Goal: Task Accomplishment & Management: Manage account settings

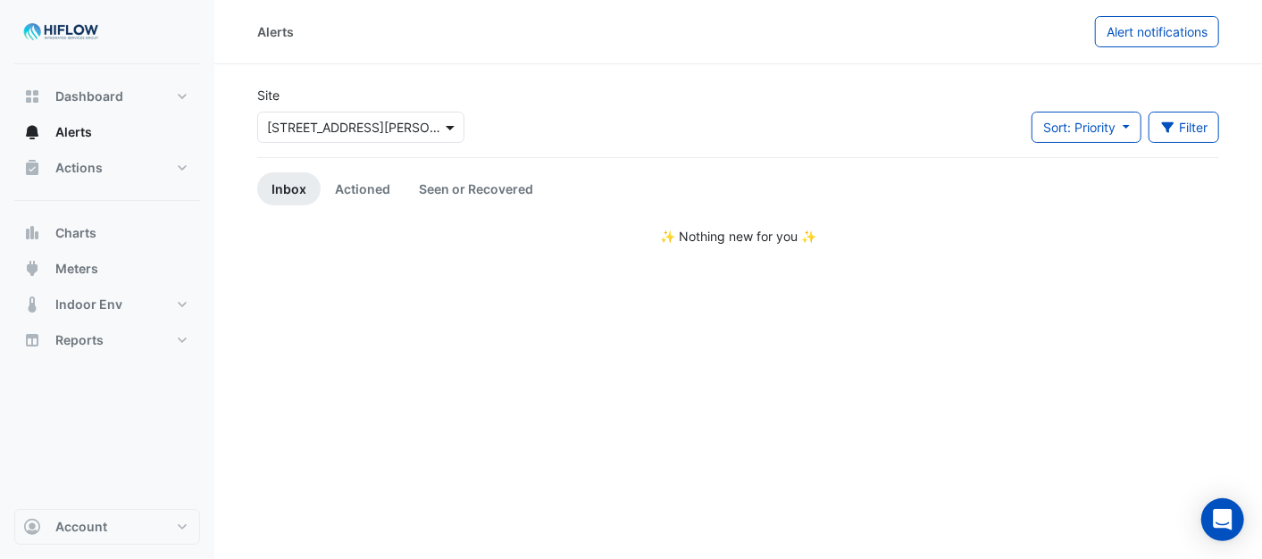
click at [458, 127] on span at bounding box center [452, 127] width 22 height 19
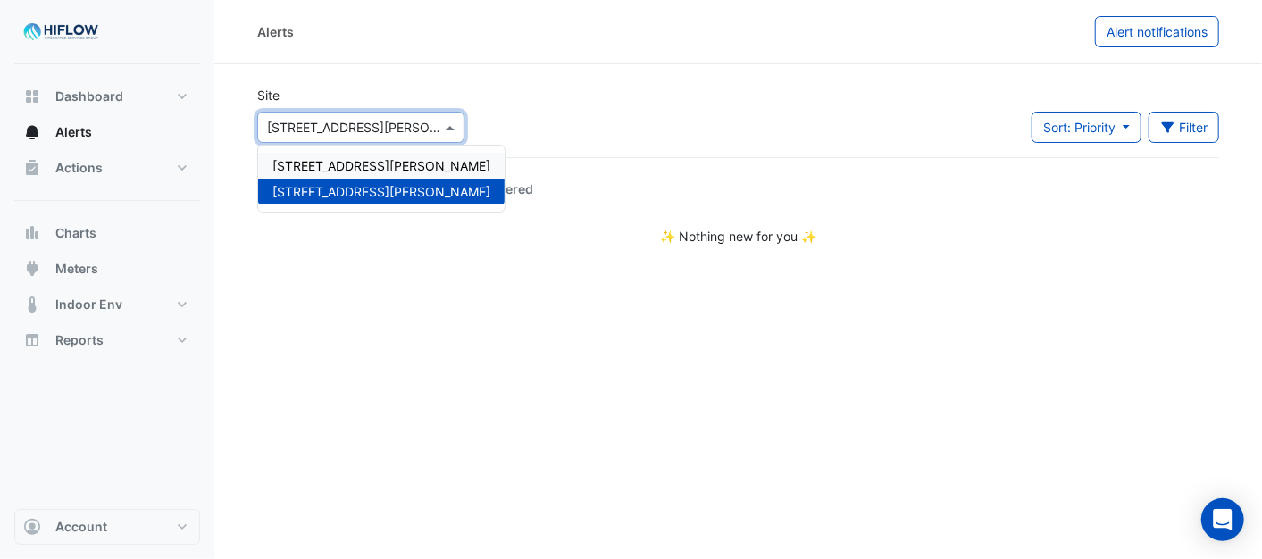
click at [359, 163] on span "[STREET_ADDRESS][PERSON_NAME]" at bounding box center [381, 165] width 218 height 15
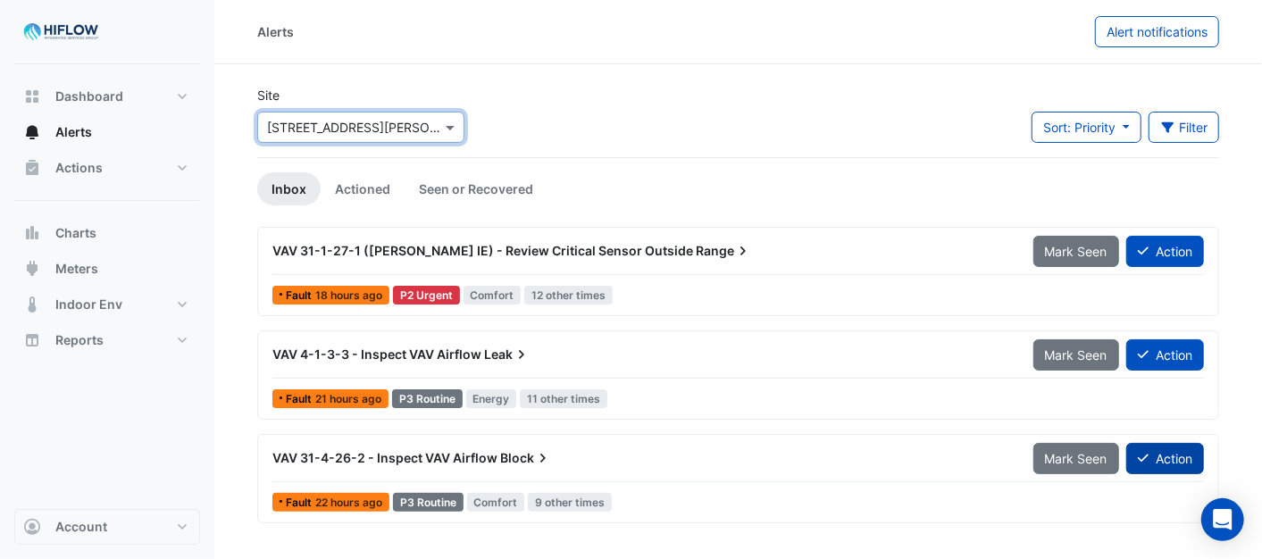
click at [1182, 461] on button "Action" at bounding box center [1166, 458] width 78 height 31
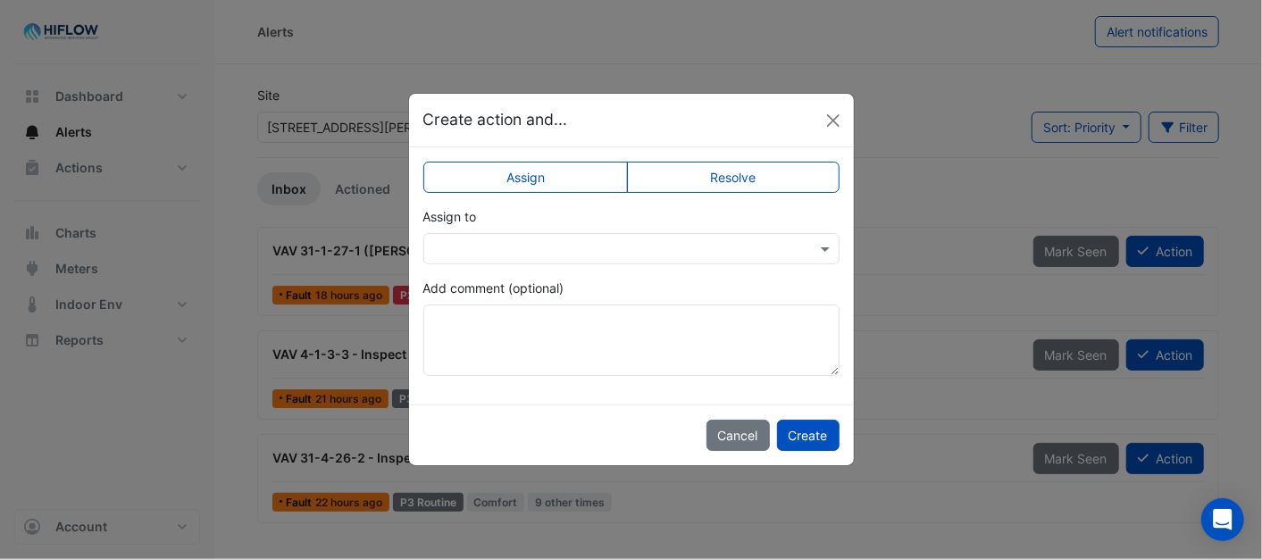
click at [810, 247] on div at bounding box center [631, 249] width 415 height 21
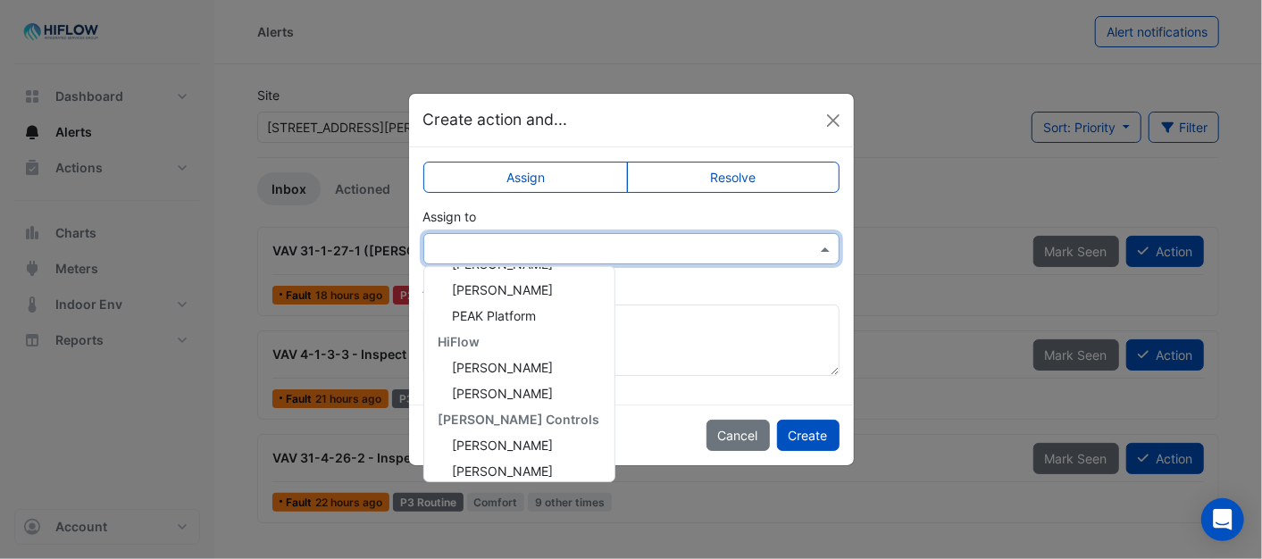
scroll to position [265, 0]
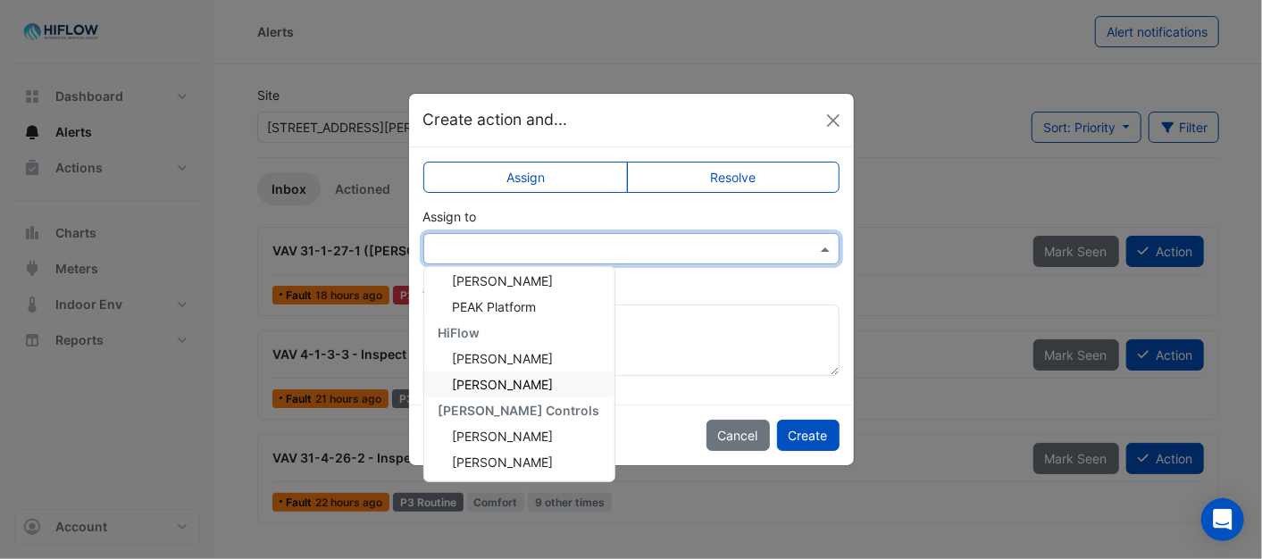
click at [498, 377] on span "[PERSON_NAME]" at bounding box center [503, 384] width 101 height 15
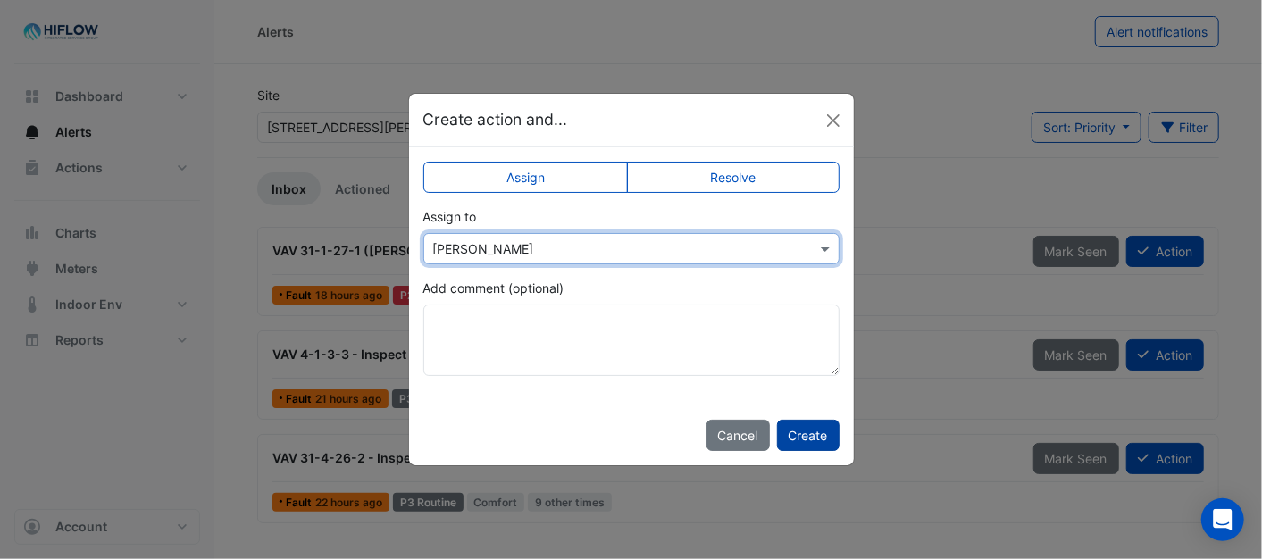
click at [801, 440] on button "Create" at bounding box center [808, 435] width 63 height 31
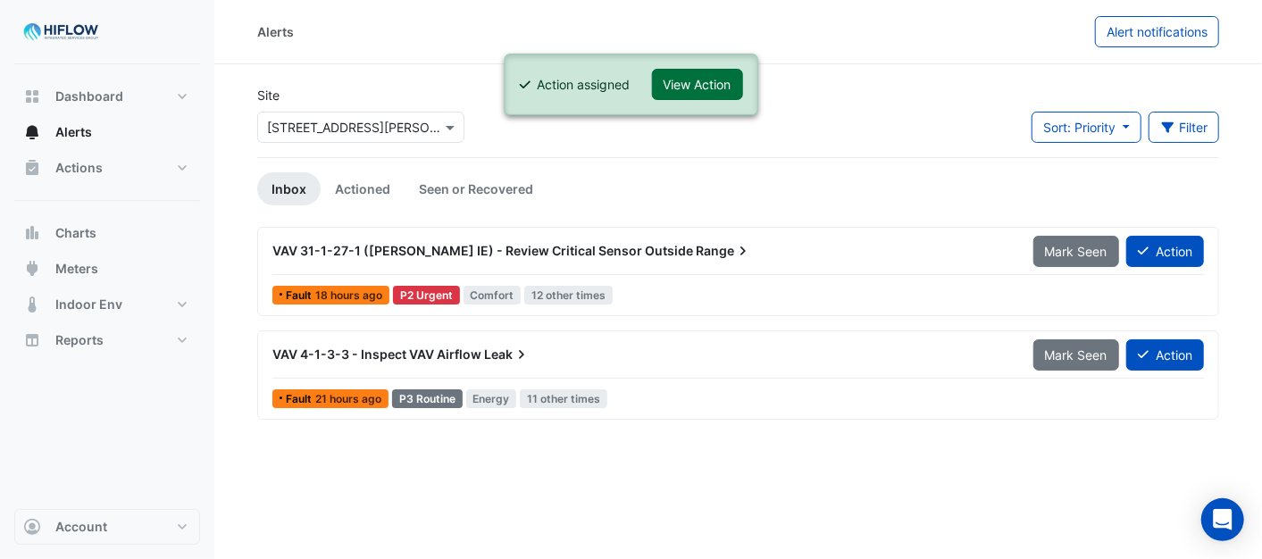
click at [690, 81] on button "View Action" at bounding box center [697, 84] width 91 height 31
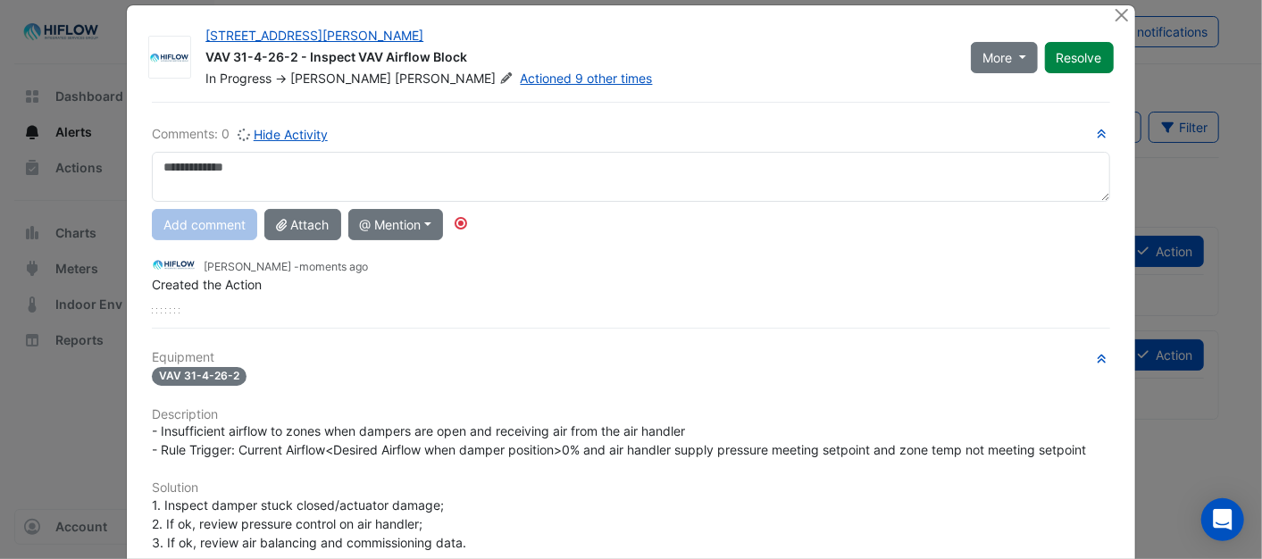
scroll to position [0, 0]
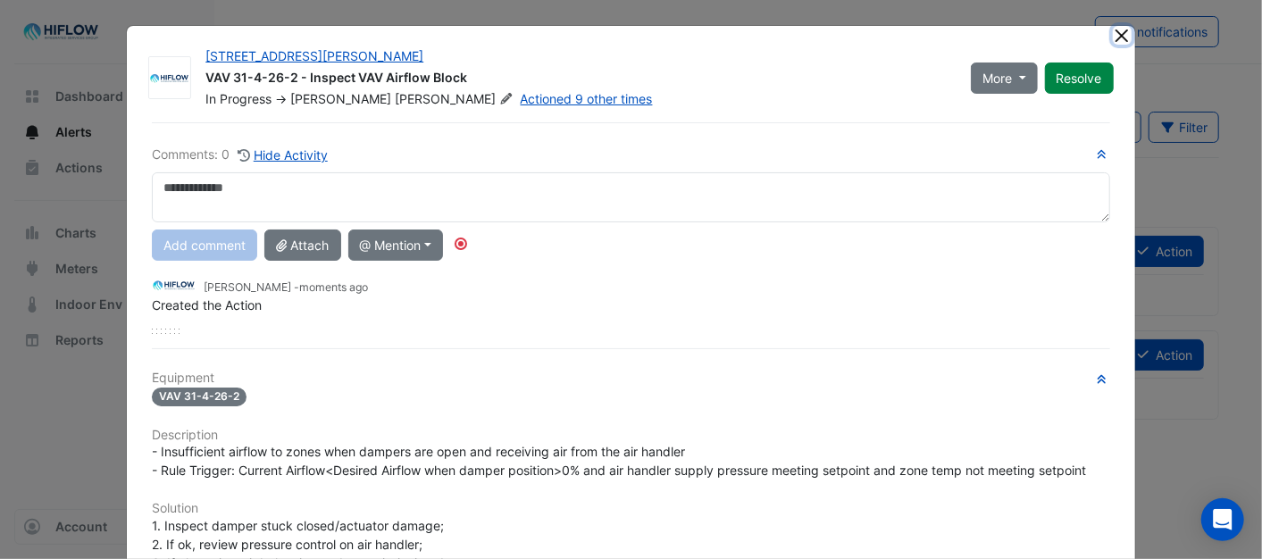
click at [1119, 38] on button "Close" at bounding box center [1122, 35] width 19 height 19
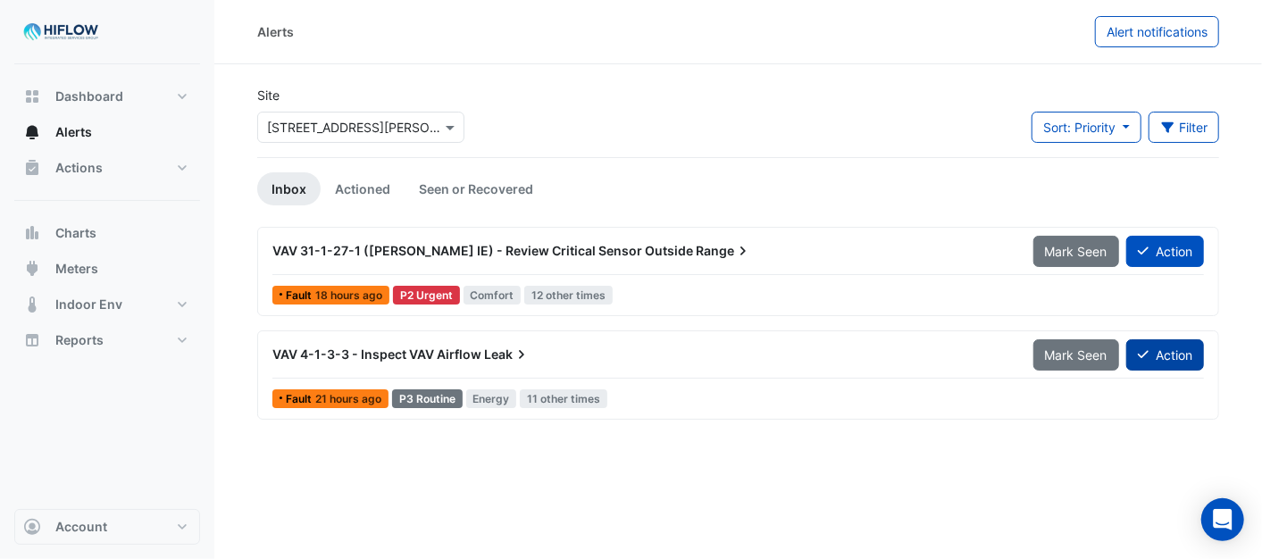
click at [1173, 352] on button "Action" at bounding box center [1166, 354] width 78 height 31
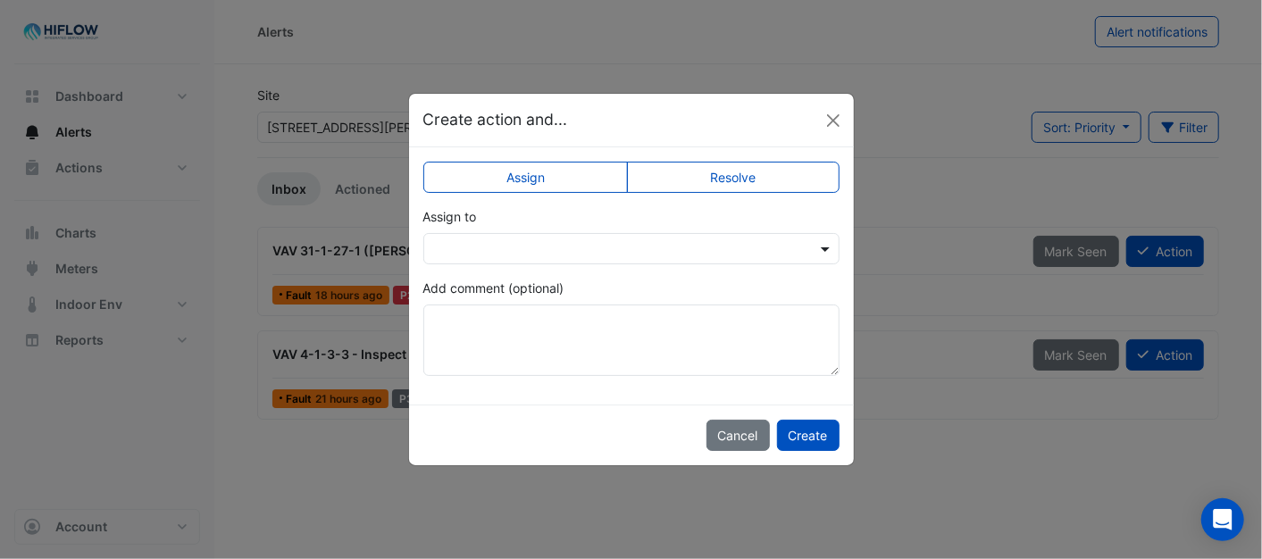
click at [819, 250] on span at bounding box center [828, 248] width 22 height 19
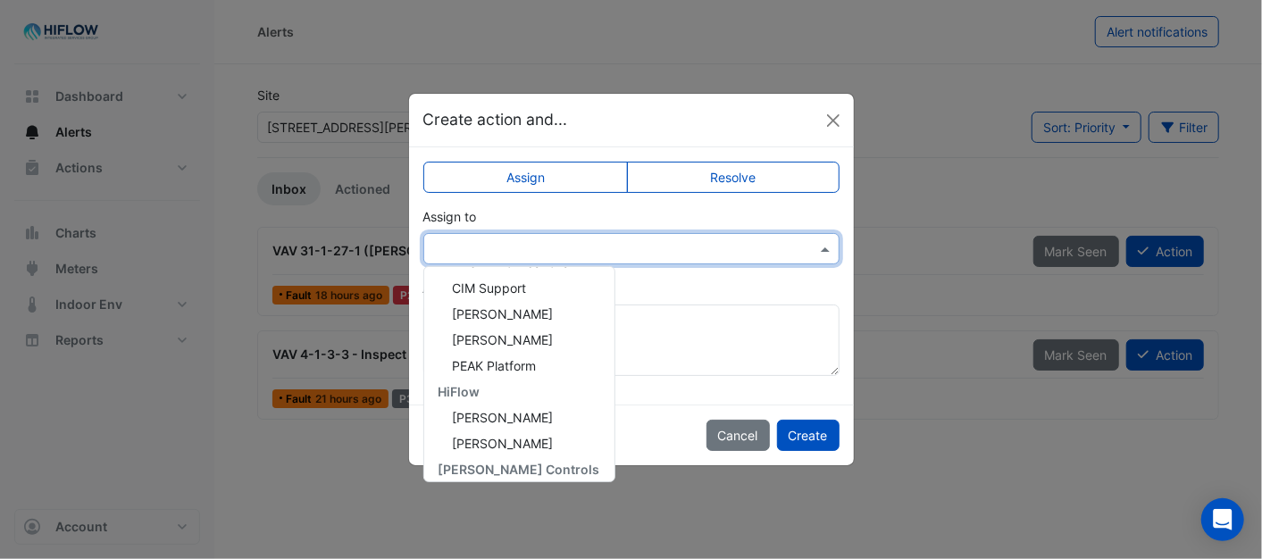
scroll to position [265, 0]
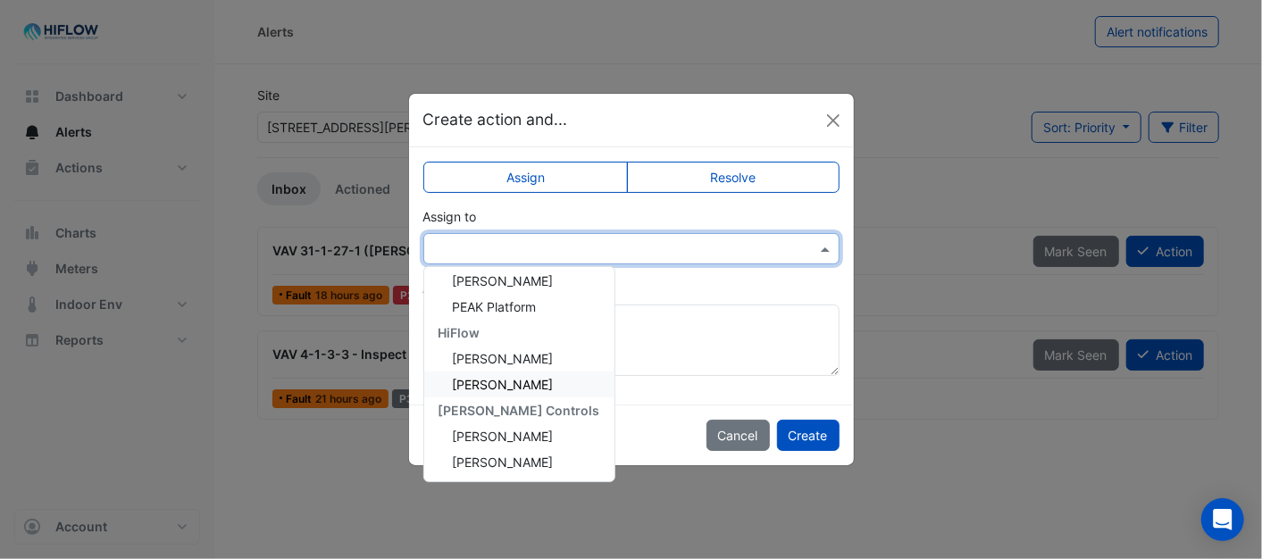
click at [499, 373] on div "[PERSON_NAME]" at bounding box center [519, 385] width 190 height 26
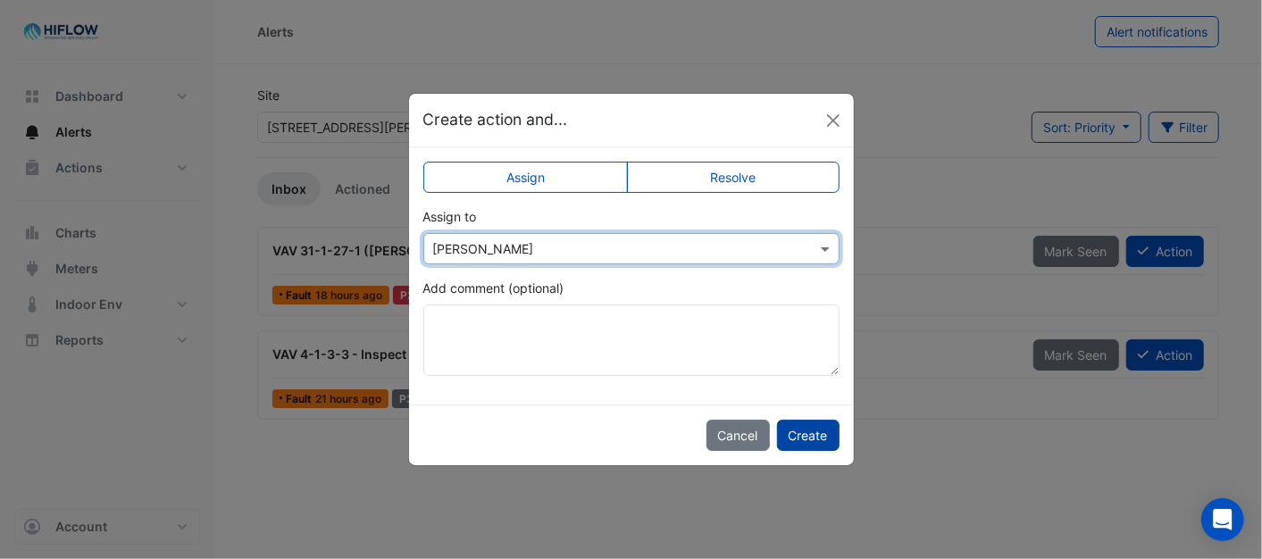
click at [817, 443] on button "Create" at bounding box center [808, 435] width 63 height 31
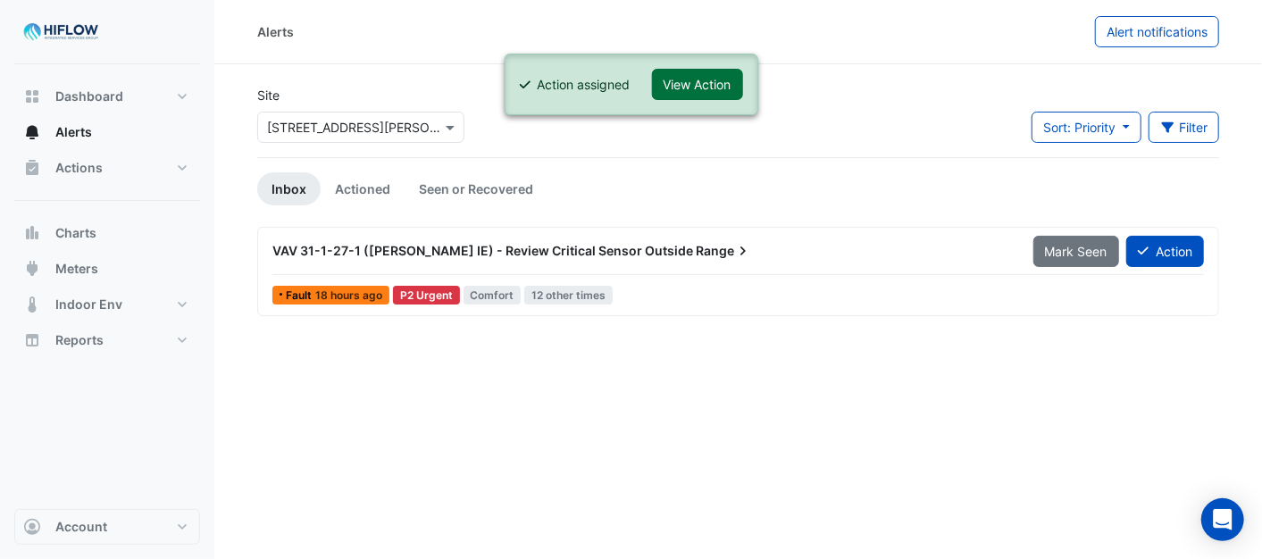
click at [697, 84] on button "View Action" at bounding box center [697, 84] width 91 height 31
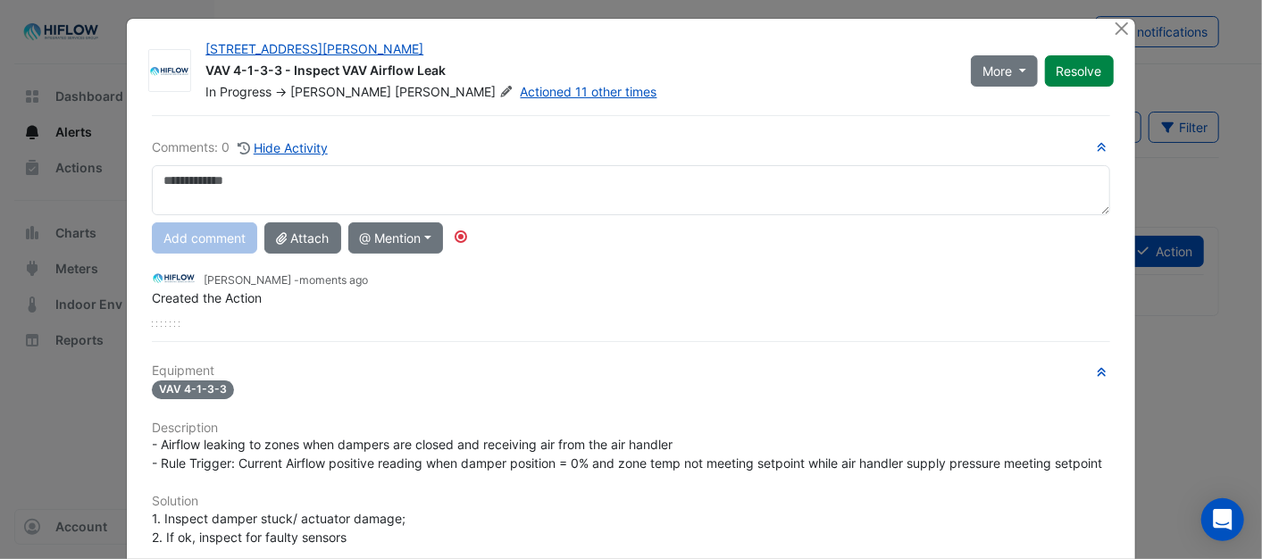
scroll to position [0, 0]
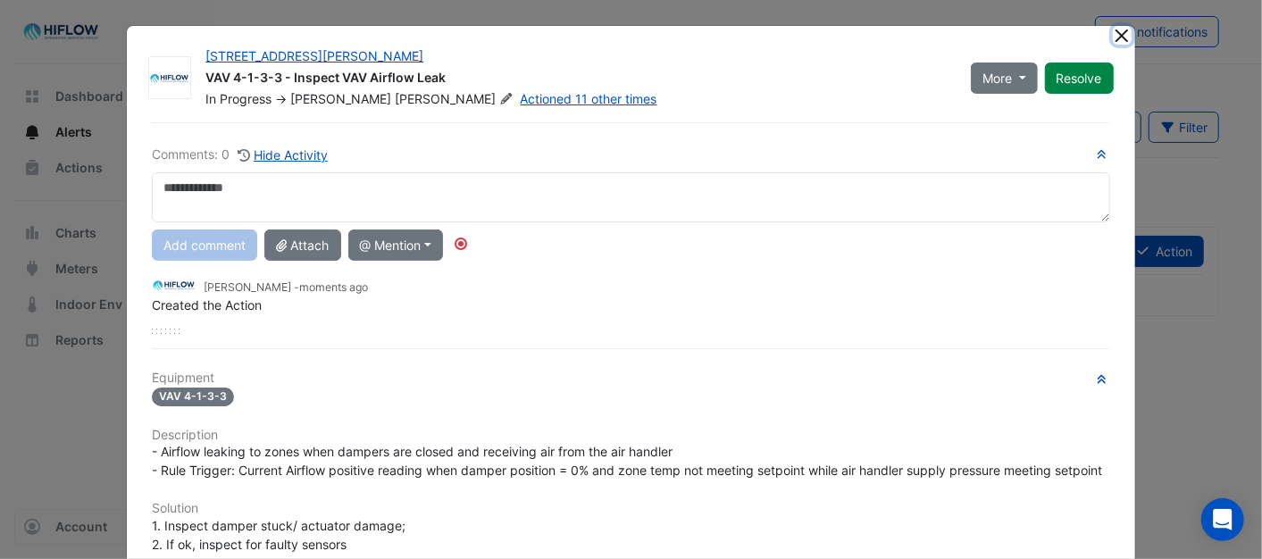
click at [1113, 32] on button "Close" at bounding box center [1122, 35] width 19 height 19
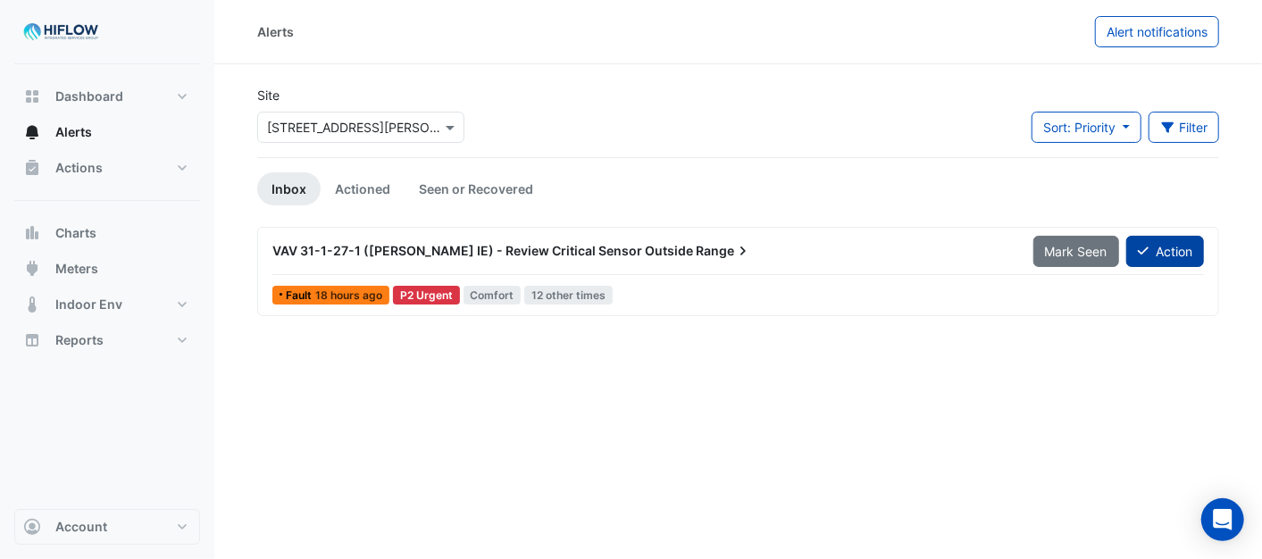
click at [1172, 247] on button "Action" at bounding box center [1166, 251] width 78 height 31
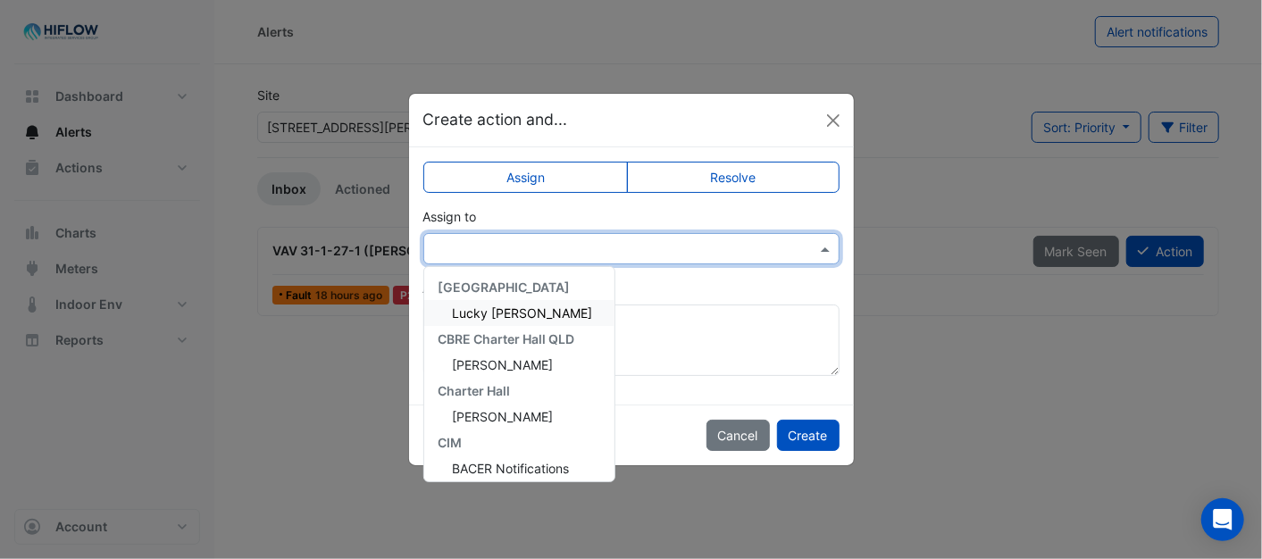
click at [820, 244] on span at bounding box center [828, 248] width 22 height 19
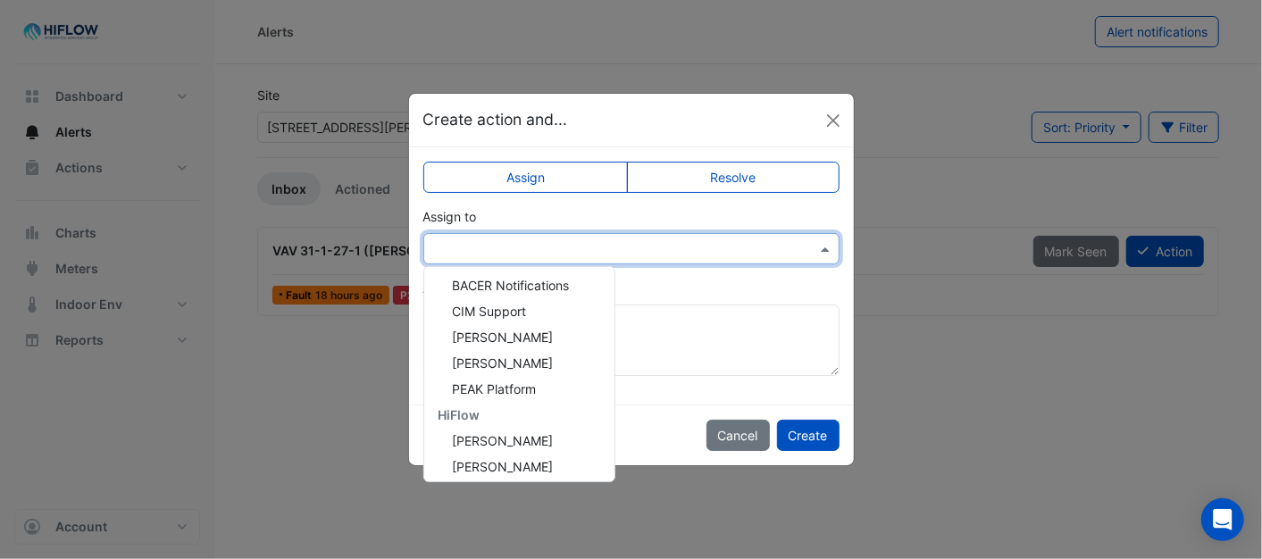
scroll to position [265, 0]
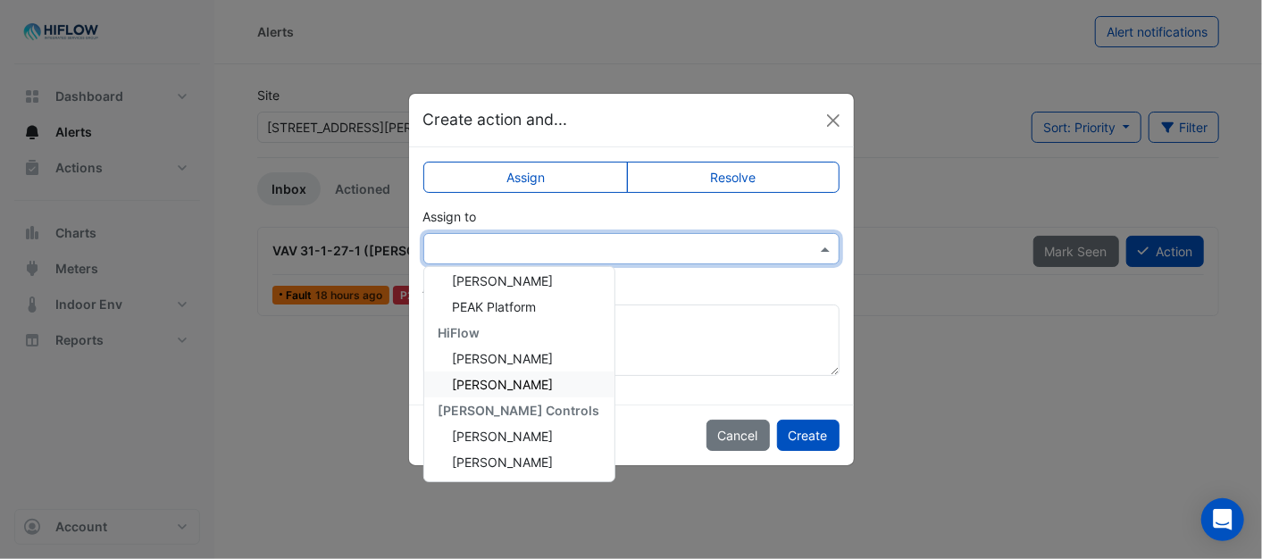
click at [482, 386] on span "[PERSON_NAME]" at bounding box center [503, 384] width 101 height 15
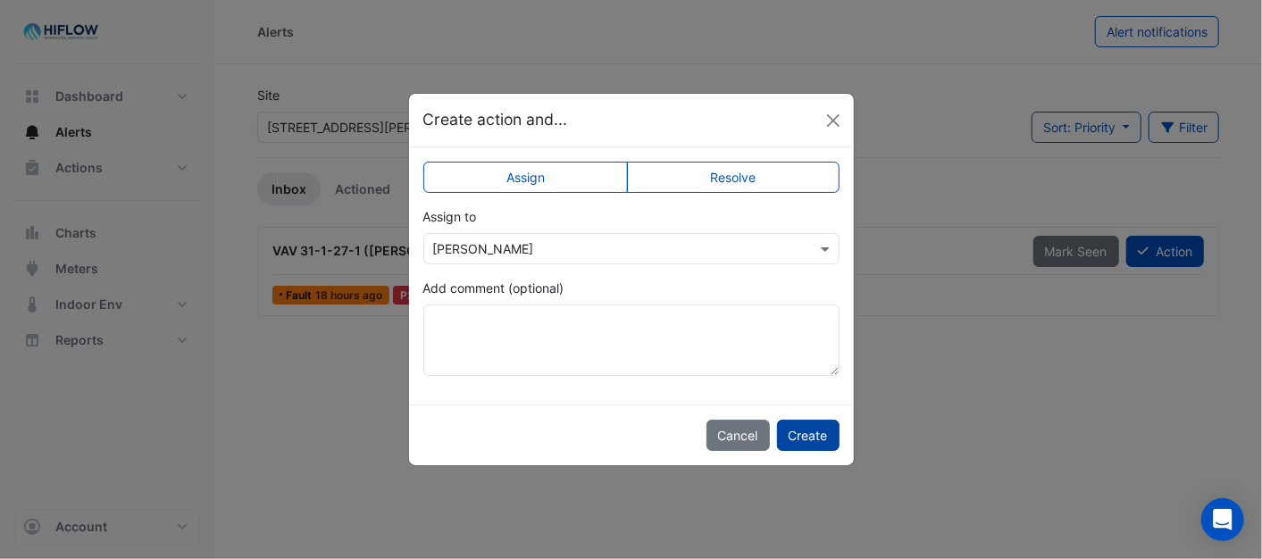
click at [809, 429] on button "Create" at bounding box center [808, 435] width 63 height 31
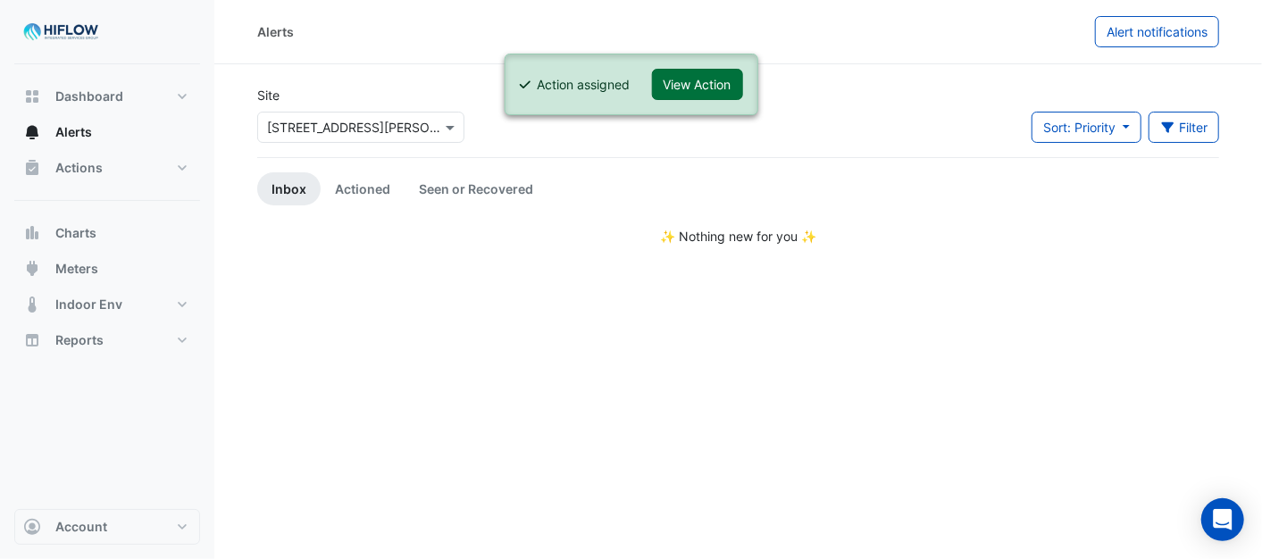
click at [698, 77] on button "View Action" at bounding box center [697, 84] width 91 height 31
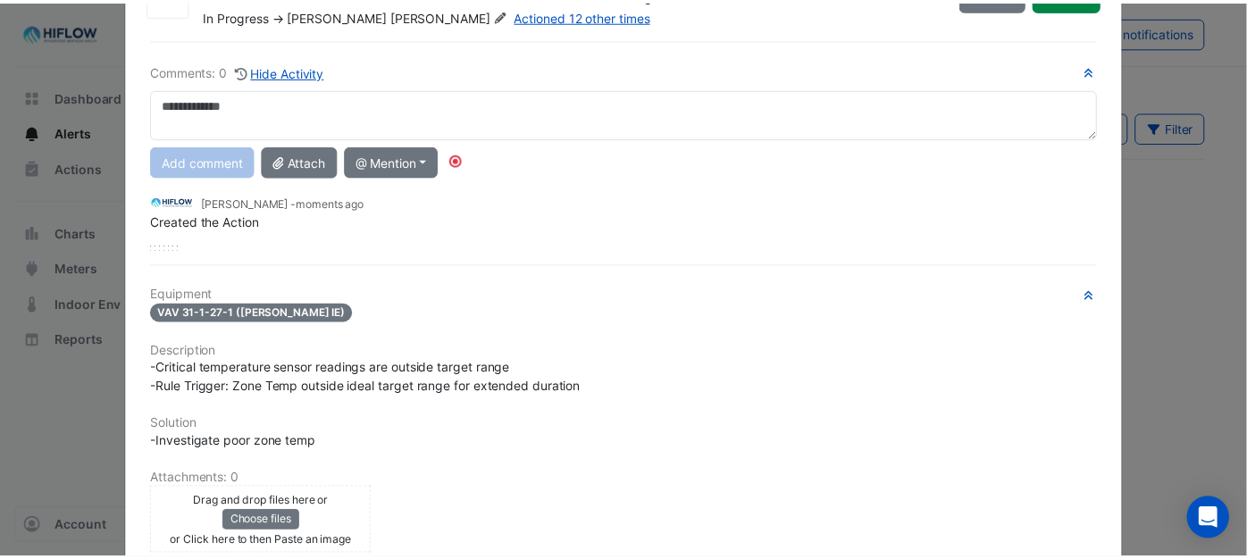
scroll to position [0, 0]
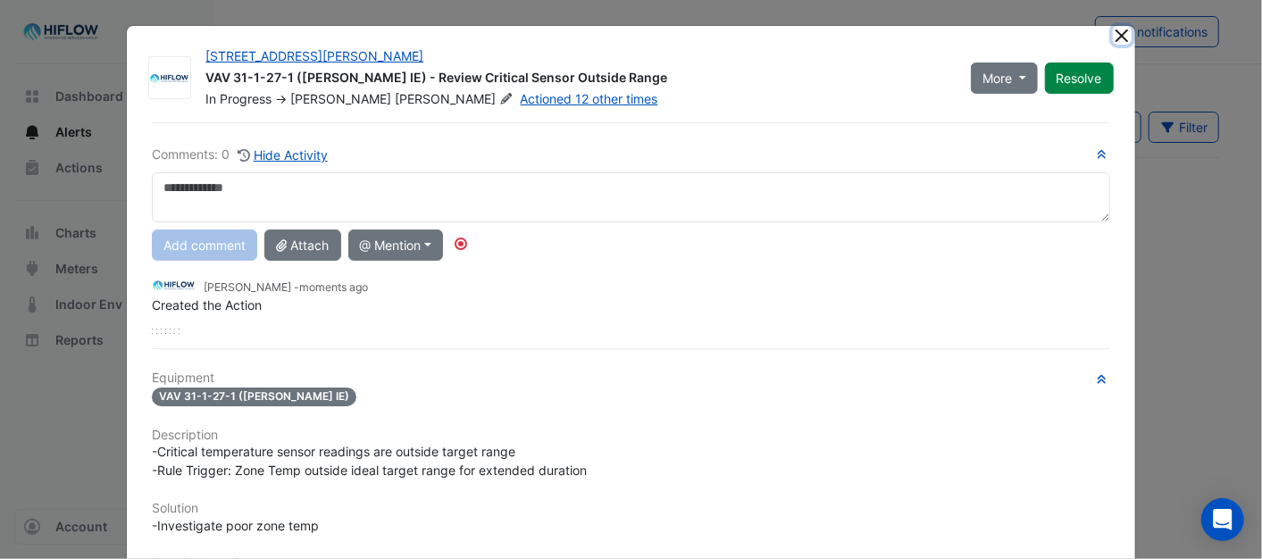
click at [1119, 39] on button "Close" at bounding box center [1122, 35] width 19 height 19
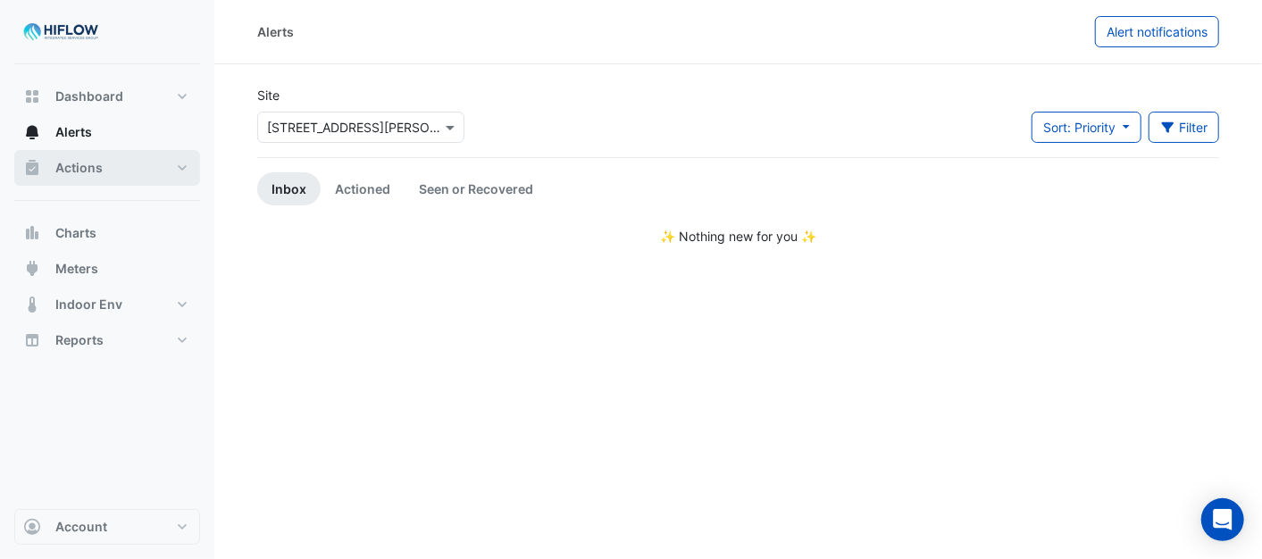
click at [113, 174] on button "Actions" at bounding box center [107, 168] width 186 height 36
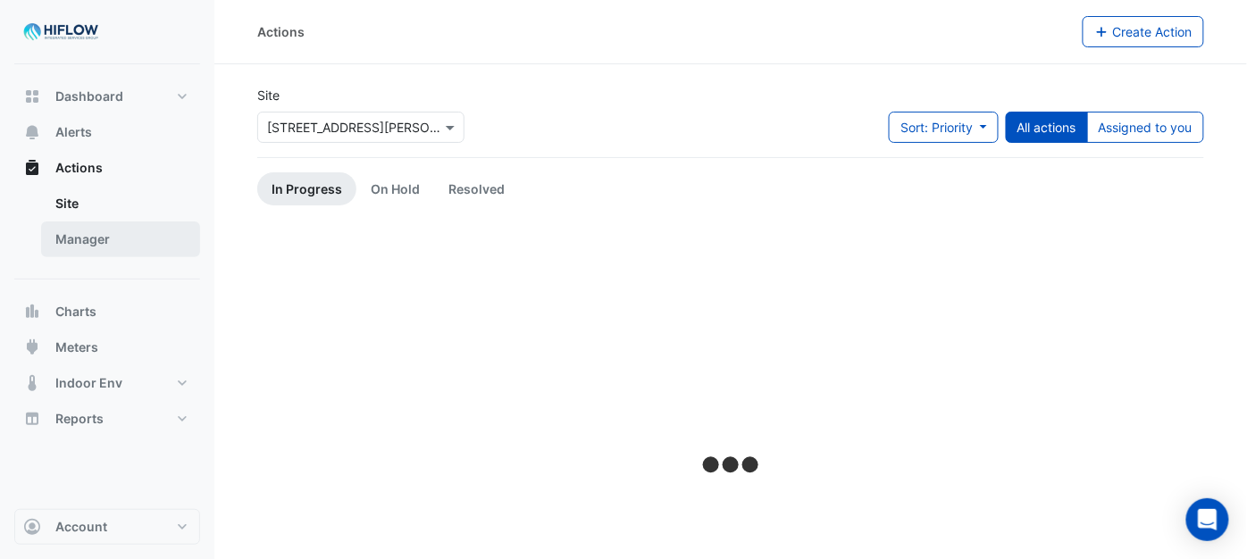
click at [138, 239] on link "Manager" at bounding box center [120, 240] width 159 height 36
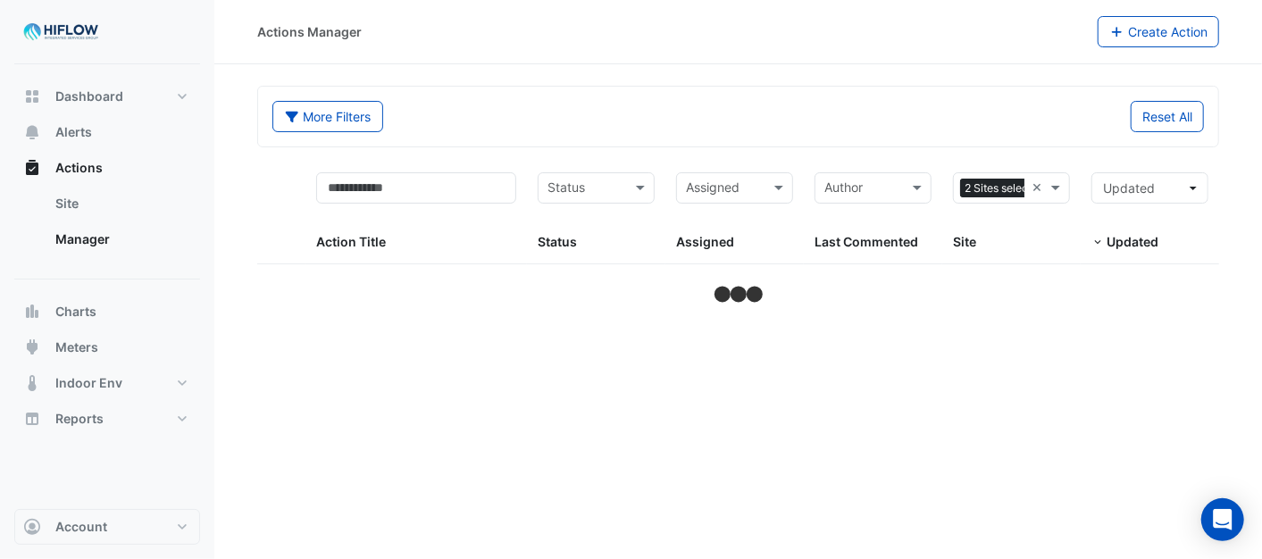
select select "***"
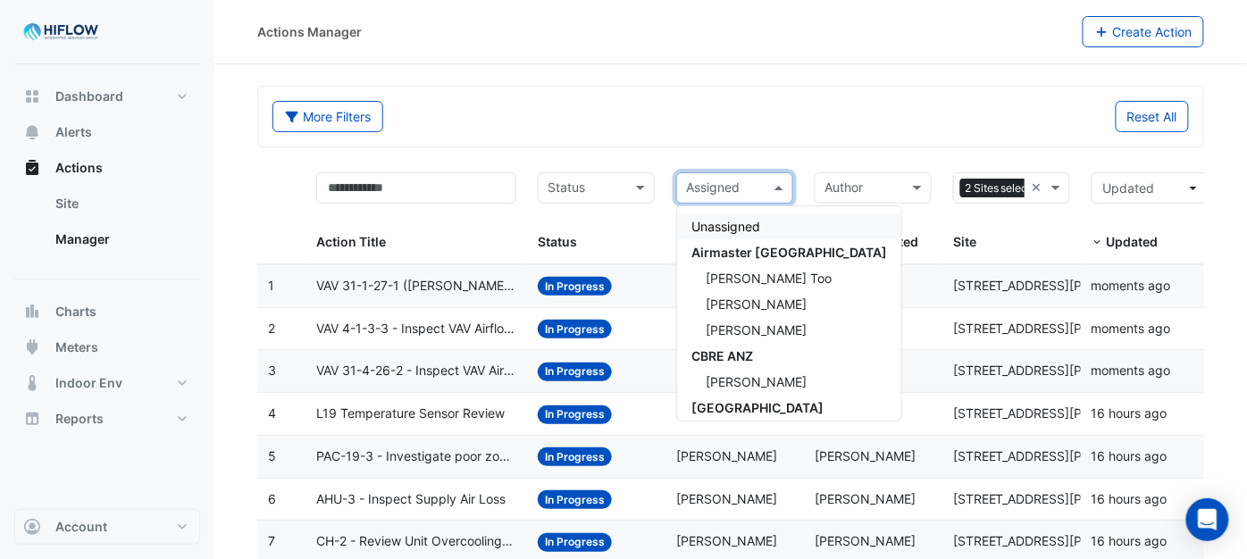
click at [779, 184] on span at bounding box center [781, 188] width 22 height 21
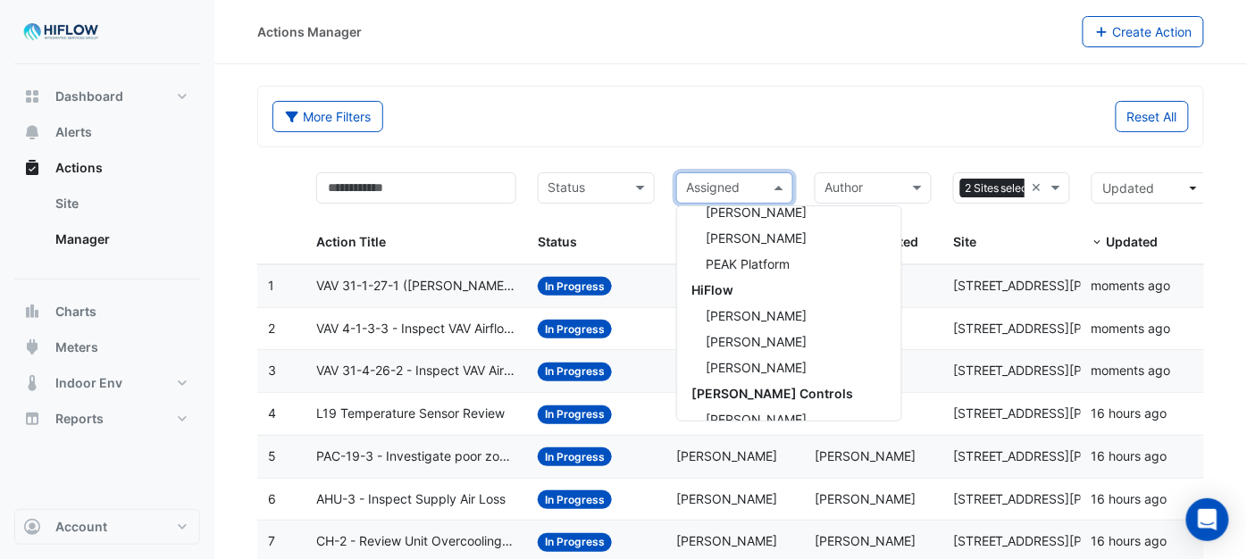
scroll to position [524, 0]
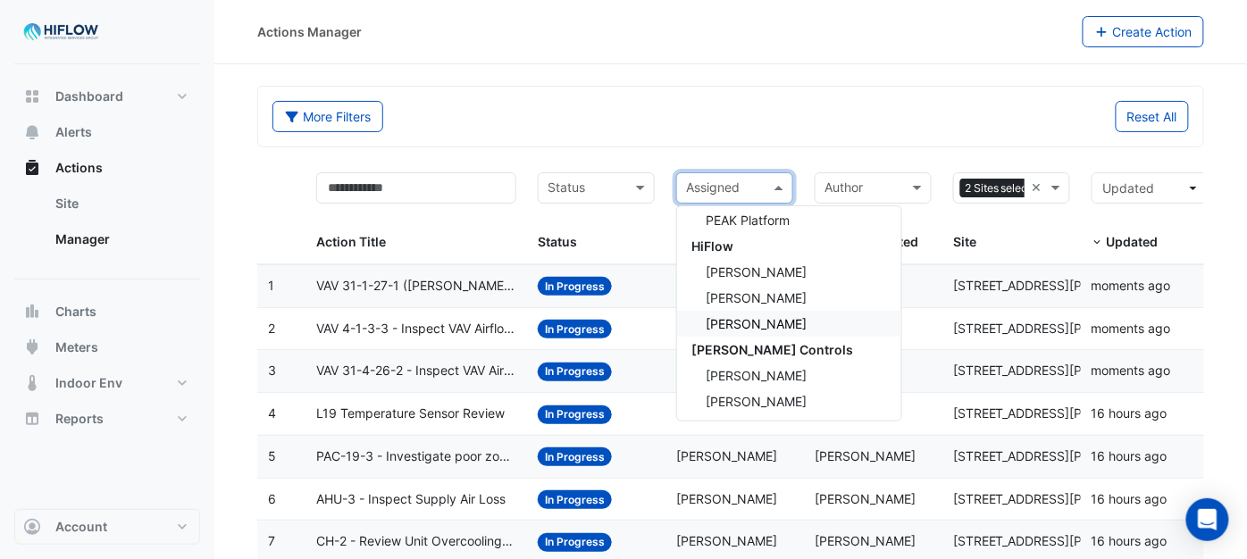
click at [733, 323] on span "[PERSON_NAME]" at bounding box center [756, 323] width 101 height 15
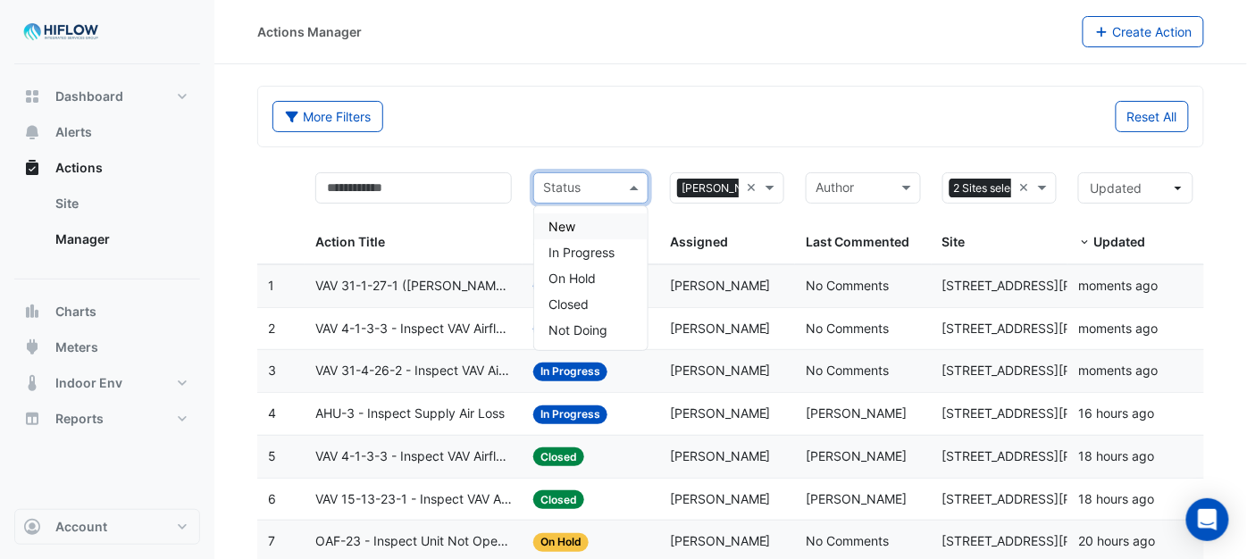
click at [629, 178] on span at bounding box center [636, 188] width 22 height 21
click at [619, 227] on div "New" at bounding box center [590, 227] width 113 height 26
click at [638, 189] on span at bounding box center [636, 188] width 22 height 21
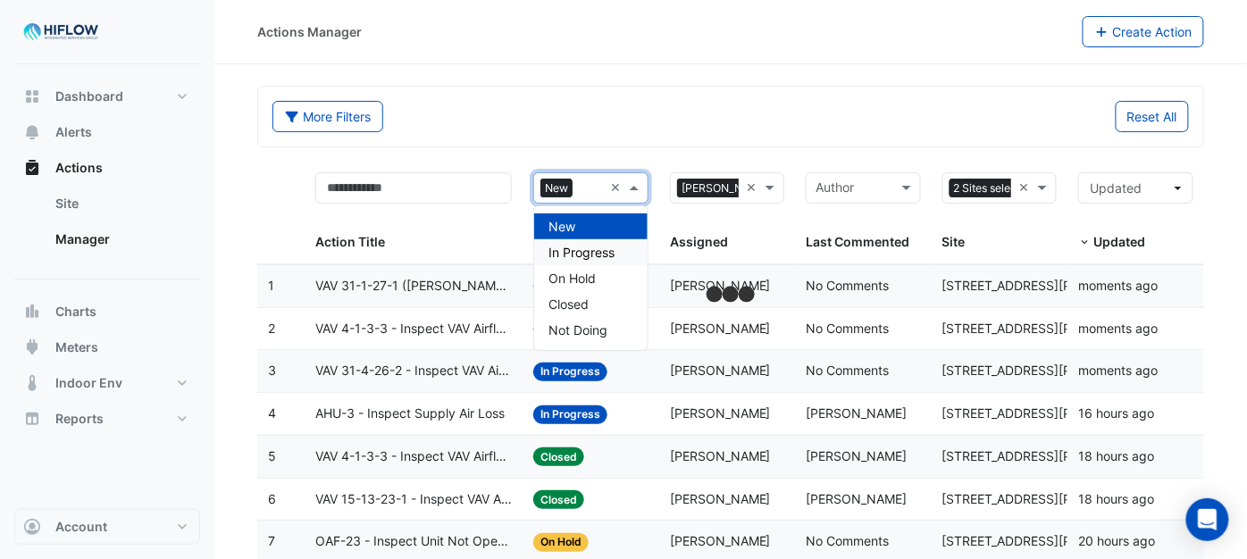
click at [604, 252] on span "In Progress" at bounding box center [582, 252] width 66 height 15
click at [634, 192] on span at bounding box center [636, 188] width 22 height 21
click at [593, 275] on span "On Hold" at bounding box center [572, 278] width 47 height 15
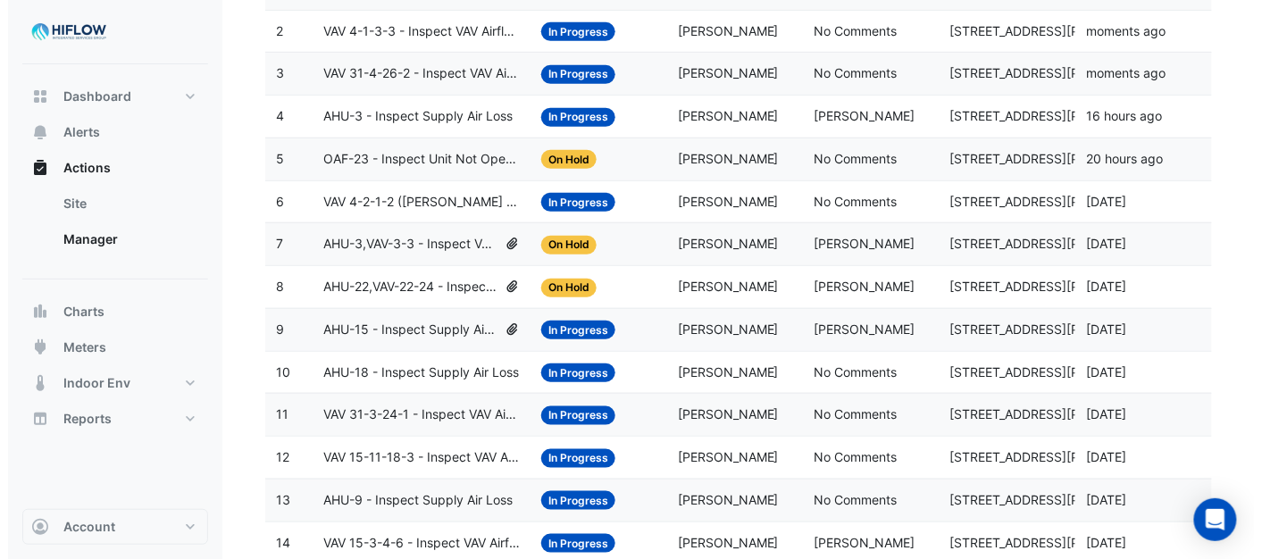
scroll to position [292, 0]
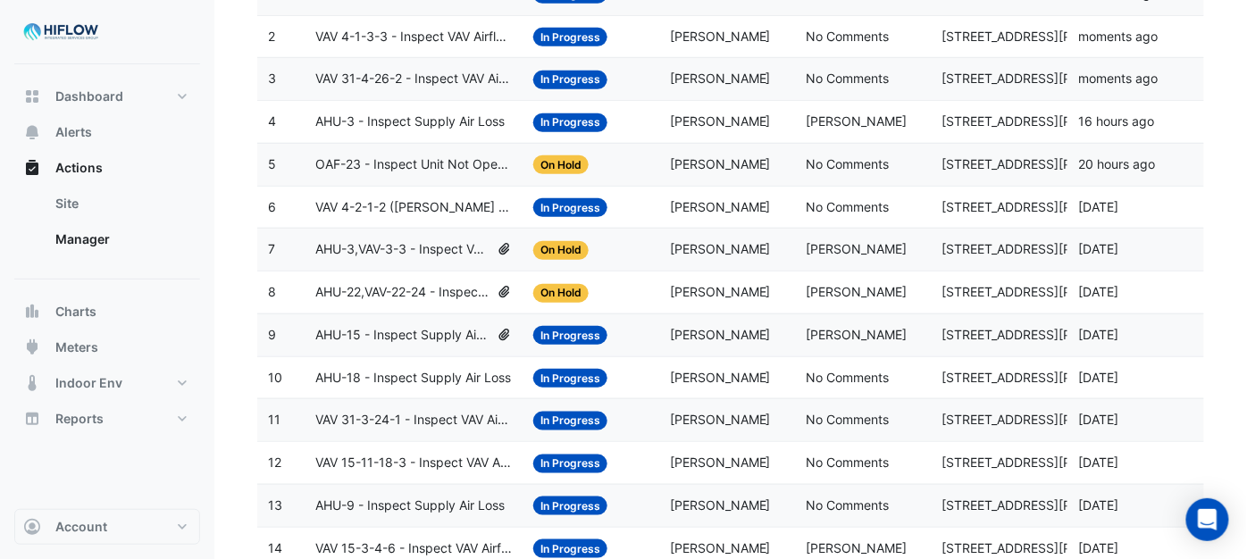
click at [442, 158] on span "OAF-23 - Inspect Unit Not Operating" at bounding box center [413, 165] width 197 height 21
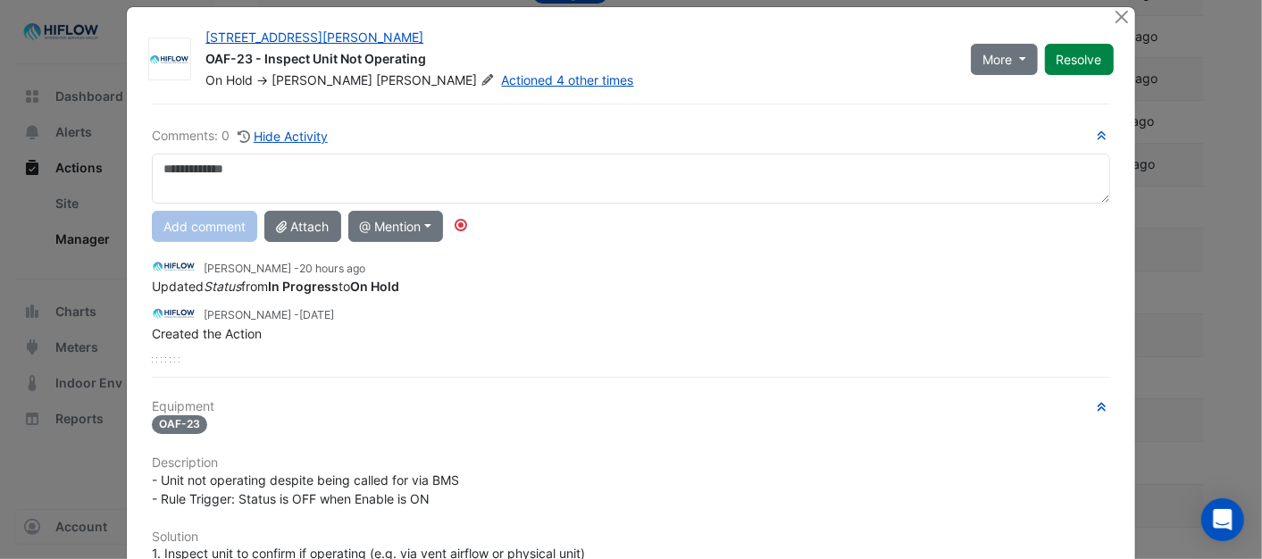
scroll to position [0, 0]
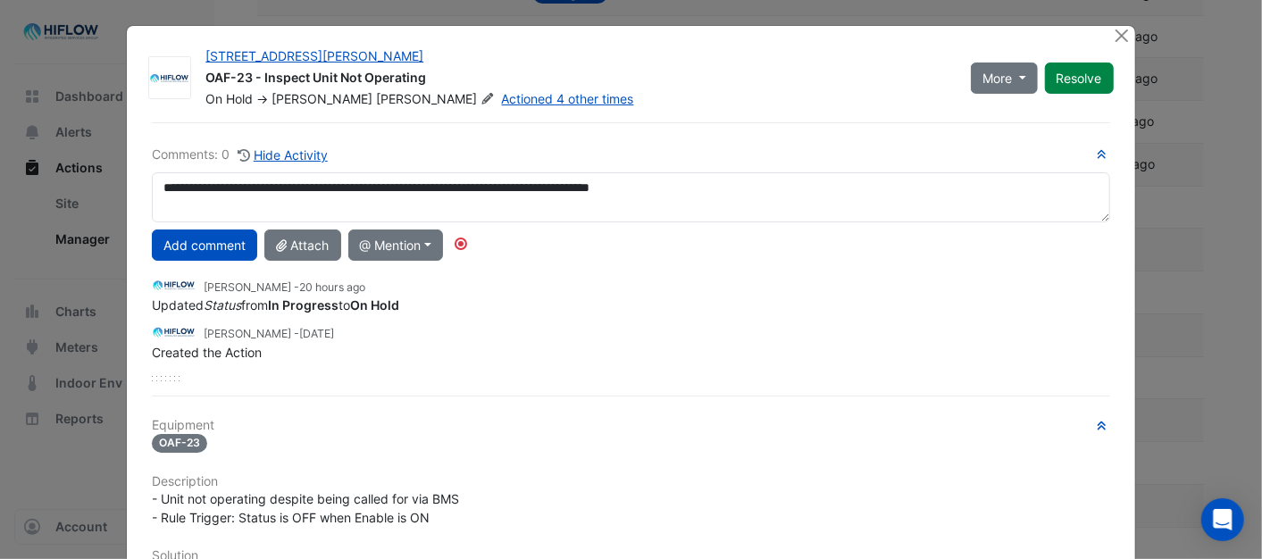
click at [632, 188] on textarea "**********" at bounding box center [631, 197] width 958 height 50
click at [792, 188] on textarea "**********" at bounding box center [631, 197] width 958 height 50
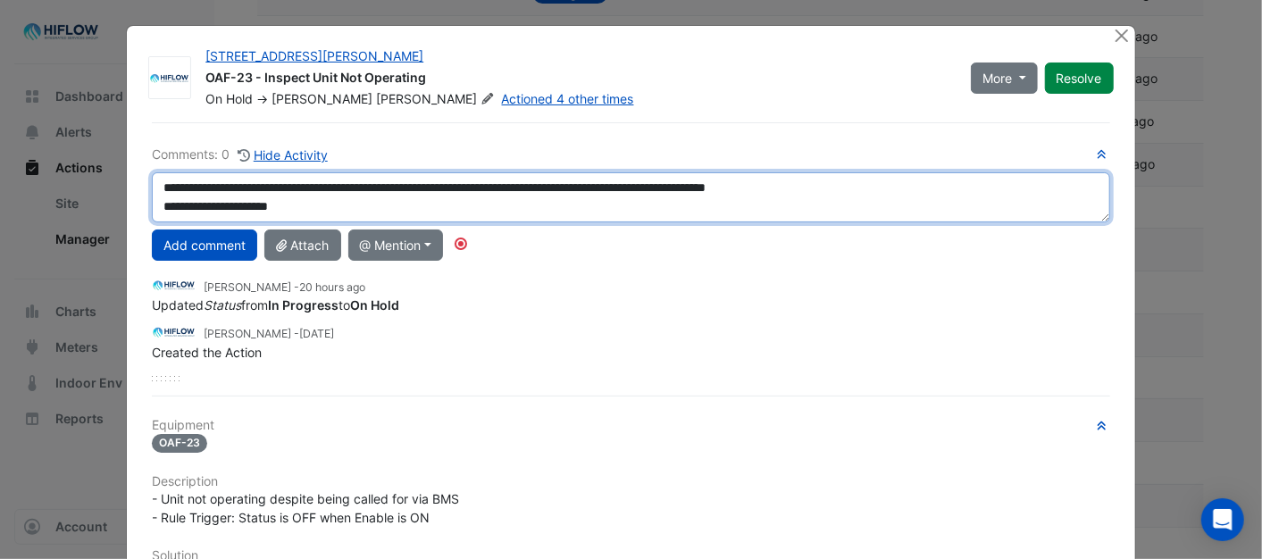
click at [311, 203] on textarea "**********" at bounding box center [631, 197] width 958 height 50
type textarea "**********"
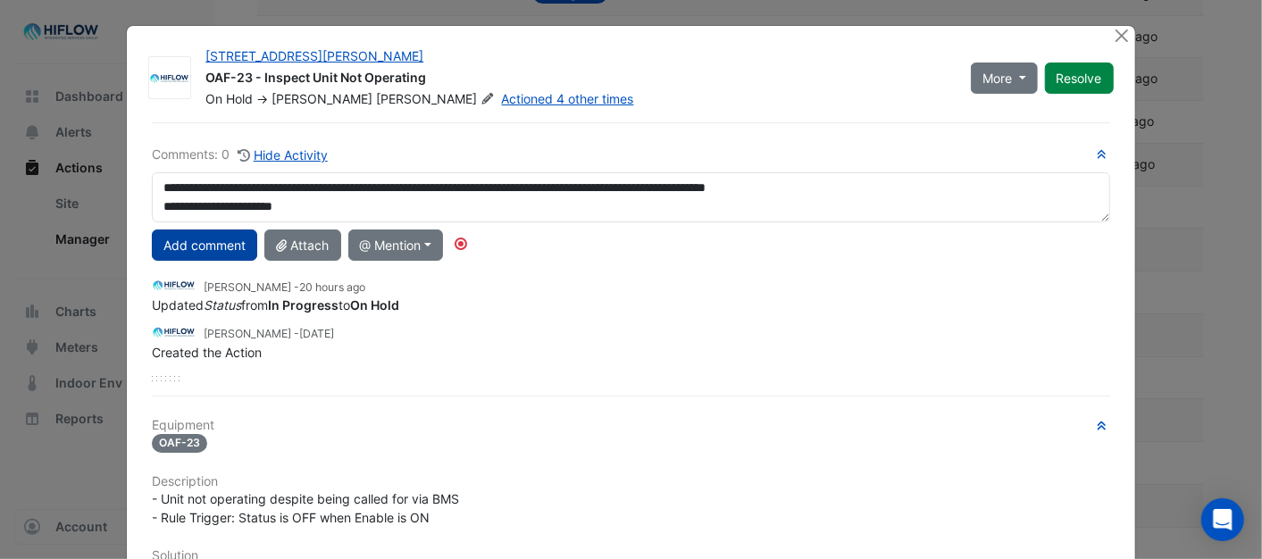
click at [205, 247] on button "Add comment" at bounding box center [204, 245] width 105 height 31
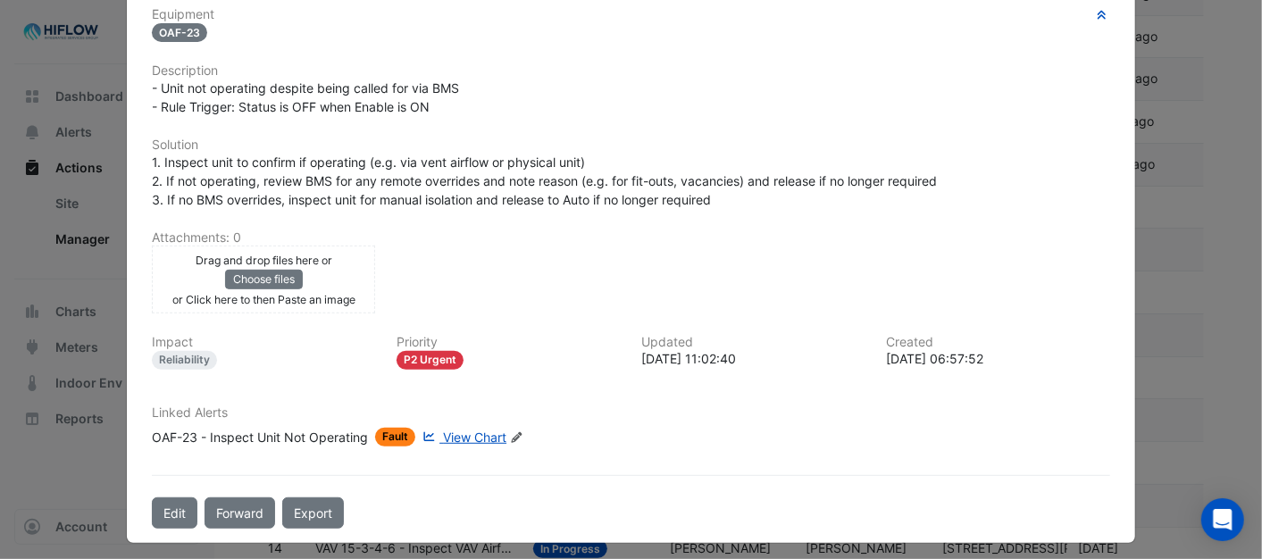
scroll to position [435, 0]
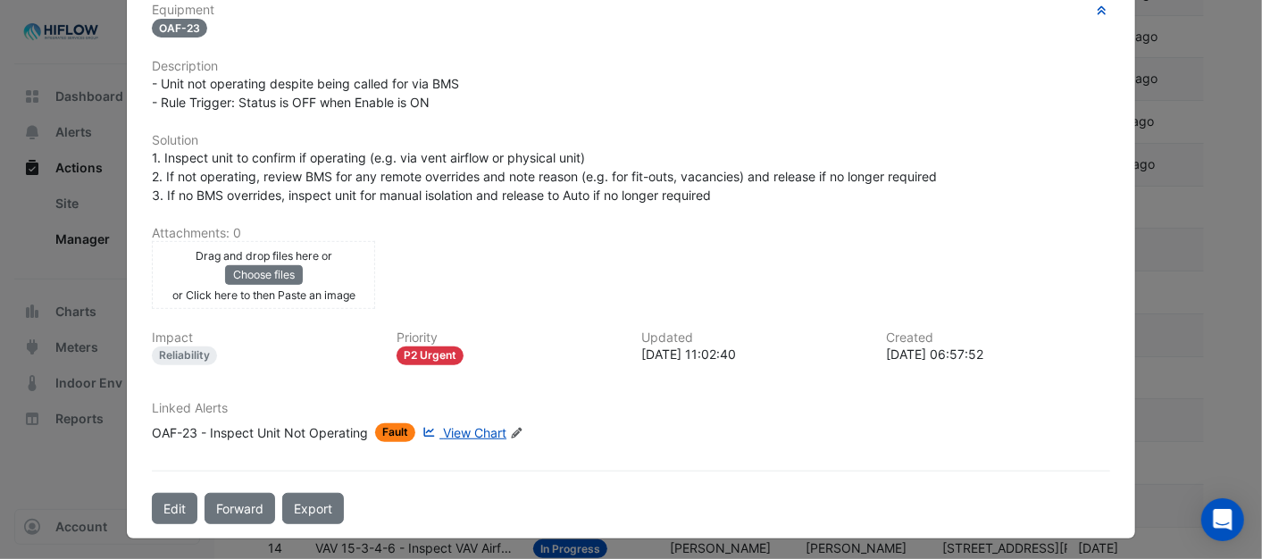
click at [472, 426] on span "View Chart" at bounding box center [474, 432] width 63 height 15
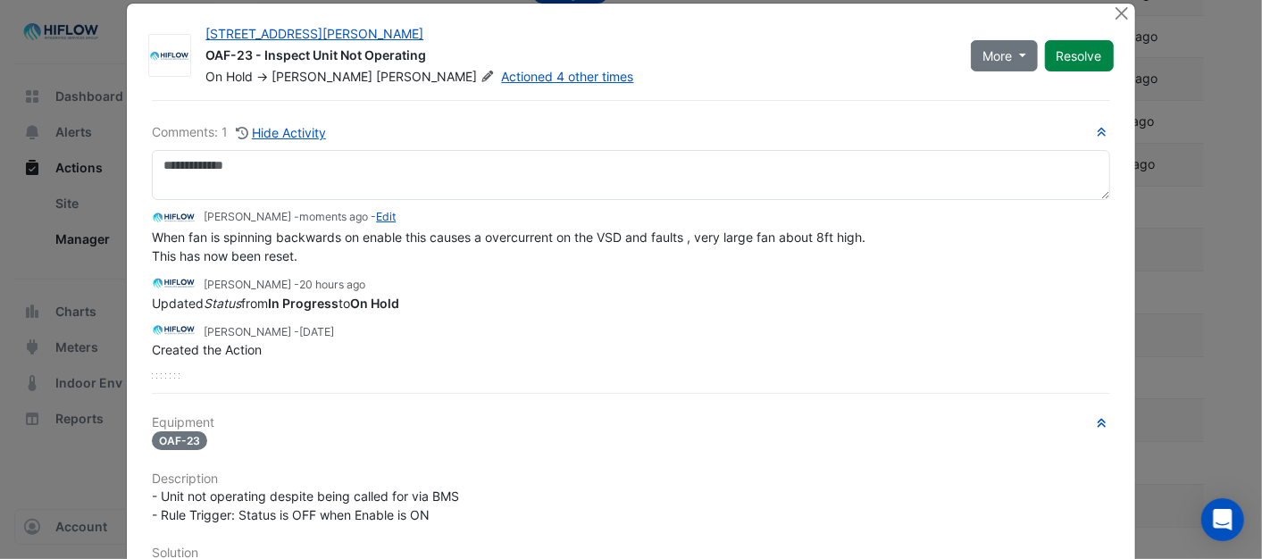
scroll to position [0, 0]
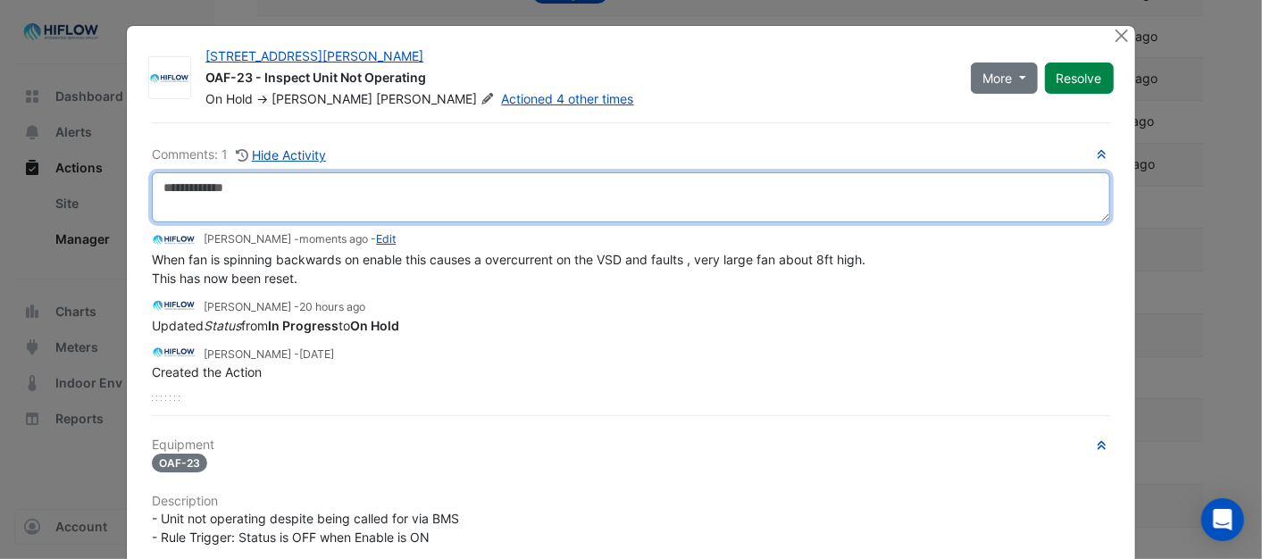
click at [186, 188] on textarea at bounding box center [631, 197] width 958 height 50
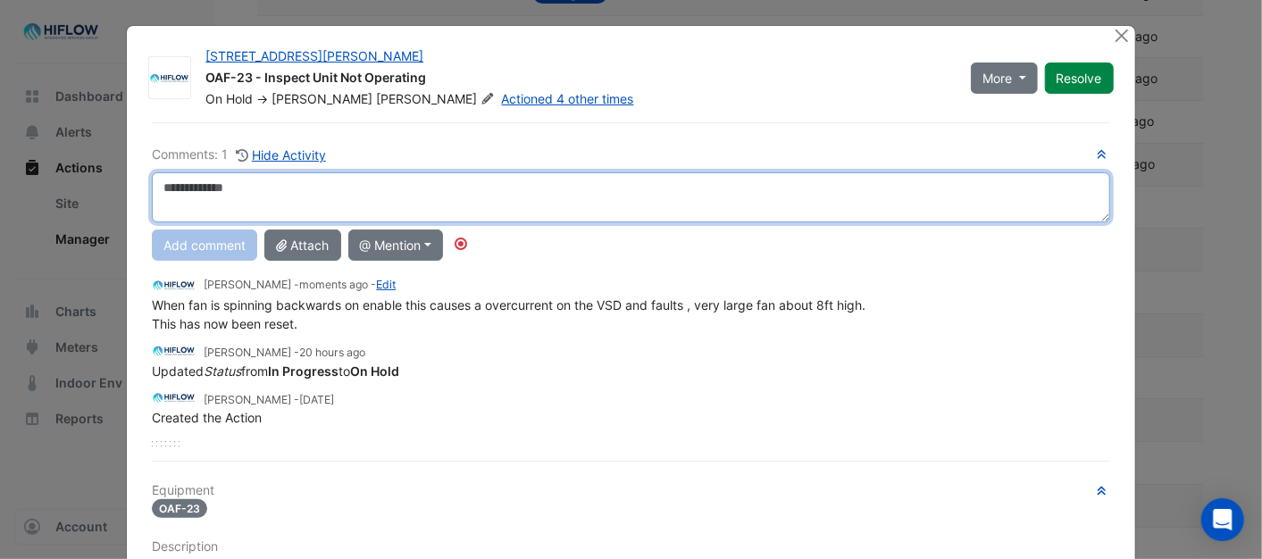
paste textarea "**********"
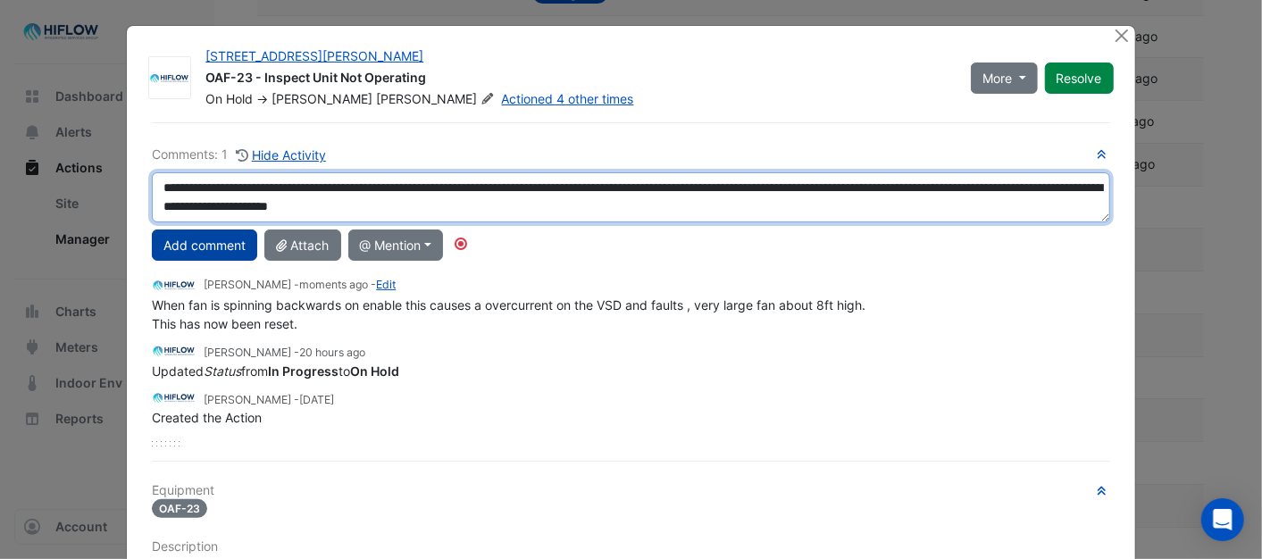
type textarea "**********"
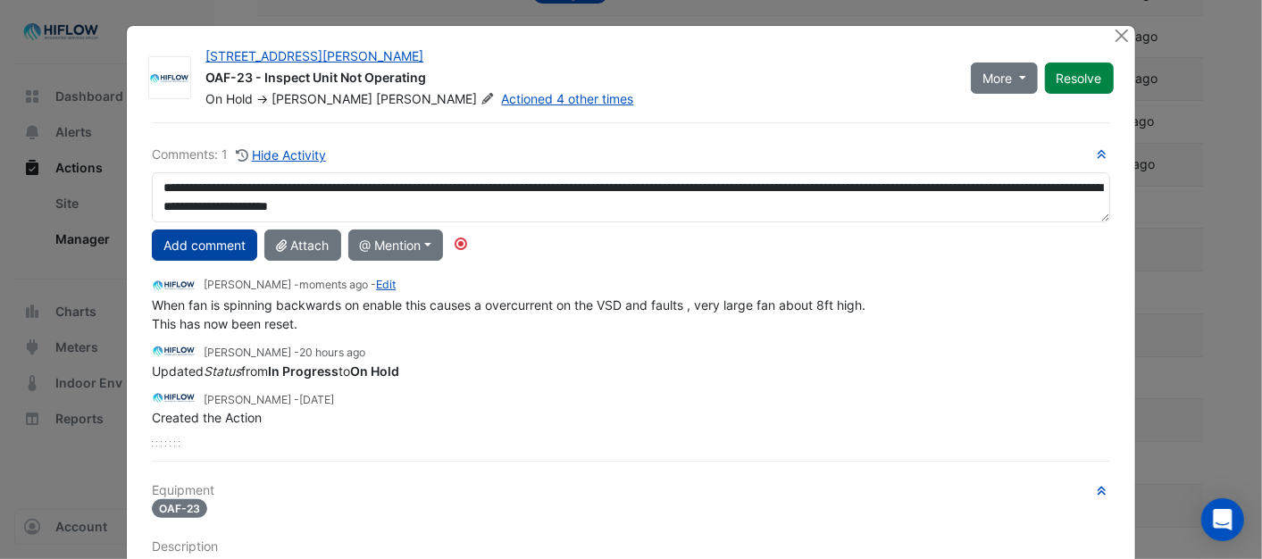
click at [205, 246] on button "Add comment" at bounding box center [204, 245] width 105 height 31
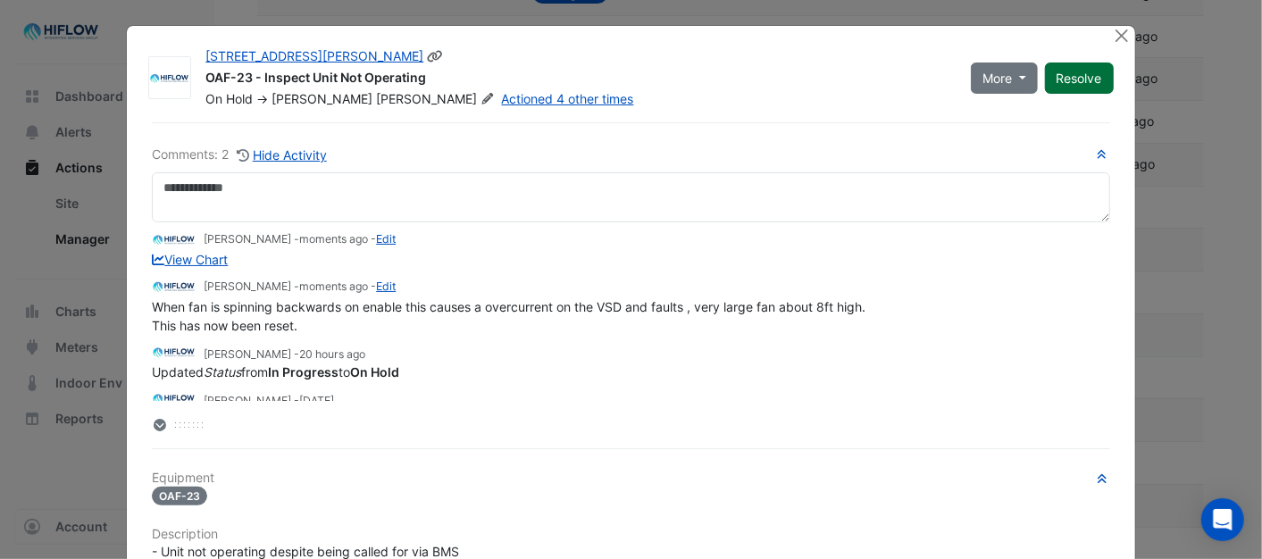
click at [1082, 78] on button "Resolve" at bounding box center [1079, 78] width 69 height 31
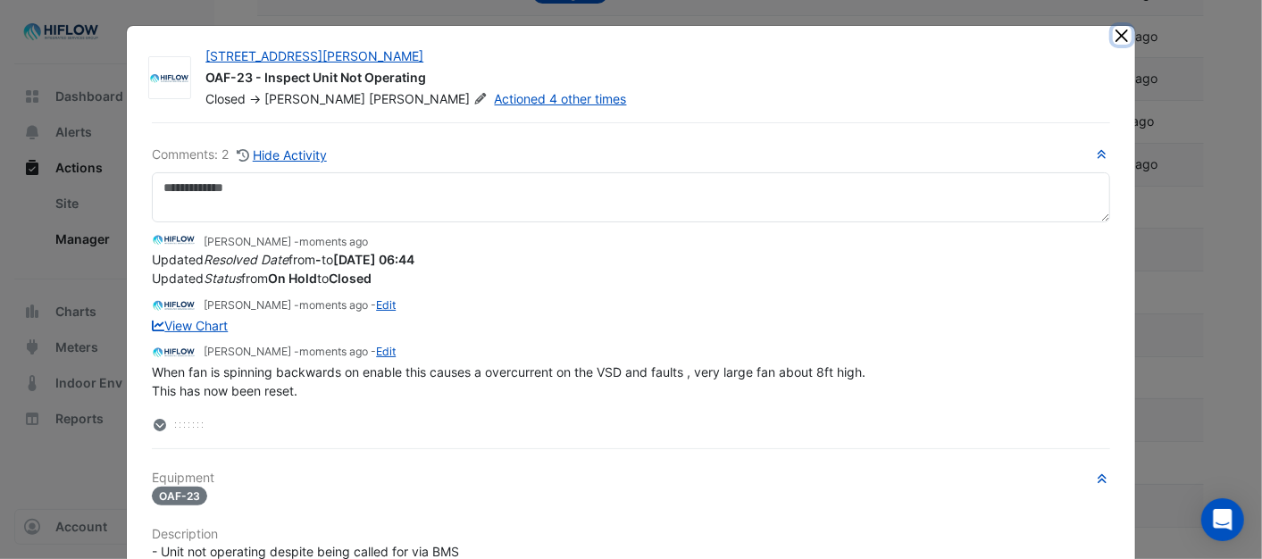
click at [1113, 36] on button "Close" at bounding box center [1122, 35] width 19 height 19
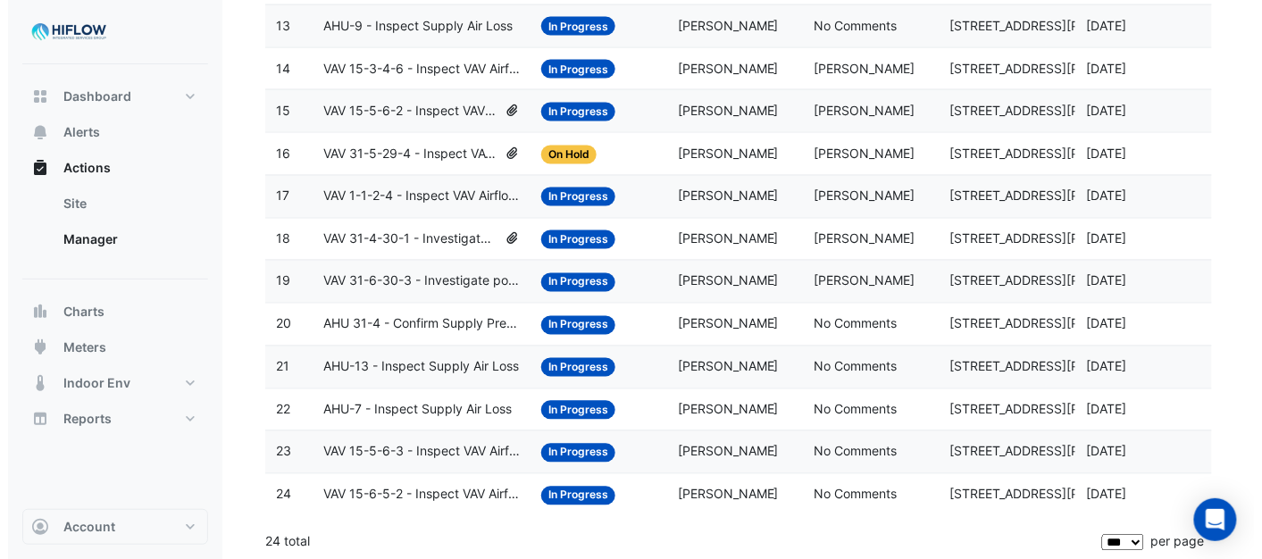
scroll to position [789, 0]
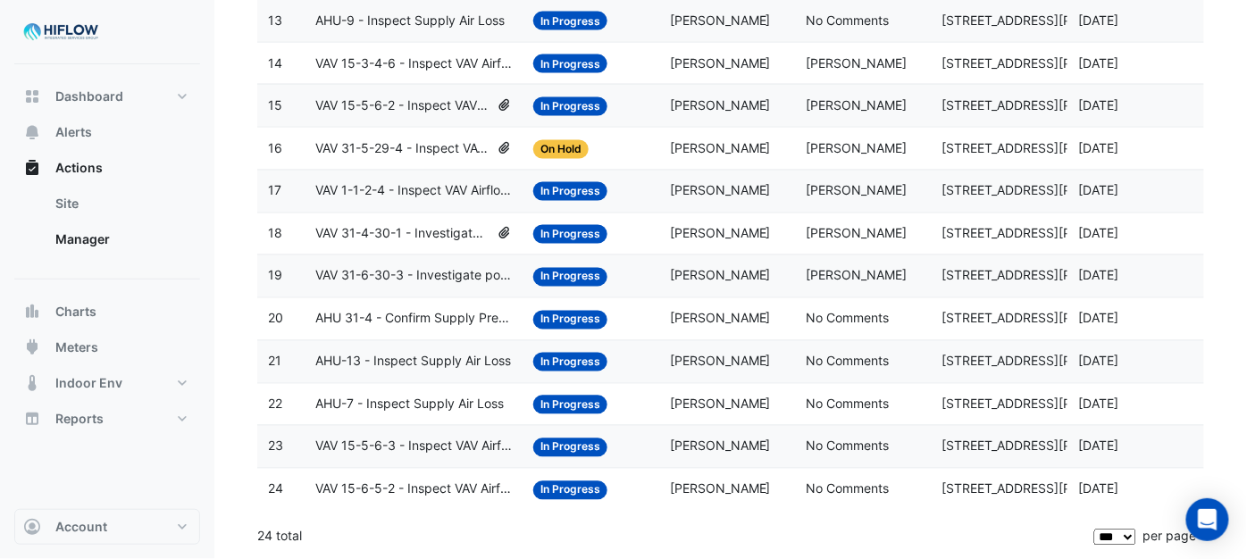
click at [413, 484] on span "VAV 15-6-5-2 - Inspect VAV Airflow Block" at bounding box center [413, 490] width 197 height 21
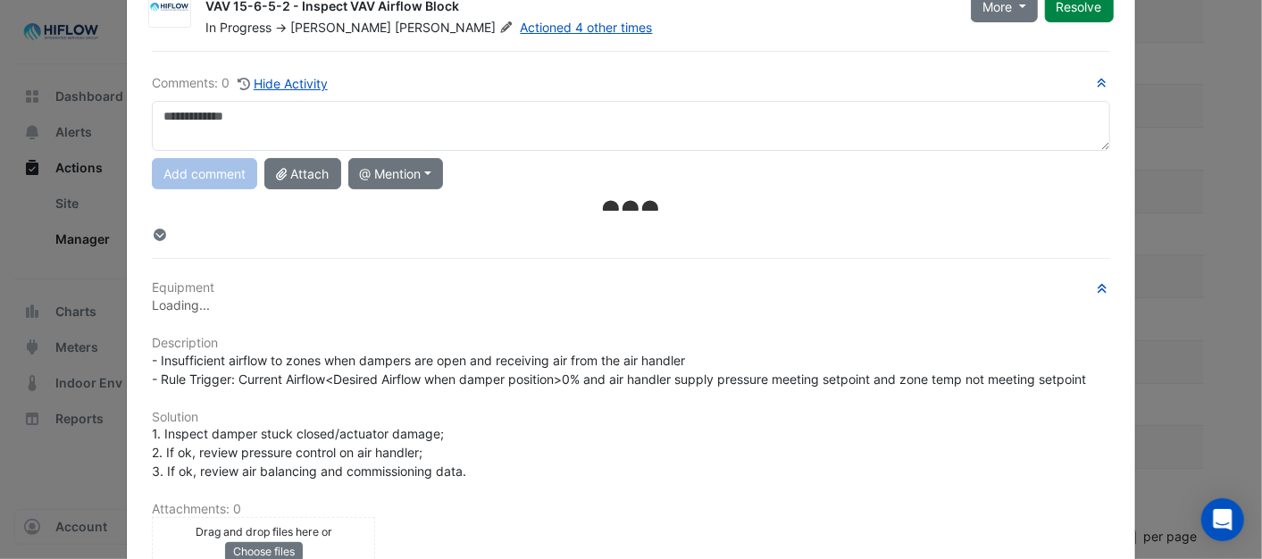
scroll to position [0, 0]
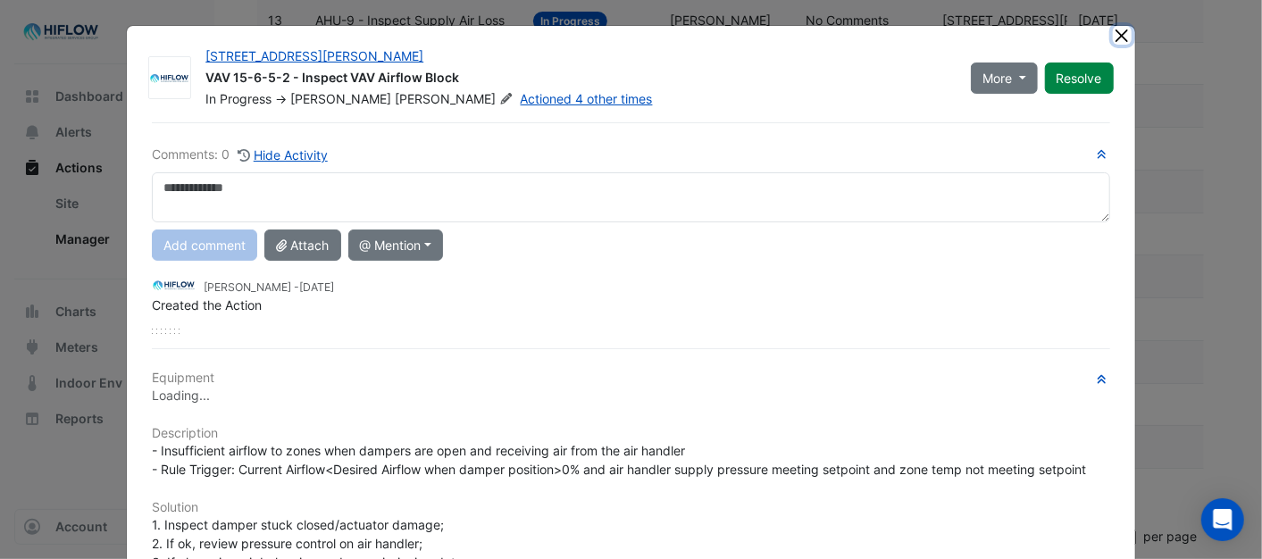
click at [1115, 32] on button "Close" at bounding box center [1122, 35] width 19 height 19
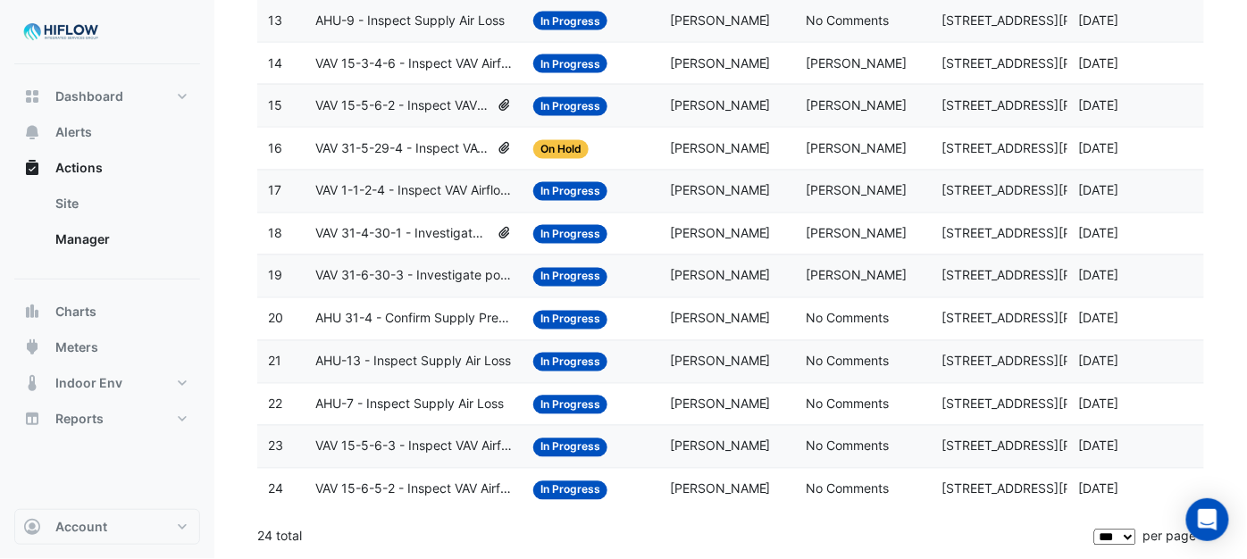
click at [387, 453] on span "VAV 15-5-6-3 - Inspect VAV Airflow Block" at bounding box center [413, 447] width 197 height 21
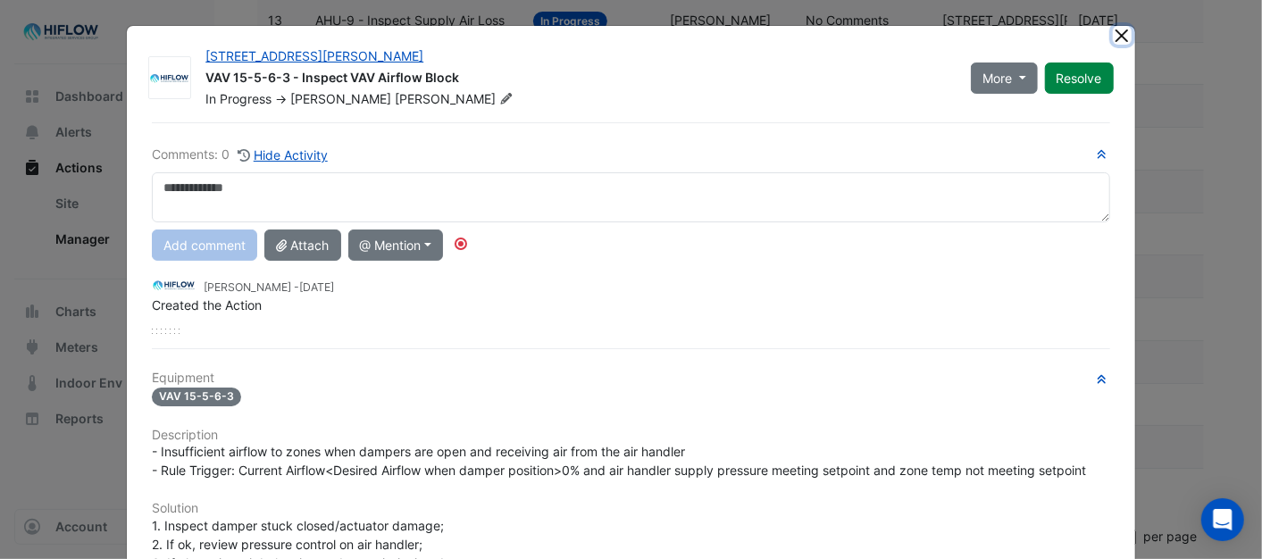
click at [1115, 31] on button "Close" at bounding box center [1122, 35] width 19 height 19
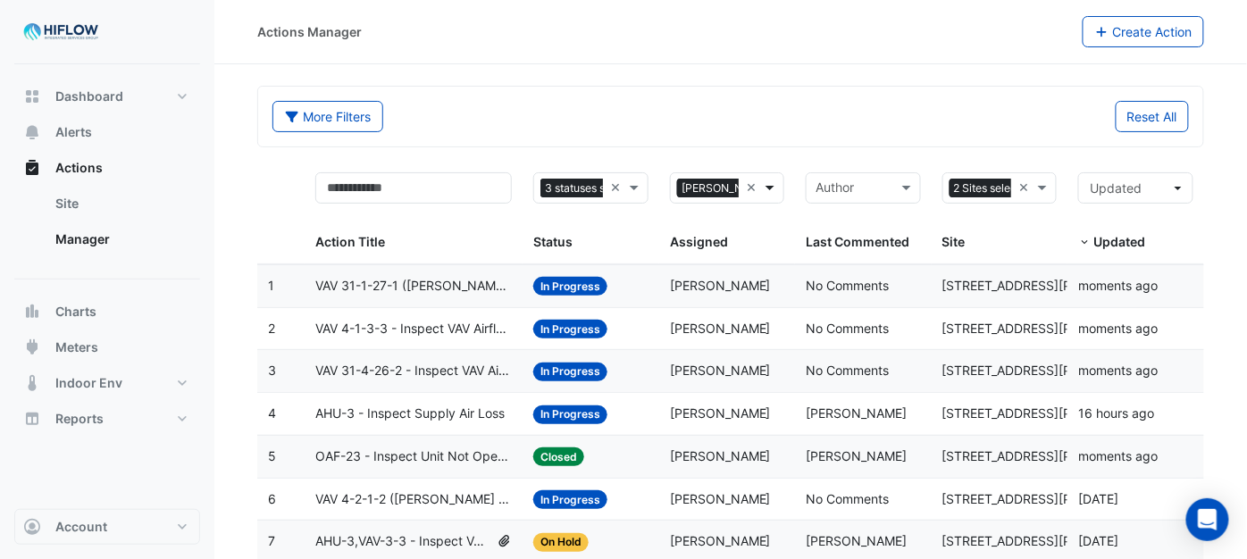
scroll to position [0, 21]
click at [768, 190] on span at bounding box center [772, 188] width 22 height 21
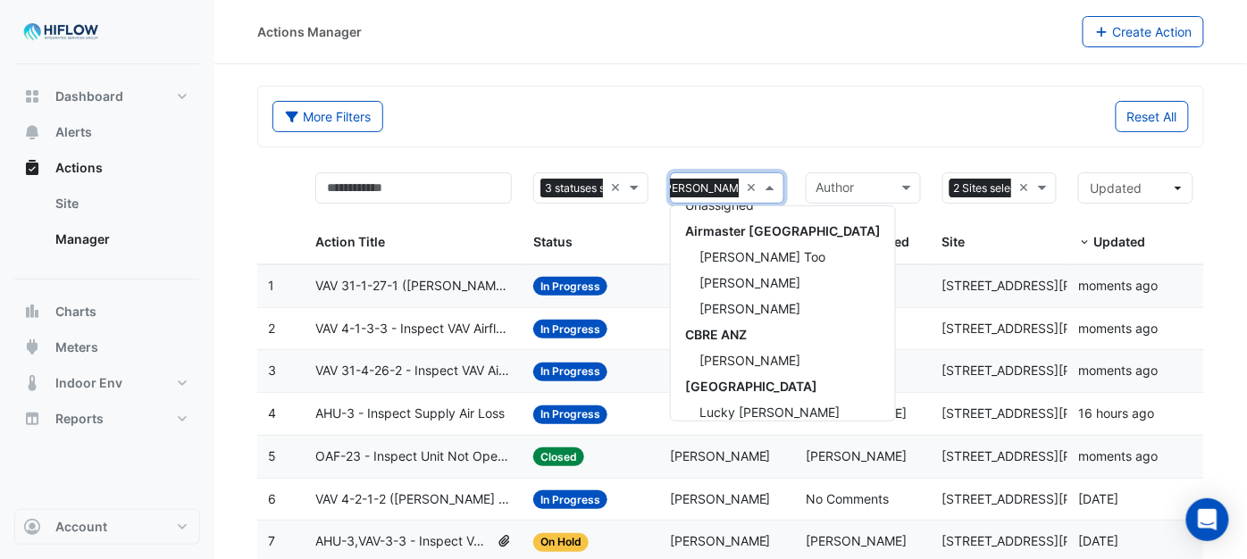
scroll to position [0, 0]
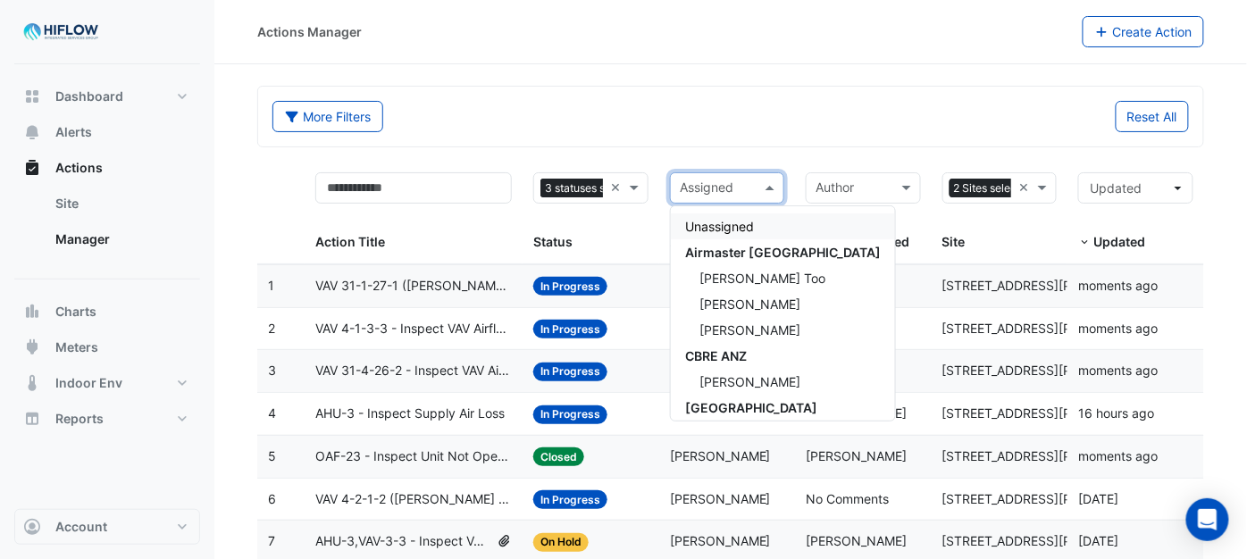
click at [667, 113] on div "More Filters" at bounding box center [496, 116] width 469 height 31
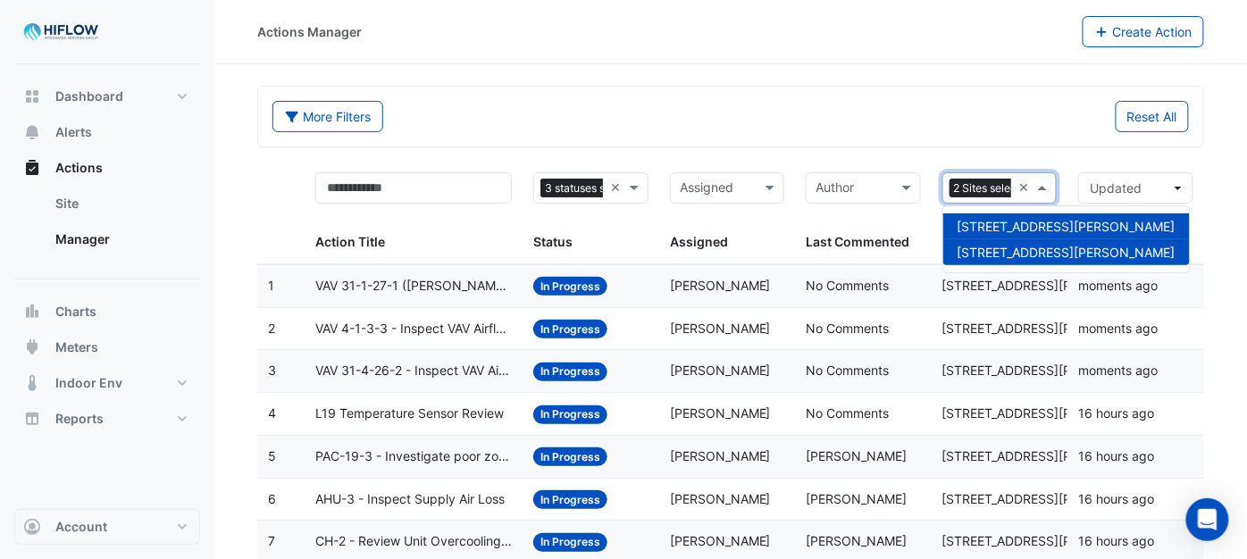
scroll to position [0, 37]
click at [1036, 186] on span at bounding box center [1045, 188] width 22 height 21
click at [993, 243] on div "[STREET_ADDRESS][PERSON_NAME]" at bounding box center [1066, 252] width 247 height 26
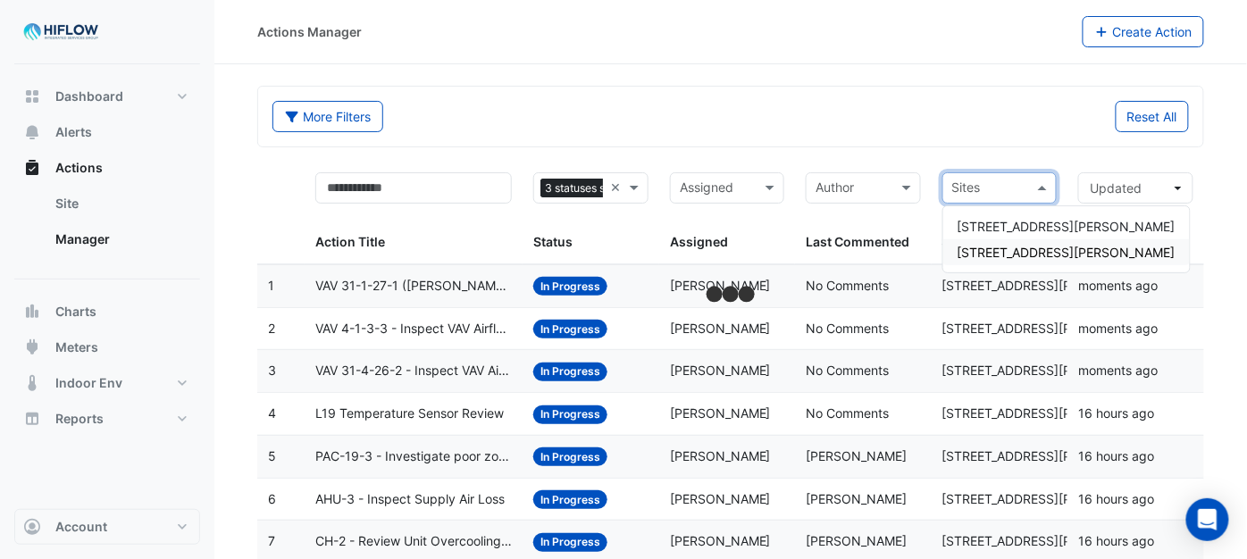
click at [1002, 247] on span "[STREET_ADDRESS][PERSON_NAME]" at bounding box center [1067, 252] width 218 height 15
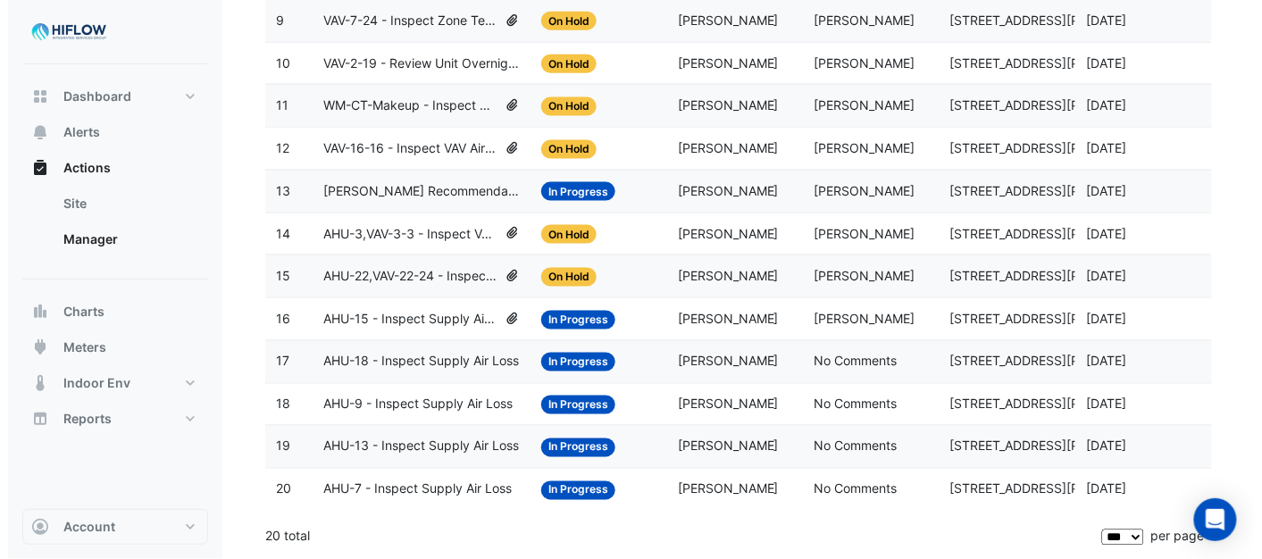
scroll to position [616, 0]
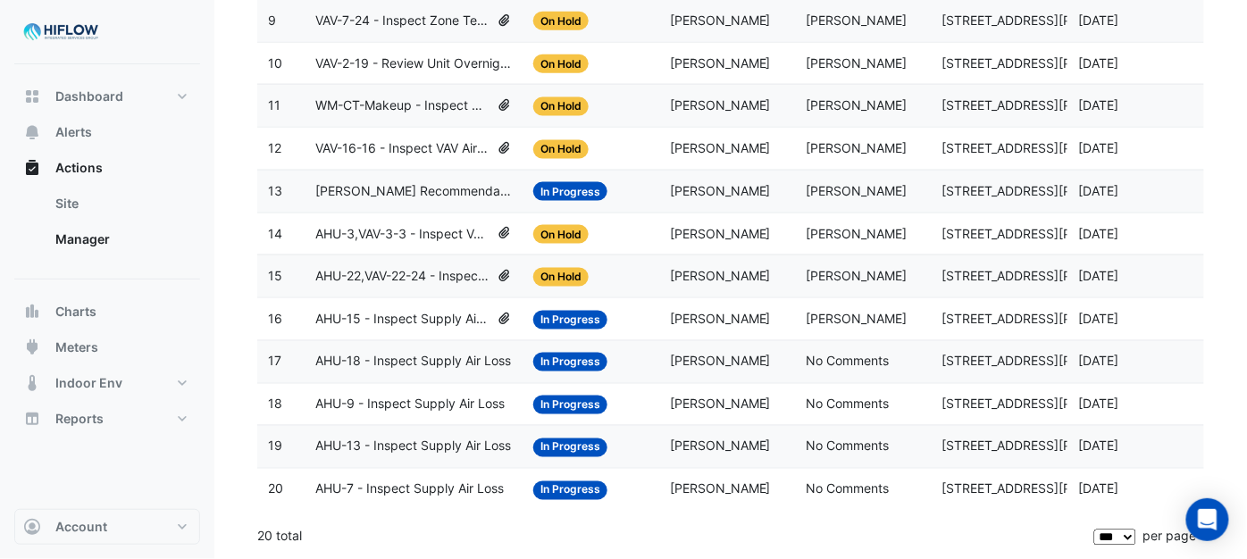
click at [443, 272] on span "AHU-22,VAV-22-24 - Inspect VAV Airflow Leak" at bounding box center [402, 276] width 174 height 21
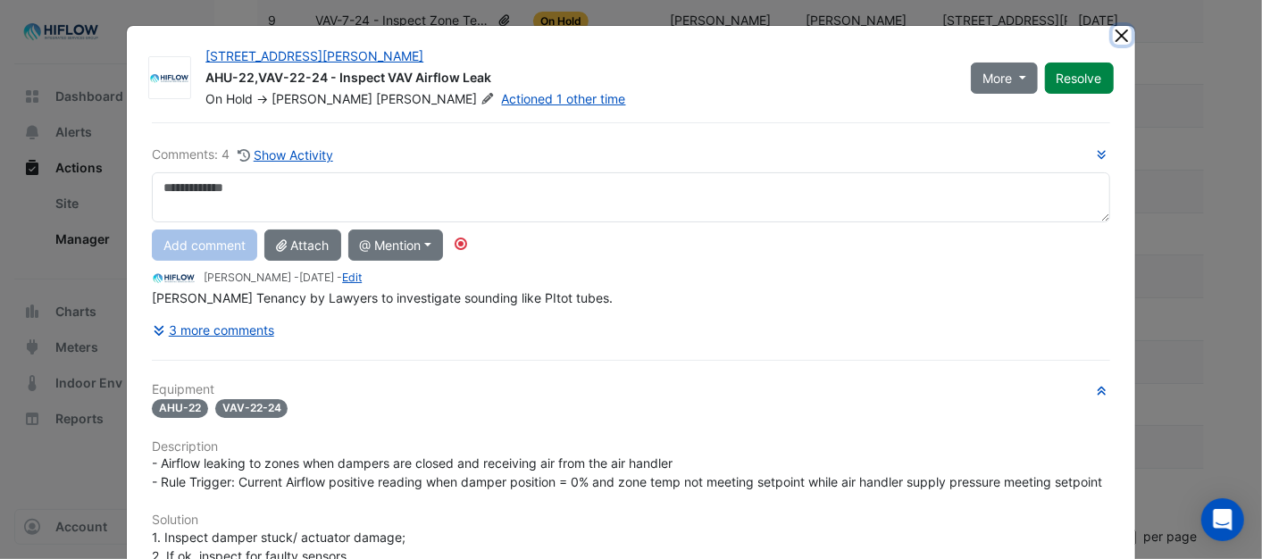
click at [1113, 38] on button "Close" at bounding box center [1122, 35] width 19 height 19
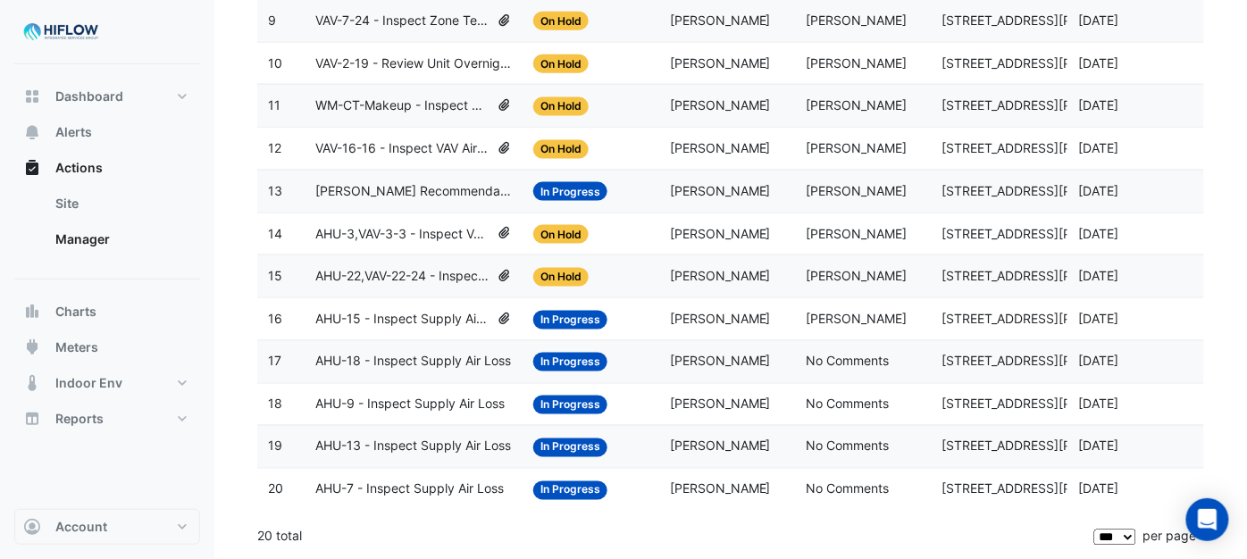
click at [397, 230] on span "AHU-3,VAV-3-3 - Inspect VAV Airflow Block" at bounding box center [402, 234] width 174 height 21
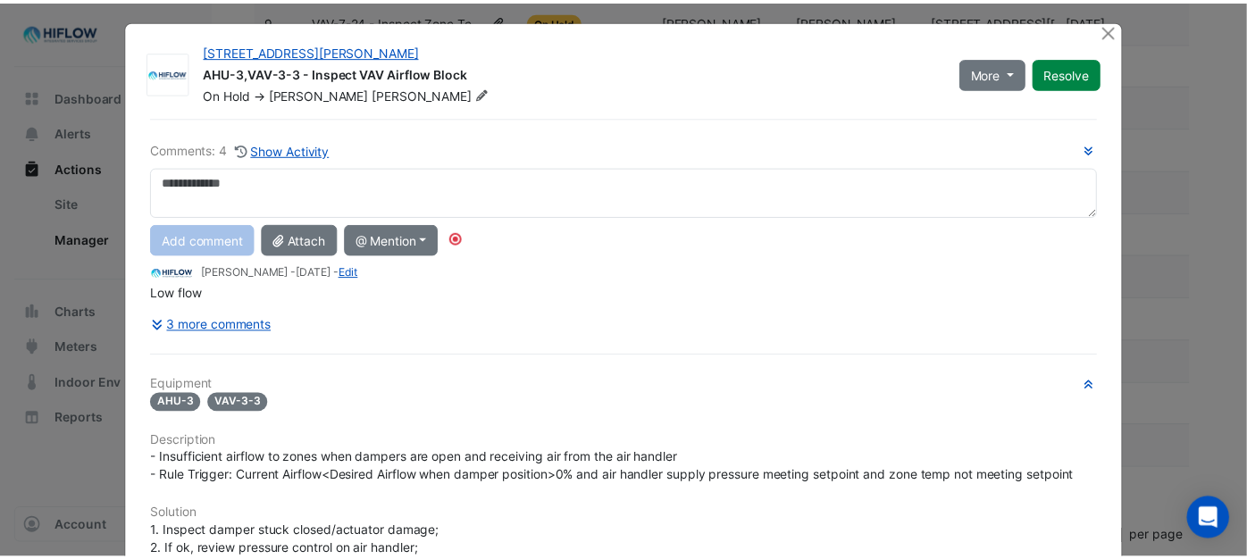
scroll to position [0, 0]
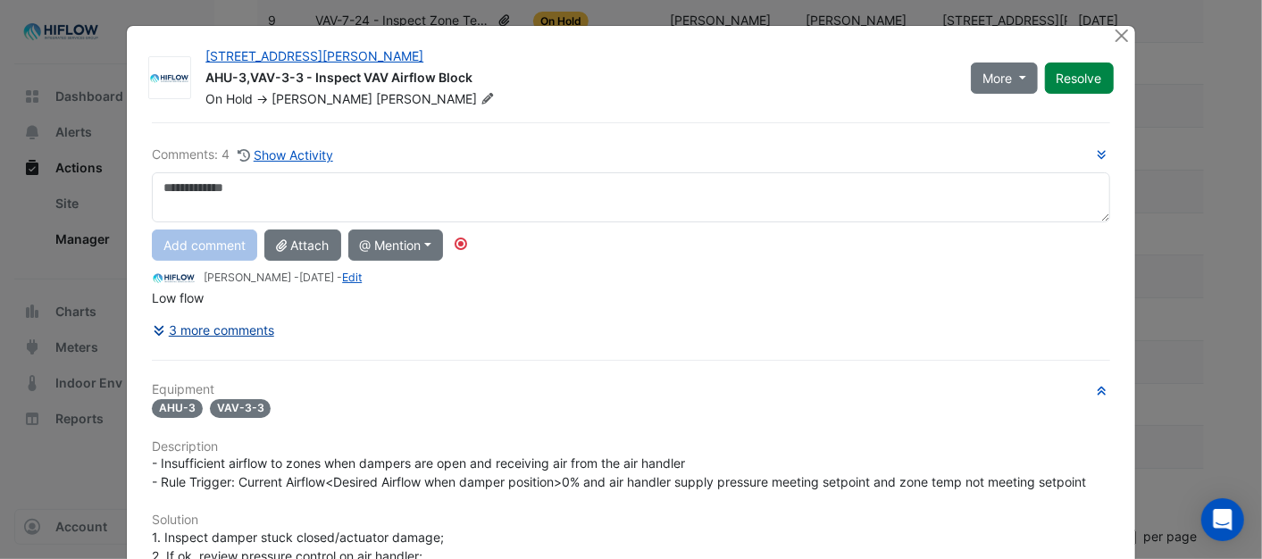
click at [207, 331] on button "3 more comments" at bounding box center [213, 329] width 123 height 31
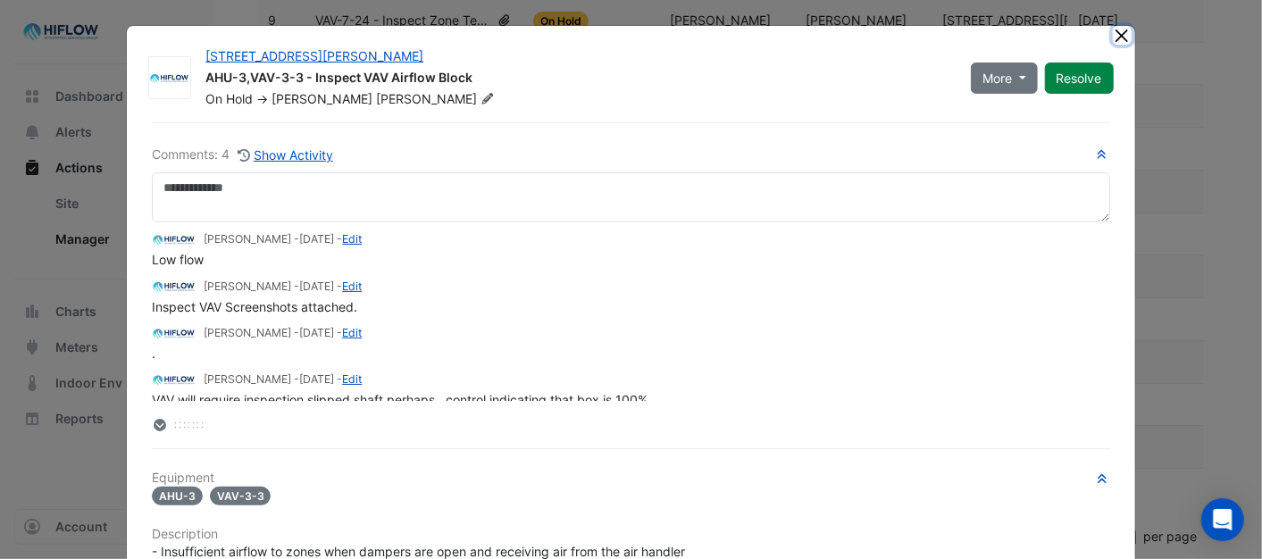
click at [1113, 37] on button "Close" at bounding box center [1122, 35] width 19 height 19
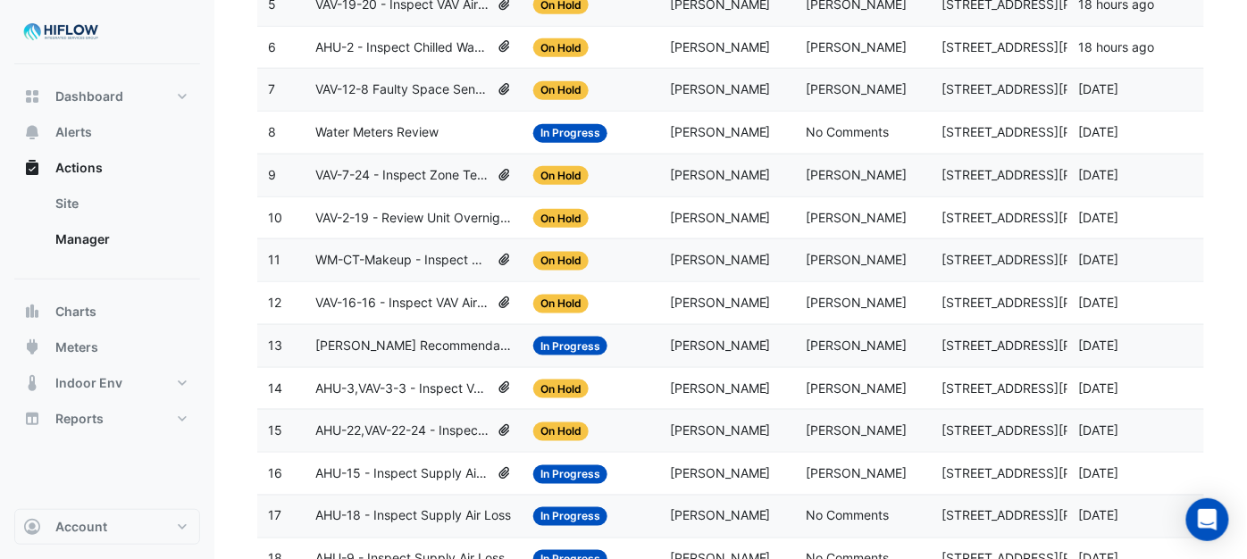
scroll to position [417, 0]
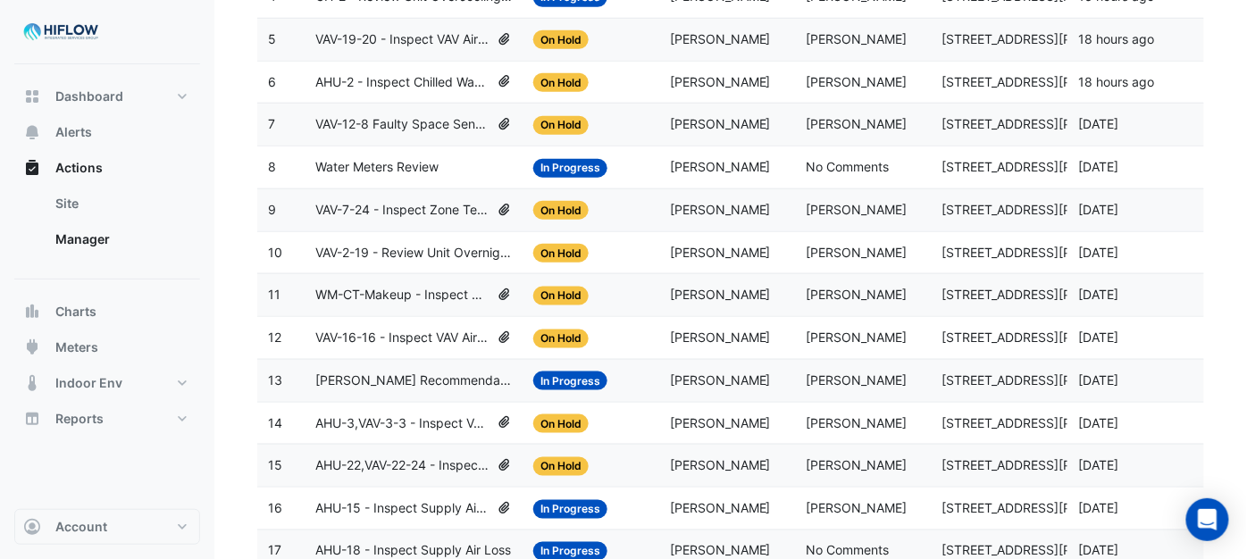
click at [396, 348] on span "VAV-16-16 - Inspect VAV Airflow Leak" at bounding box center [402, 338] width 174 height 21
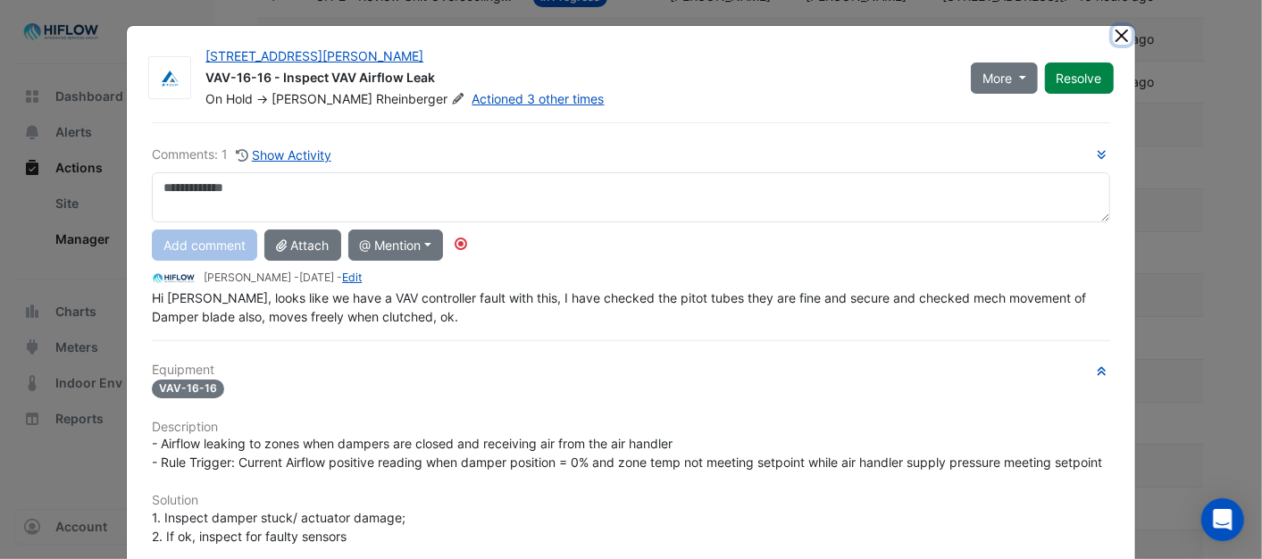
click at [1114, 29] on button "Close" at bounding box center [1122, 35] width 19 height 19
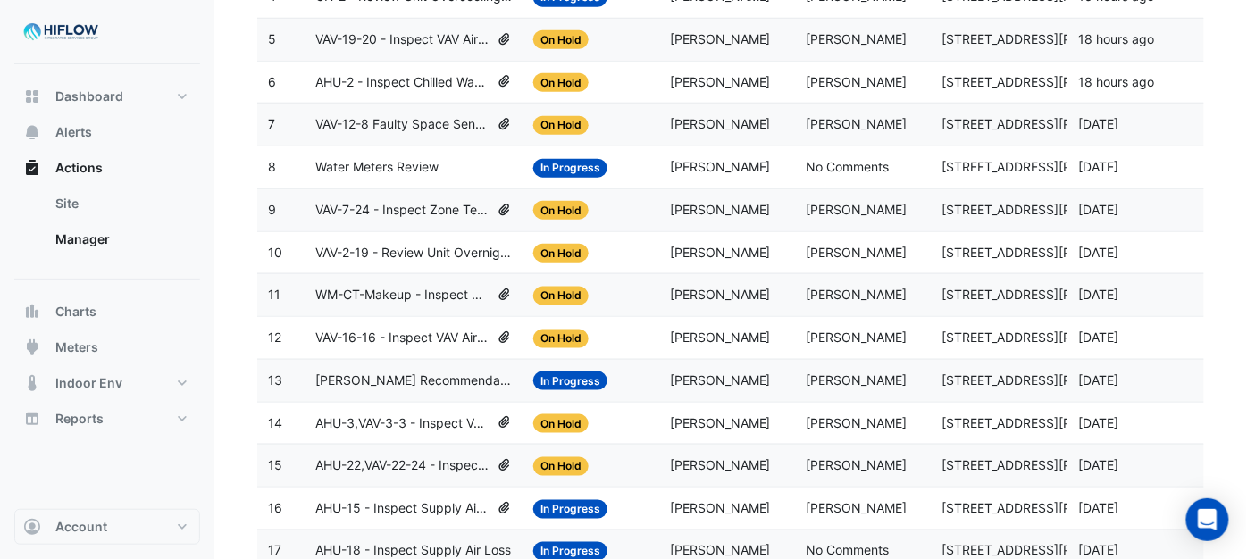
click at [433, 251] on span "VAV-2-19 - Review Unit Overnight Heating (Energy Waste)" at bounding box center [413, 253] width 197 height 21
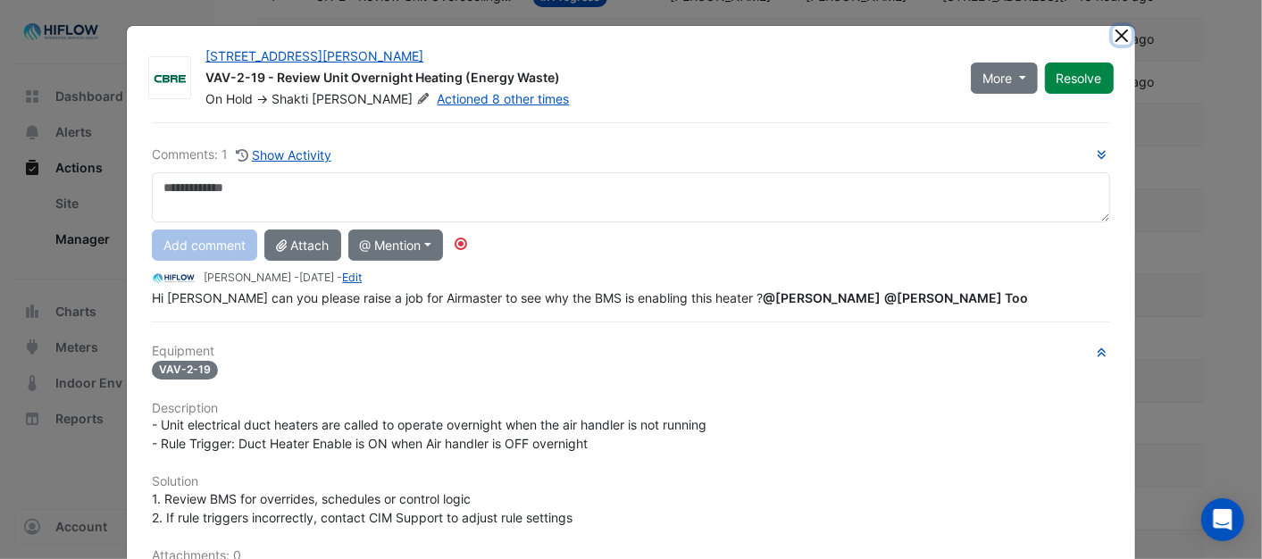
click at [1119, 34] on button "Close" at bounding box center [1122, 35] width 19 height 19
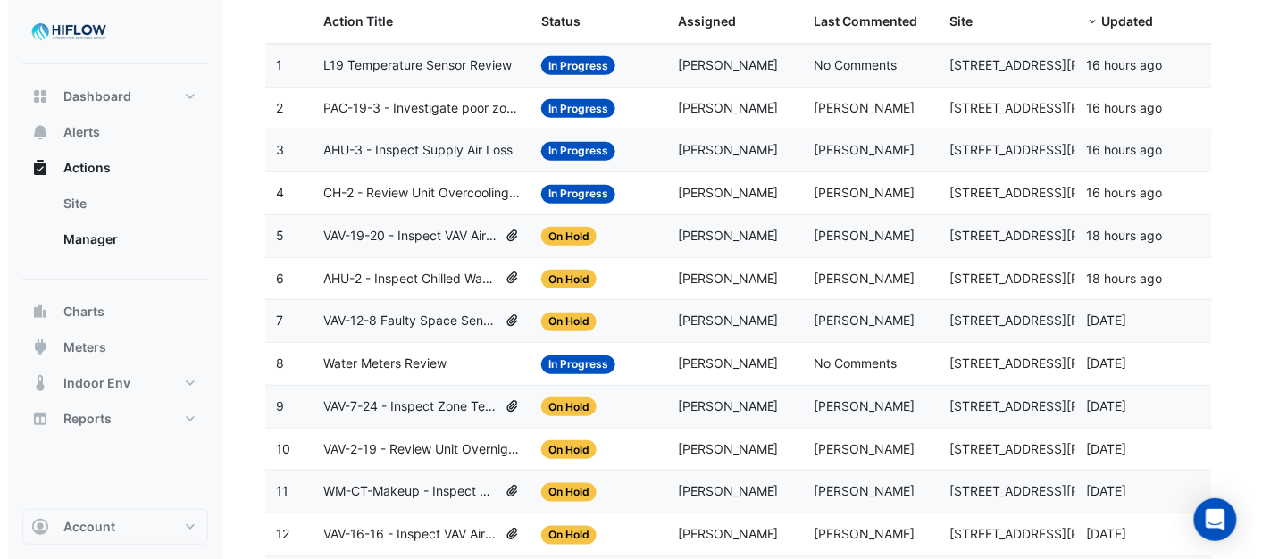
scroll to position [219, 0]
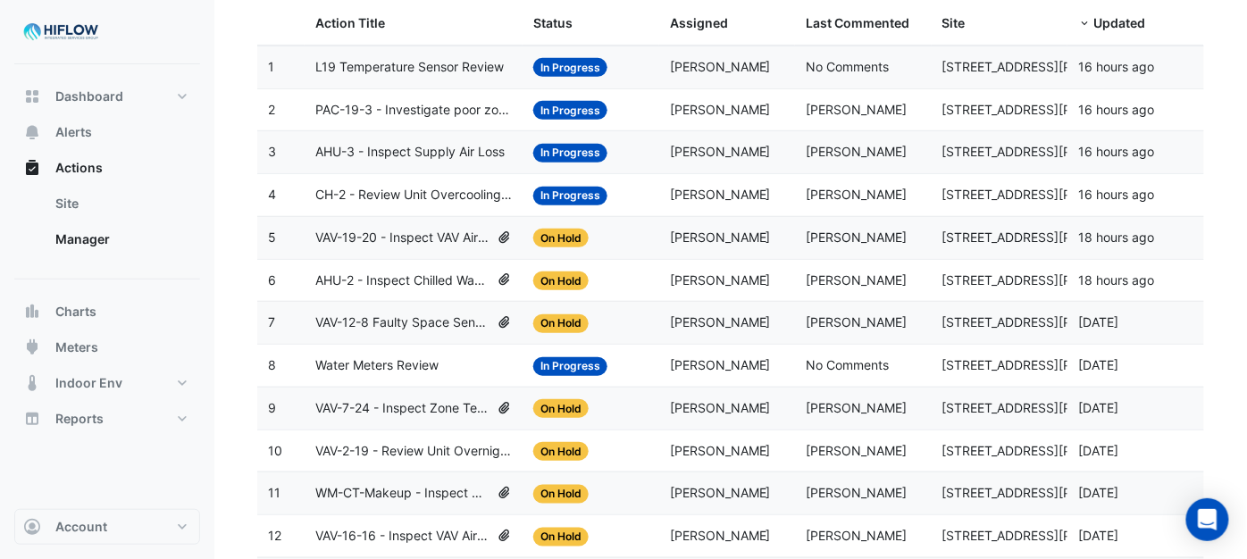
click at [384, 329] on span "VAV-12-8 Faulty Space Sensor" at bounding box center [402, 323] width 174 height 21
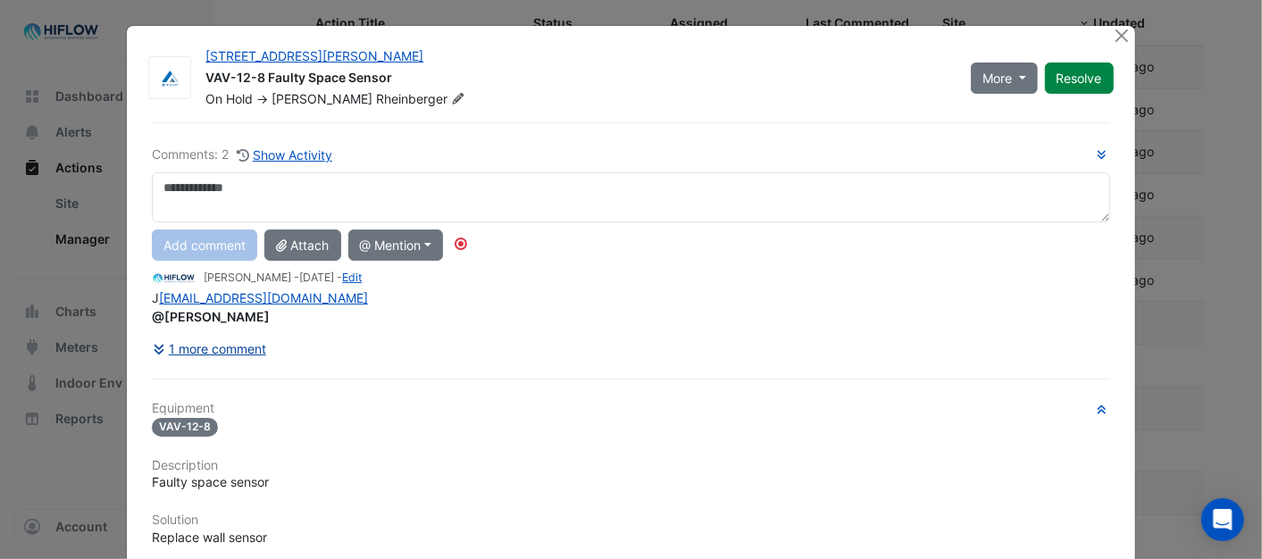
click at [214, 353] on button "1 more comment" at bounding box center [209, 348] width 115 height 31
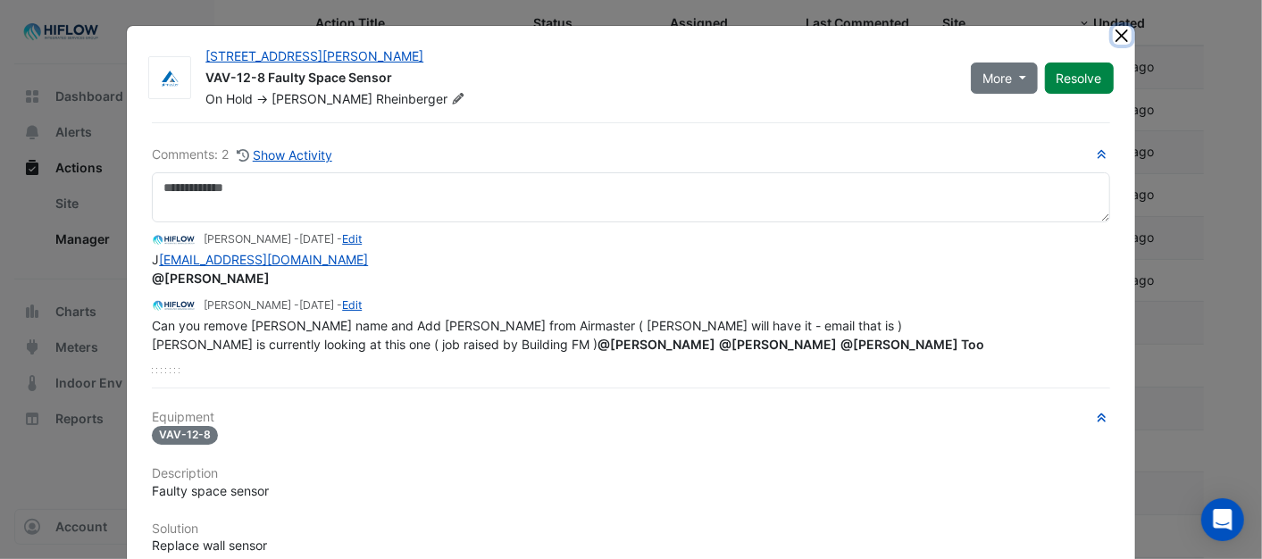
click at [1115, 39] on button "Close" at bounding box center [1122, 35] width 19 height 19
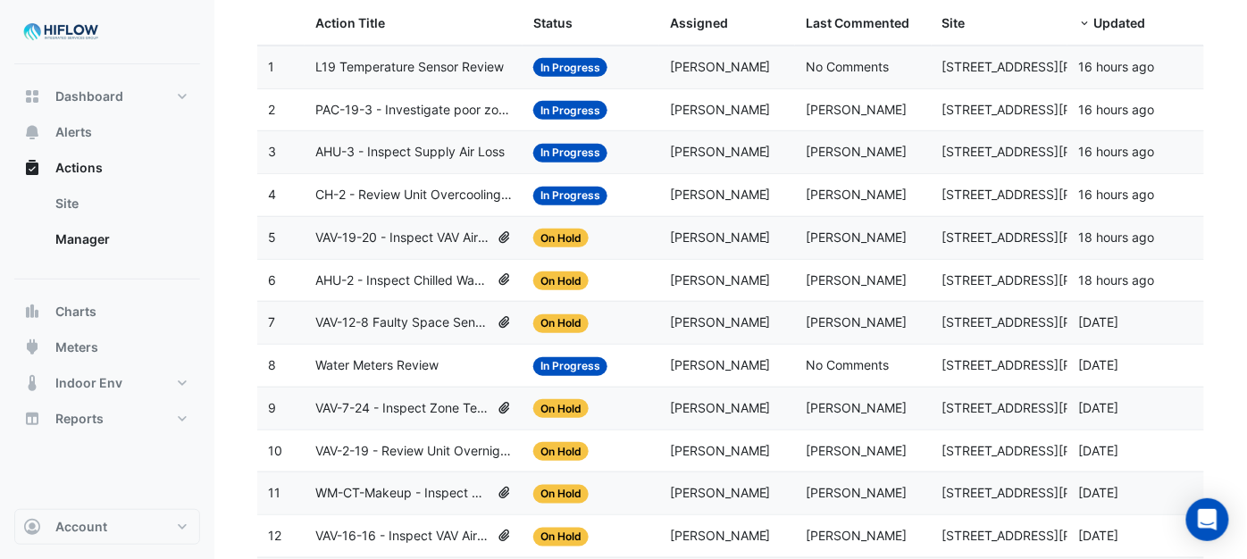
click at [411, 284] on span "AHU-2 - Inspect Chilled Water Valve Leak" at bounding box center [402, 281] width 174 height 21
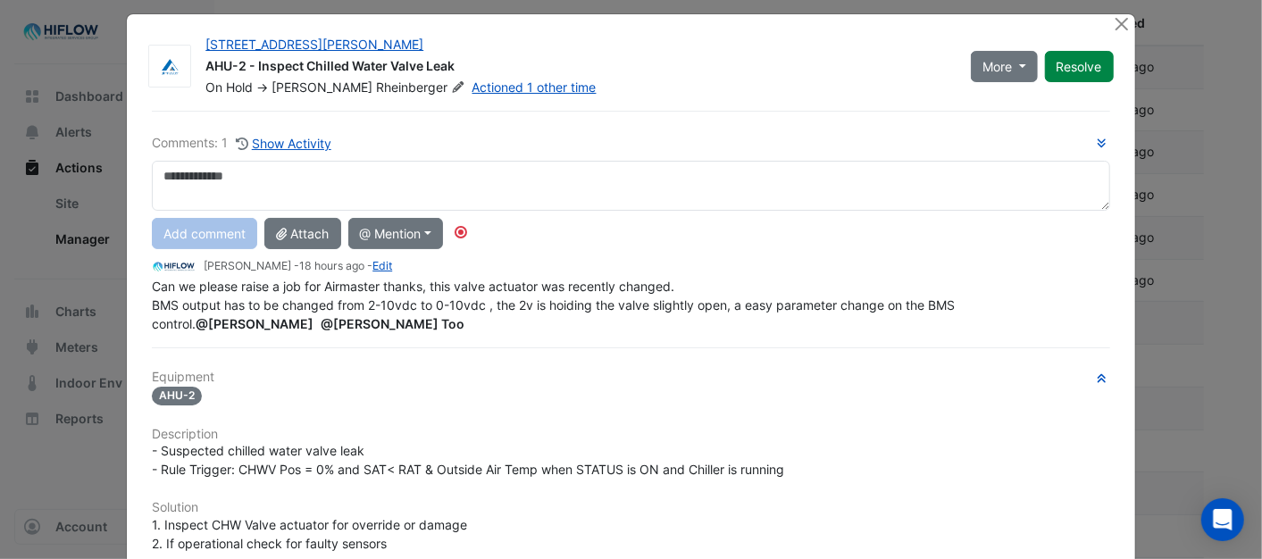
scroll to position [0, 0]
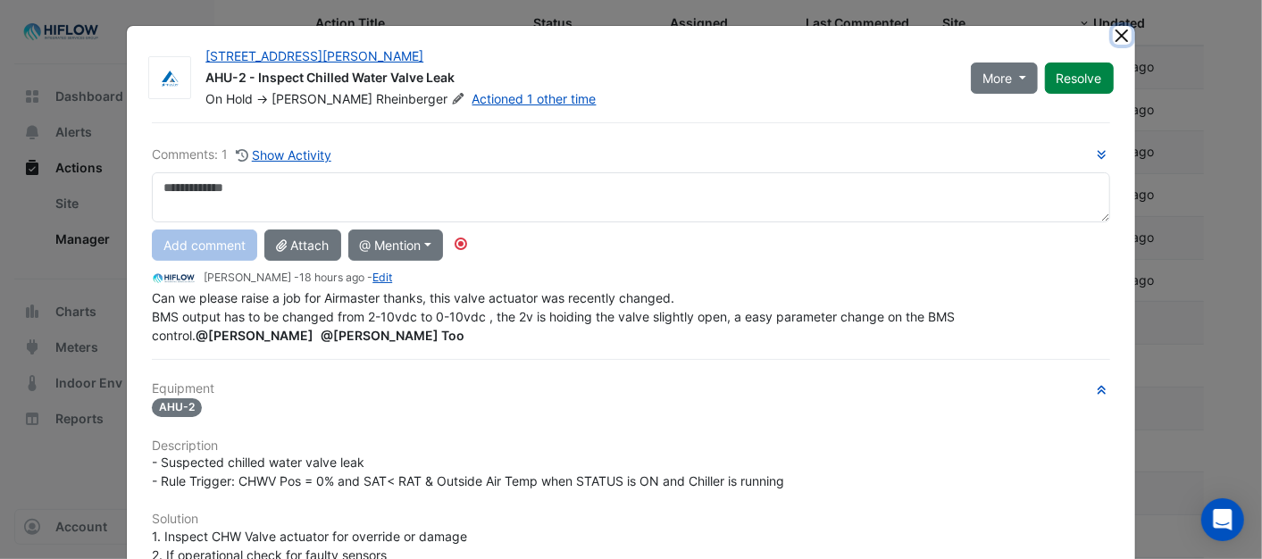
click at [1119, 31] on button "Close" at bounding box center [1122, 35] width 19 height 19
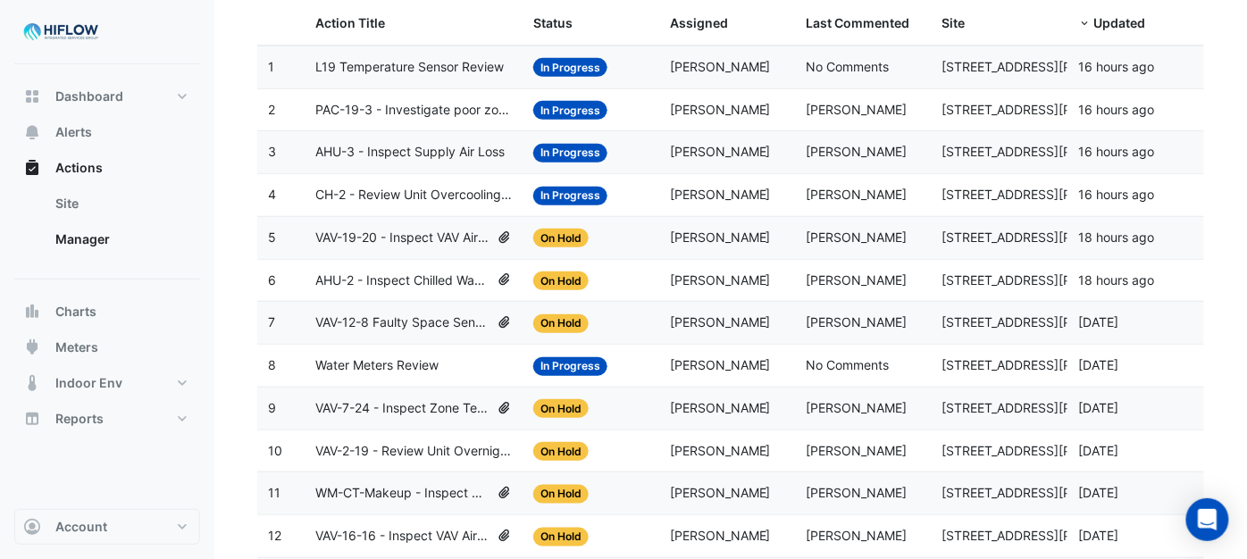
click at [407, 235] on span "VAV-19-20 - Inspect VAV Airflow Leak" at bounding box center [402, 238] width 174 height 21
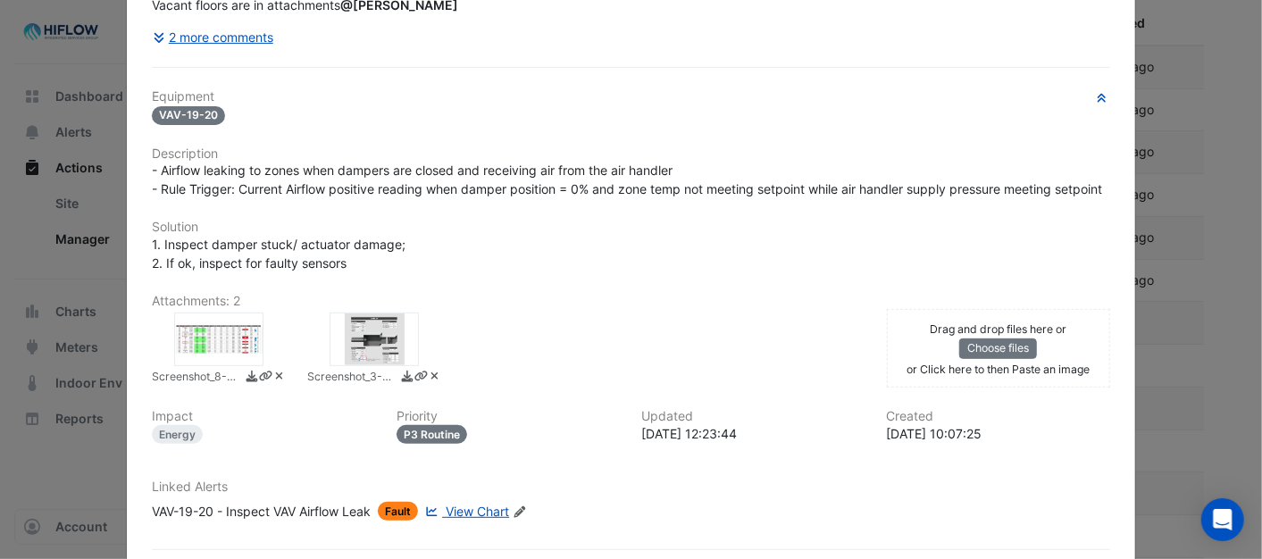
scroll to position [298, 0]
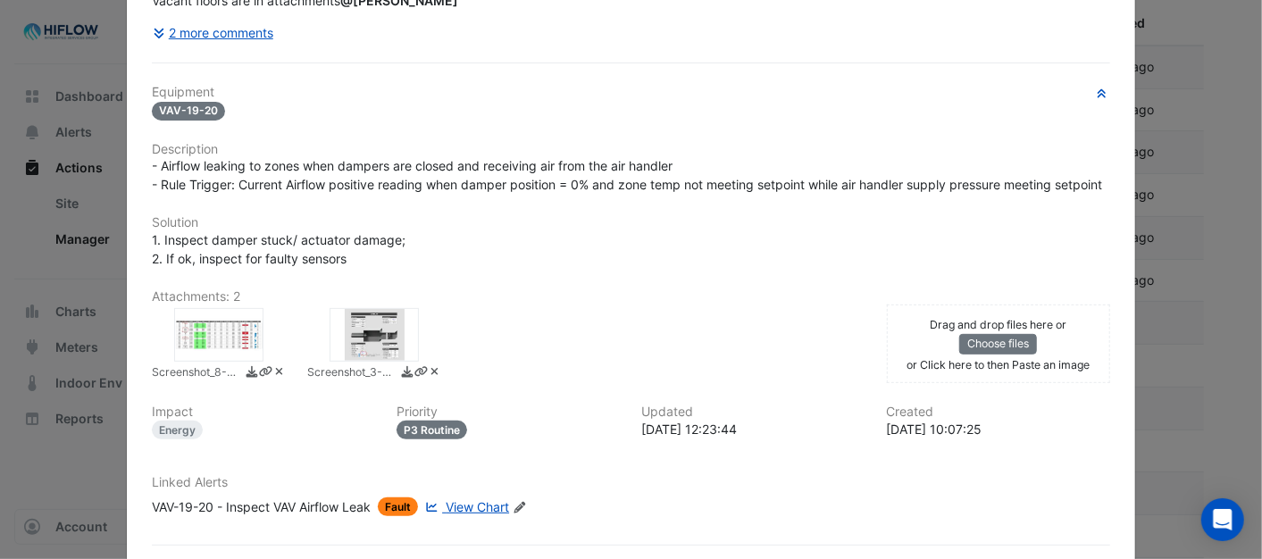
click at [220, 347] on div at bounding box center [218, 335] width 89 height 54
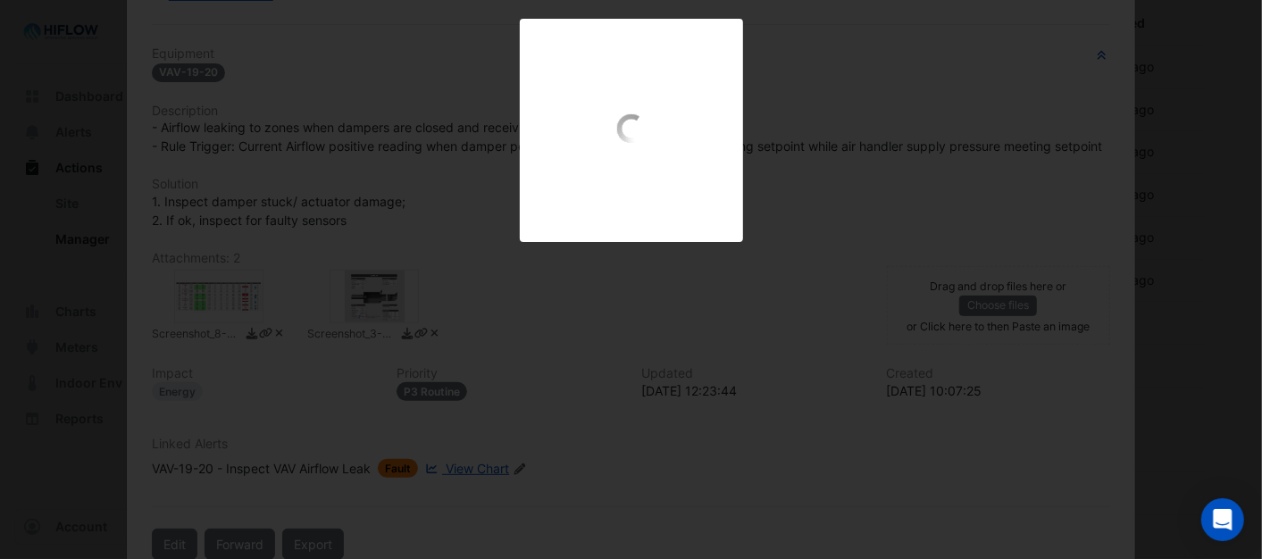
scroll to position [259, 0]
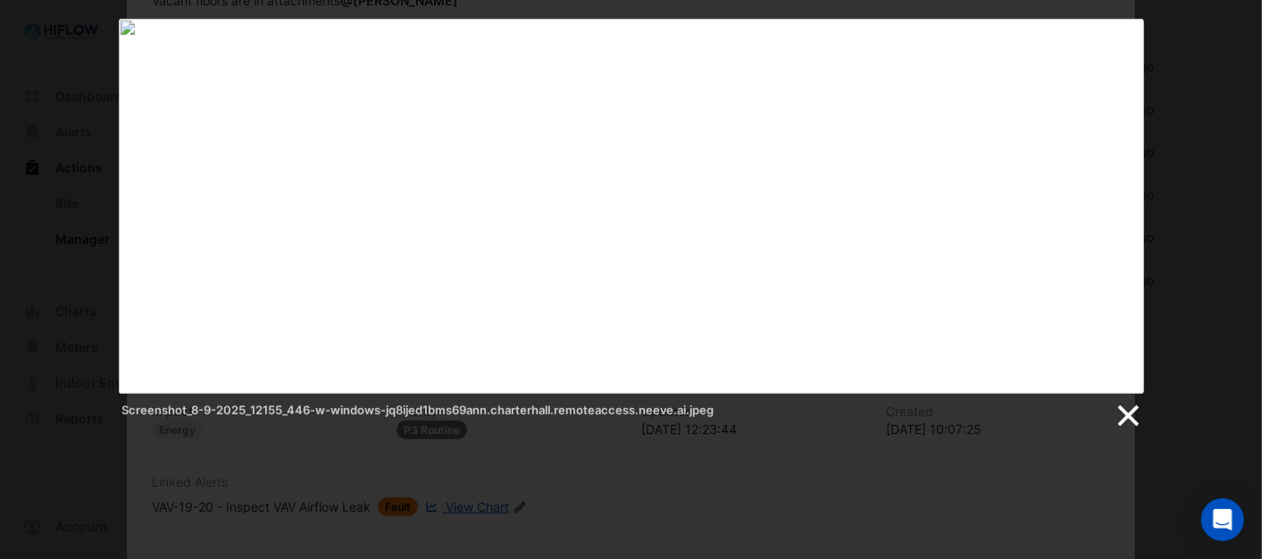
click at [1124, 415] on link at bounding box center [1127, 416] width 27 height 27
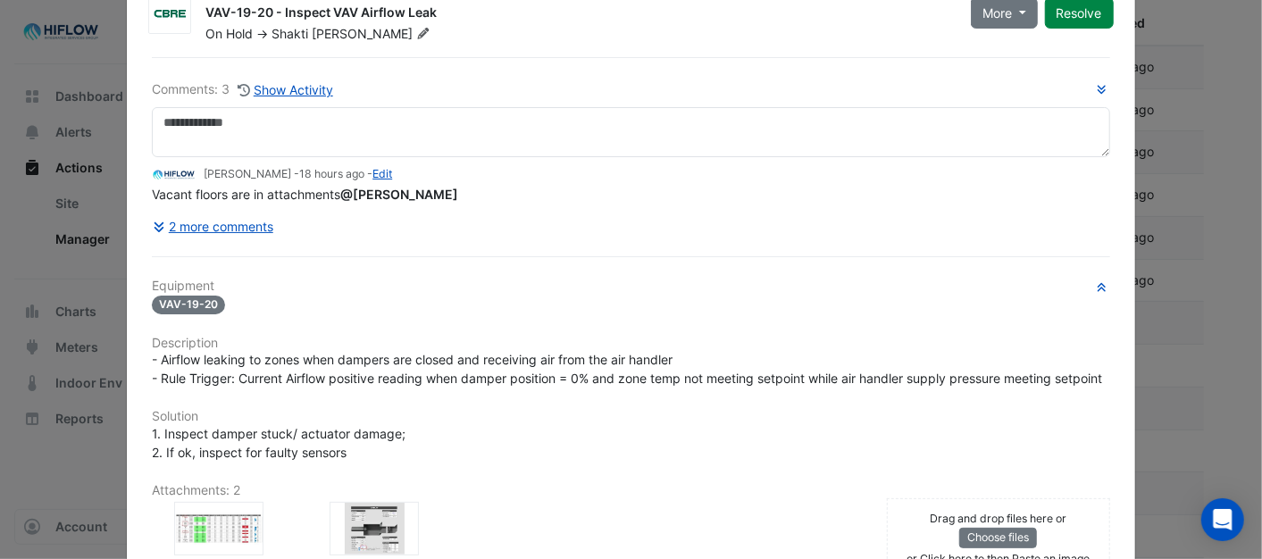
scroll to position [60, 0]
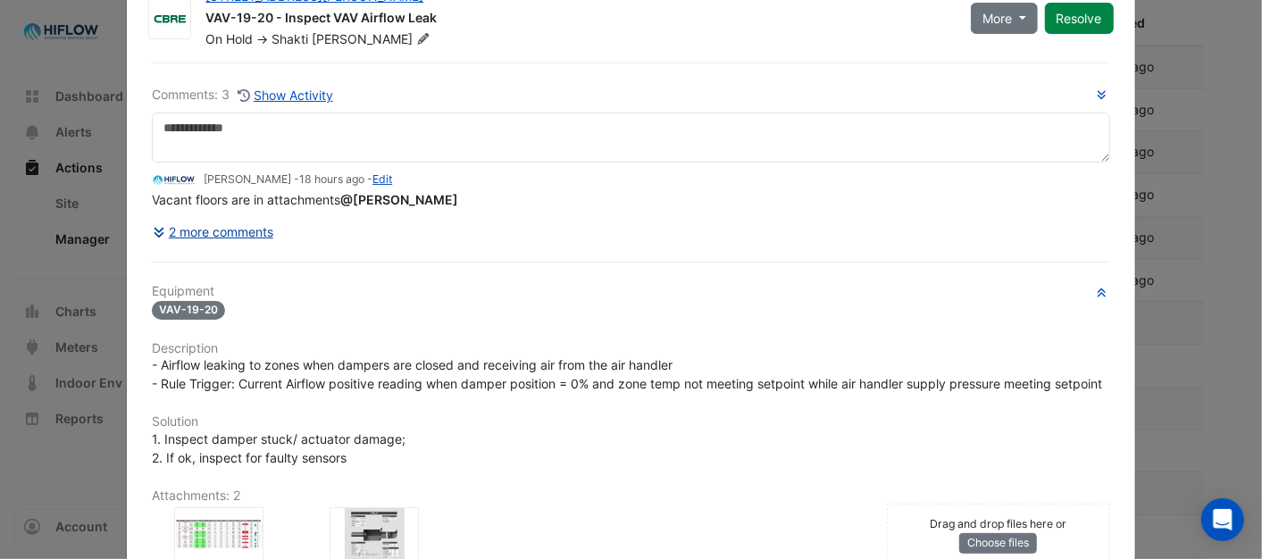
click at [250, 234] on button "2 more comments" at bounding box center [213, 231] width 122 height 31
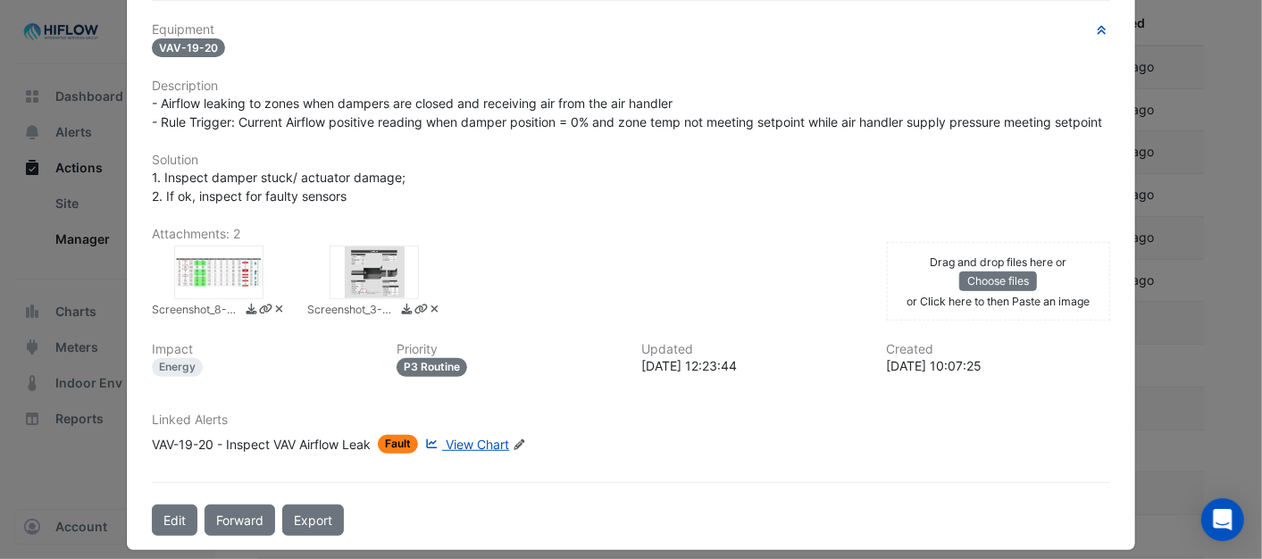
scroll to position [445, 0]
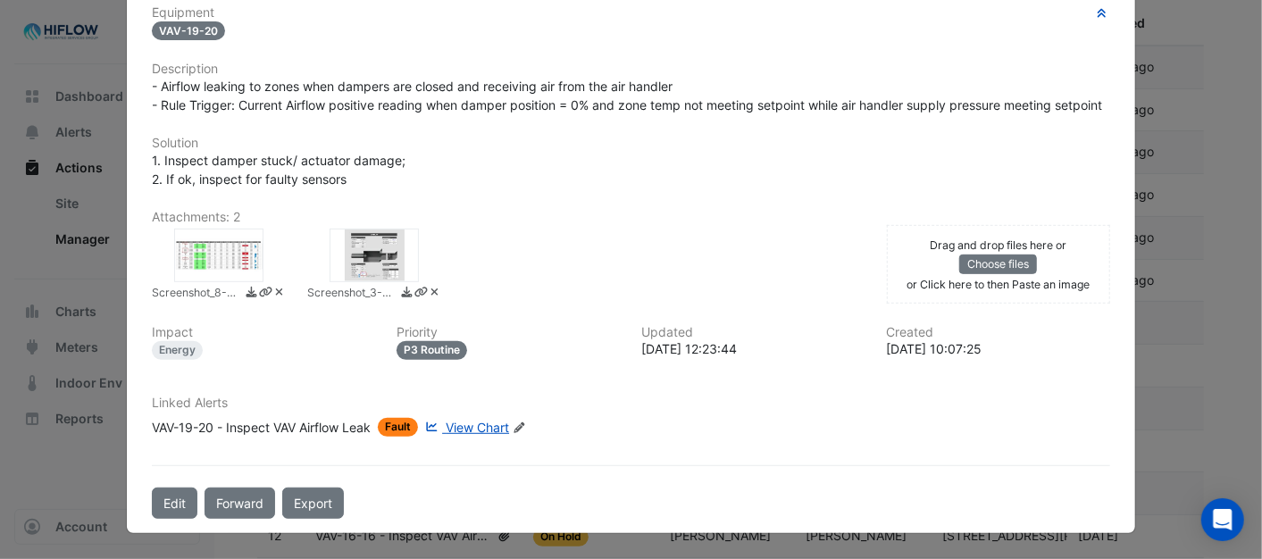
click at [373, 260] on div at bounding box center [374, 256] width 89 height 54
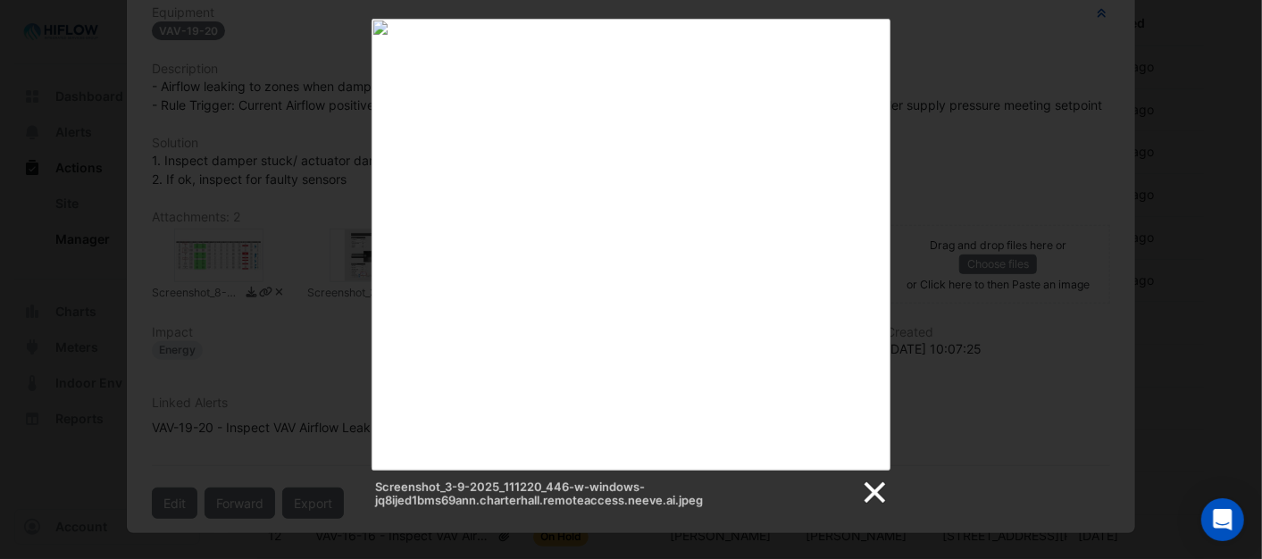
click at [871, 483] on link at bounding box center [873, 493] width 27 height 27
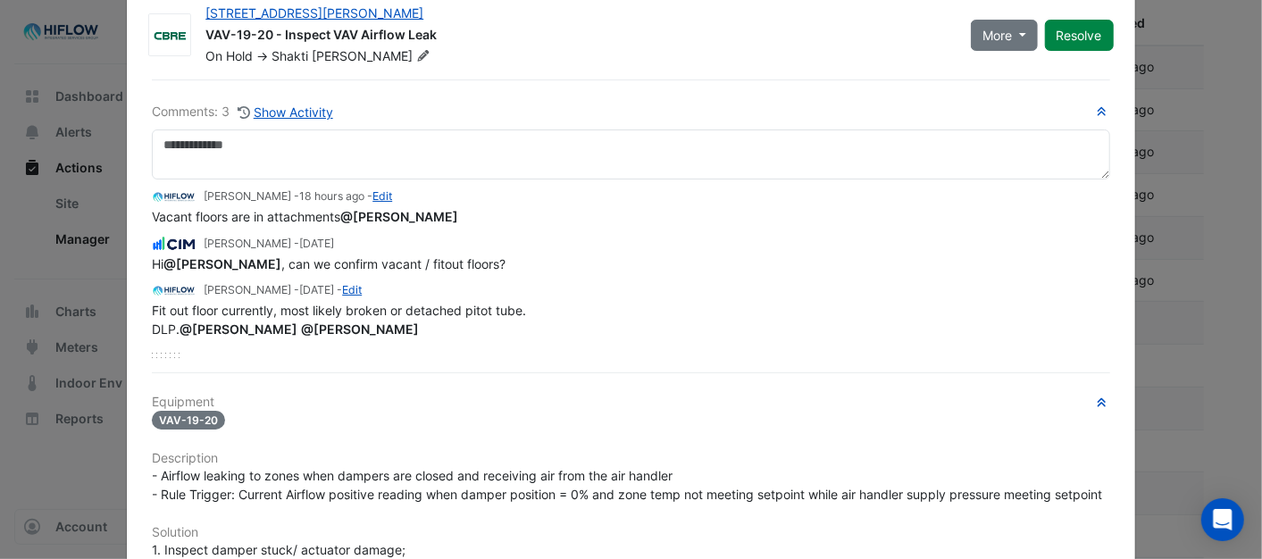
scroll to position [0, 0]
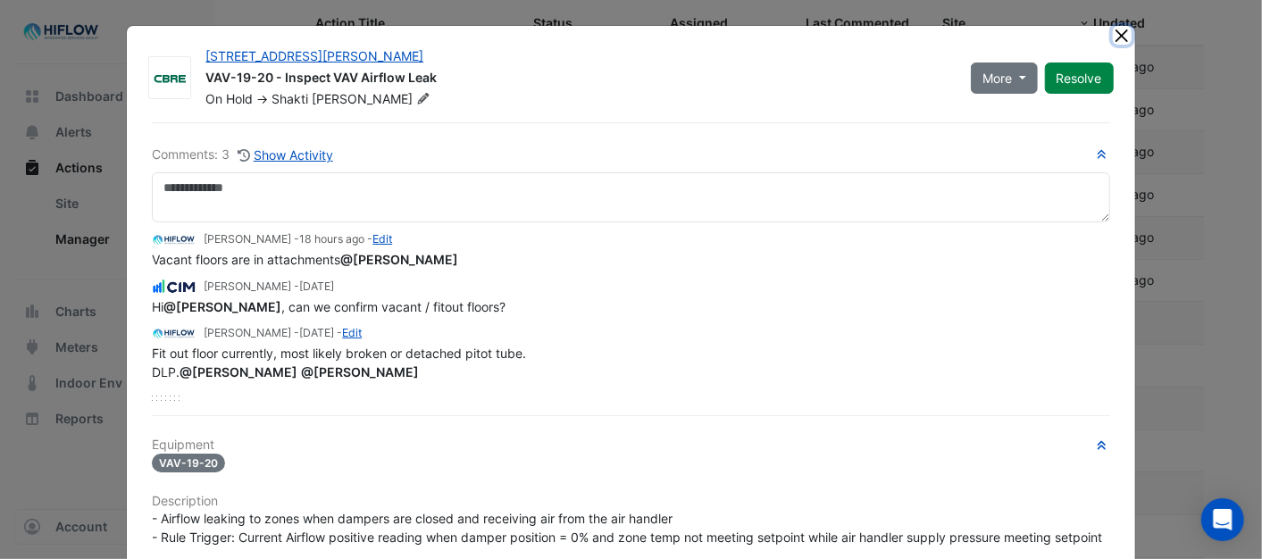
click at [1114, 31] on button "Close" at bounding box center [1122, 35] width 19 height 19
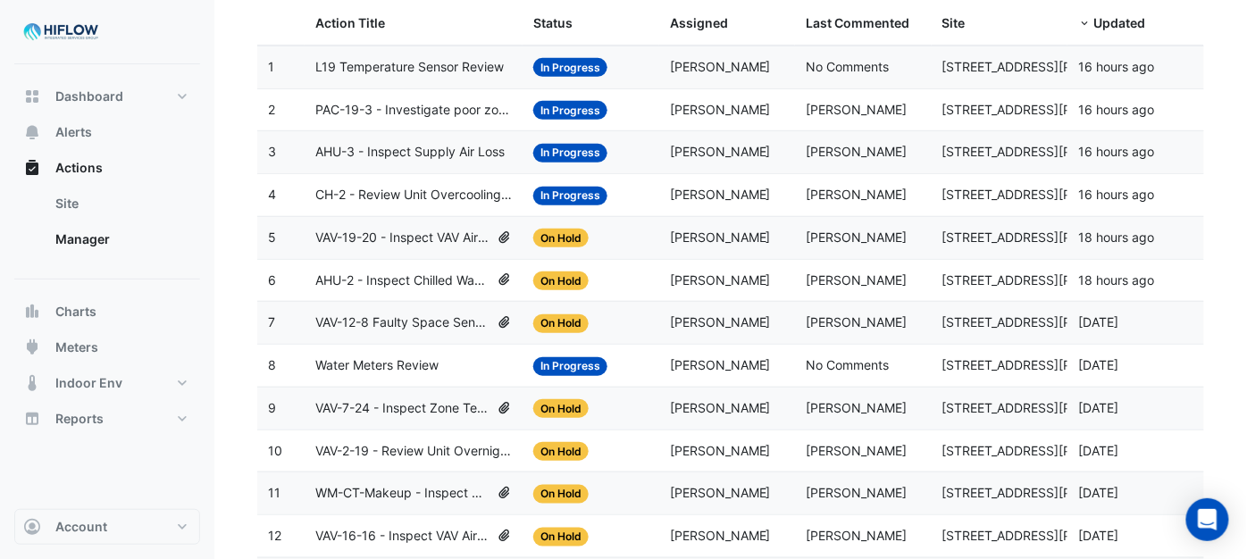
click at [389, 197] on span "CH-2 - Review Unit Overcooling (Energy Waste)" at bounding box center [413, 195] width 197 height 21
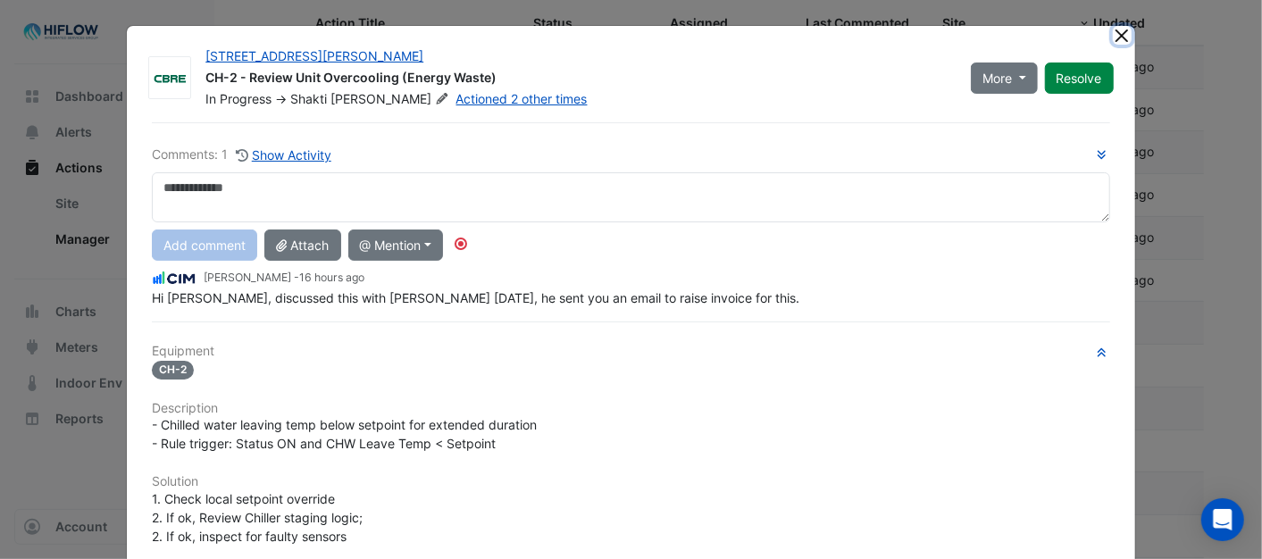
click at [1119, 32] on button "Close" at bounding box center [1122, 35] width 19 height 19
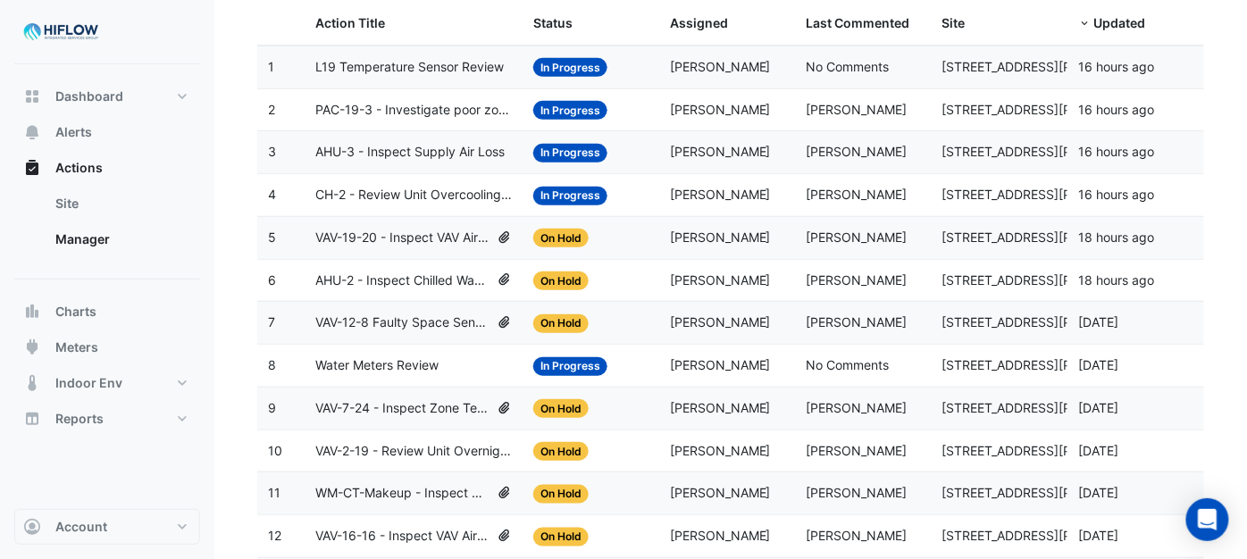
click at [556, 195] on span "In Progress" at bounding box center [570, 196] width 74 height 19
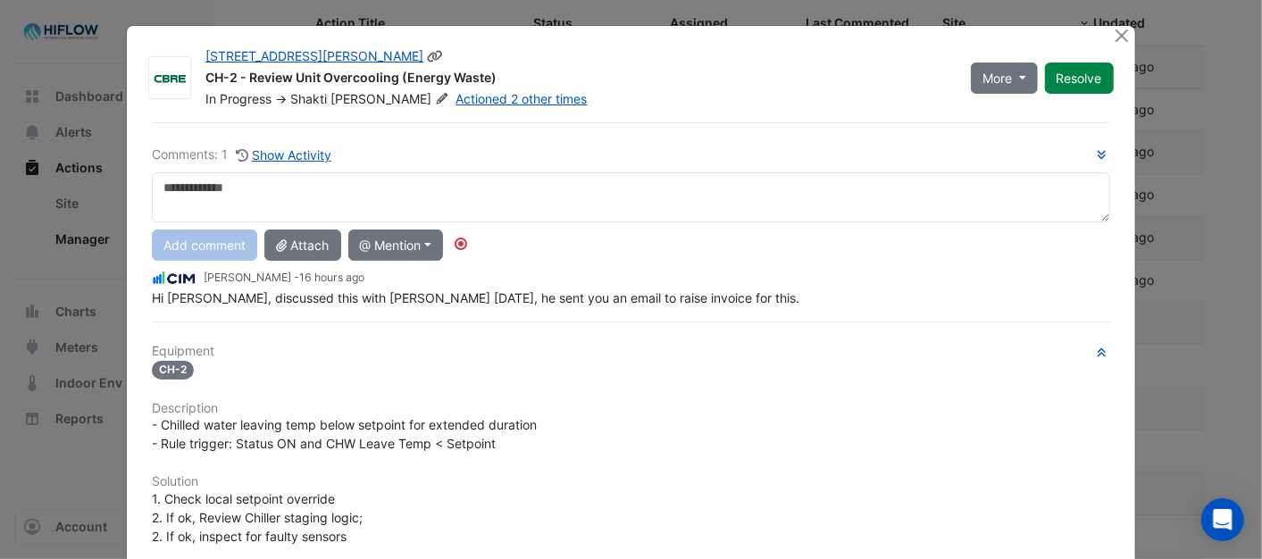
click at [437, 100] on icon at bounding box center [442, 98] width 11 height 11
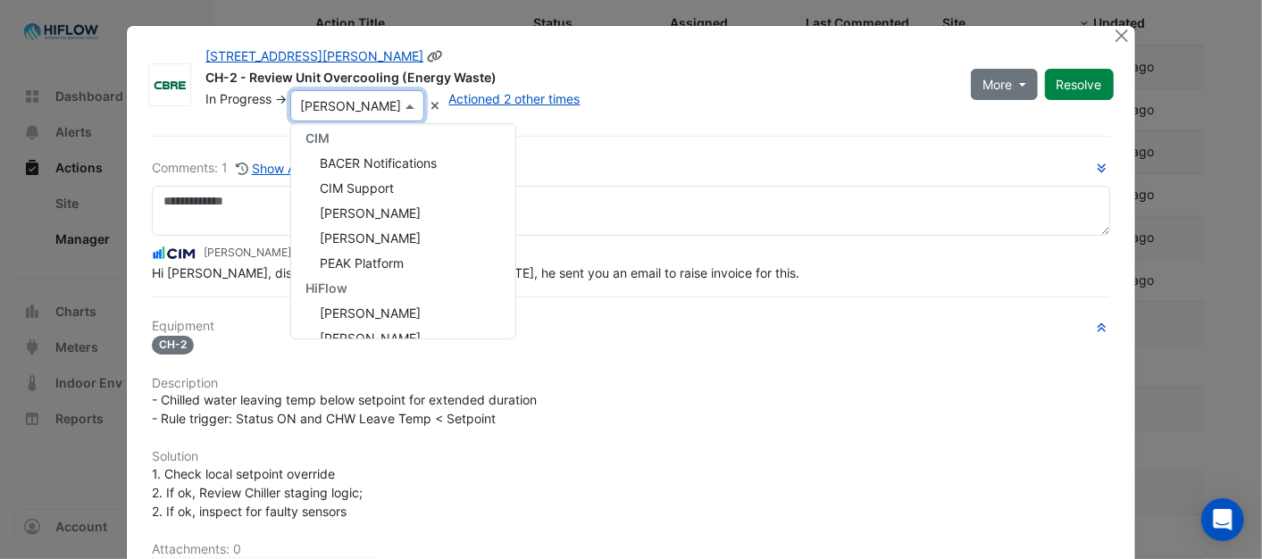
scroll to position [350, 0]
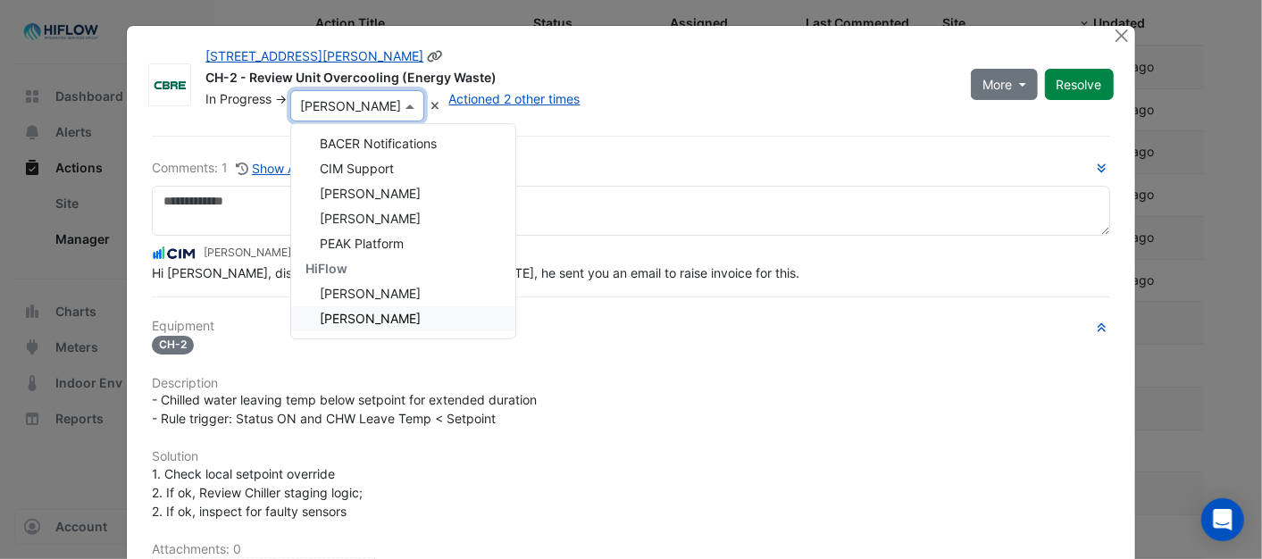
click at [386, 320] on span "[PERSON_NAME]" at bounding box center [370, 318] width 101 height 15
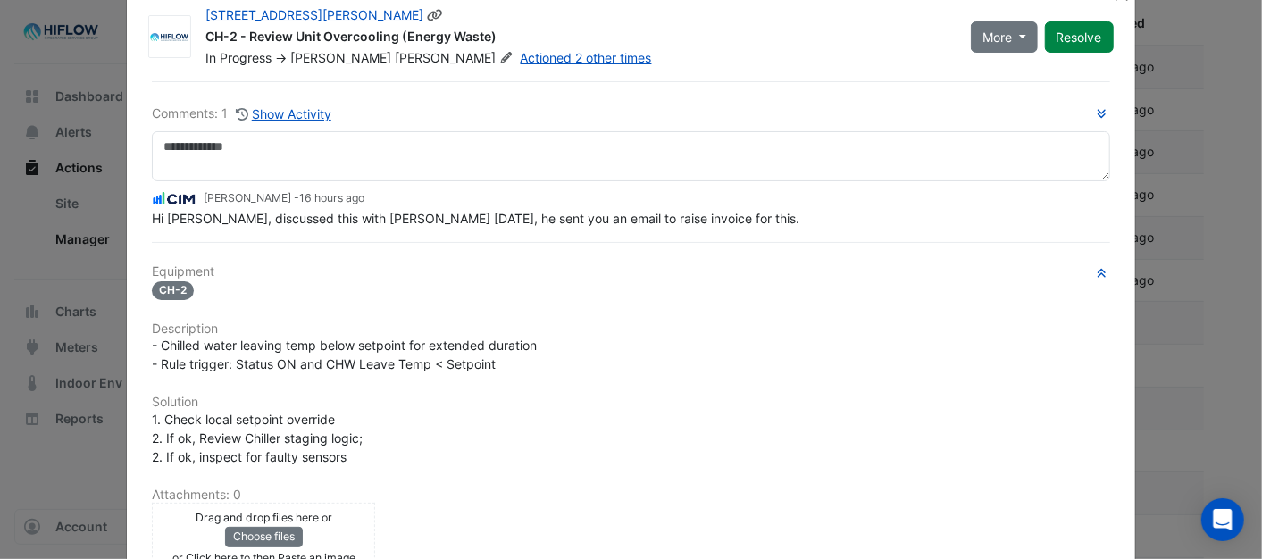
scroll to position [0, 0]
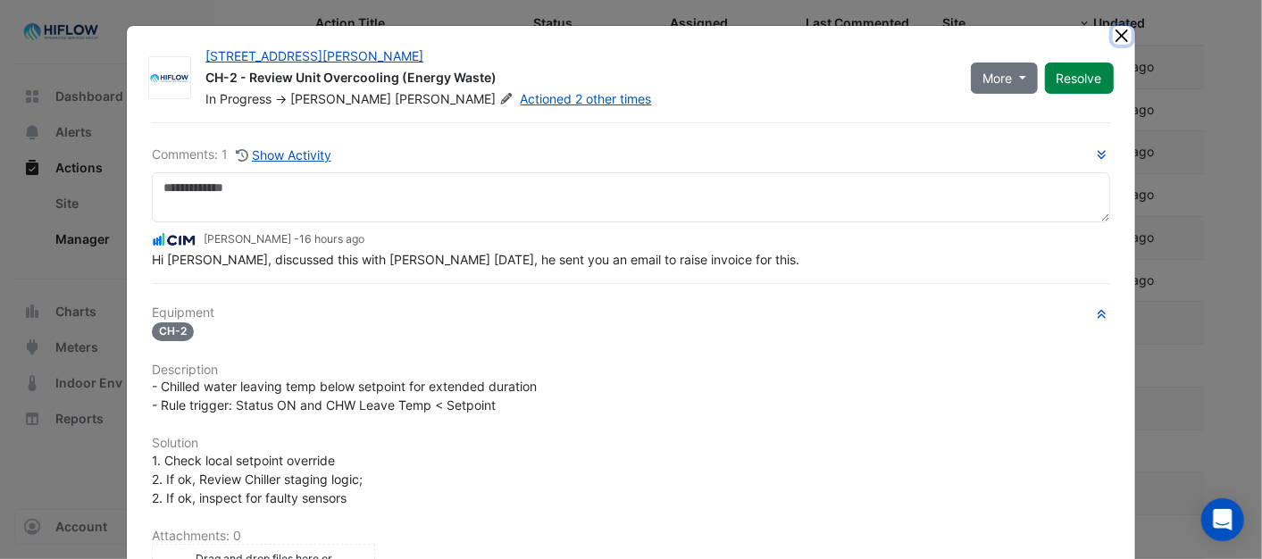
click at [1119, 36] on button "Close" at bounding box center [1122, 35] width 19 height 19
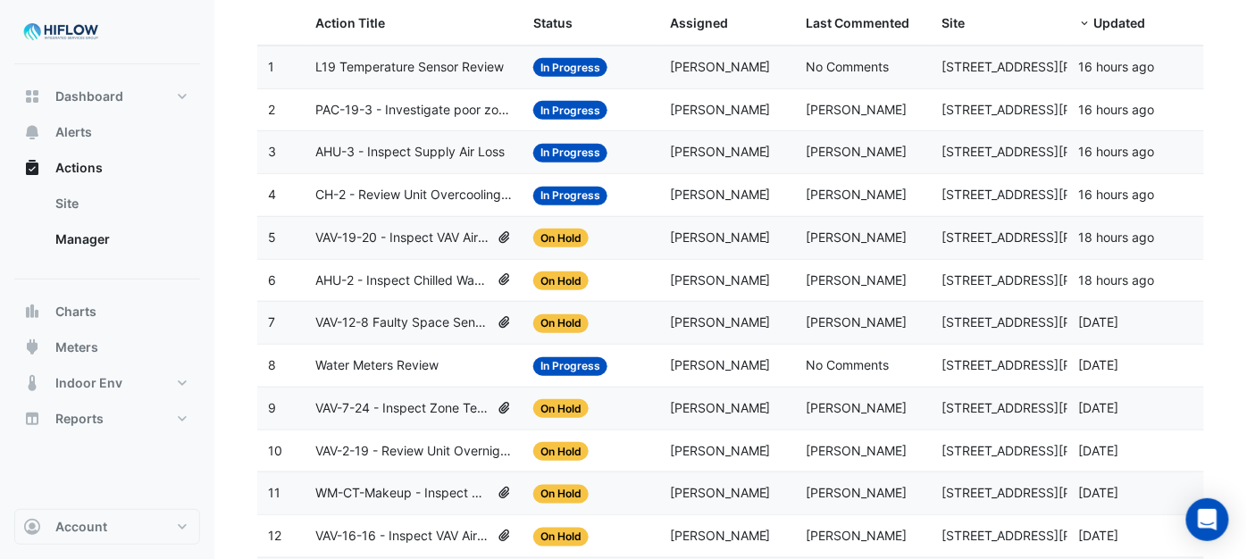
click at [381, 277] on span "AHU-2 - Inspect Chilled Water Valve Leak" at bounding box center [402, 281] width 174 height 21
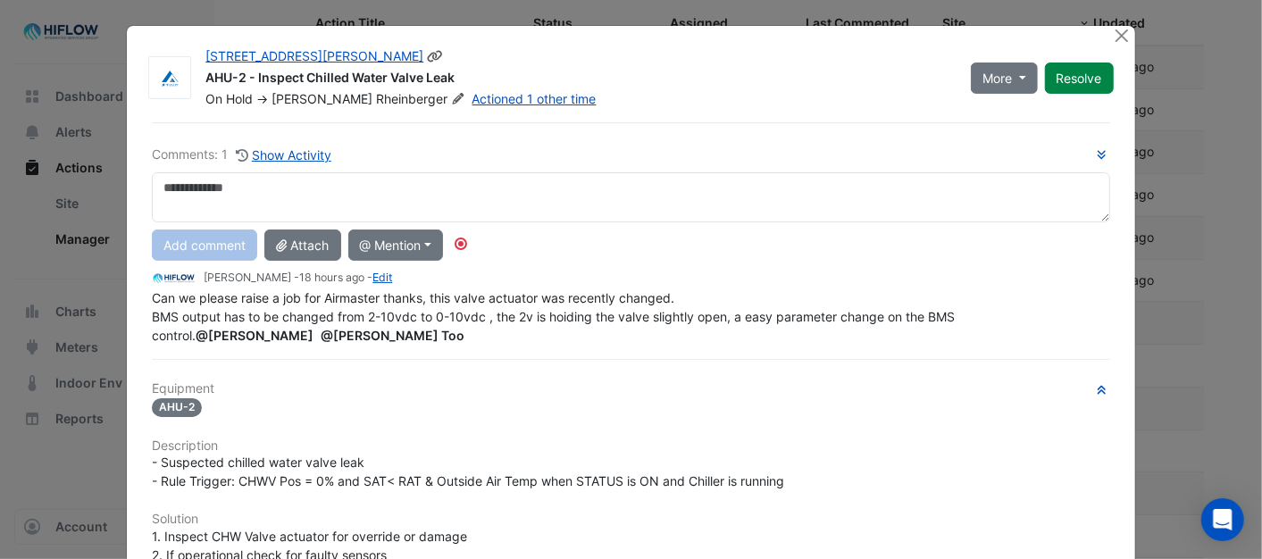
click at [451, 98] on icon at bounding box center [457, 98] width 13 height 11
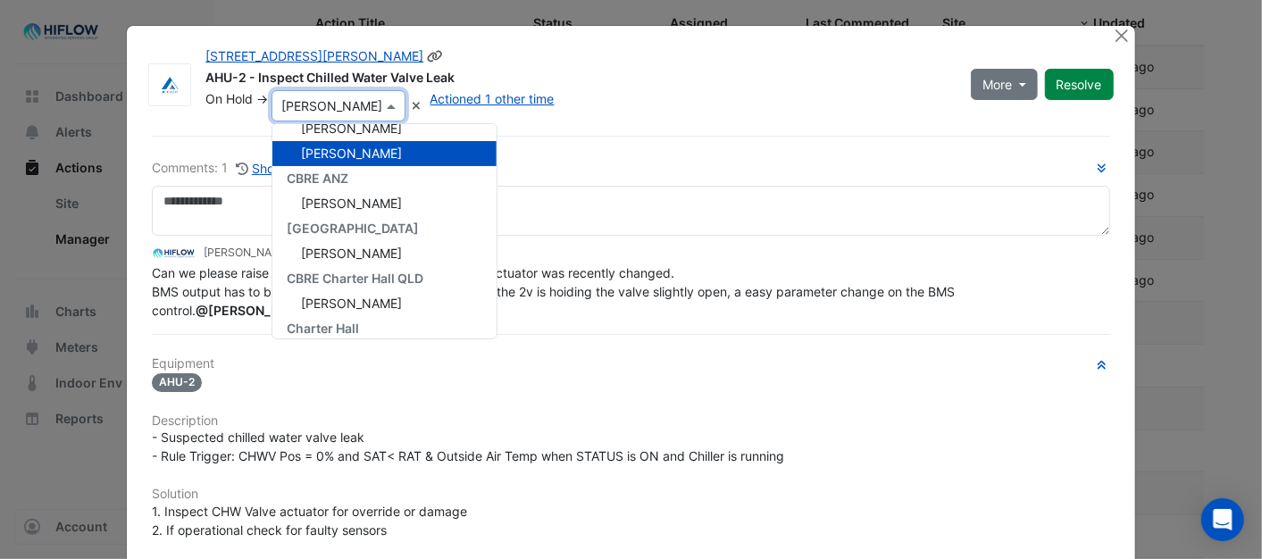
scroll to position [83, 0]
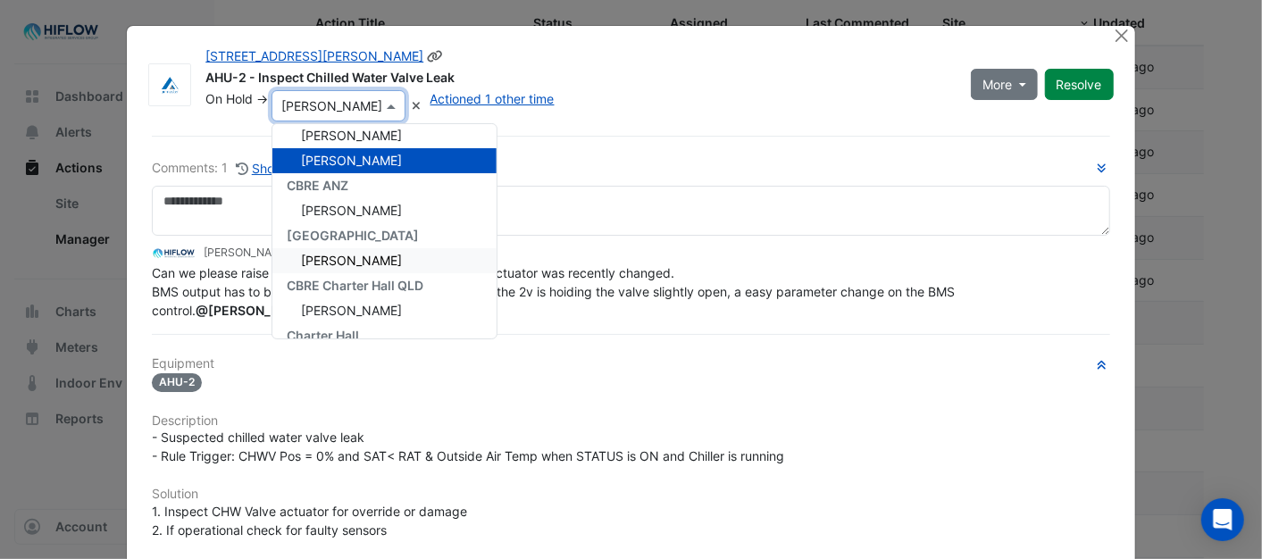
click at [345, 256] on span "[PERSON_NAME]" at bounding box center [351, 260] width 101 height 15
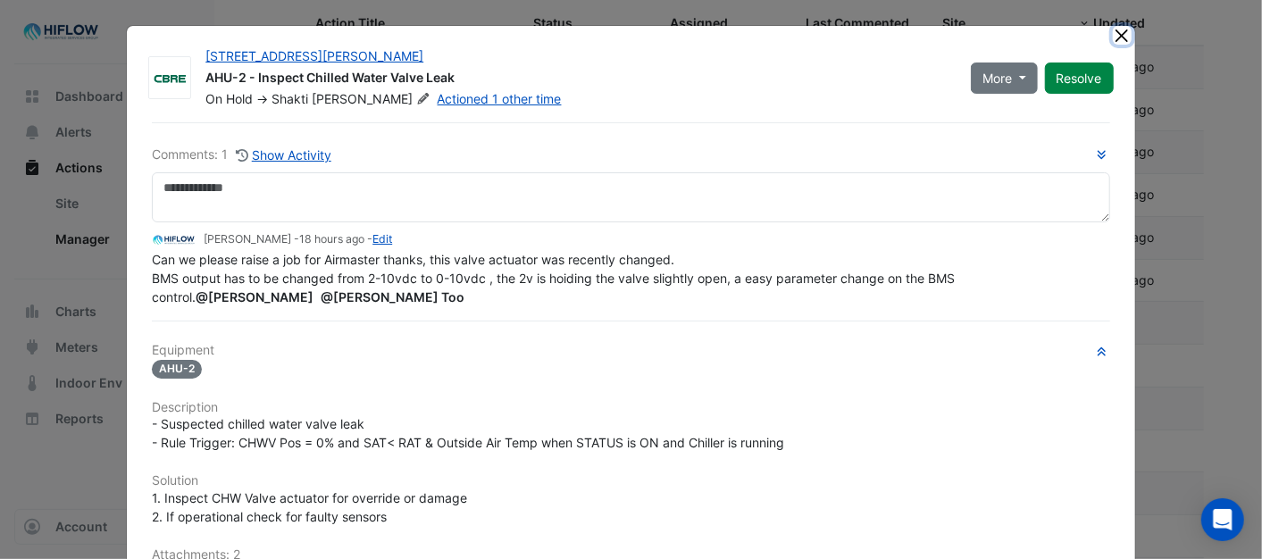
click at [1113, 38] on button "Close" at bounding box center [1122, 35] width 19 height 19
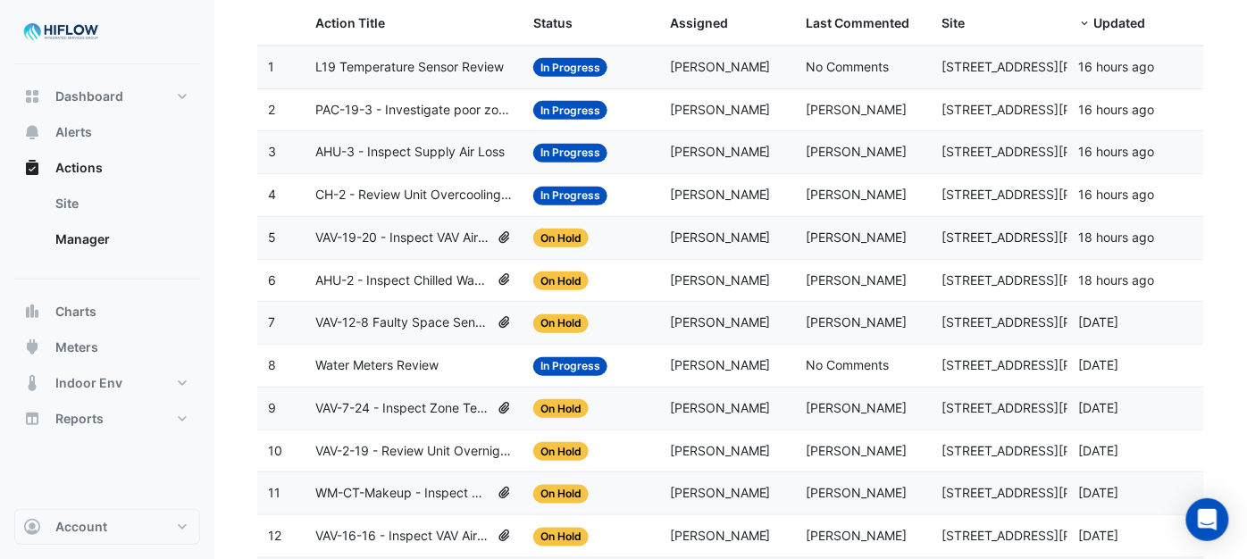
click at [546, 193] on span "In Progress" at bounding box center [570, 196] width 74 height 19
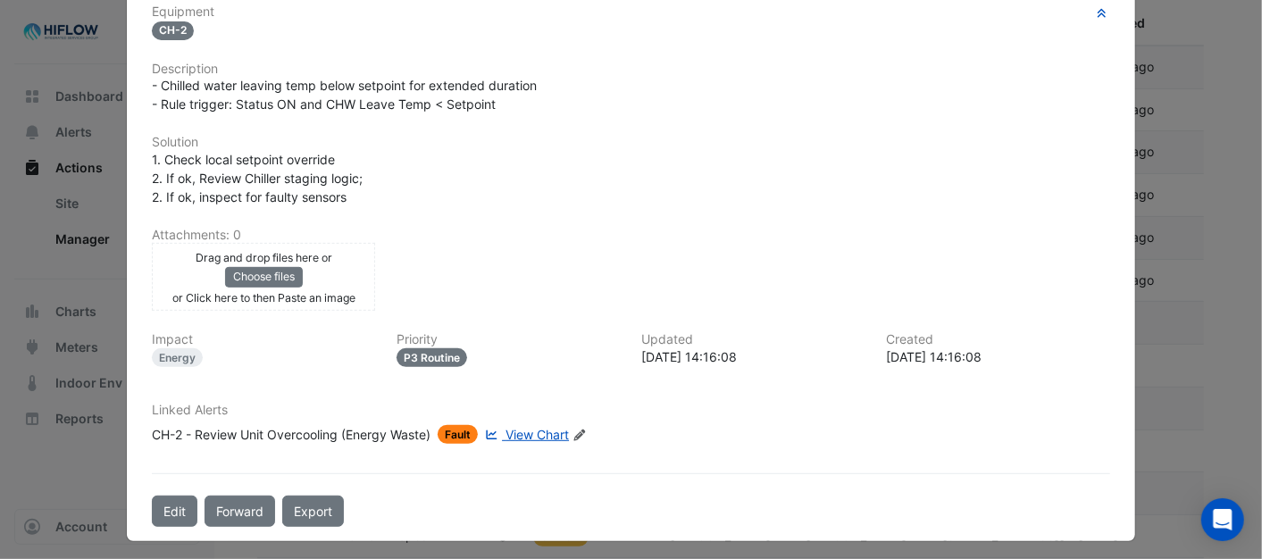
scroll to position [344, 0]
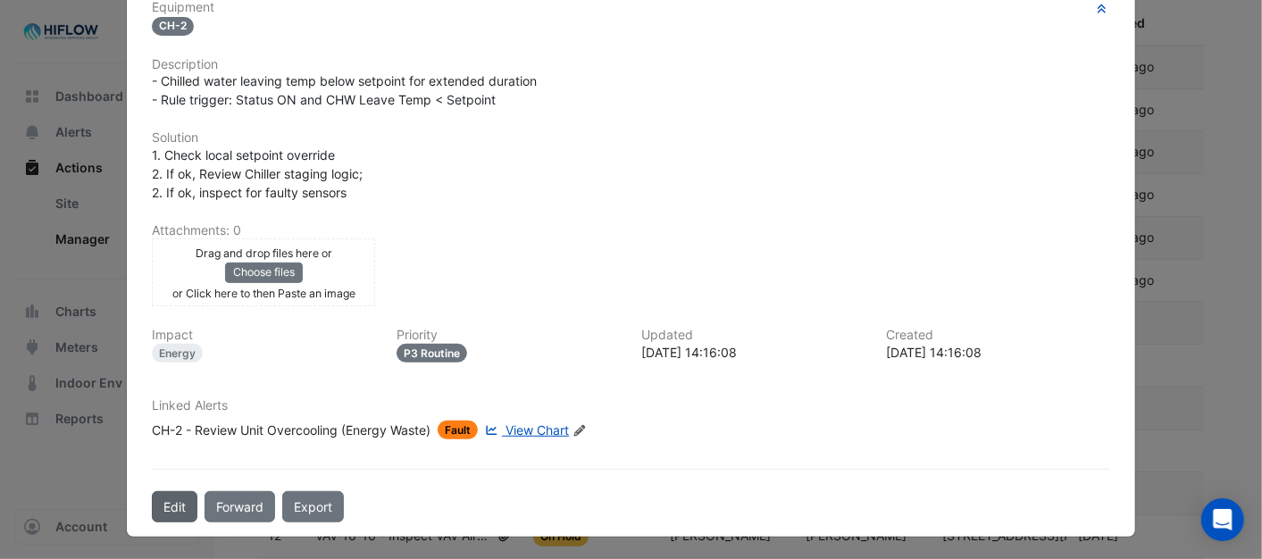
click at [177, 502] on button "Edit" at bounding box center [175, 506] width 46 height 31
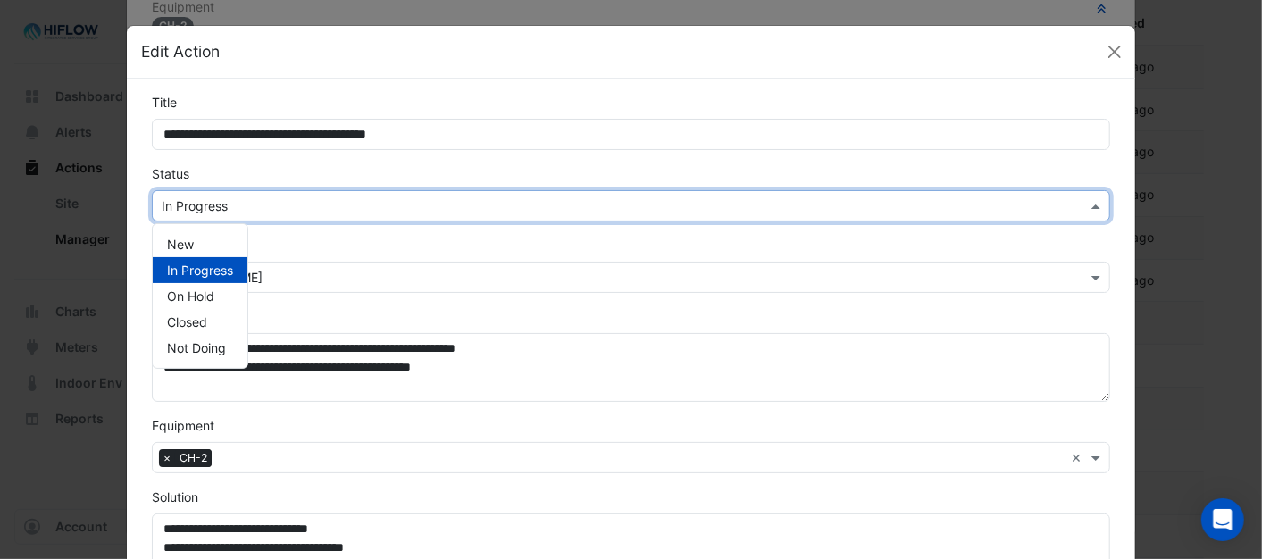
click at [1092, 206] on span at bounding box center [1098, 206] width 22 height 19
click at [189, 297] on span "On Hold" at bounding box center [190, 296] width 47 height 15
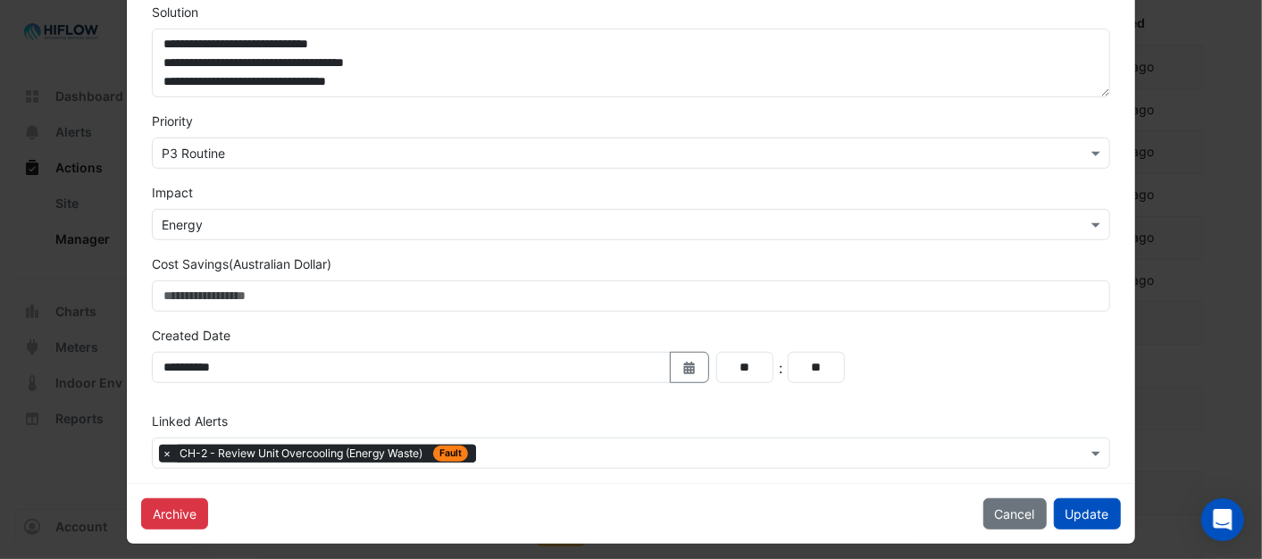
scroll to position [496, 0]
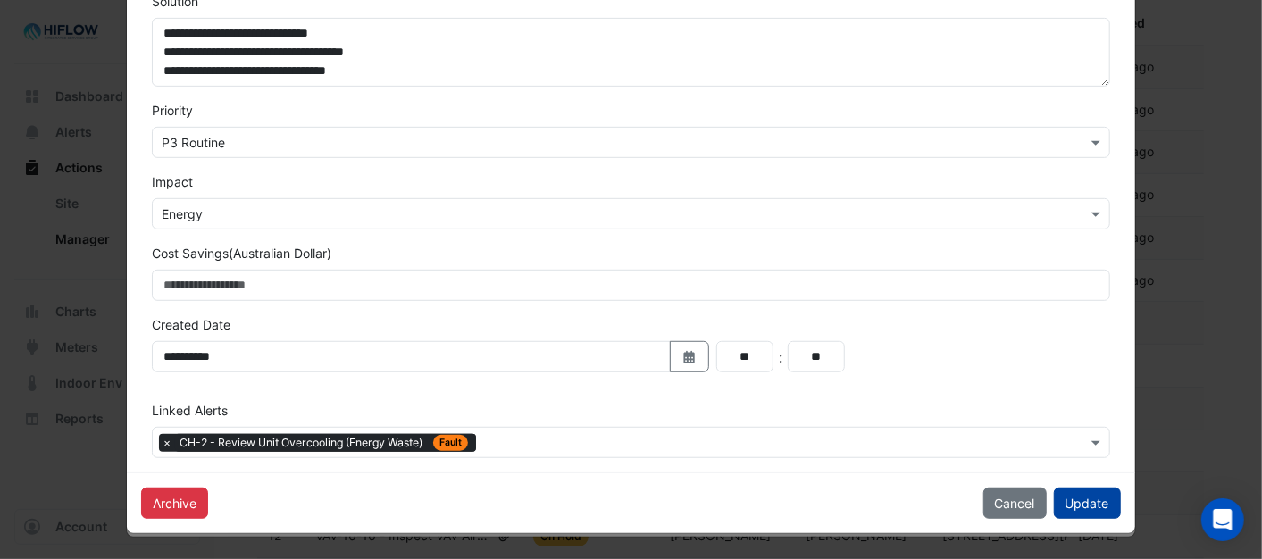
click at [1070, 505] on button "Update" at bounding box center [1087, 503] width 67 height 31
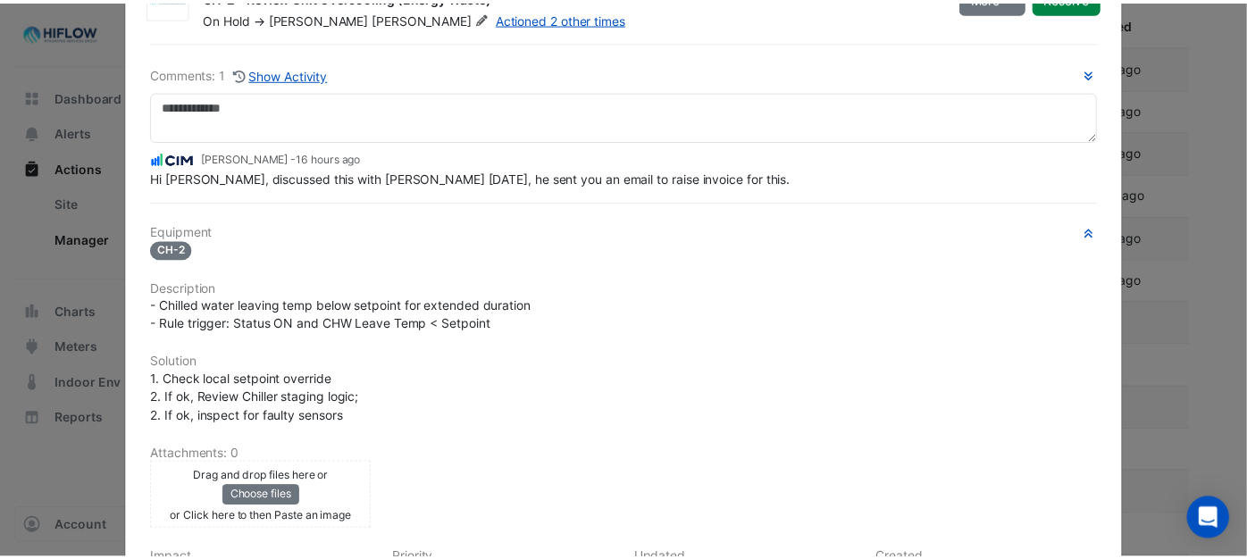
scroll to position [0, 0]
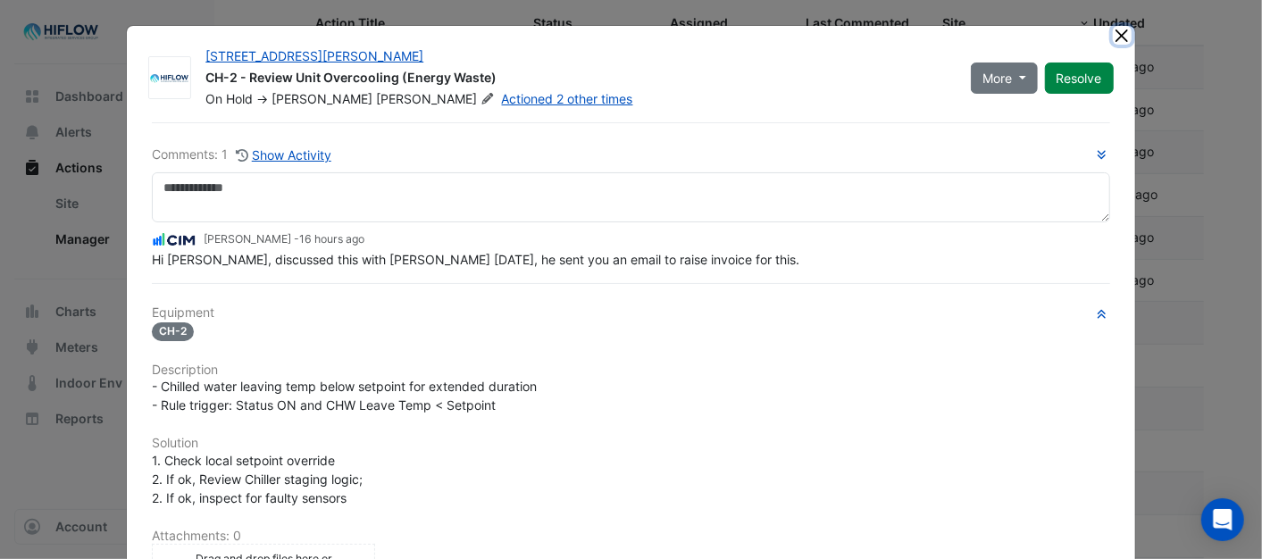
click at [1120, 37] on button "Close" at bounding box center [1122, 35] width 19 height 19
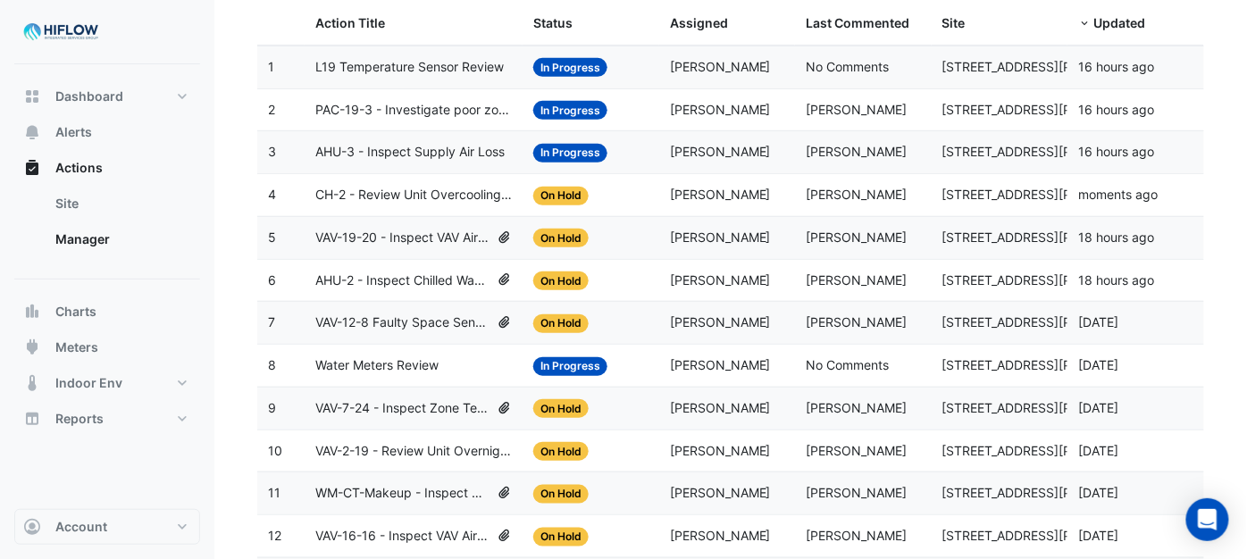
click at [421, 108] on span "PAC-19-3 - Investigate poor zone temp" at bounding box center [413, 110] width 197 height 21
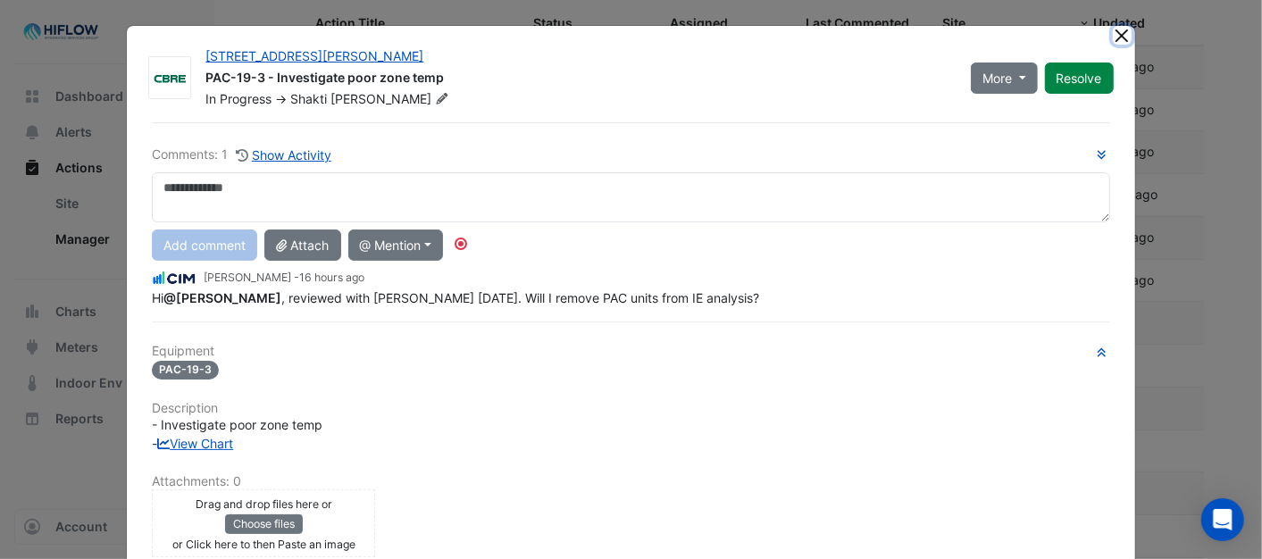
click at [1119, 31] on button "Close" at bounding box center [1122, 35] width 19 height 19
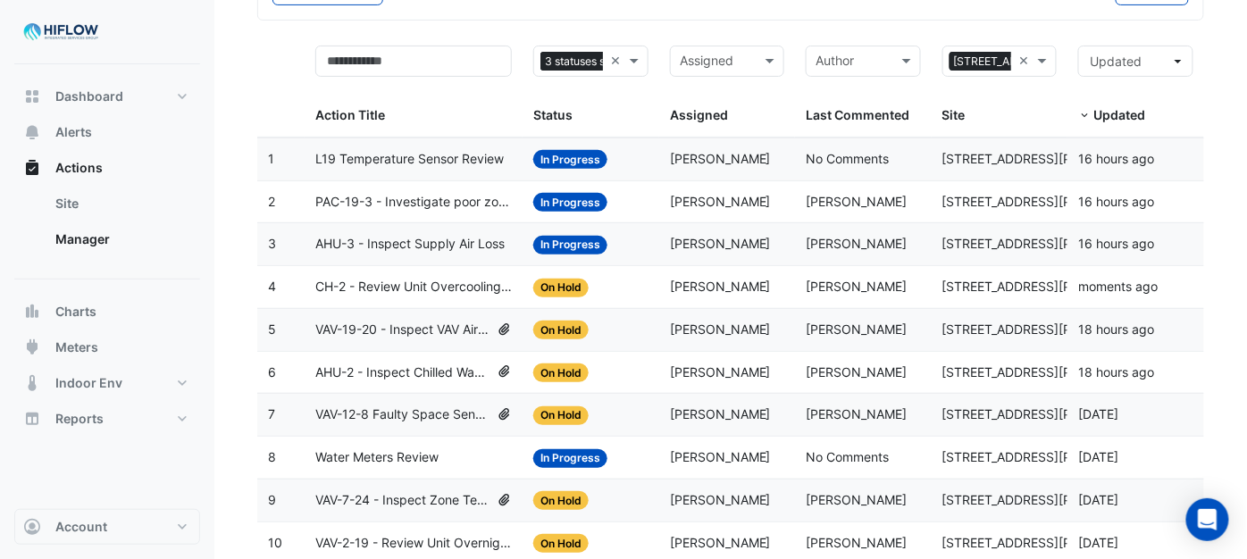
scroll to position [120, 0]
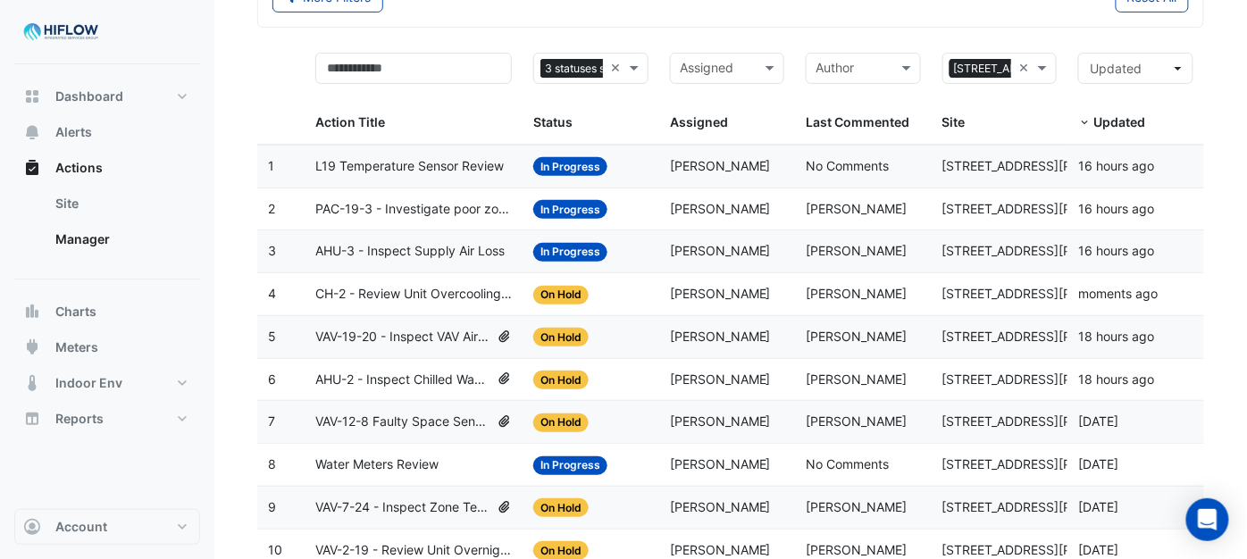
click at [397, 170] on span "L19 Temperature Sensor Review" at bounding box center [409, 166] width 189 height 21
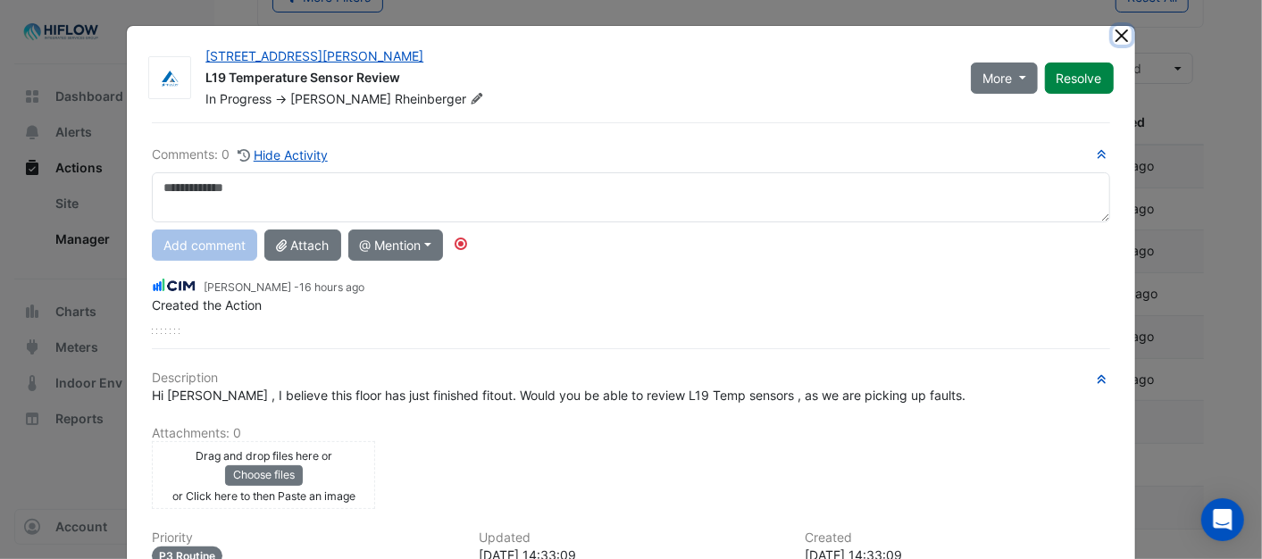
click at [1113, 31] on button "Close" at bounding box center [1122, 35] width 19 height 19
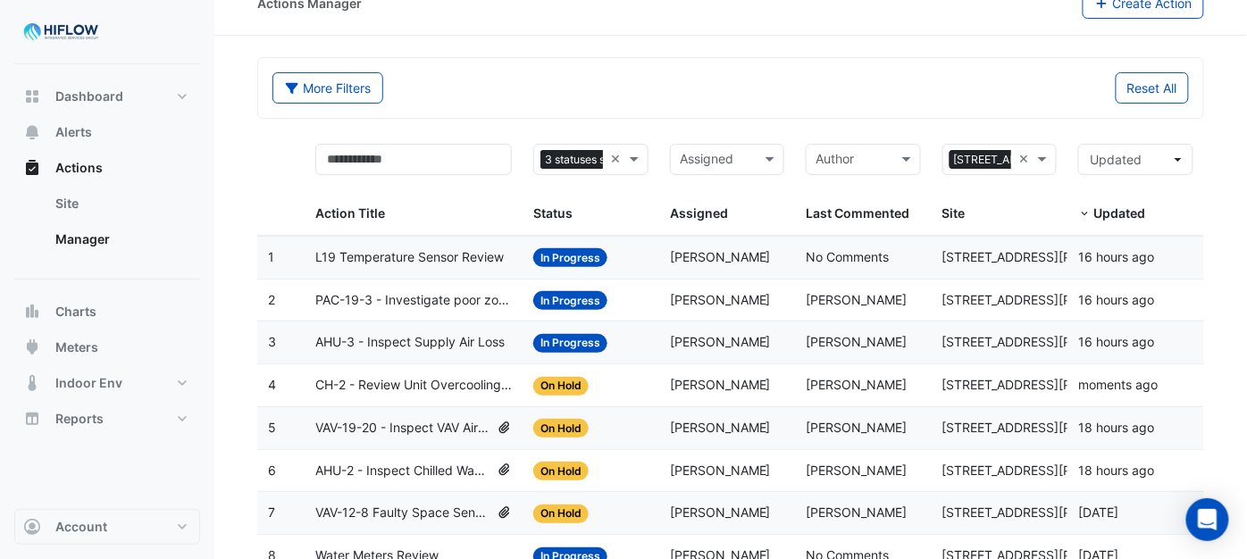
scroll to position [0, 0]
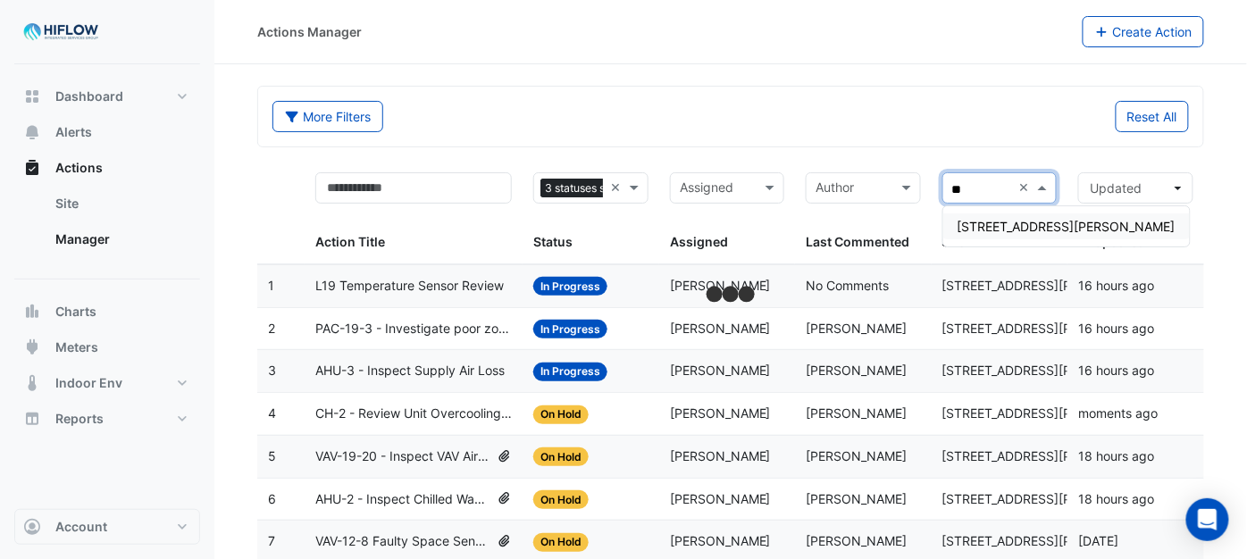
type input "***"
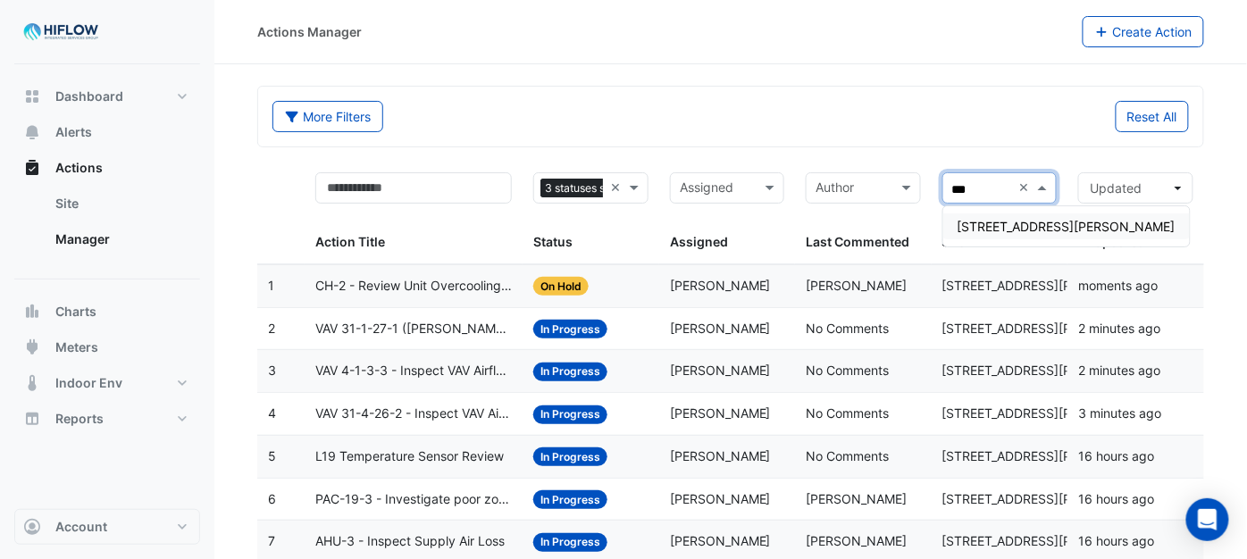
click at [980, 224] on span "[STREET_ADDRESS][PERSON_NAME]" at bounding box center [1067, 226] width 218 height 15
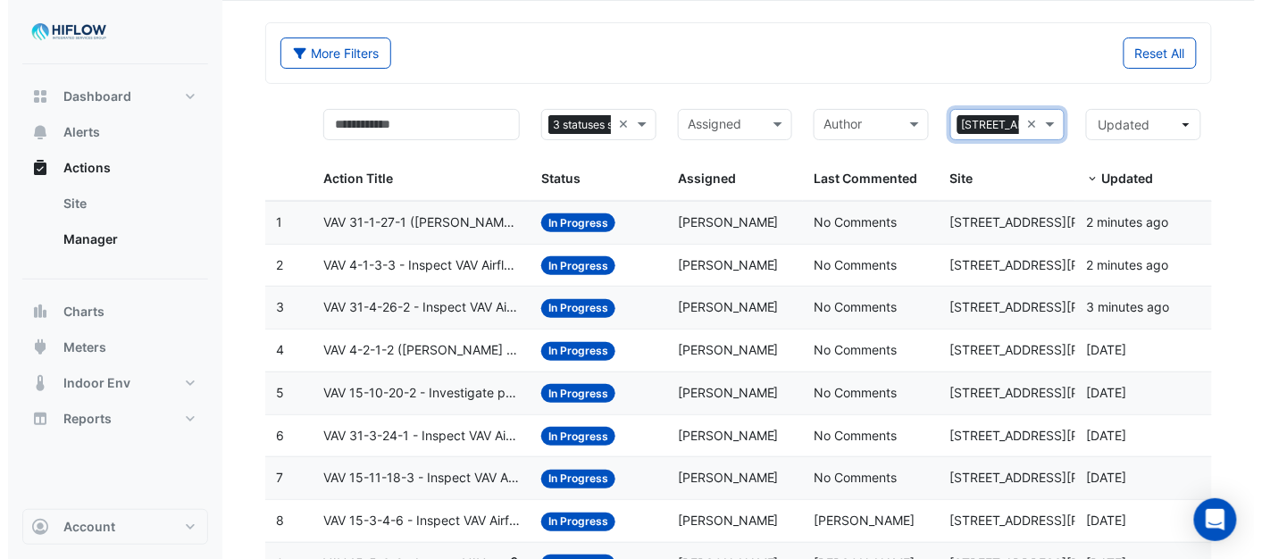
scroll to position [120, 0]
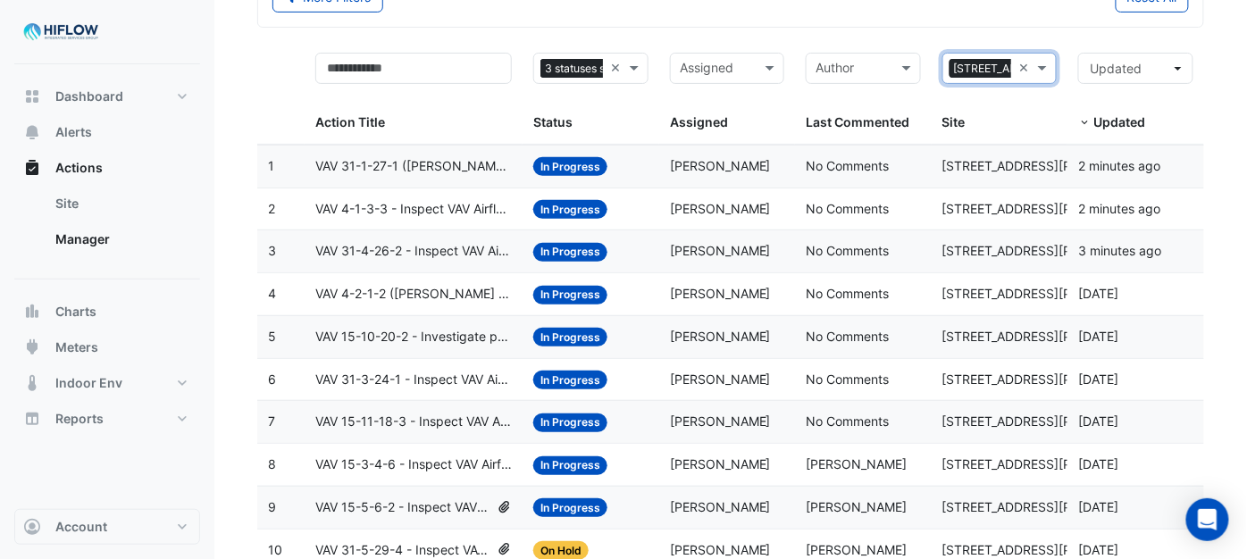
click at [368, 293] on span "VAV 4-2-1-2 ([PERSON_NAME] IE) - Review Critical Sensor Outside Range" at bounding box center [413, 294] width 197 height 21
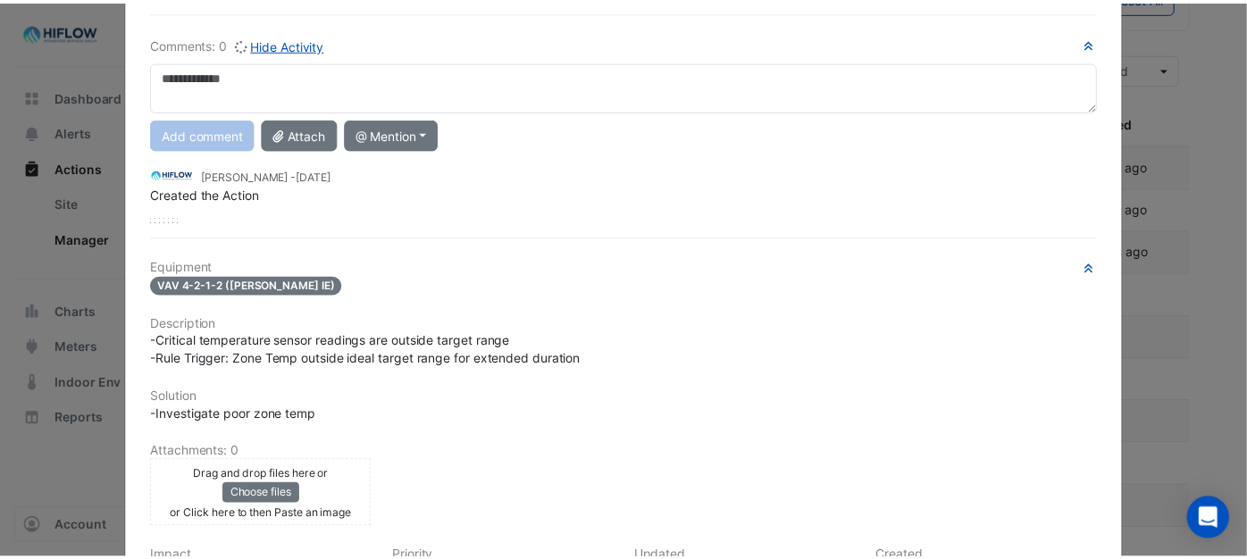
scroll to position [0, 0]
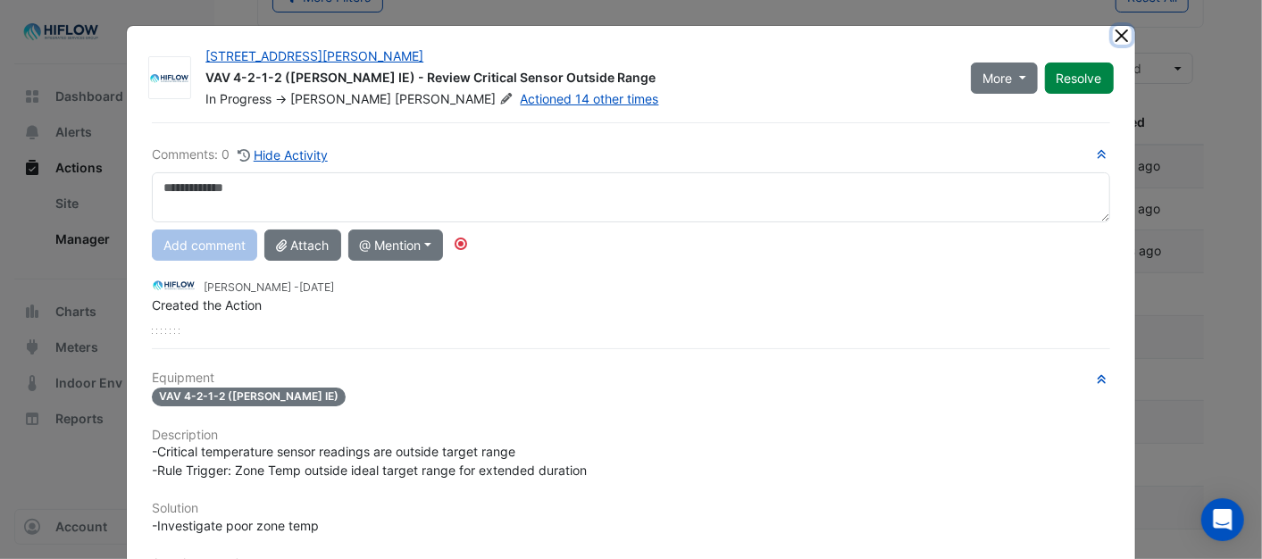
click at [1113, 31] on button "Close" at bounding box center [1122, 35] width 19 height 19
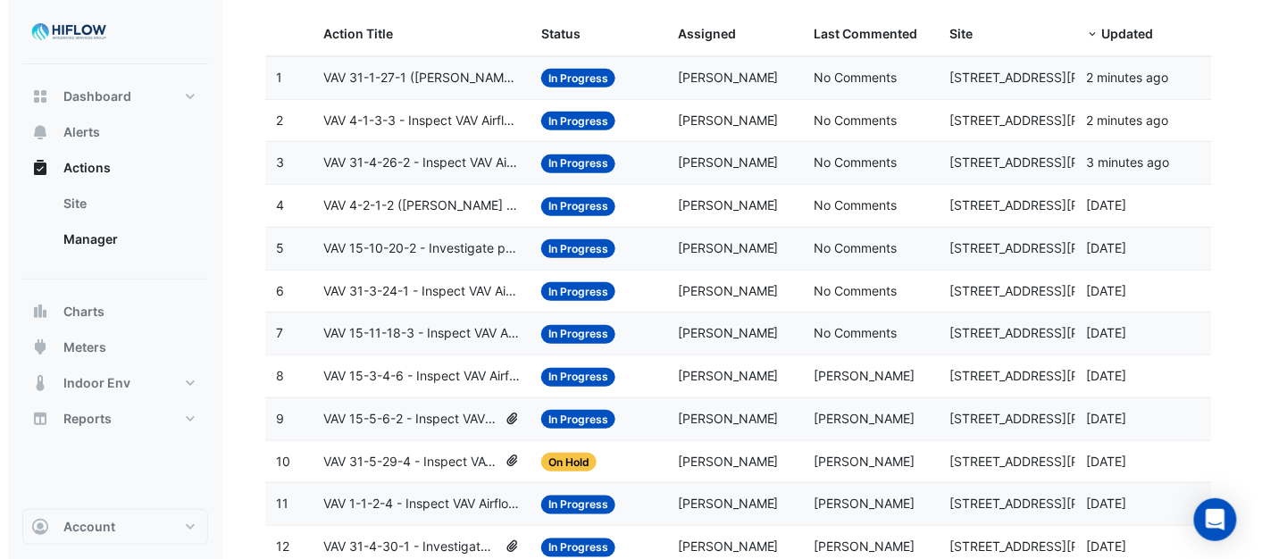
scroll to position [219, 0]
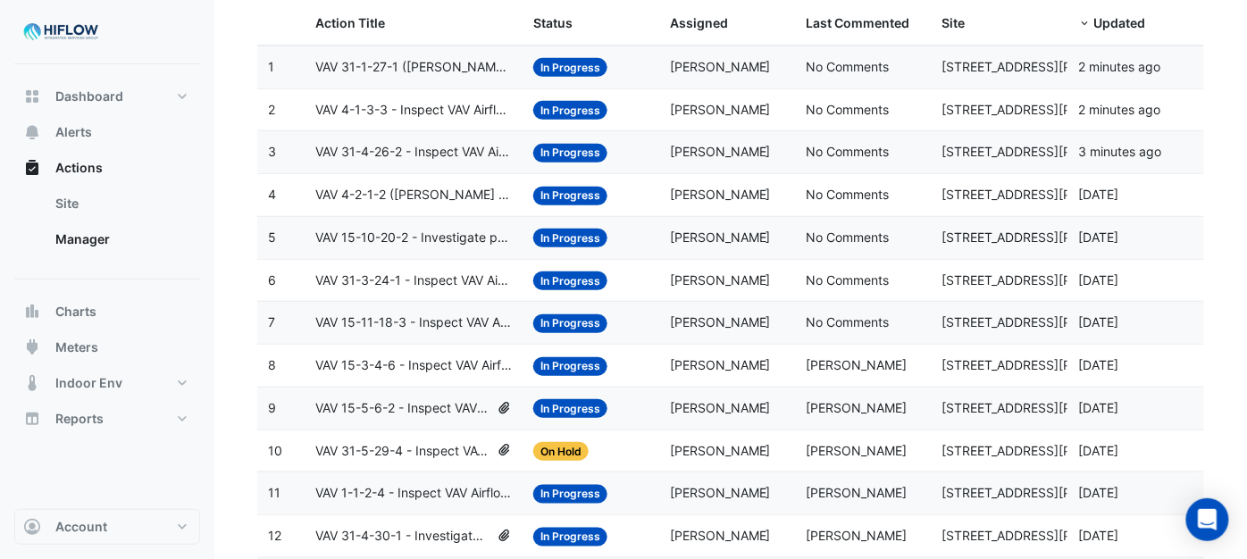
click at [415, 247] on span "VAV 15-10-20-2 - Investigate poor zone temp" at bounding box center [413, 238] width 197 height 21
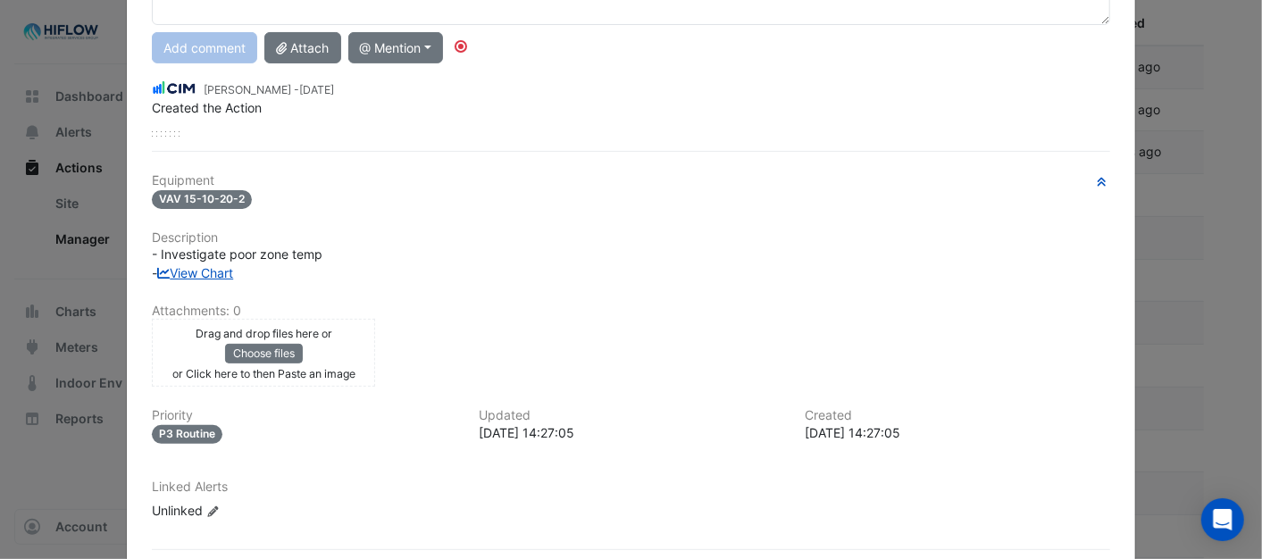
scroll to position [198, 0]
click at [193, 274] on link "View Chart" at bounding box center [195, 271] width 76 height 15
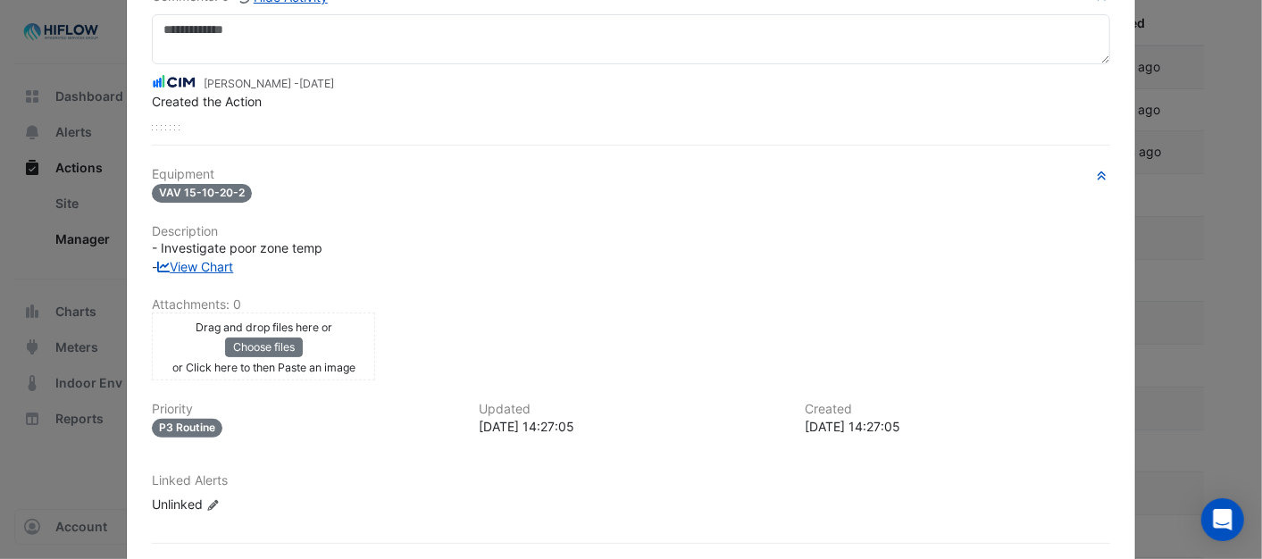
scroll to position [0, 0]
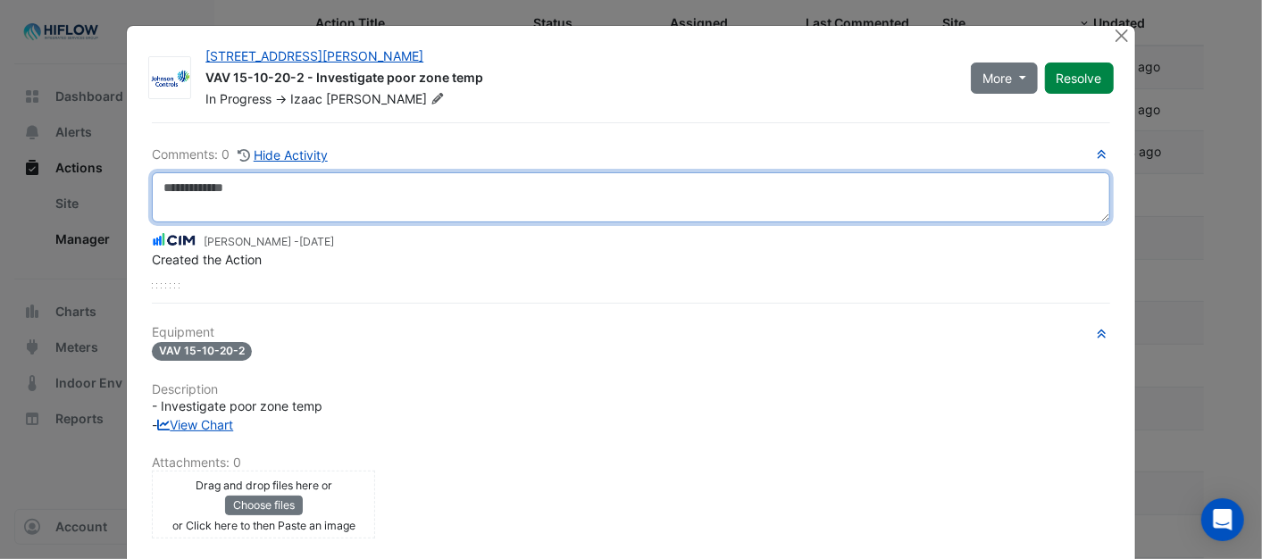
click at [172, 184] on textarea at bounding box center [631, 197] width 958 height 50
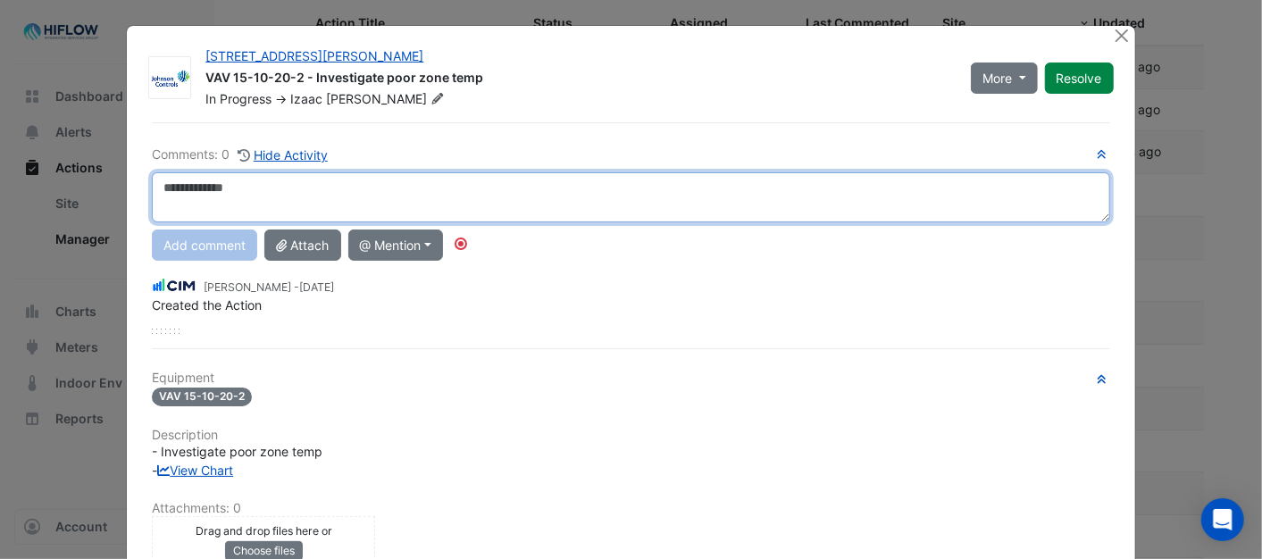
paste textarea "**********"
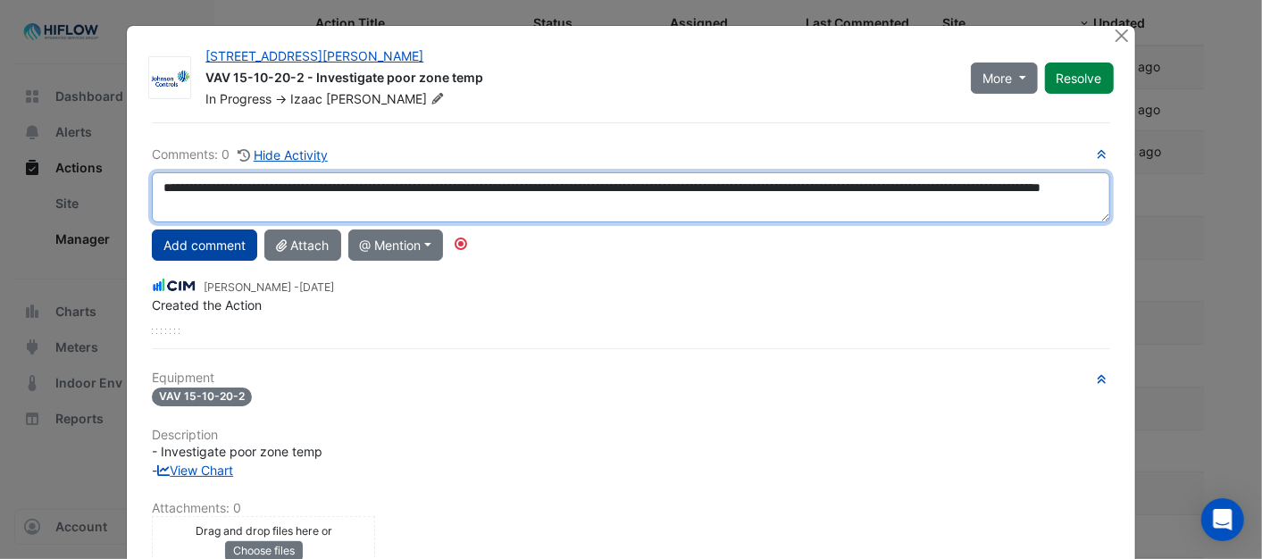
type textarea "**********"
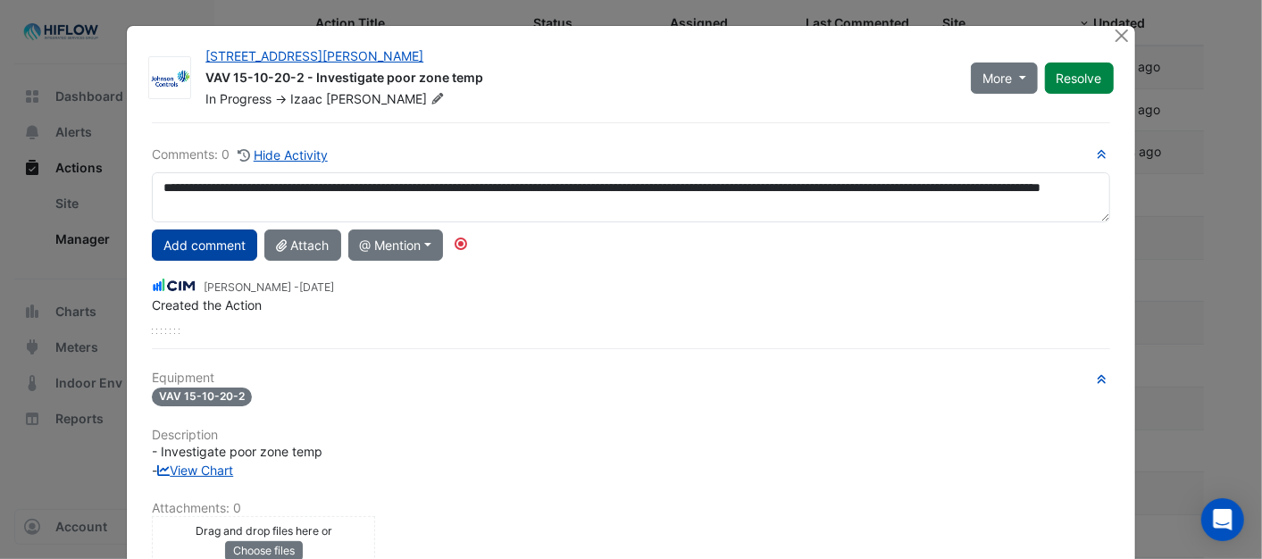
click at [201, 239] on button "Add comment" at bounding box center [204, 245] width 105 height 31
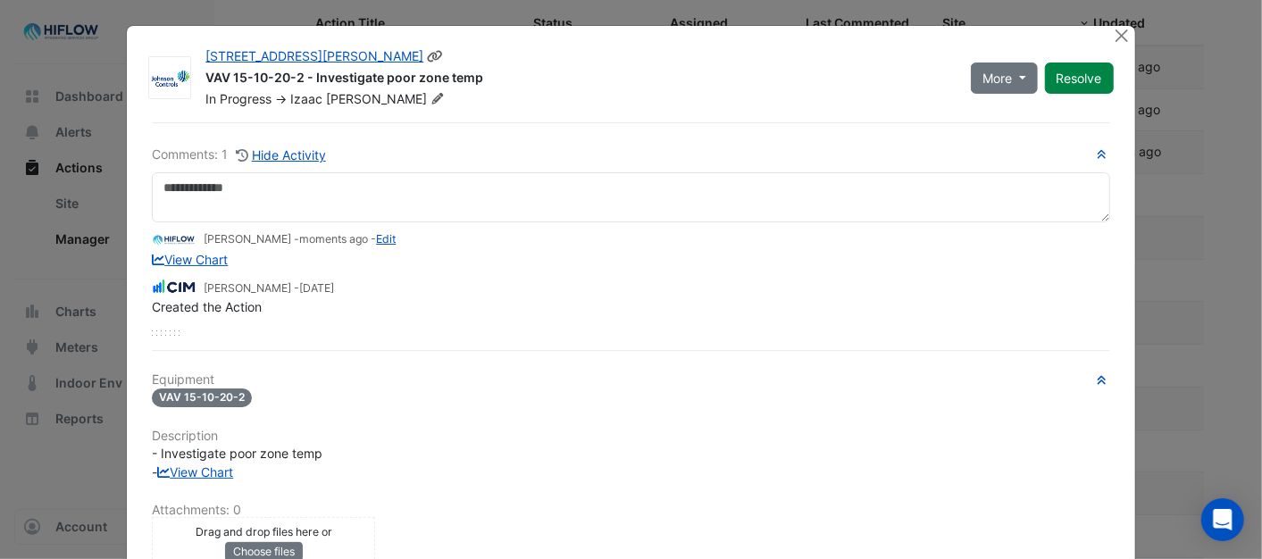
click at [432, 96] on icon at bounding box center [437, 98] width 11 height 11
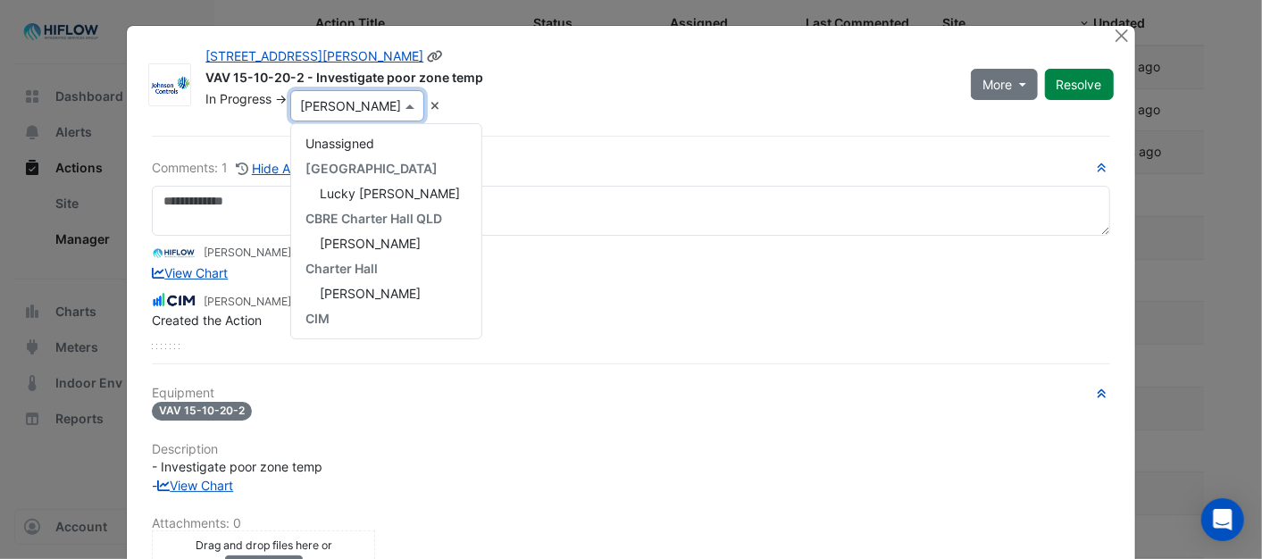
scroll to position [274, 0]
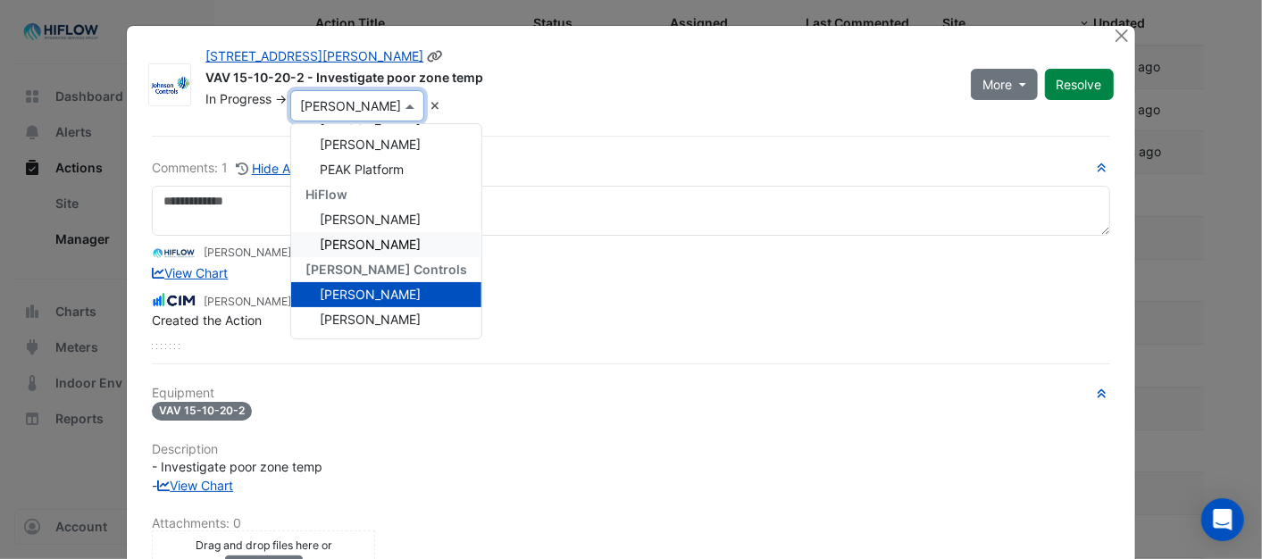
click at [360, 239] on span "[PERSON_NAME]" at bounding box center [370, 244] width 101 height 15
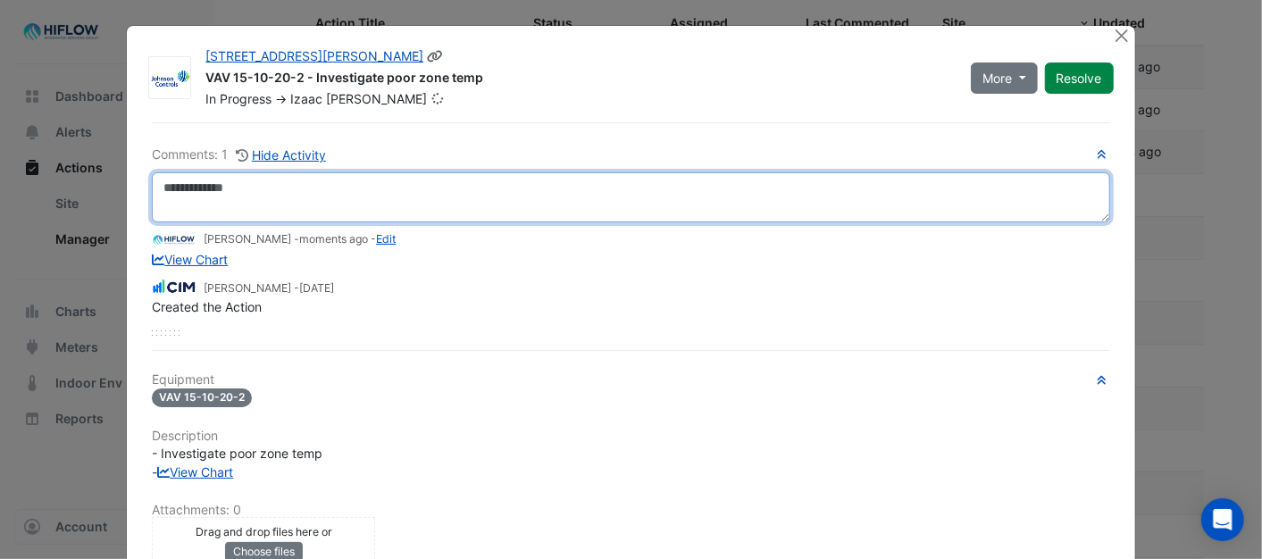
click at [197, 201] on textarea at bounding box center [631, 197] width 958 height 50
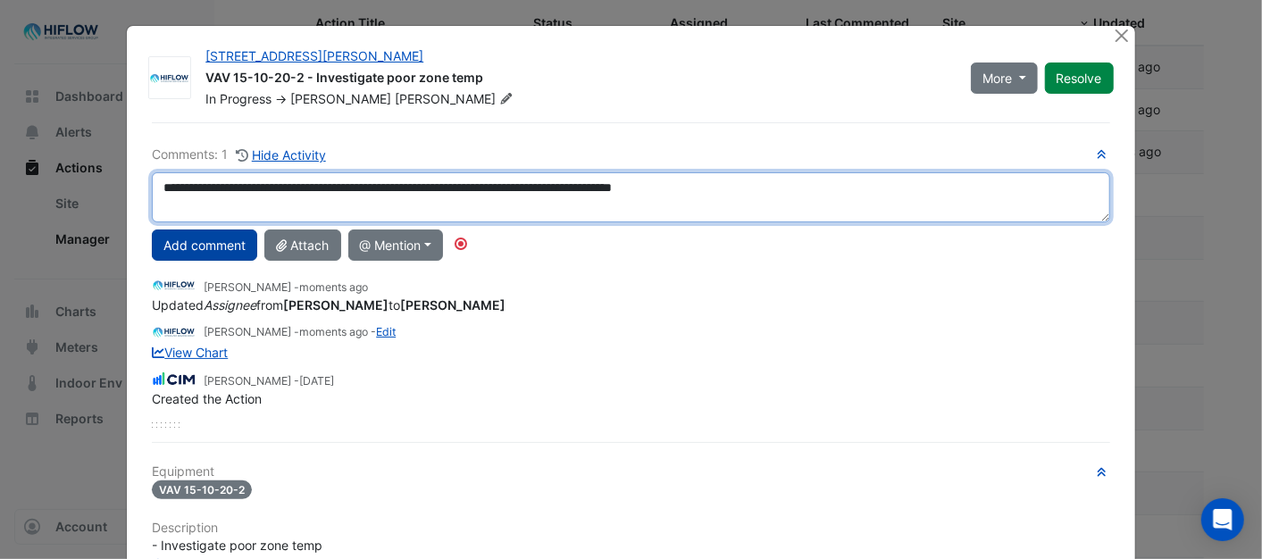
type textarea "**********"
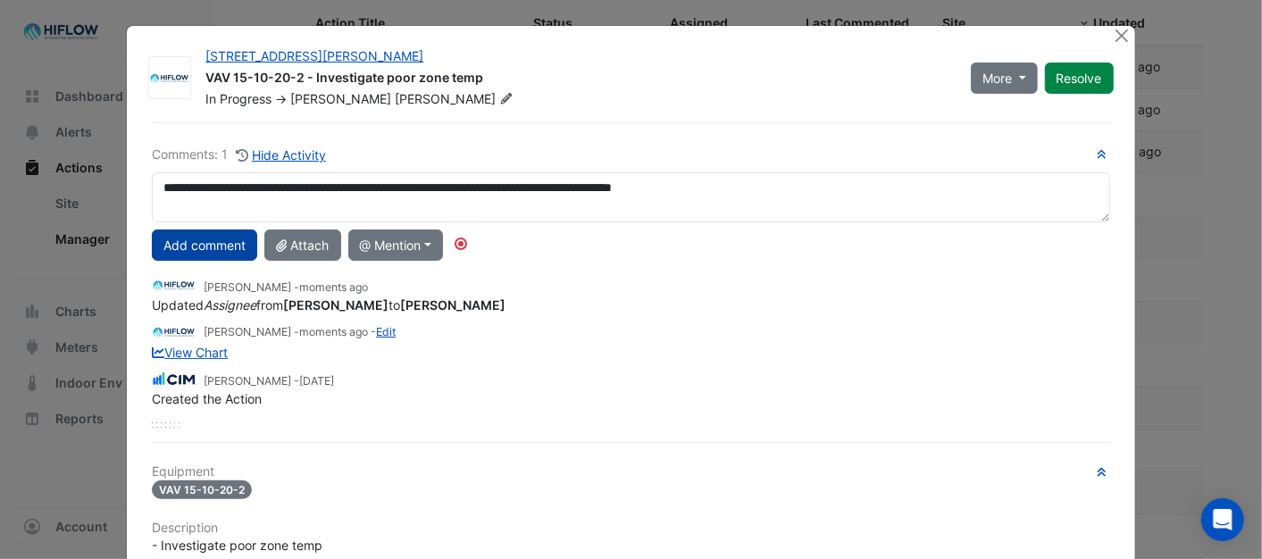
click at [207, 238] on button "Add comment" at bounding box center [204, 245] width 105 height 31
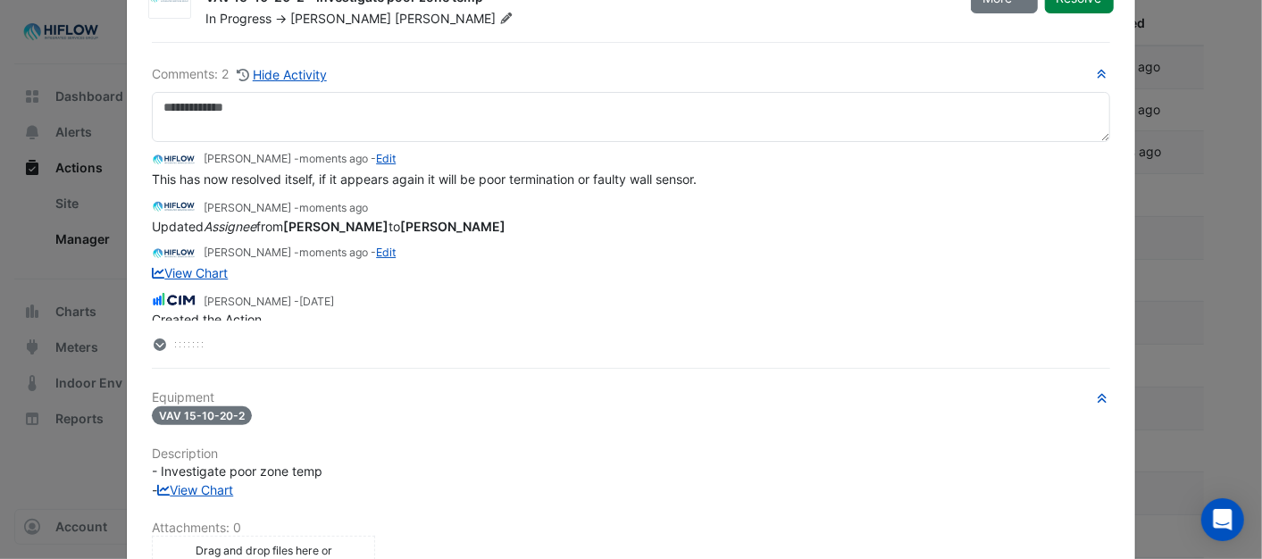
scroll to position [0, 0]
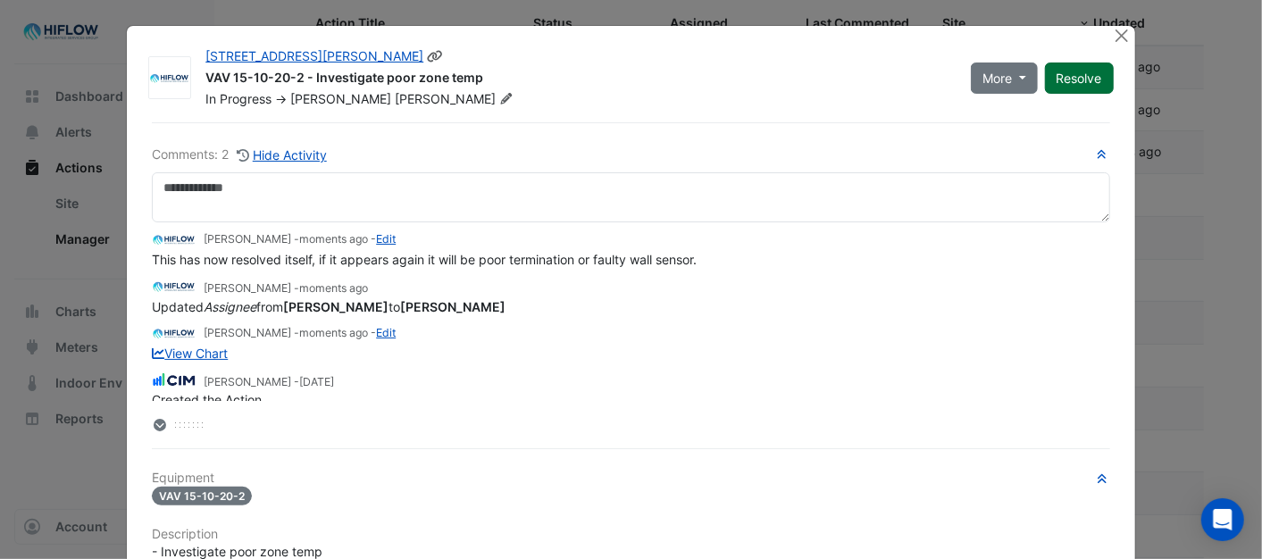
click at [1061, 86] on button "Resolve" at bounding box center [1079, 78] width 69 height 31
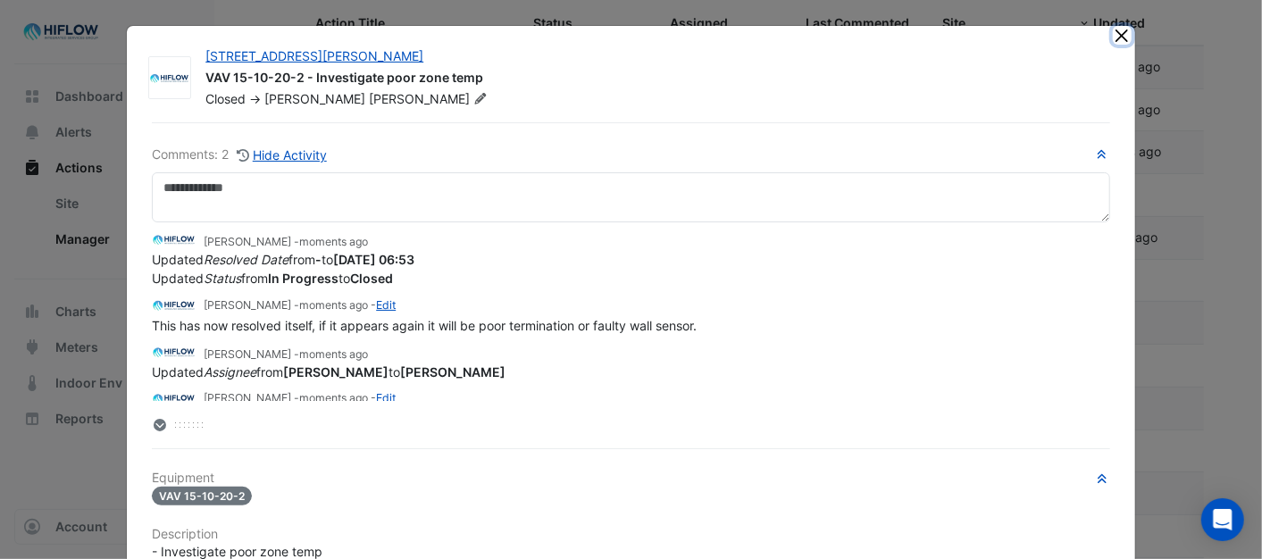
click at [1123, 34] on button "Close" at bounding box center [1122, 35] width 19 height 19
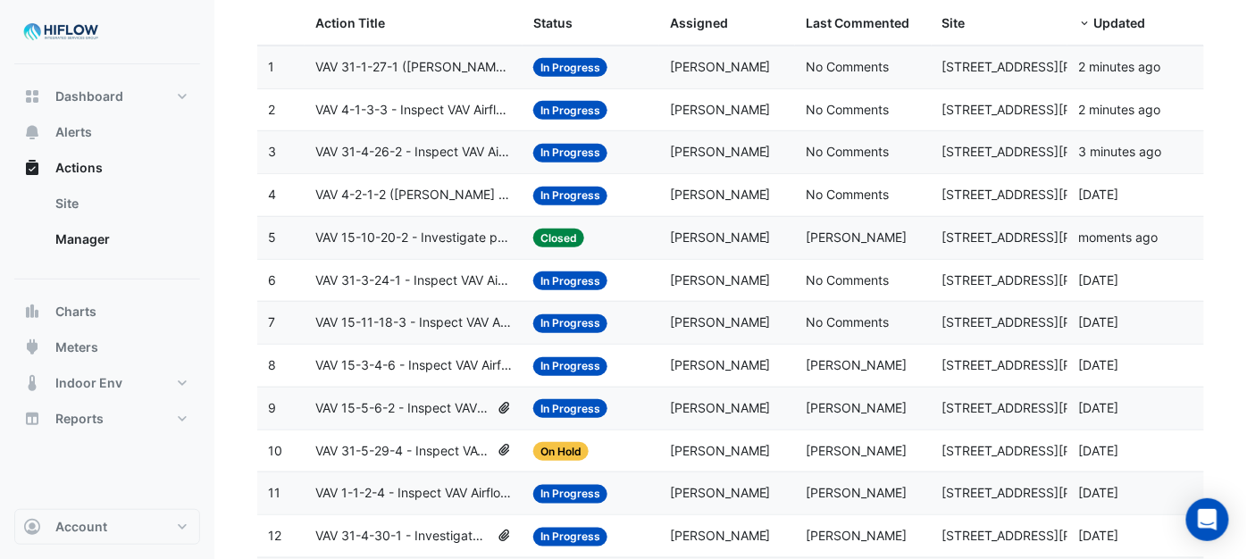
click at [422, 277] on span "VAV 31-3-24-1 - Inspect VAV Airflow Block" at bounding box center [413, 281] width 197 height 21
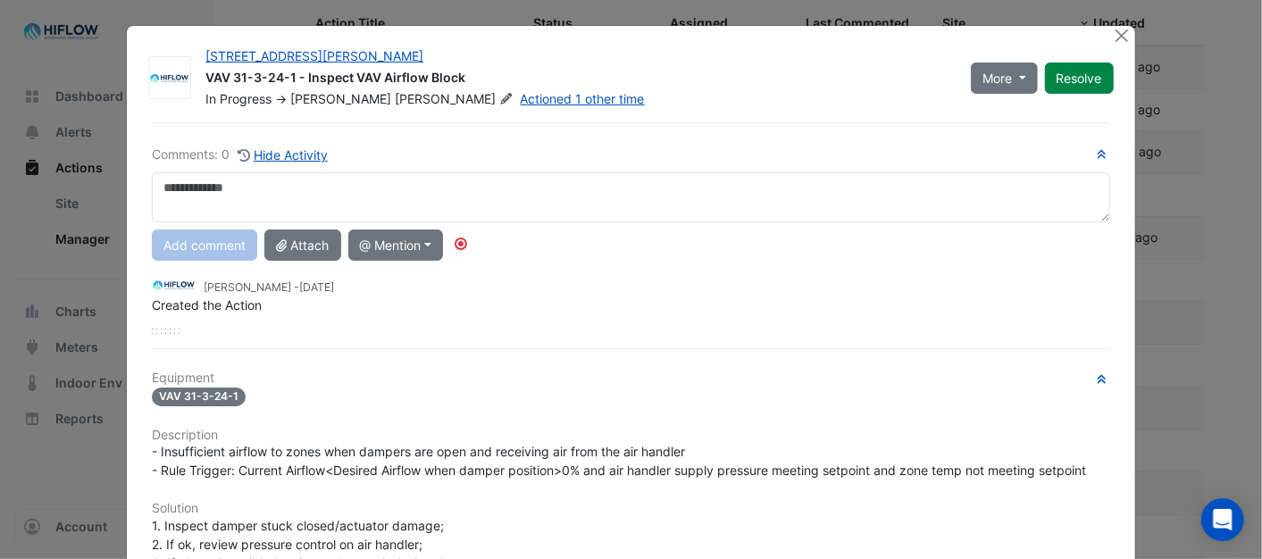
click at [1127, 32] on div at bounding box center [1124, 36] width 22 height 21
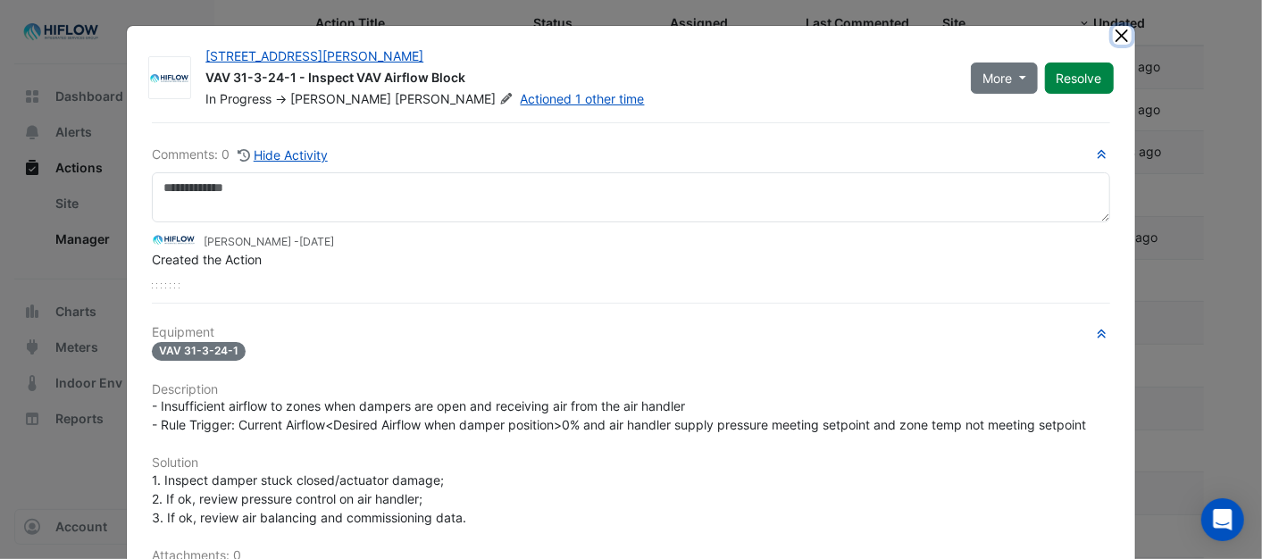
click at [1120, 30] on button "Close" at bounding box center [1122, 35] width 19 height 19
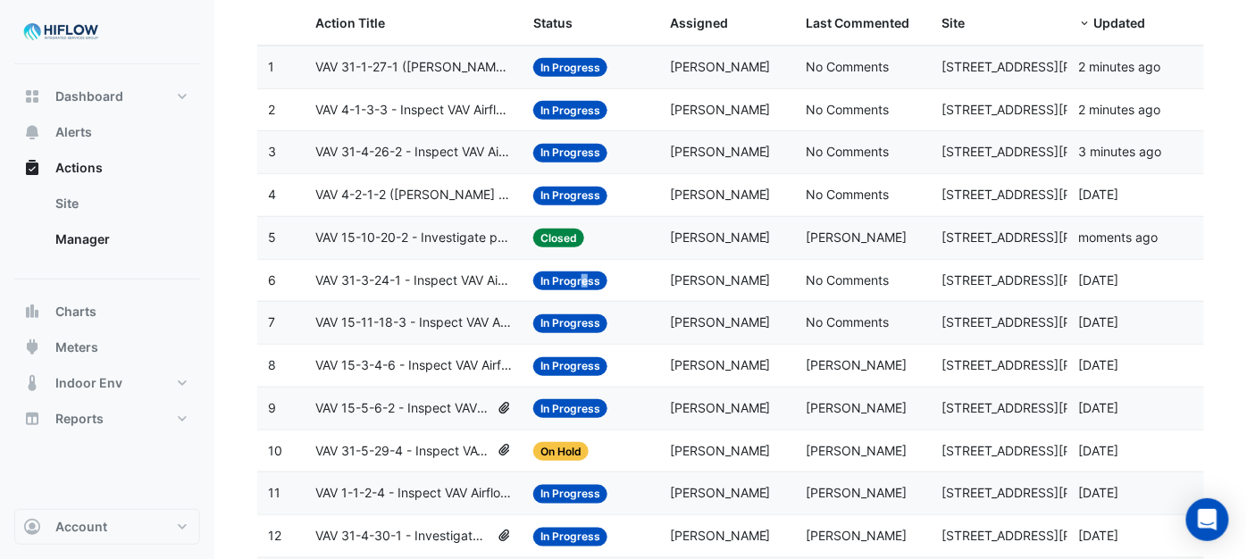
click at [567, 281] on span "In Progress" at bounding box center [570, 281] width 74 height 19
click at [391, 287] on span "VAV 31-3-24-1 - Inspect VAV Airflow Block" at bounding box center [413, 281] width 197 height 21
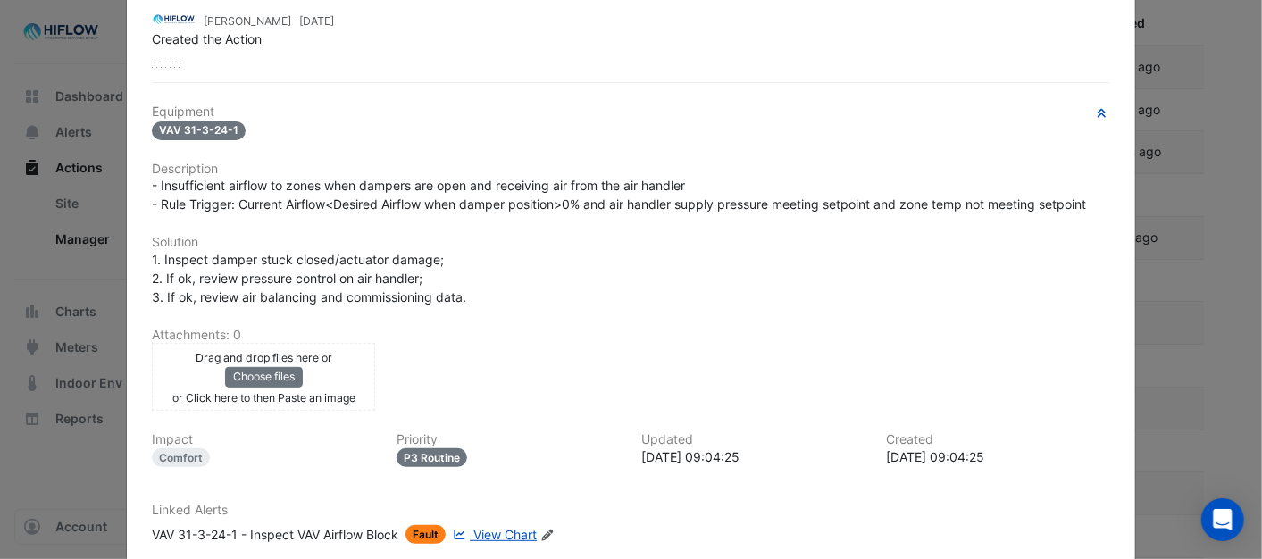
scroll to position [371, 0]
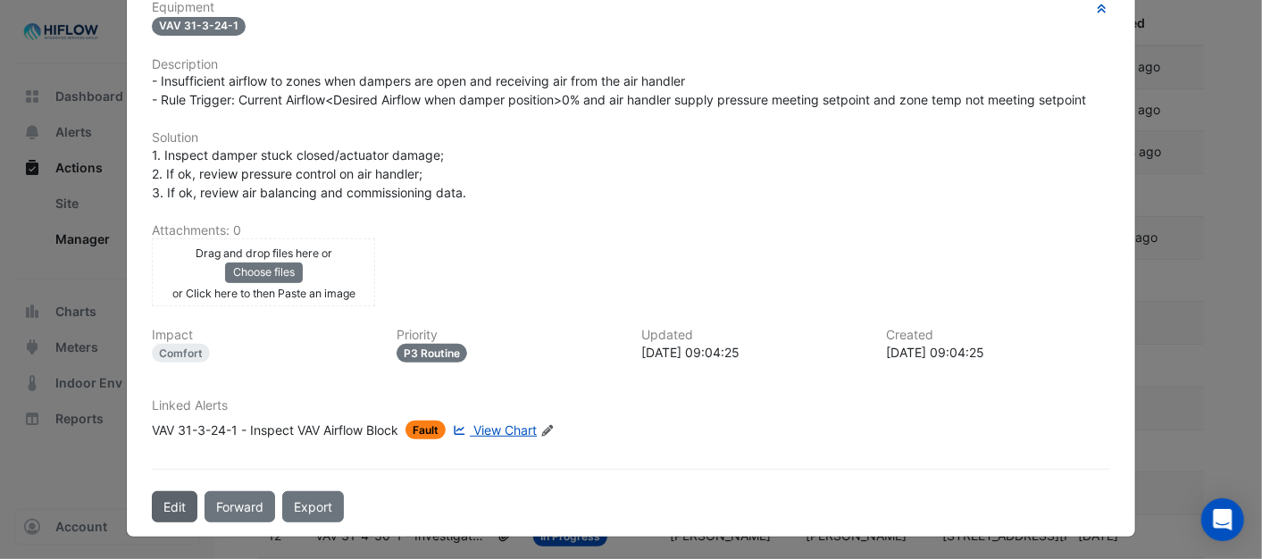
click at [152, 497] on button "Edit" at bounding box center [175, 506] width 46 height 31
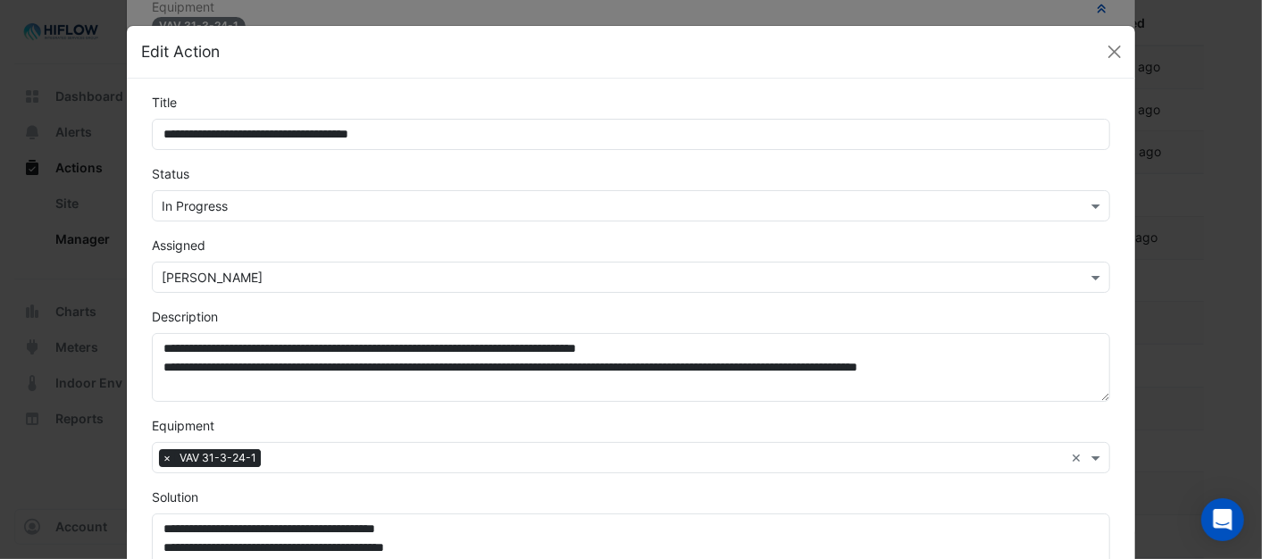
scroll to position [324, 0]
click at [1093, 206] on span at bounding box center [1098, 206] width 22 height 19
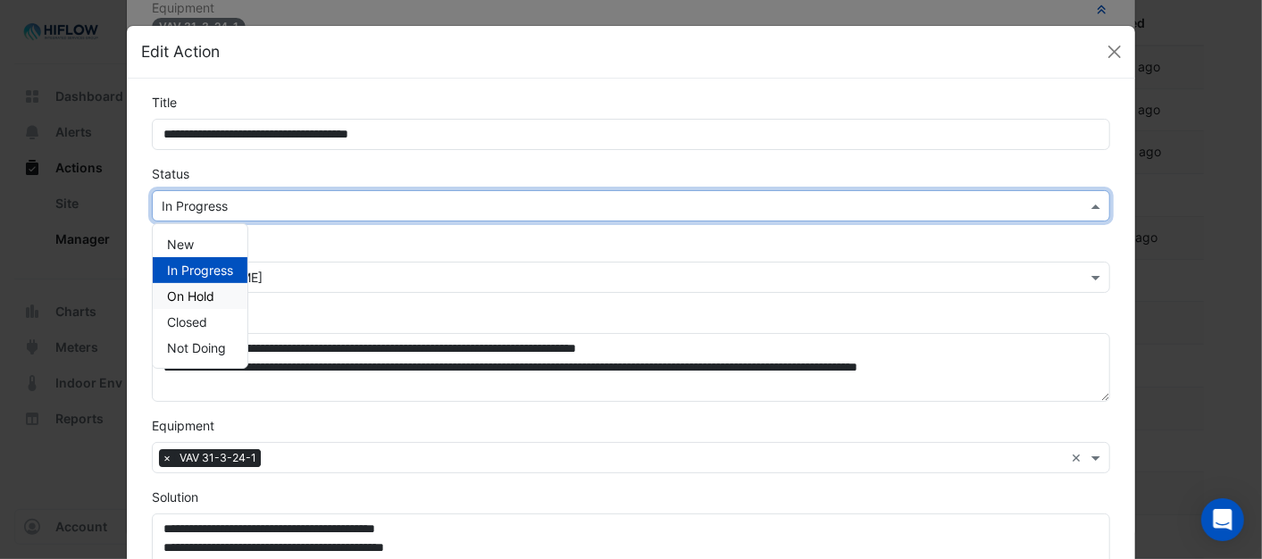
click at [180, 287] on div "On Hold" at bounding box center [200, 296] width 95 height 26
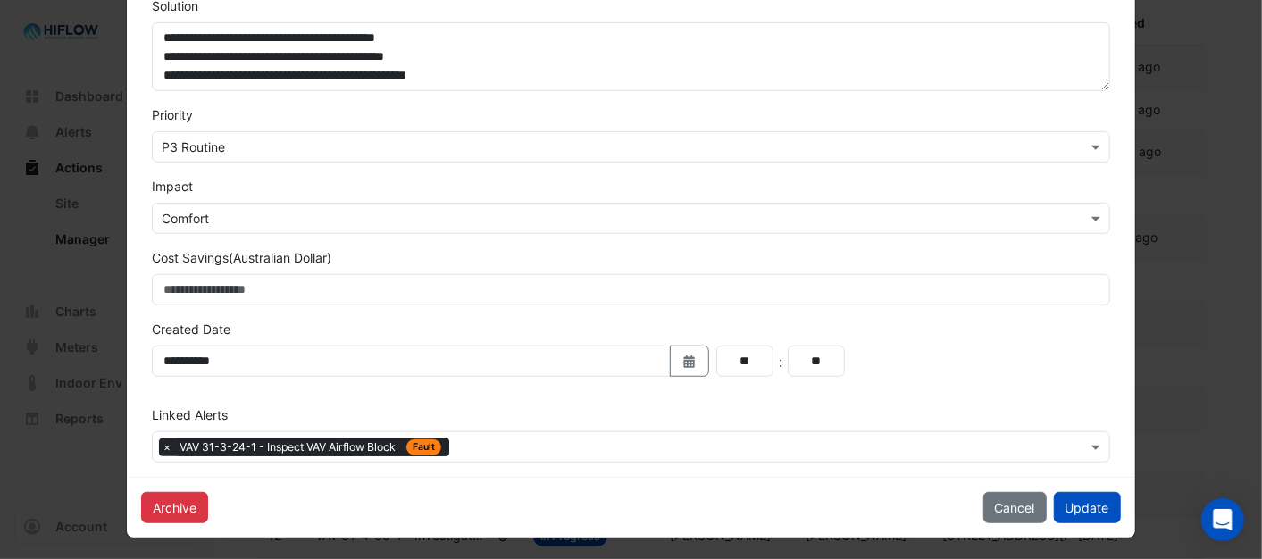
scroll to position [496, 0]
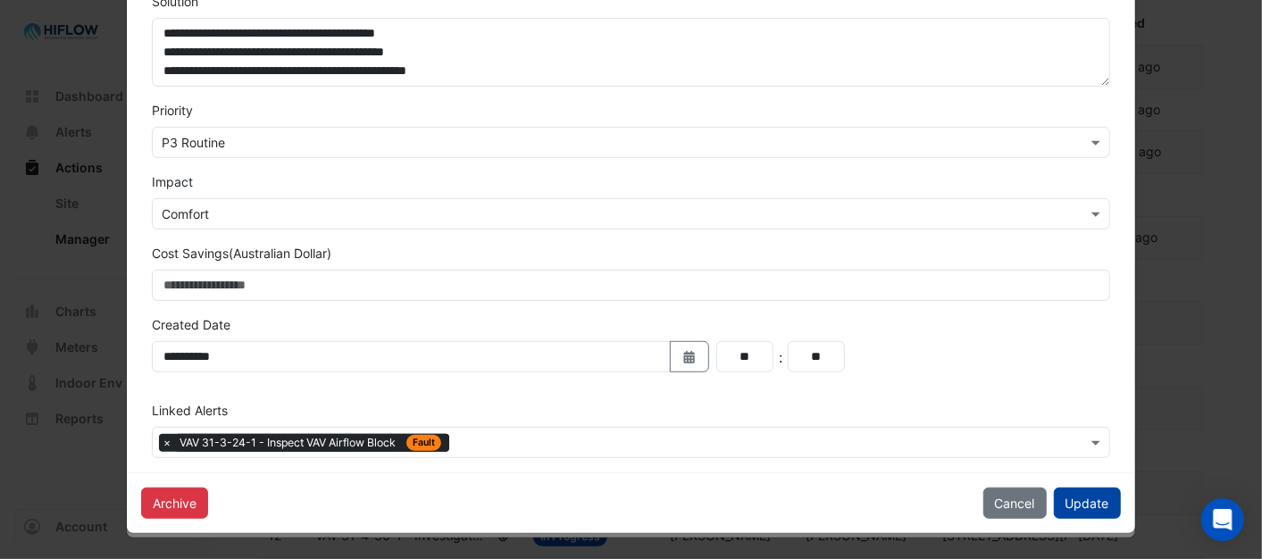
click at [1060, 499] on button "Update" at bounding box center [1087, 503] width 67 height 31
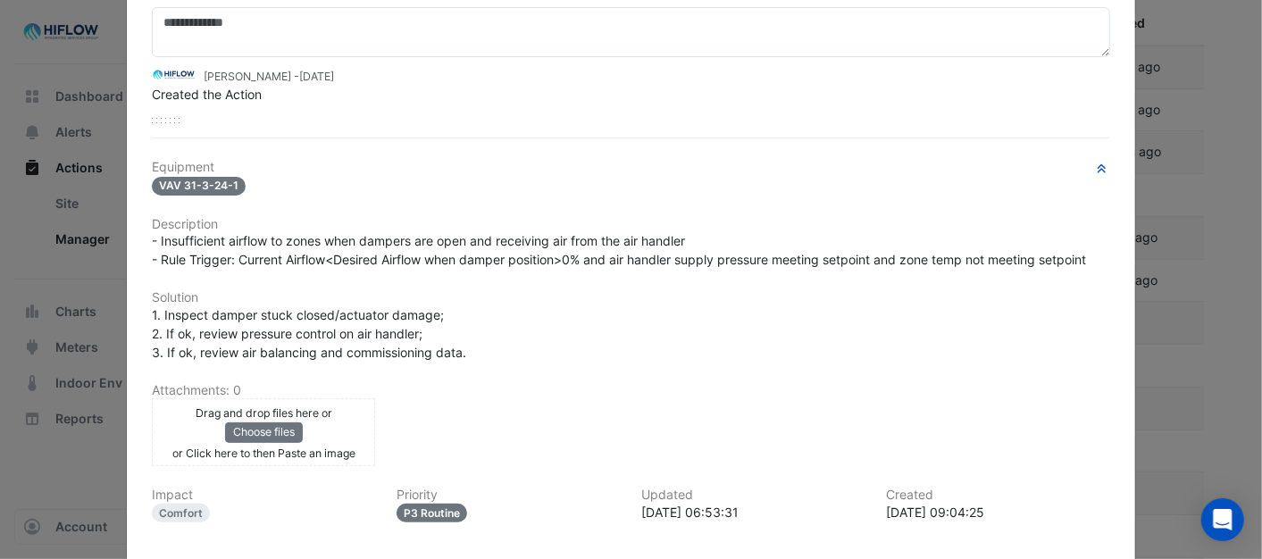
scroll to position [0, 0]
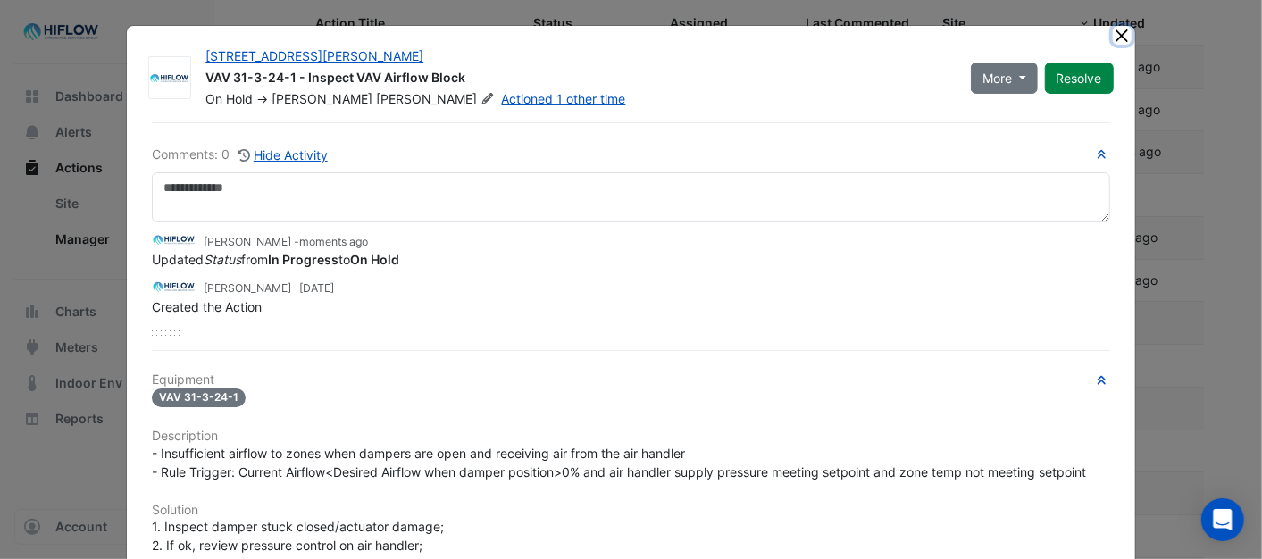
click at [1113, 38] on button "Close" at bounding box center [1122, 35] width 19 height 19
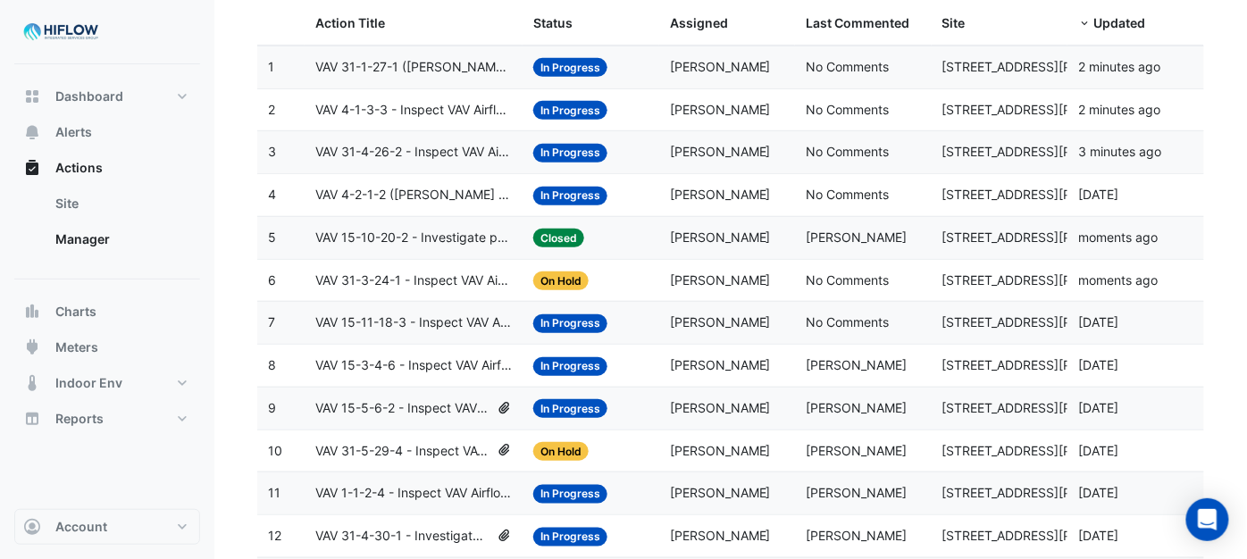
click at [378, 331] on span "VAV 15-11-18-3 - Inspect VAV Airflow Block" at bounding box center [413, 323] width 197 height 21
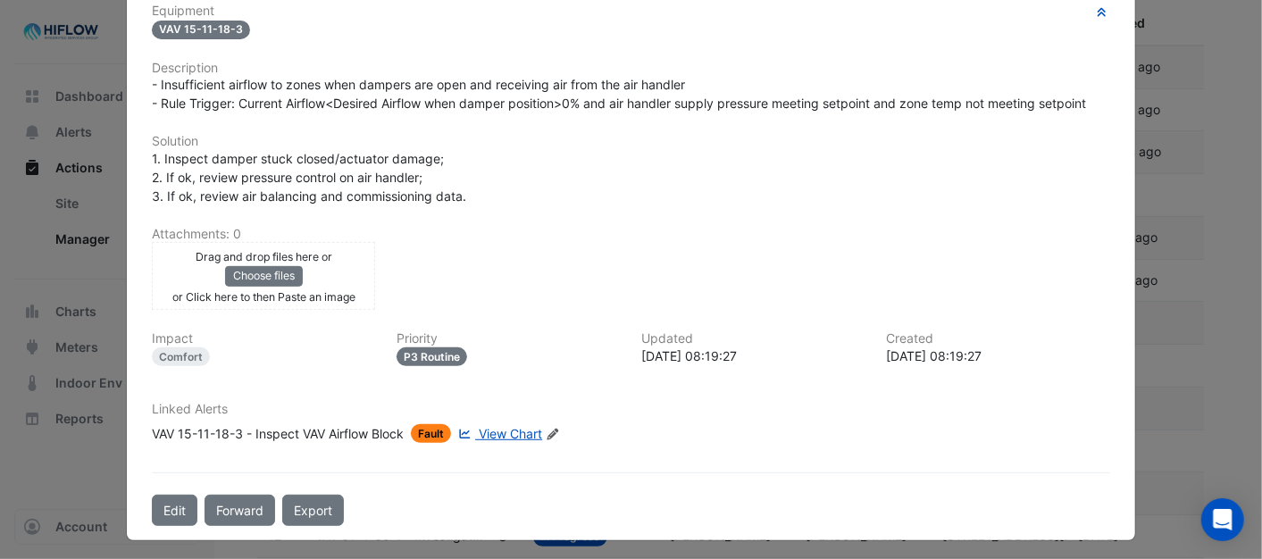
scroll to position [371, 0]
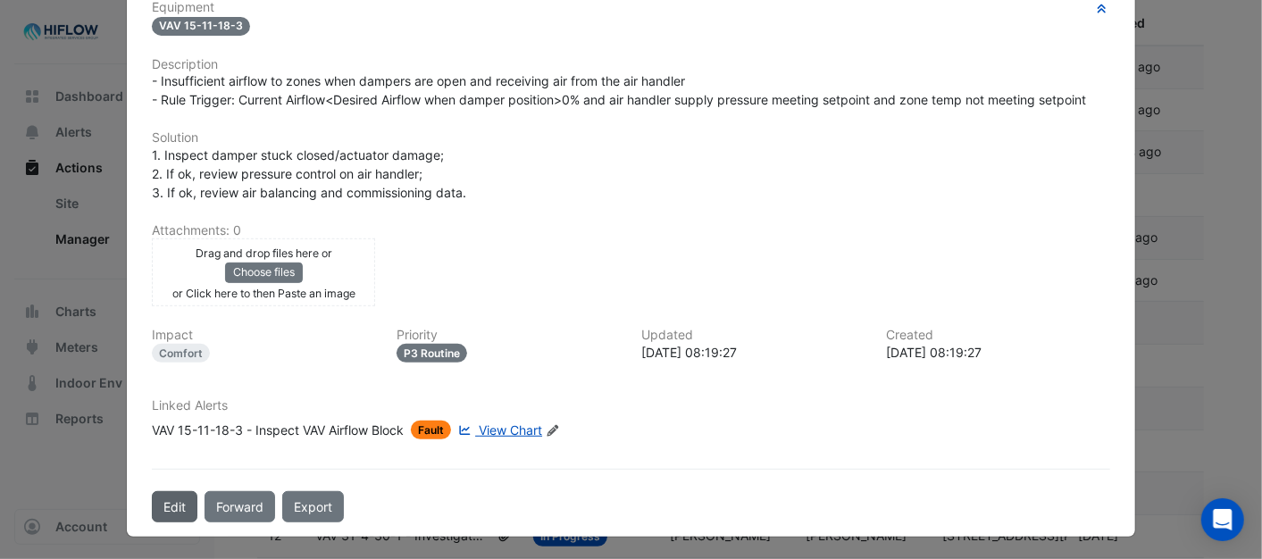
click at [155, 499] on button "Edit" at bounding box center [175, 506] width 46 height 31
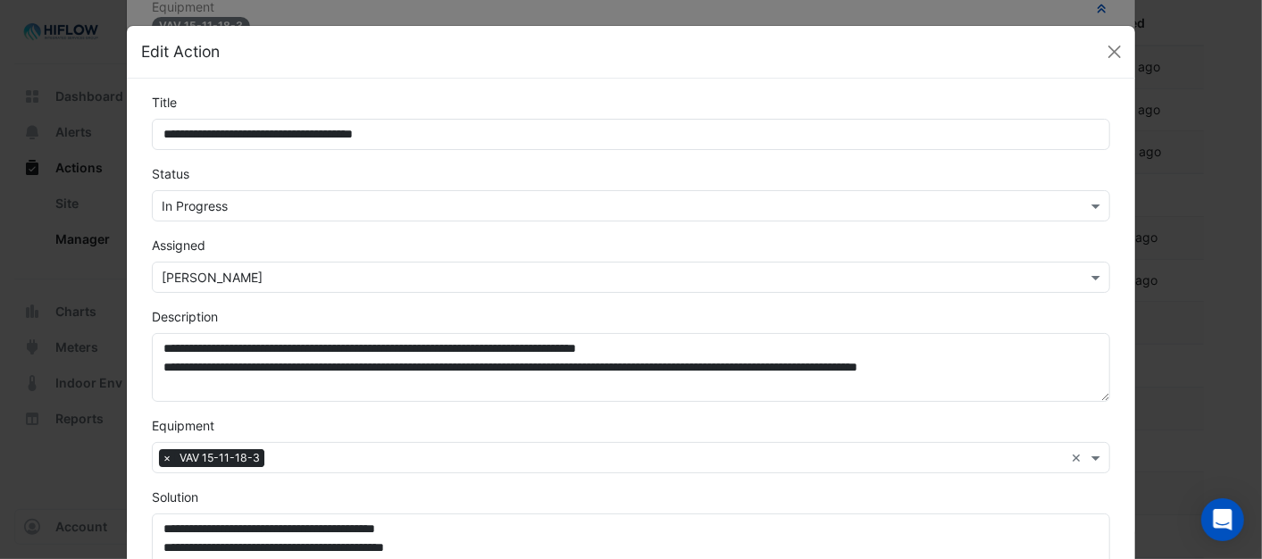
scroll to position [324, 0]
click at [1087, 200] on span at bounding box center [1098, 206] width 22 height 19
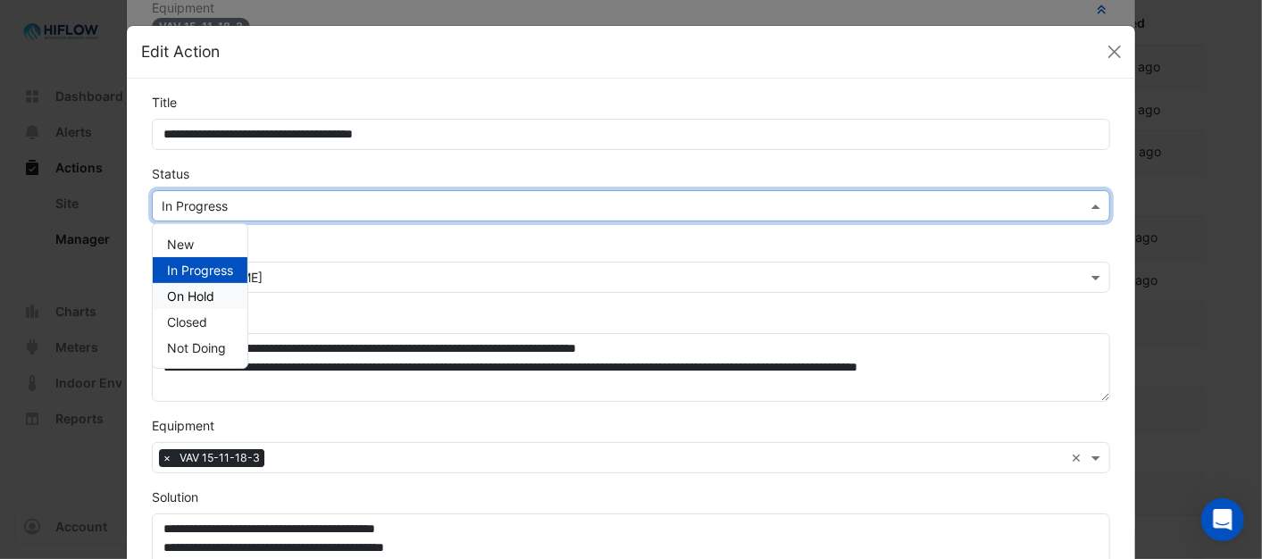
click at [215, 290] on div "On Hold" at bounding box center [200, 296] width 95 height 26
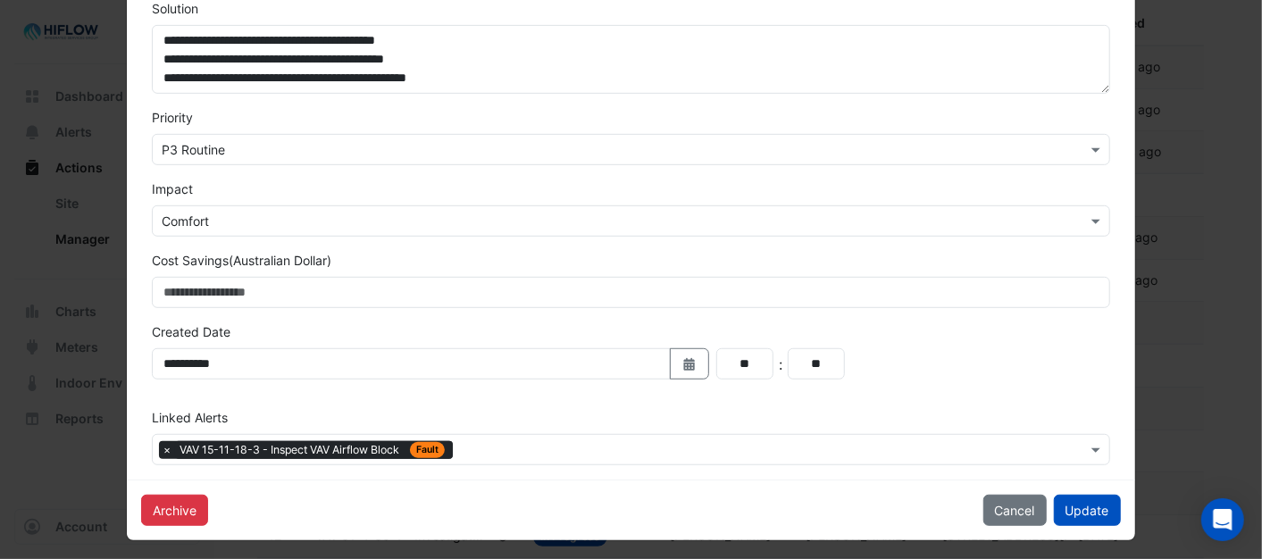
scroll to position [496, 0]
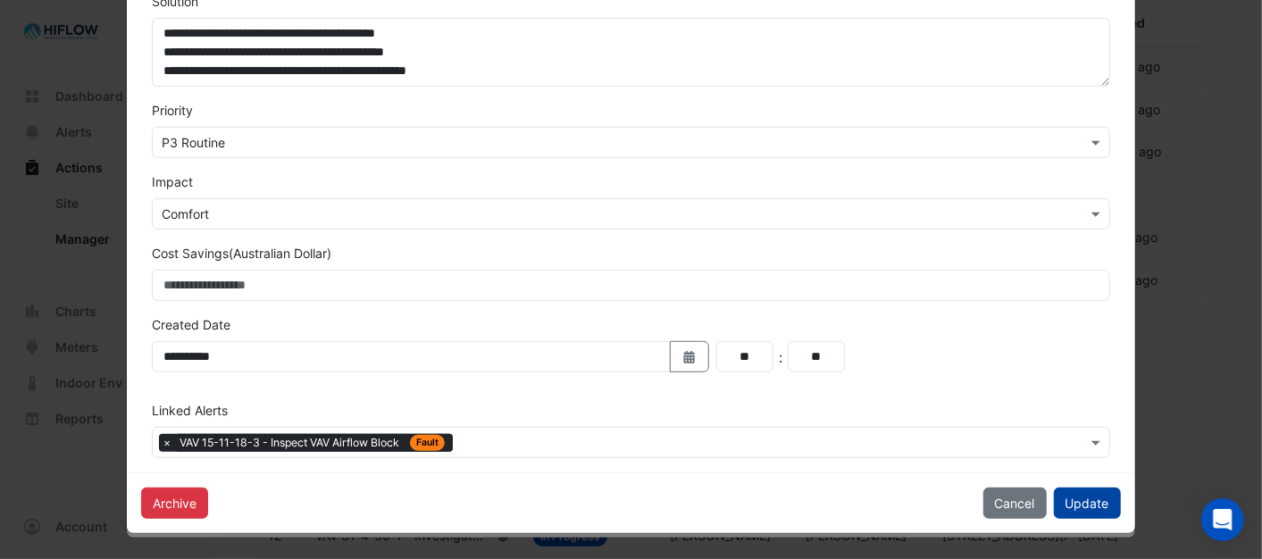
click at [1082, 502] on button "Update" at bounding box center [1087, 503] width 67 height 31
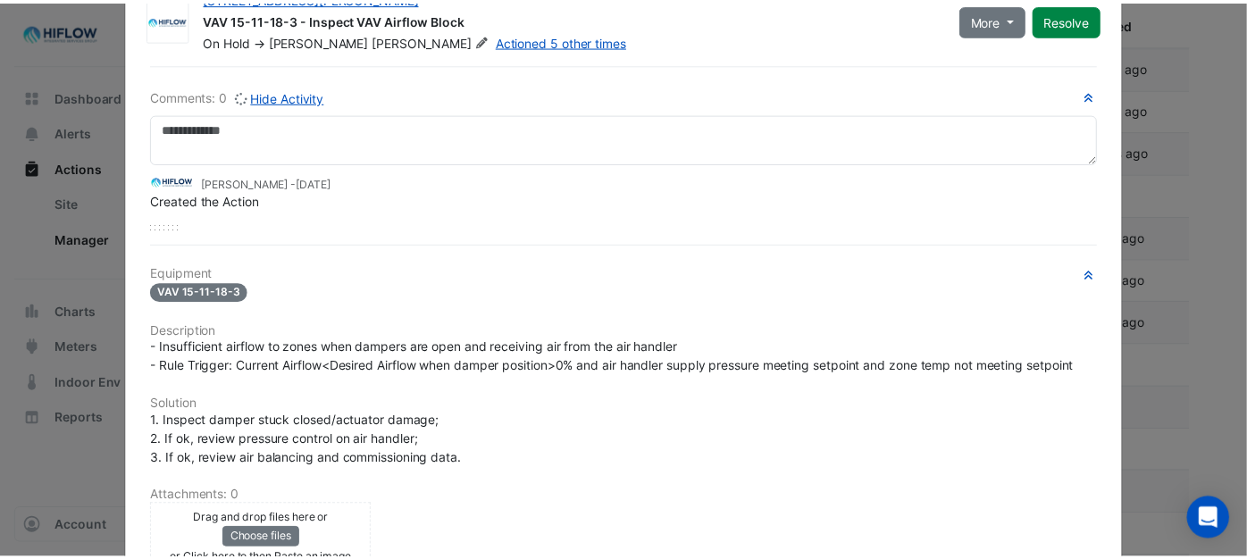
scroll to position [0, 0]
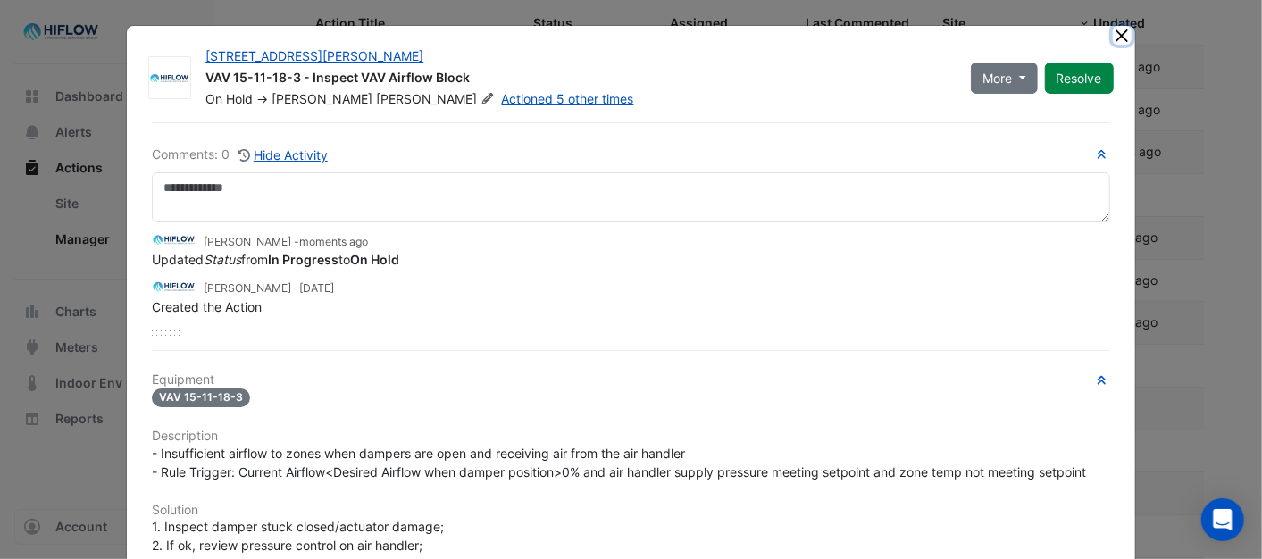
click at [1113, 33] on button "Close" at bounding box center [1122, 35] width 19 height 19
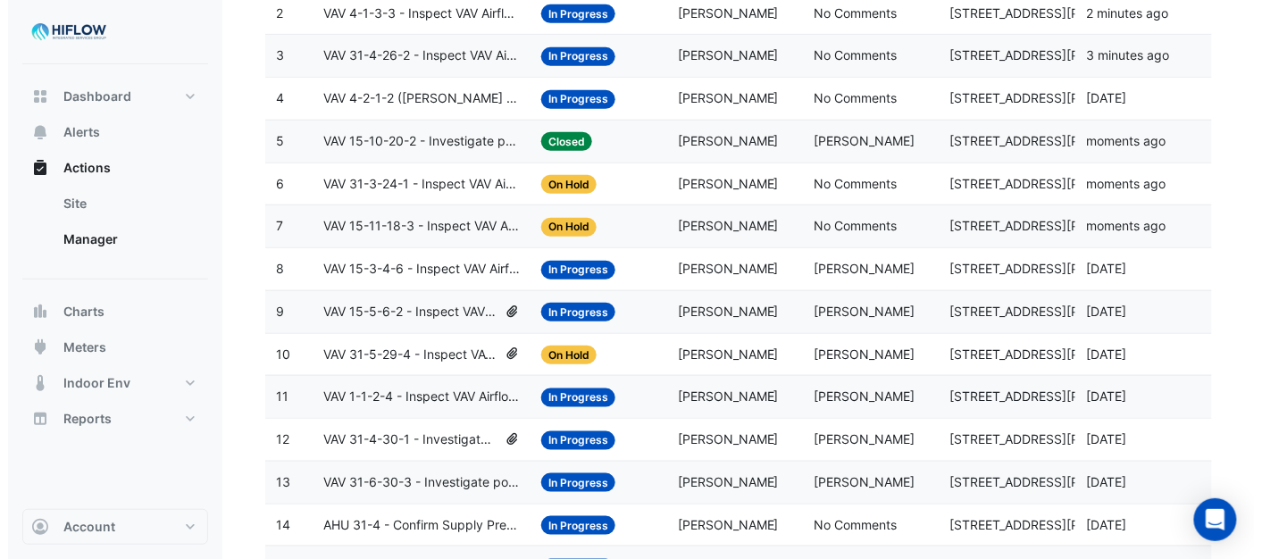
scroll to position [318, 0]
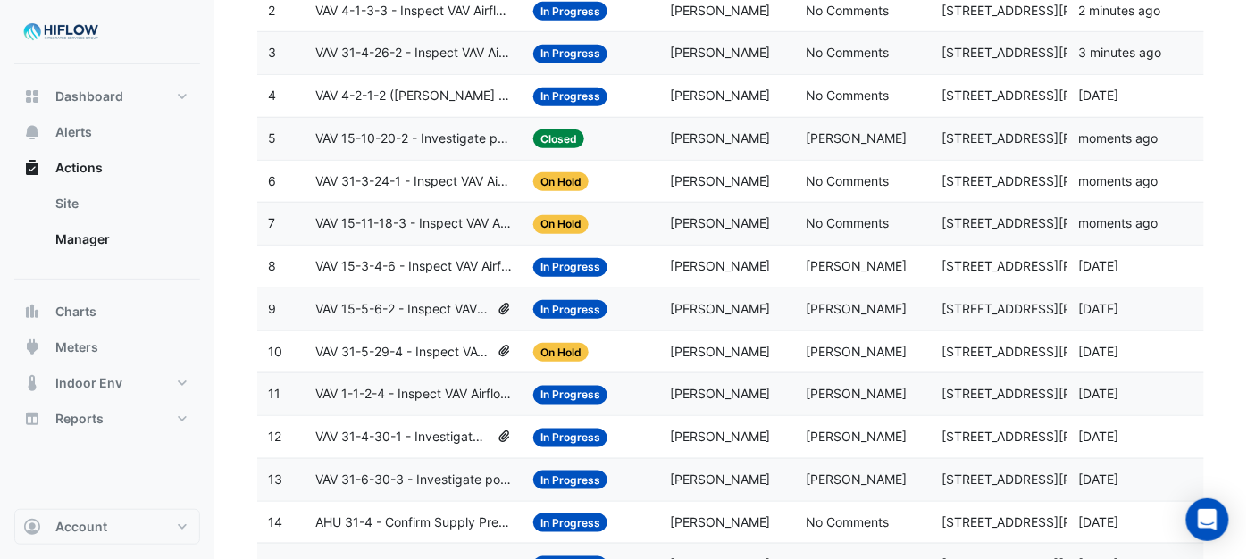
click at [380, 272] on span "VAV 15-3-4-6 - Inspect VAV Airflow Block" at bounding box center [413, 266] width 197 height 21
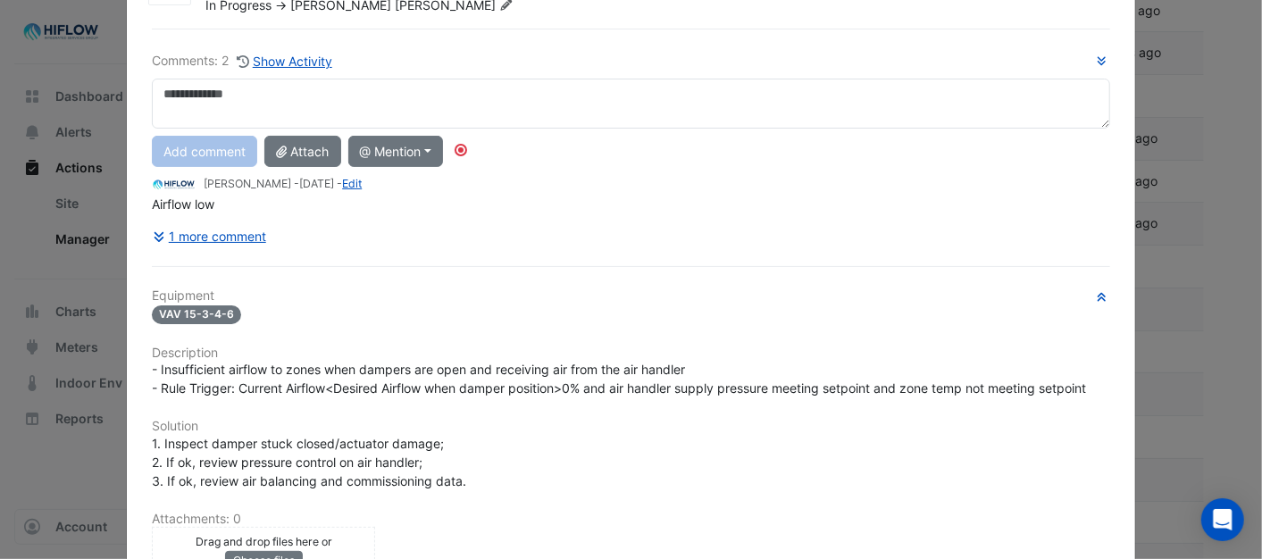
scroll to position [99, 0]
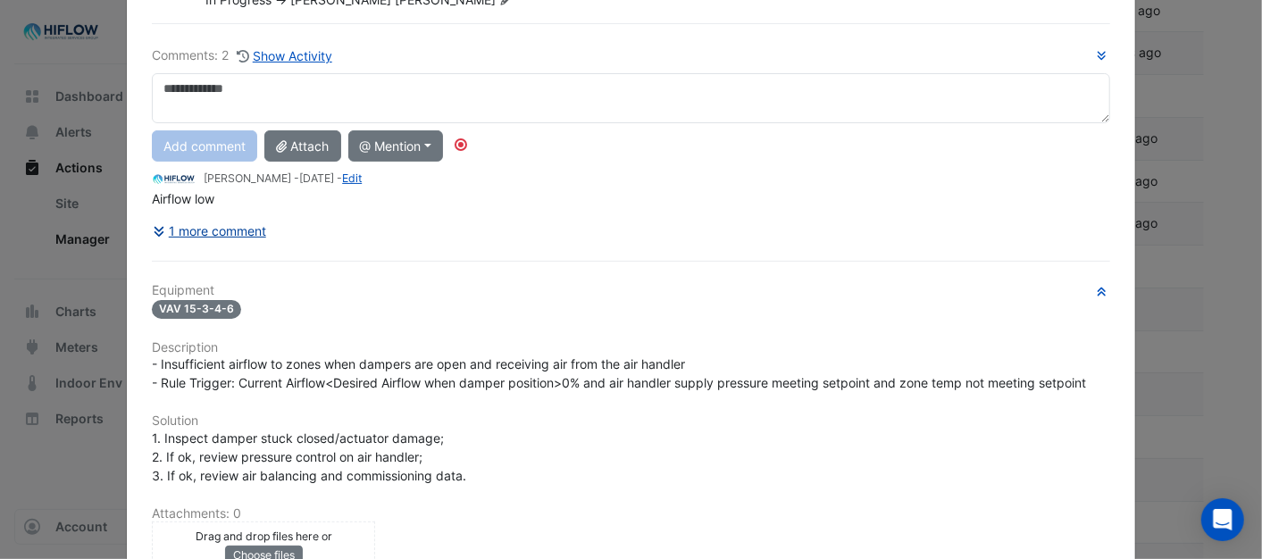
click at [217, 232] on button "1 more comment" at bounding box center [209, 230] width 115 height 31
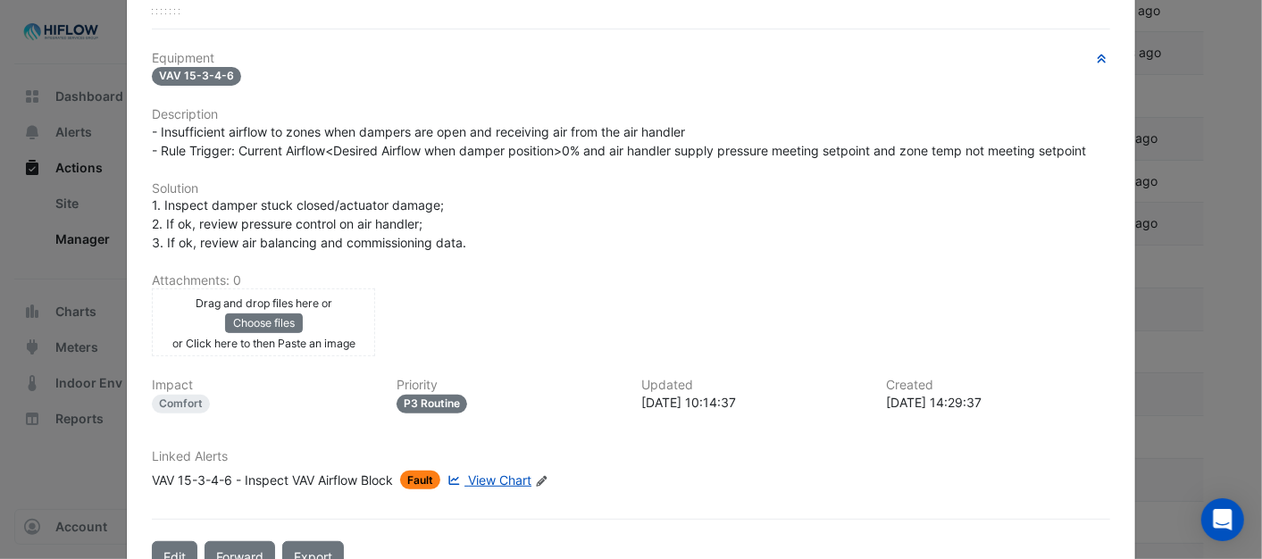
scroll to position [371, 0]
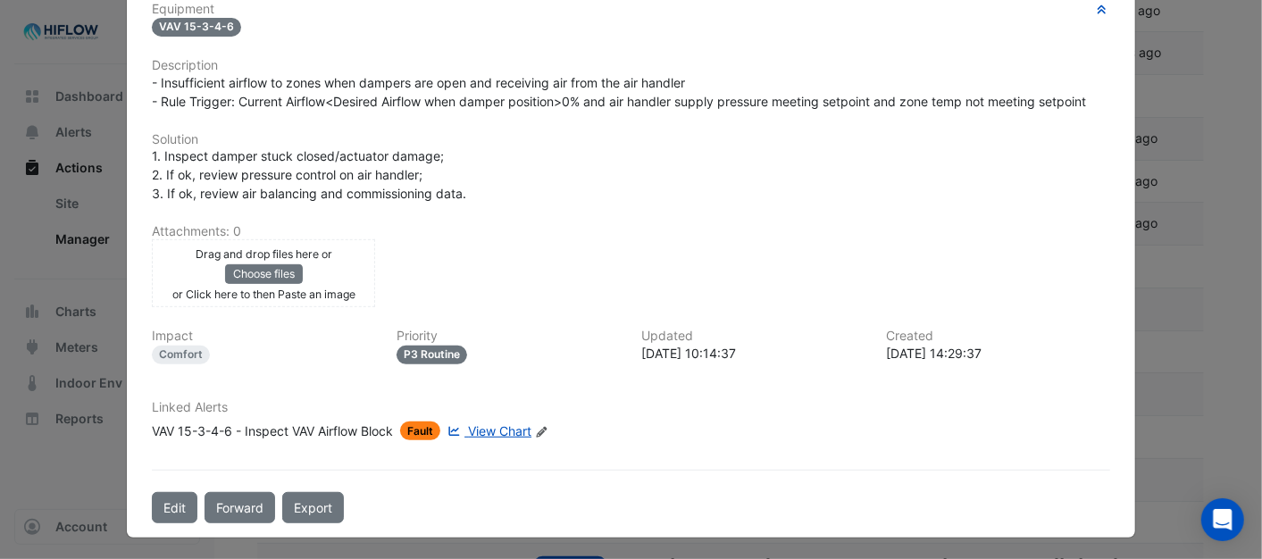
click at [478, 432] on span "View Chart" at bounding box center [499, 430] width 63 height 15
click at [173, 504] on button "Edit" at bounding box center [175, 507] width 46 height 31
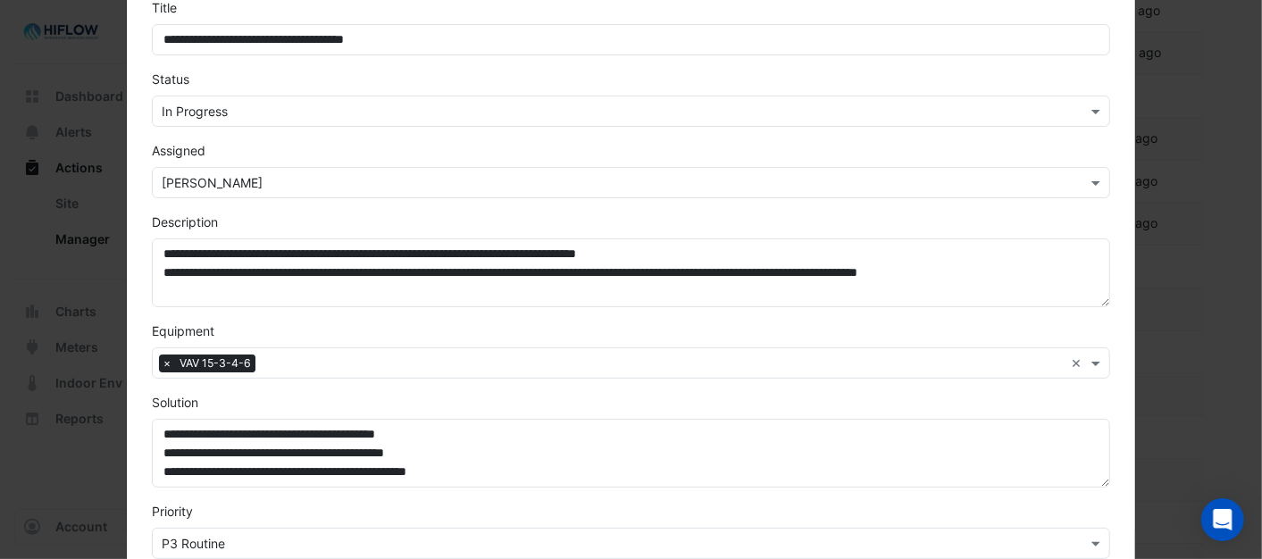
scroll to position [0, 0]
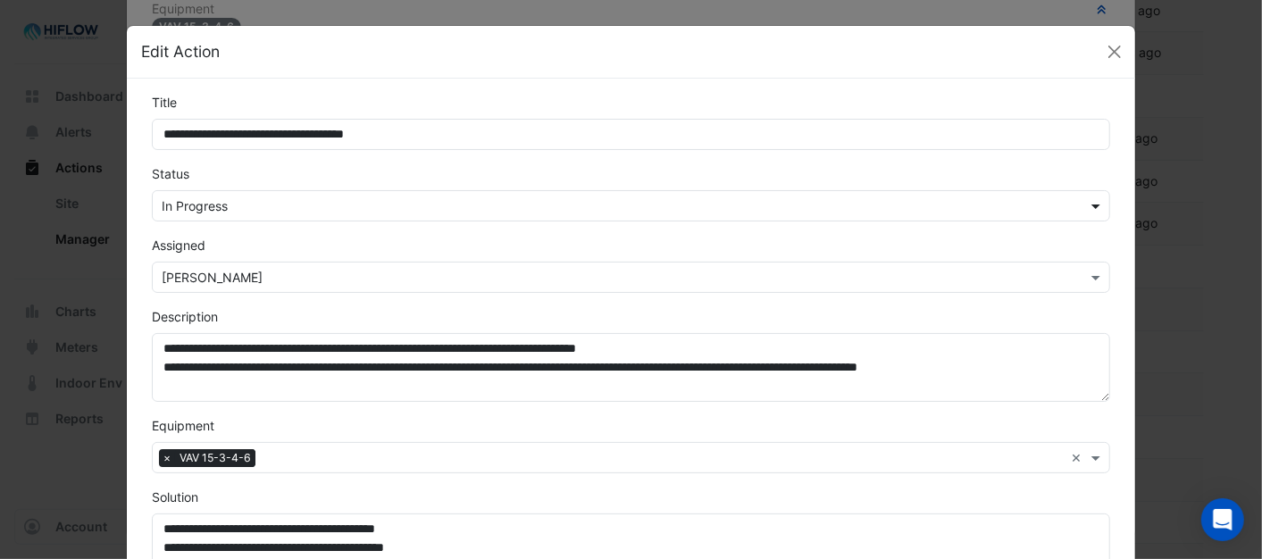
click at [1077, 210] on div at bounding box center [631, 206] width 956 height 21
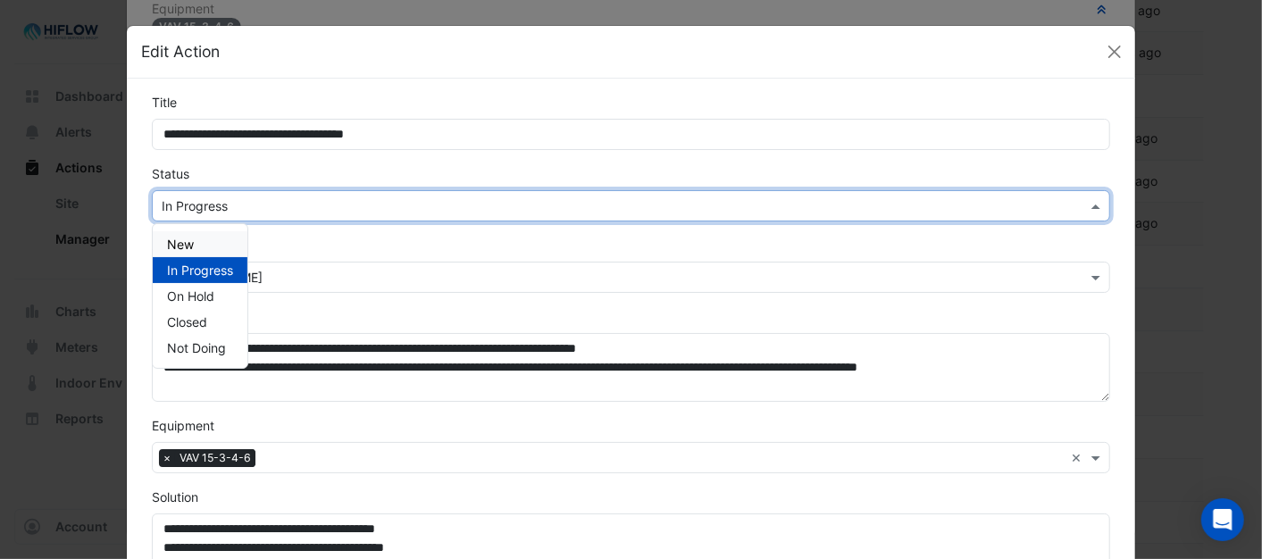
click at [183, 245] on span "New" at bounding box center [180, 244] width 27 height 15
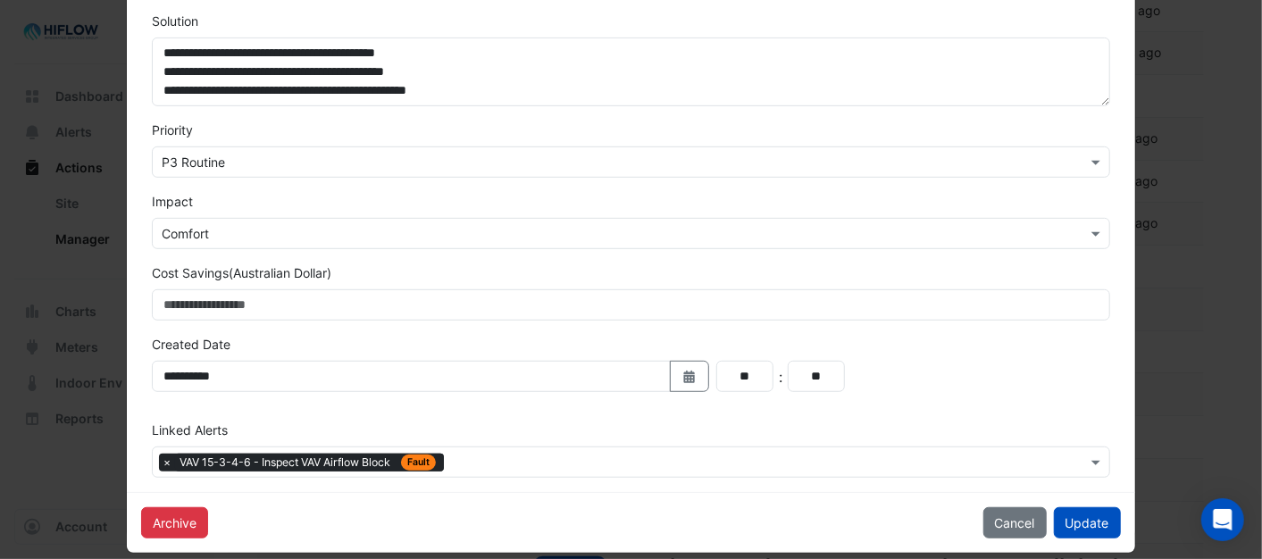
scroll to position [496, 0]
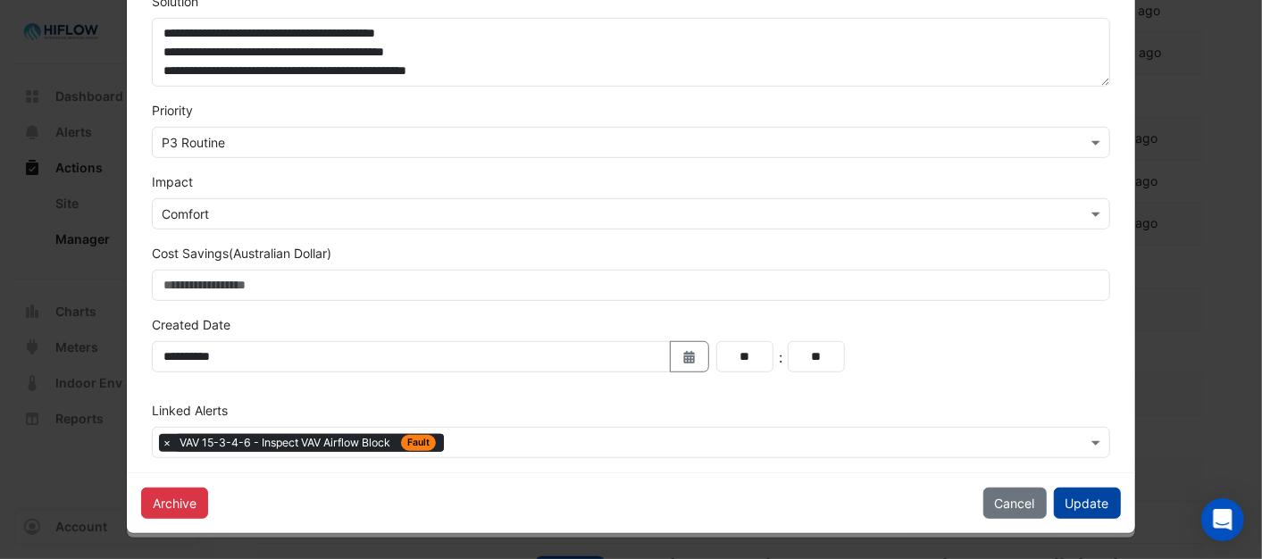
click at [1081, 503] on button "Update" at bounding box center [1087, 503] width 67 height 31
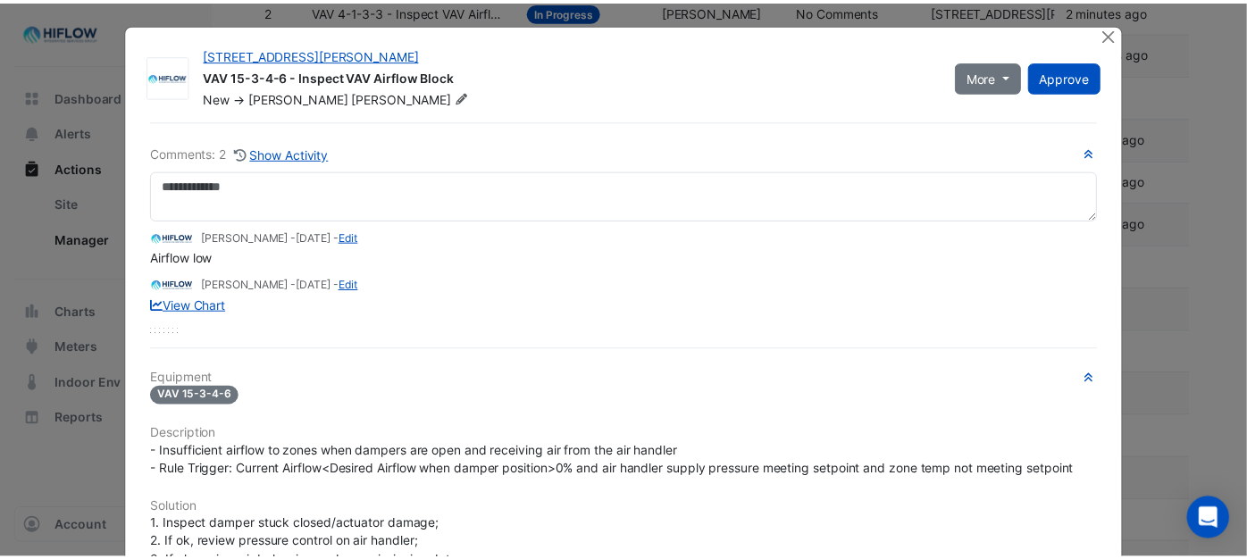
scroll to position [0, 0]
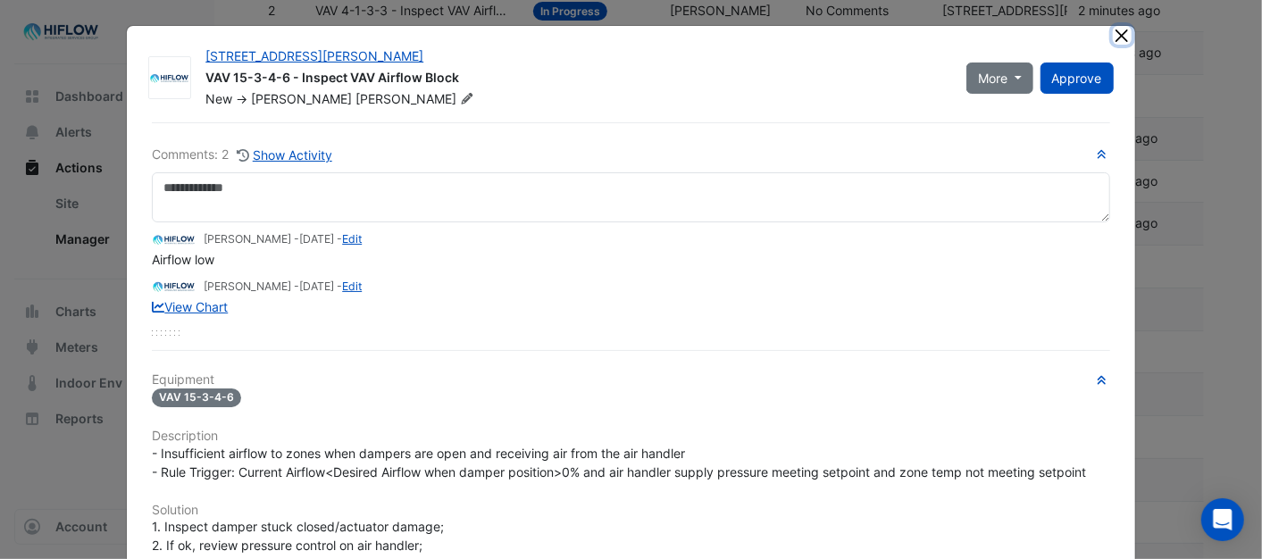
click at [1113, 29] on button "Close" at bounding box center [1122, 35] width 19 height 19
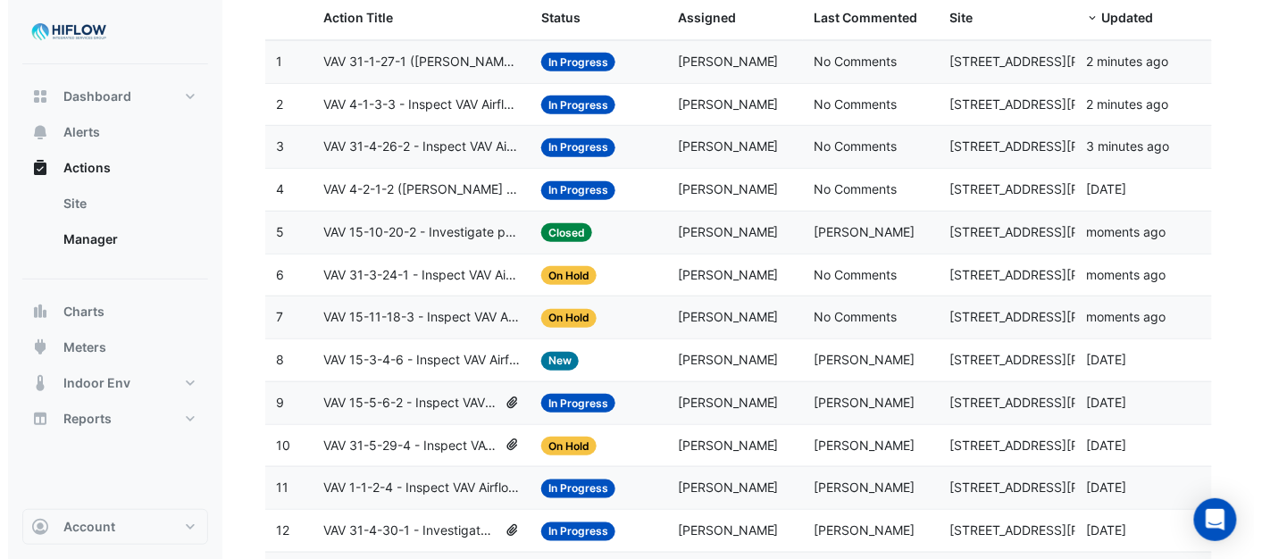
scroll to position [219, 0]
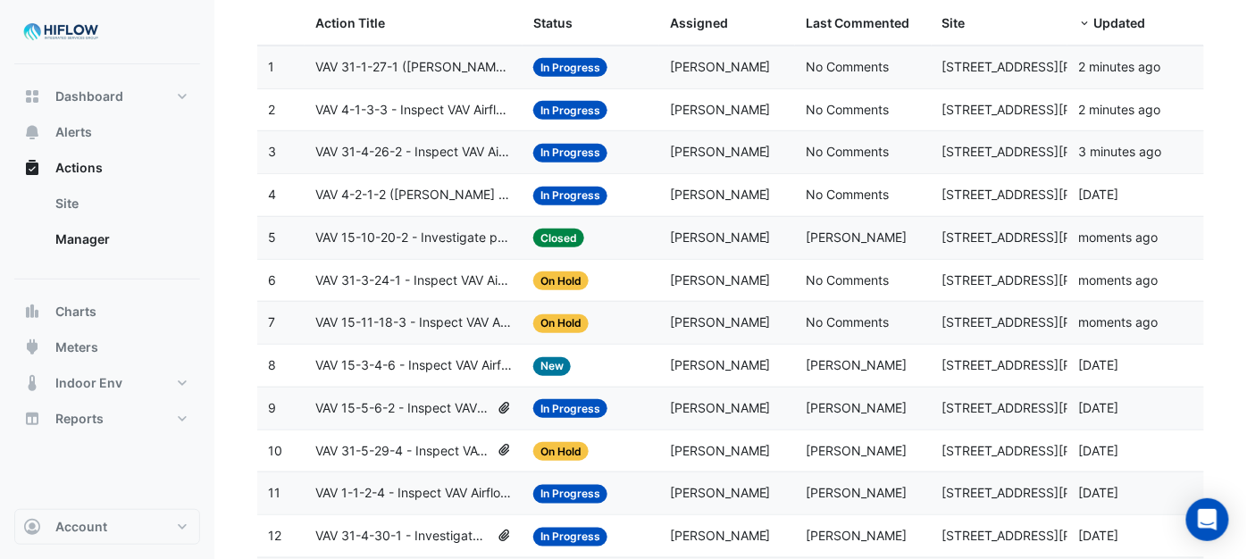
click at [425, 409] on span "VAV 15-5-6-2 - Inspect VAV Airflow Block" at bounding box center [402, 408] width 174 height 21
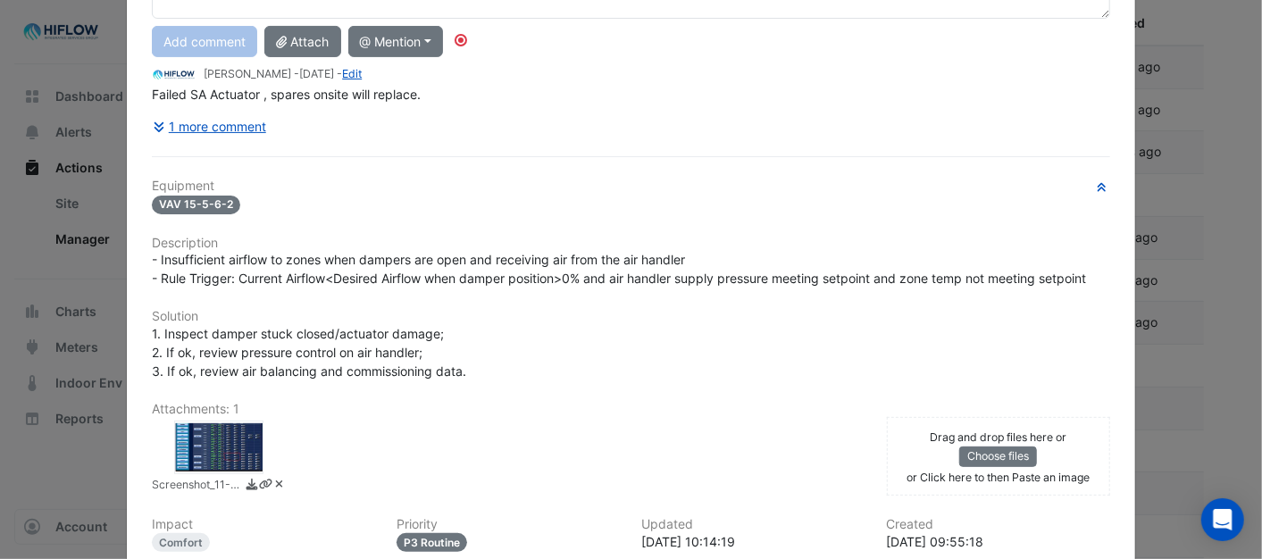
scroll to position [298, 0]
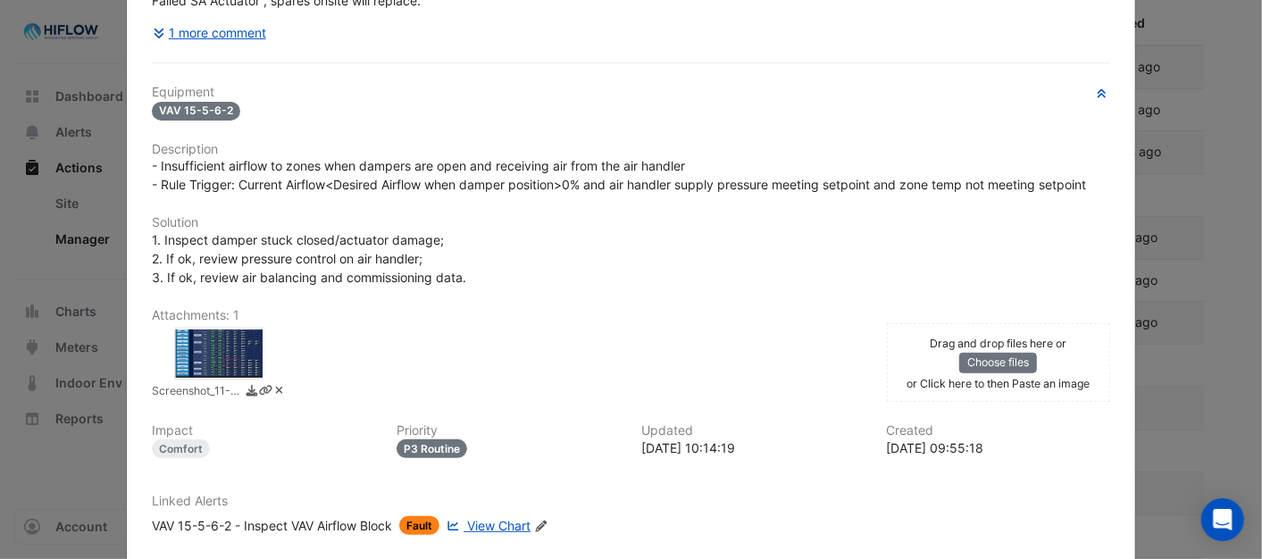
click at [211, 354] on div at bounding box center [218, 354] width 89 height 54
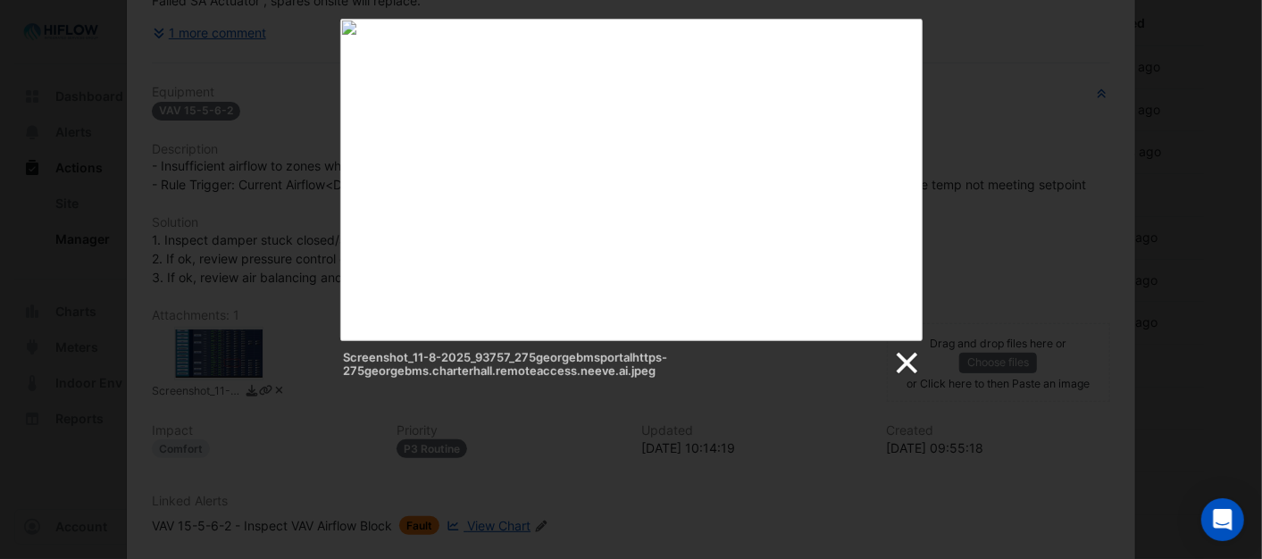
click at [903, 361] on link at bounding box center [906, 363] width 27 height 27
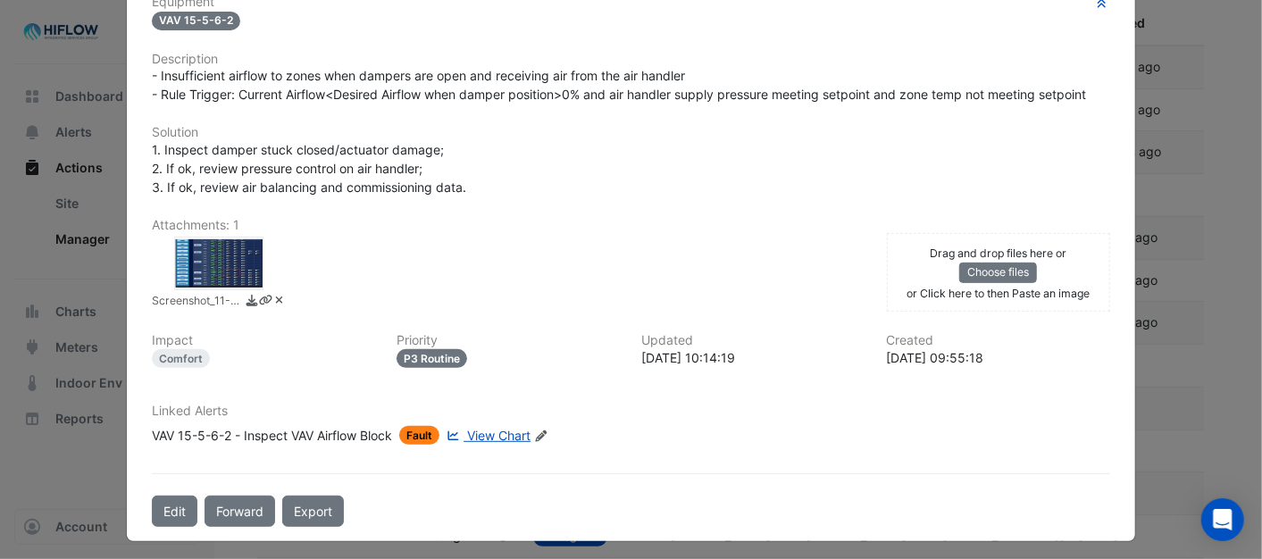
scroll to position [354, 0]
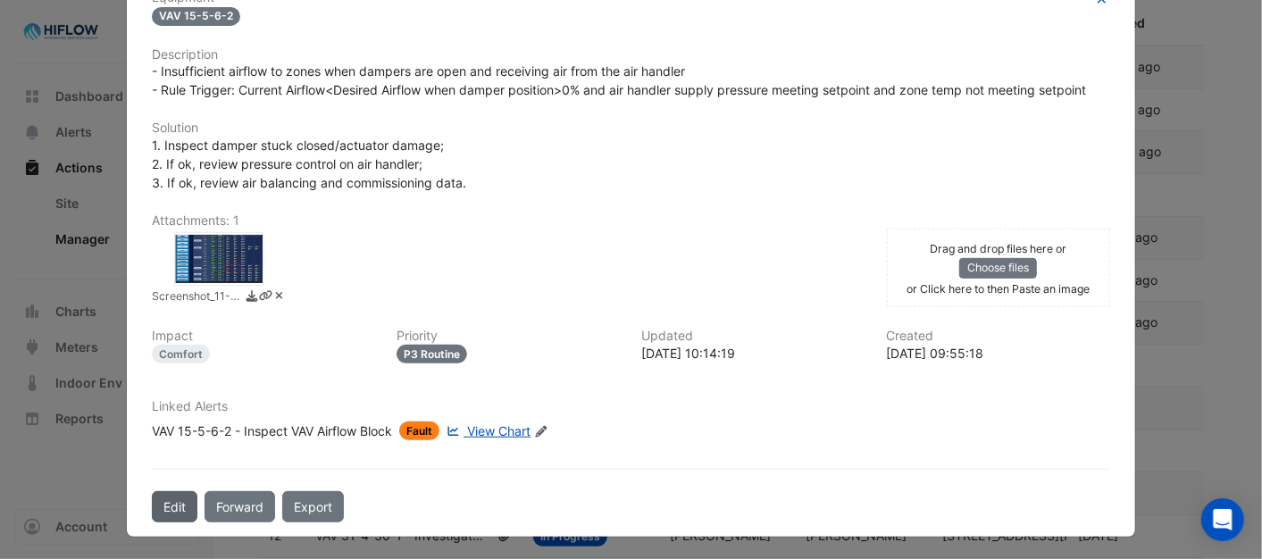
click at [174, 500] on button "Edit" at bounding box center [175, 506] width 46 height 31
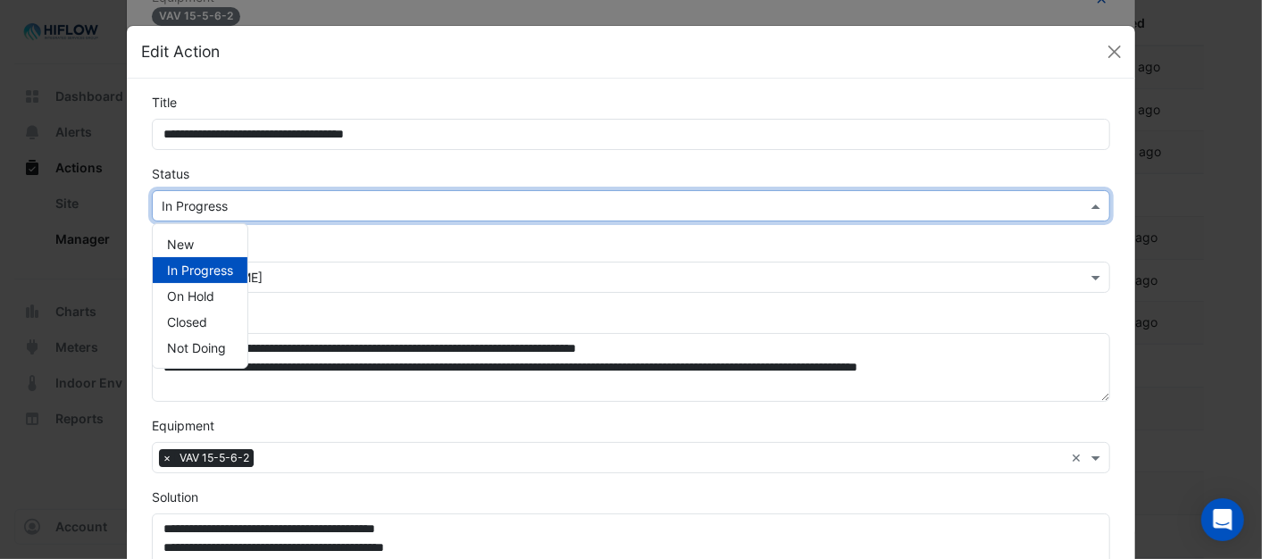
click at [1087, 204] on span at bounding box center [1098, 206] width 22 height 19
click at [197, 241] on div "New" at bounding box center [200, 244] width 95 height 26
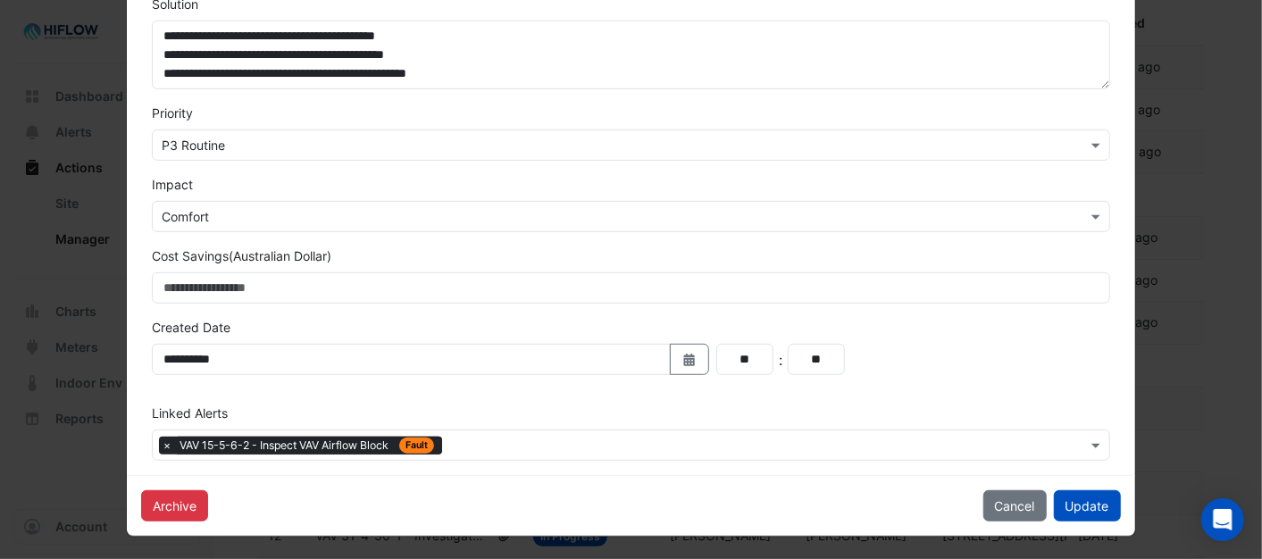
scroll to position [496, 0]
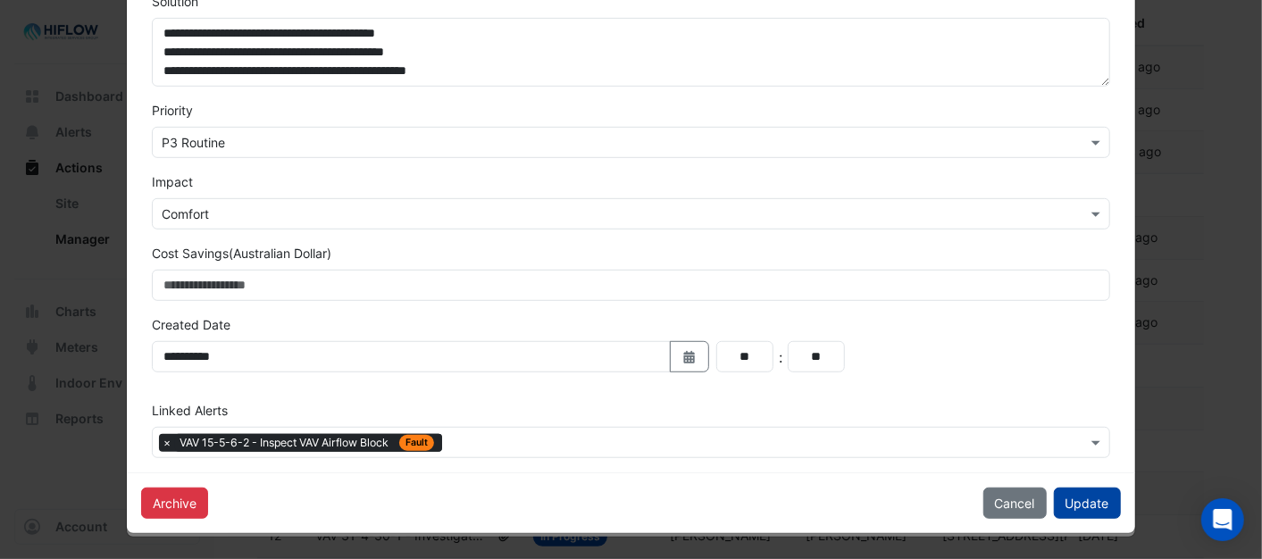
click at [1074, 503] on button "Update" at bounding box center [1087, 503] width 67 height 31
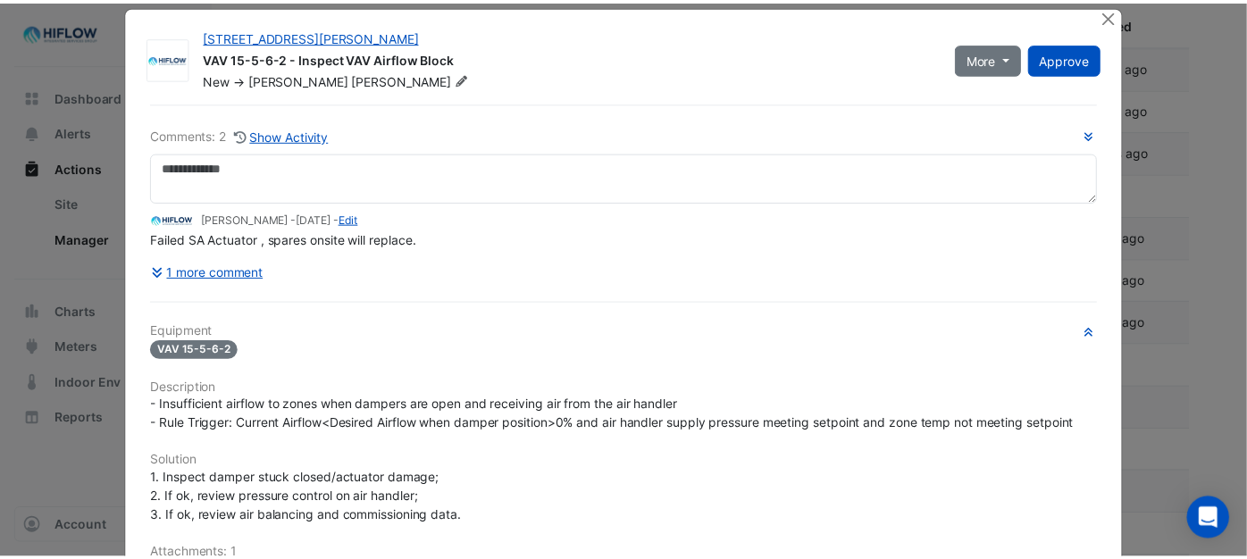
scroll to position [0, 0]
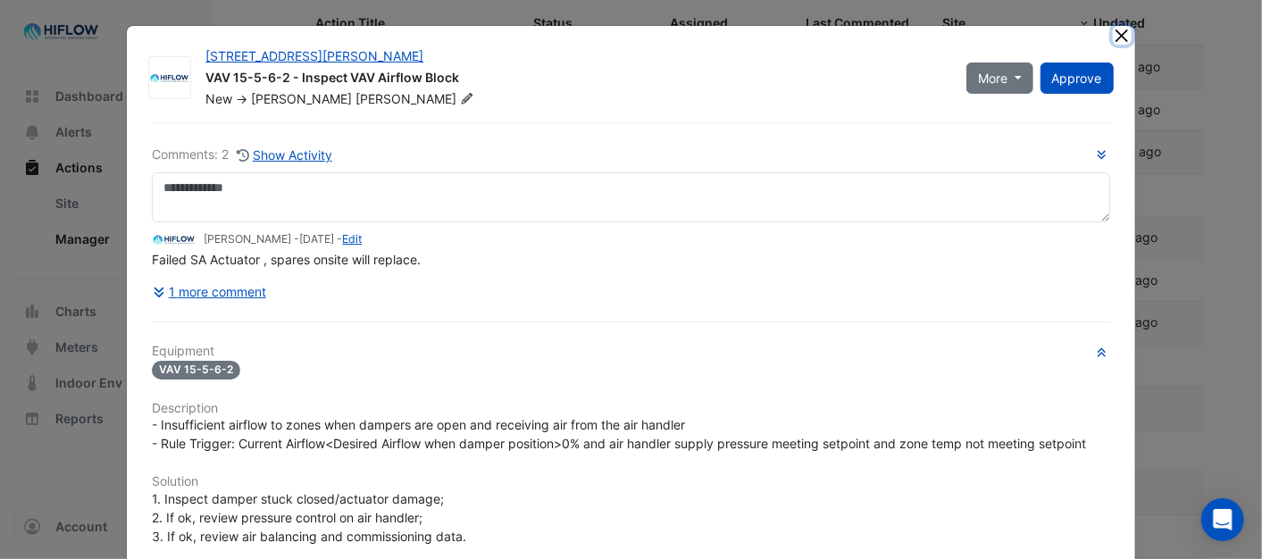
click at [1120, 36] on button "Close" at bounding box center [1122, 35] width 19 height 19
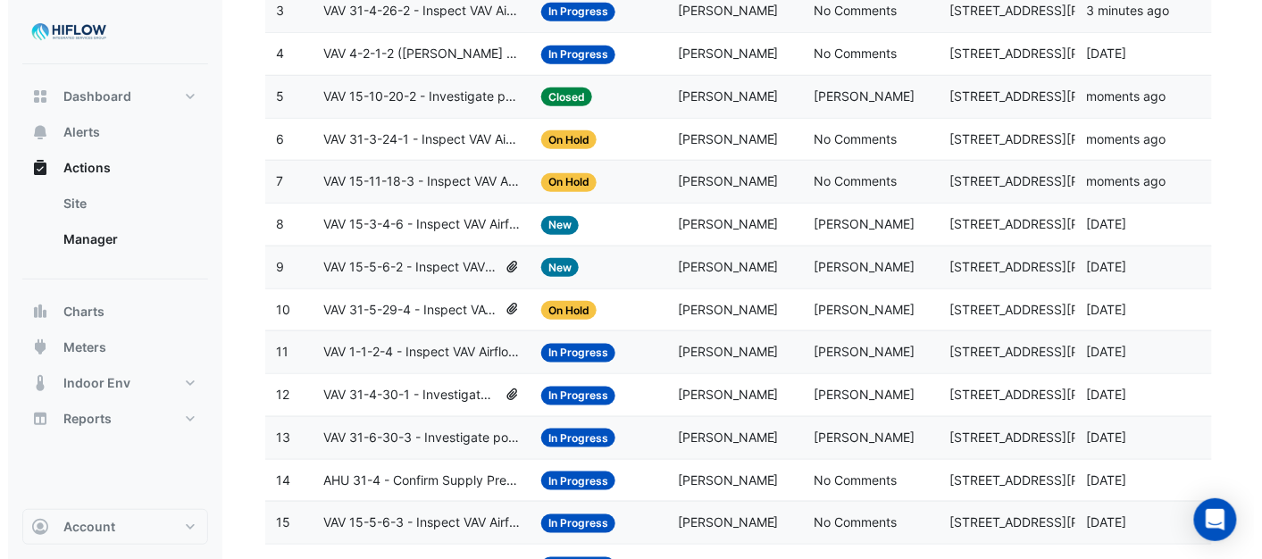
scroll to position [417, 0]
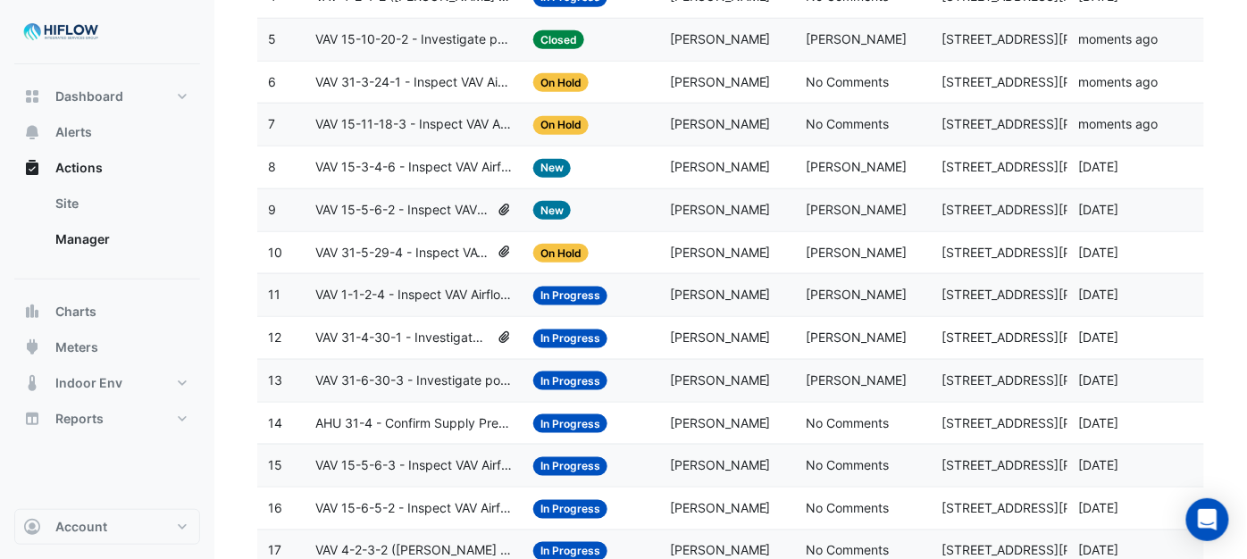
click at [398, 255] on span "VAV 31-5-29-4 - Inspect VAV Airflow Block" at bounding box center [402, 253] width 174 height 21
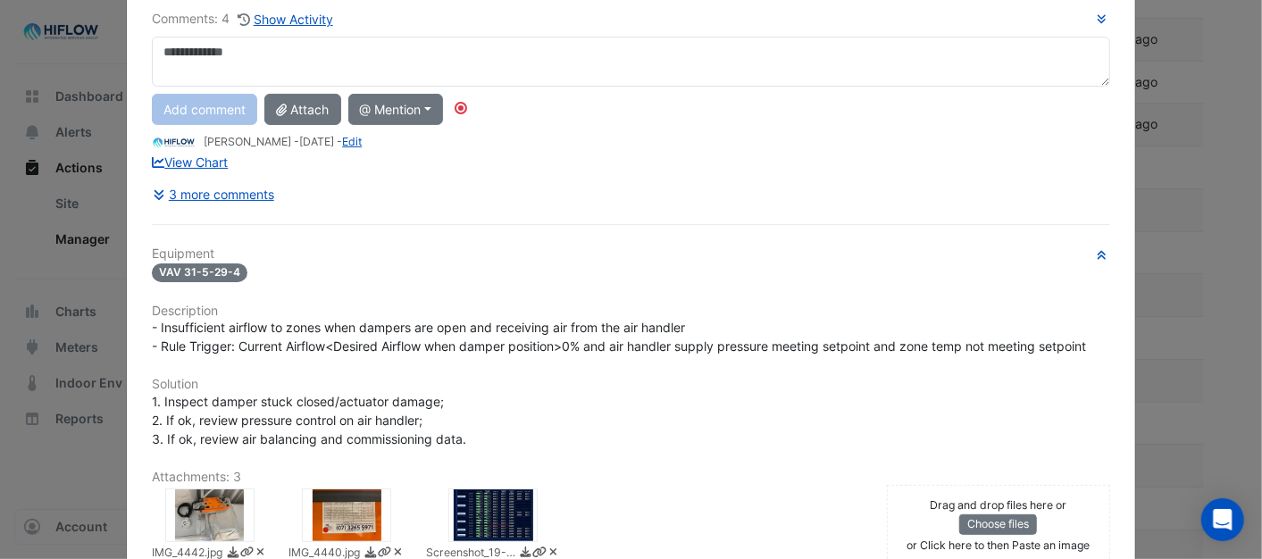
scroll to position [0, 0]
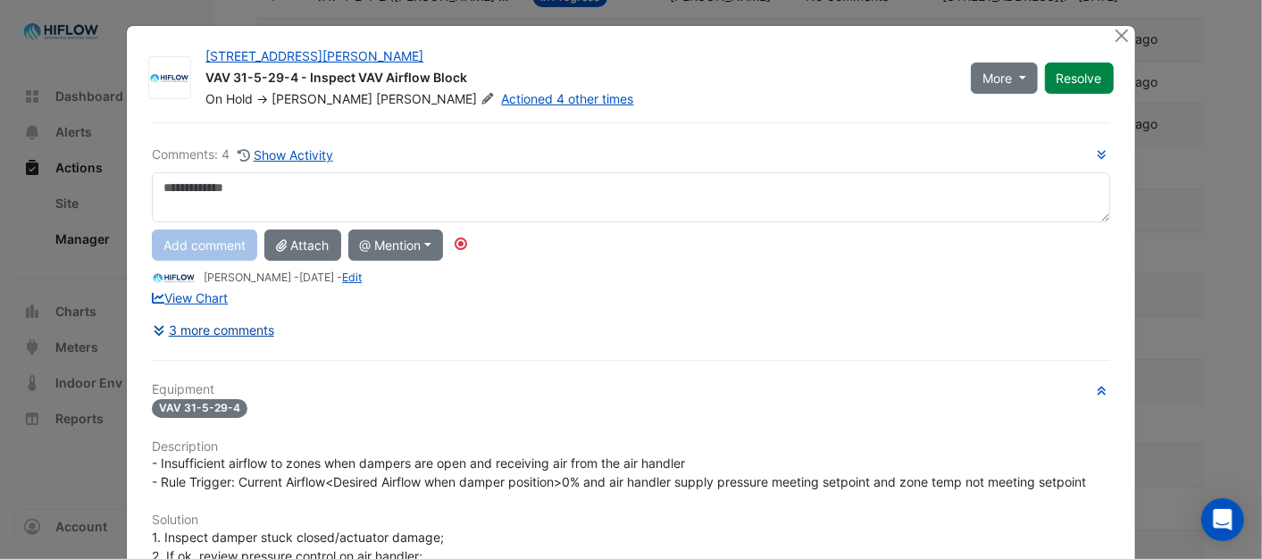
click at [215, 333] on button "3 more comments" at bounding box center [213, 329] width 123 height 31
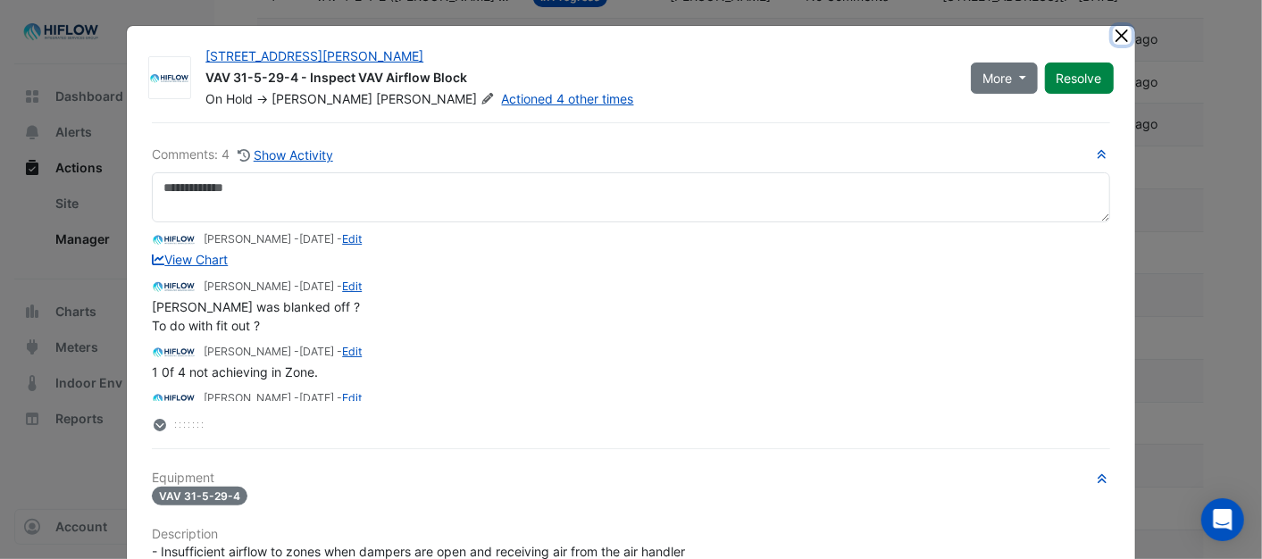
click at [1113, 36] on button "Close" at bounding box center [1122, 35] width 19 height 19
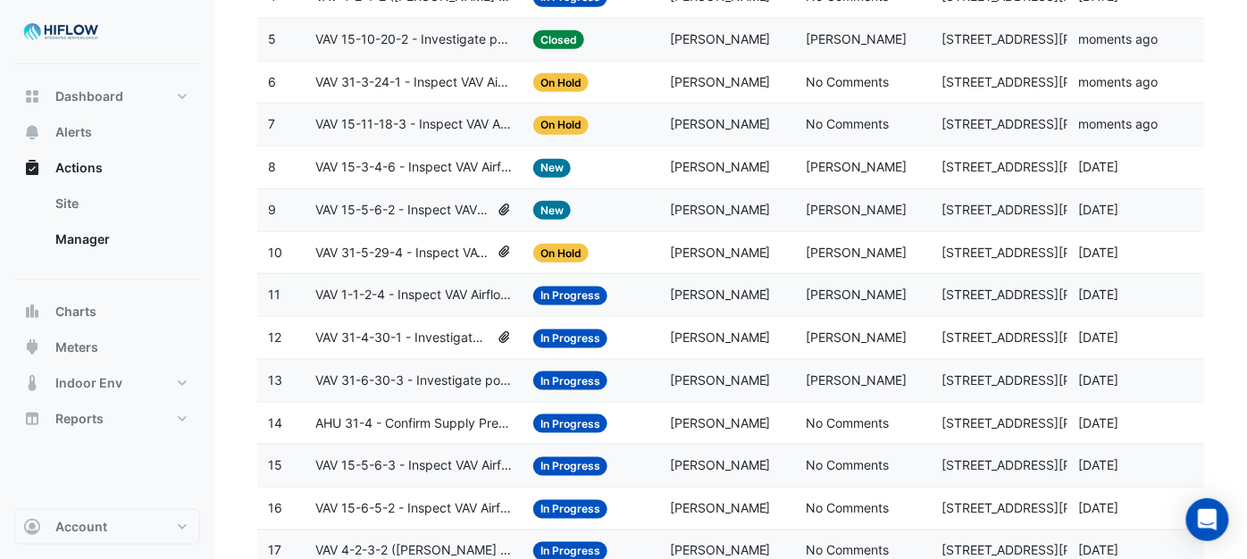
click at [409, 296] on span "VAV 1-1-2-4 - Inspect VAV Airflow Leak" at bounding box center [413, 295] width 197 height 21
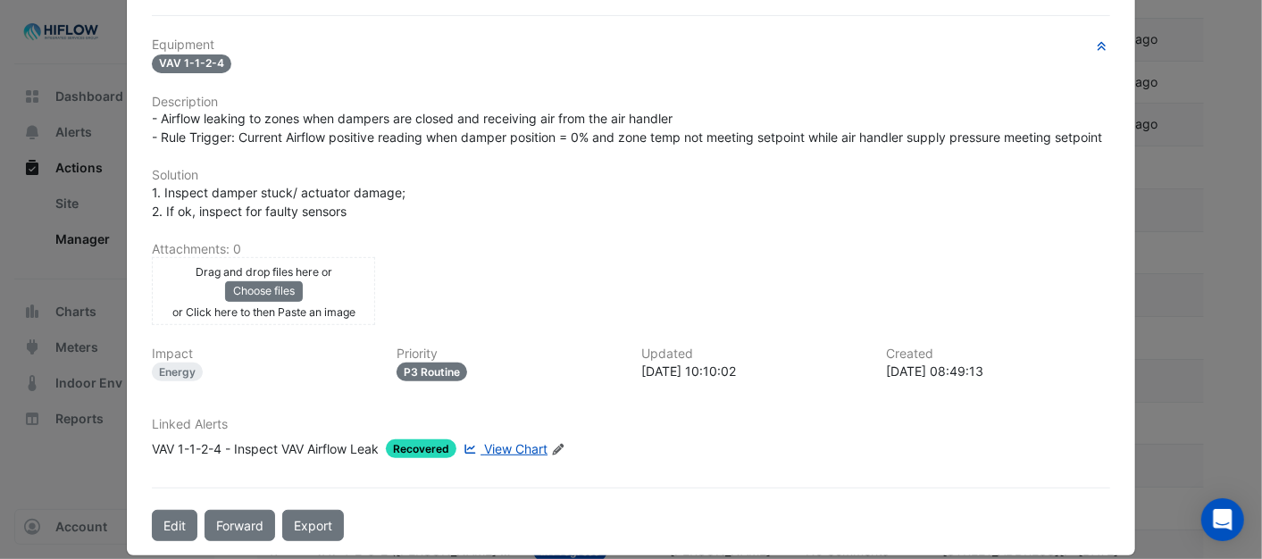
scroll to position [344, 0]
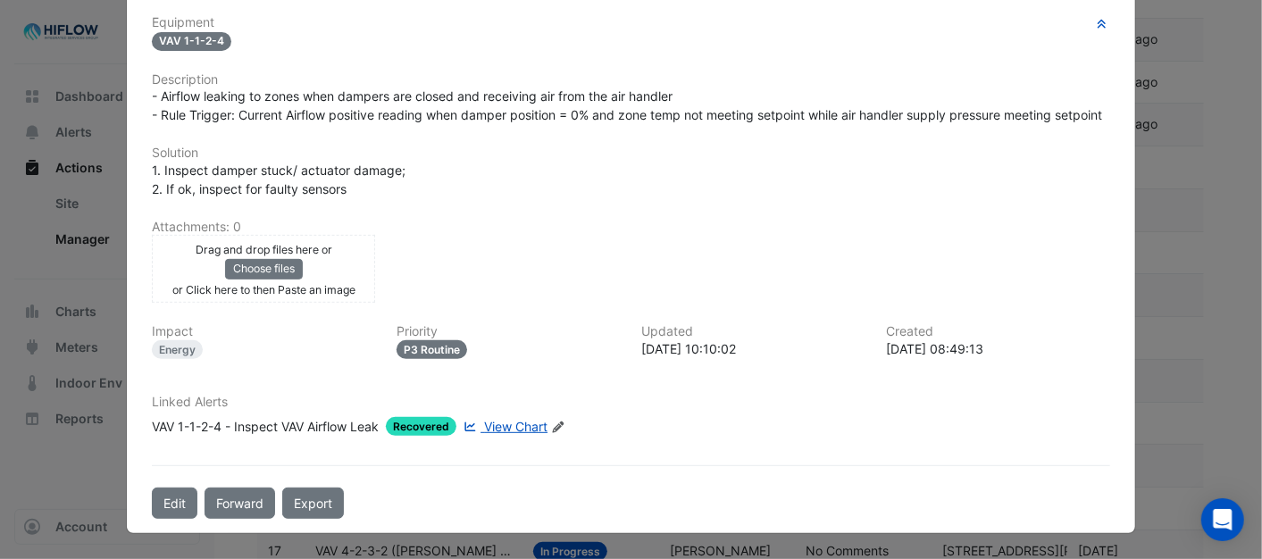
click at [501, 426] on span "View Chart" at bounding box center [515, 426] width 63 height 15
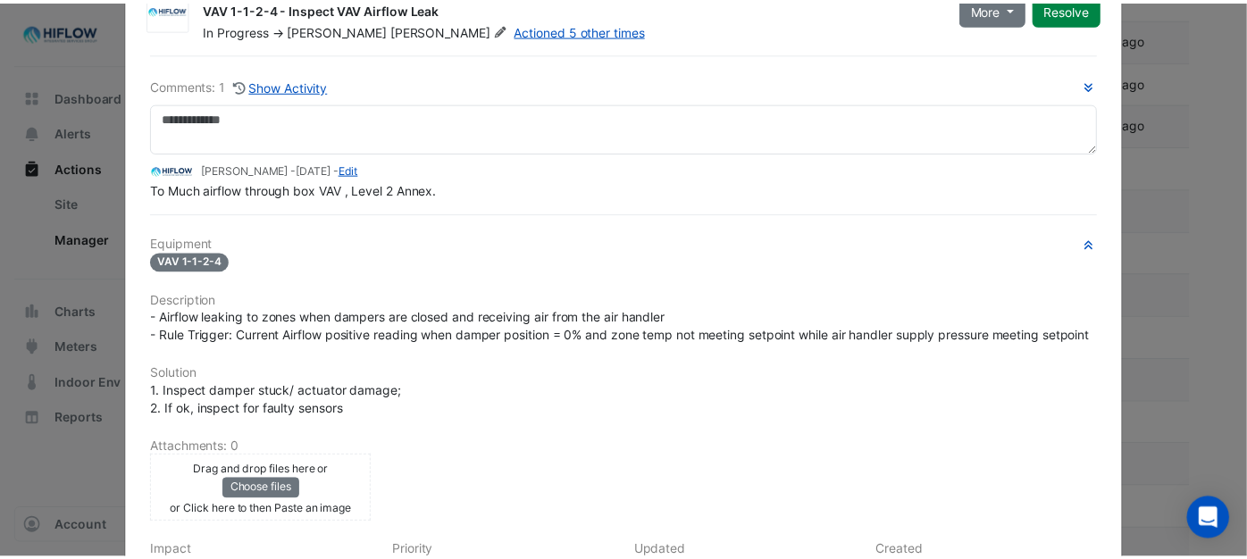
scroll to position [0, 0]
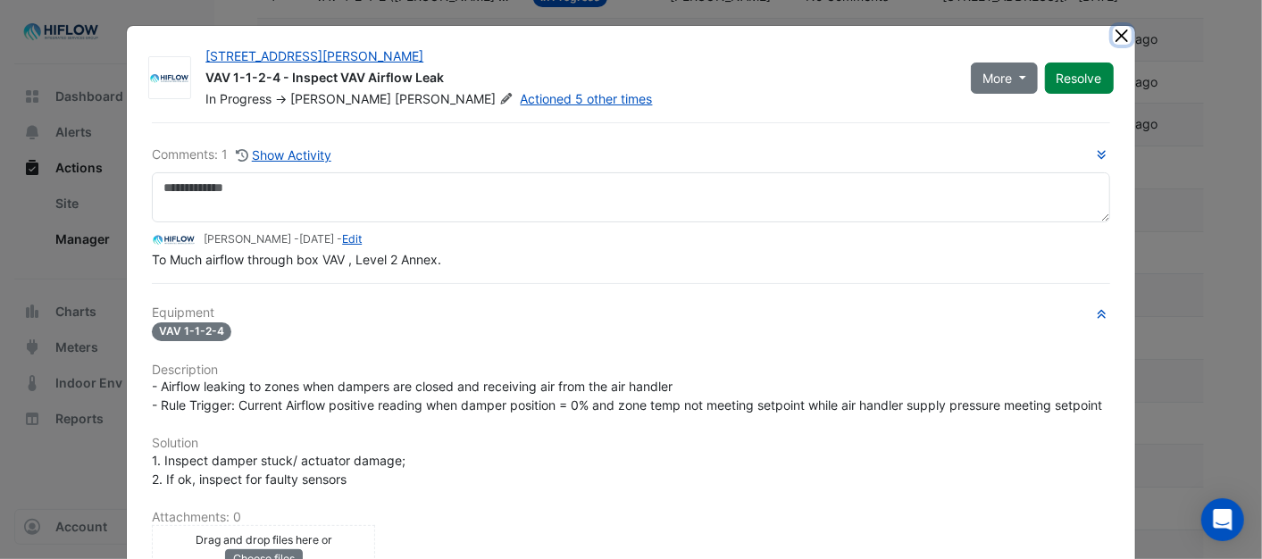
click at [1120, 33] on button "Close" at bounding box center [1122, 35] width 19 height 19
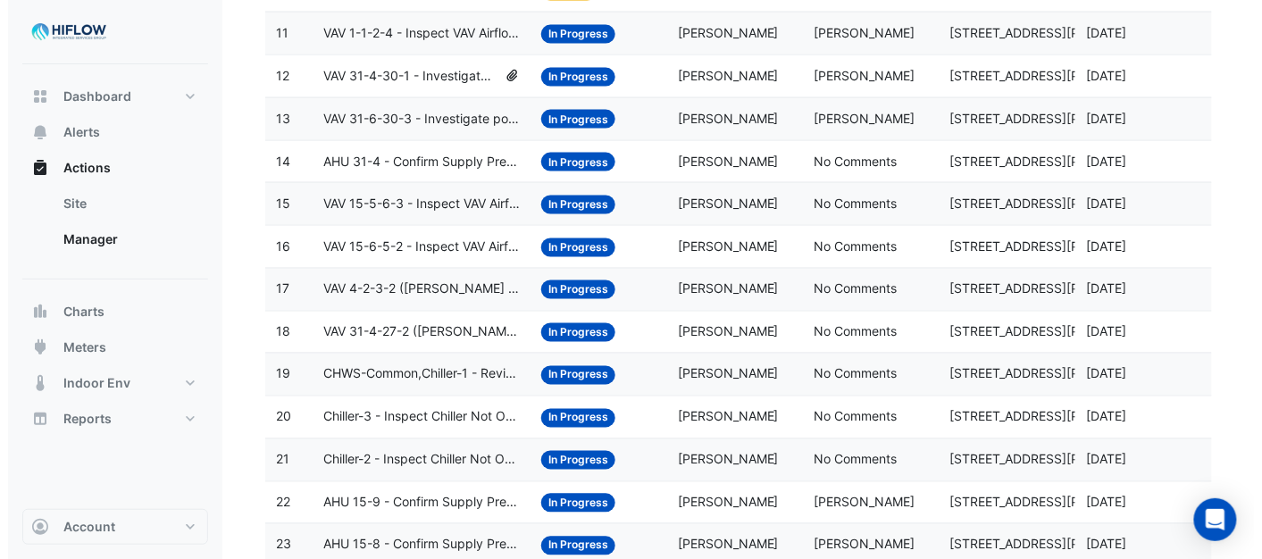
scroll to position [616, 0]
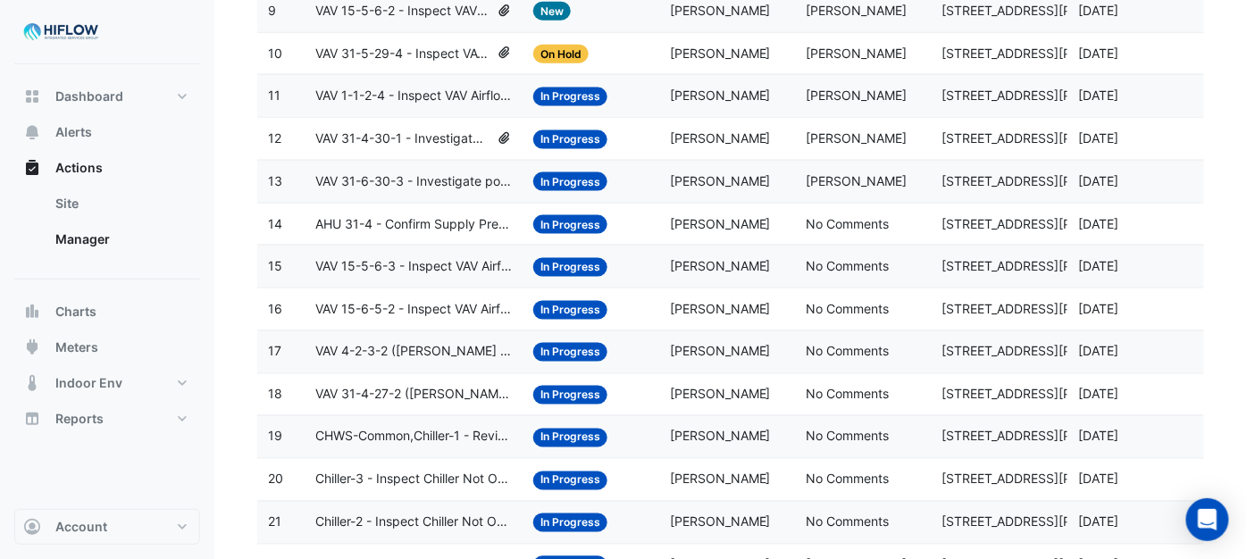
click at [416, 316] on span "VAV 15-6-5-2 - Inspect VAV Airflow Block" at bounding box center [413, 309] width 197 height 21
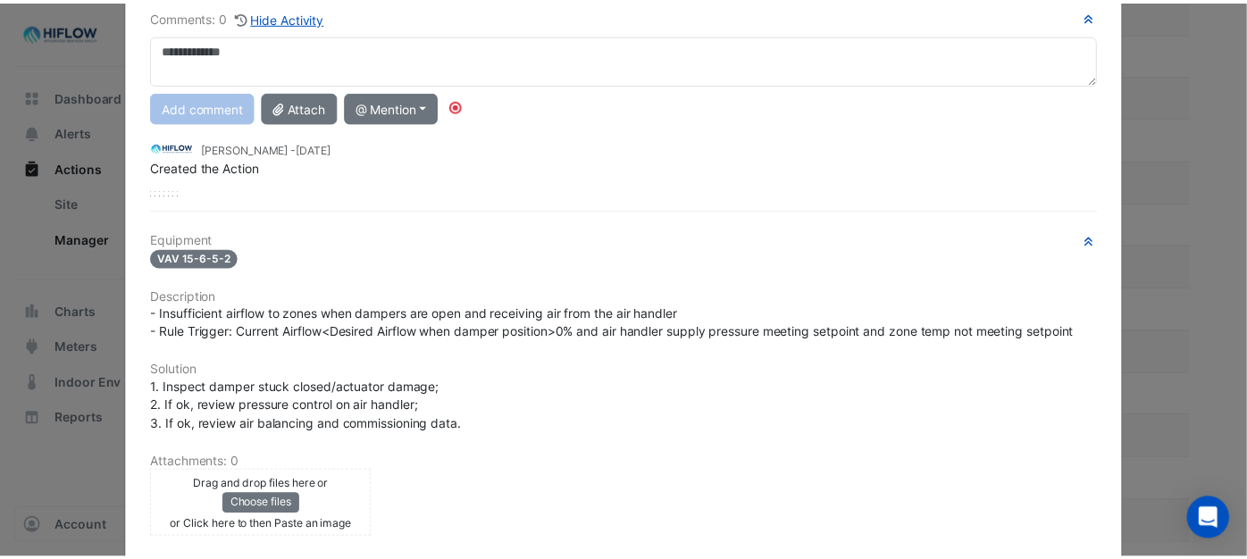
scroll to position [0, 0]
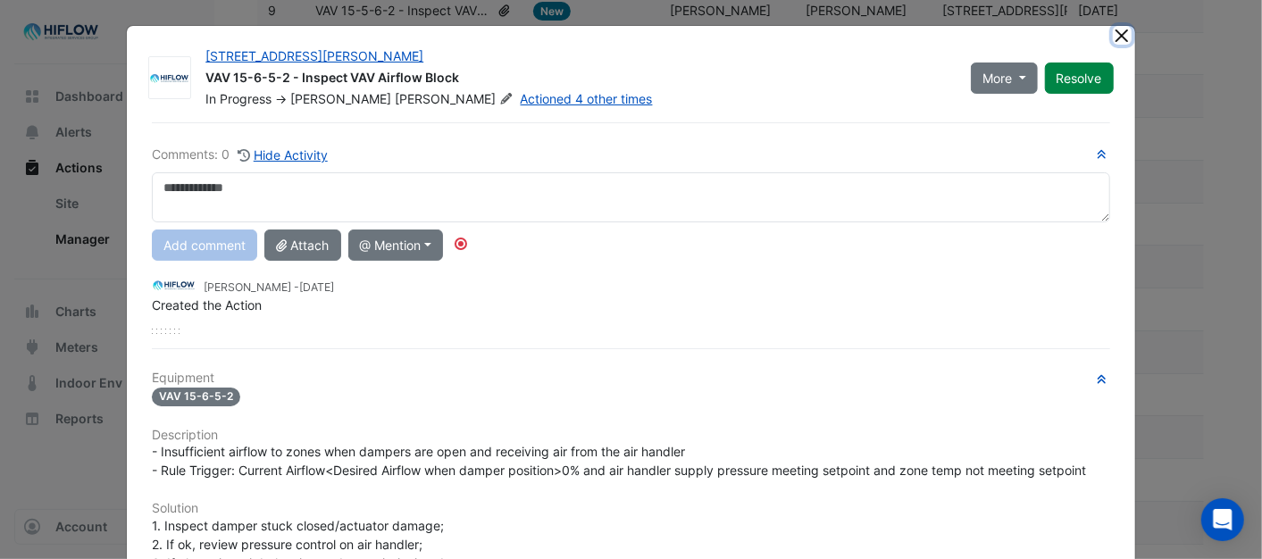
click at [1115, 29] on button "Close" at bounding box center [1122, 35] width 19 height 19
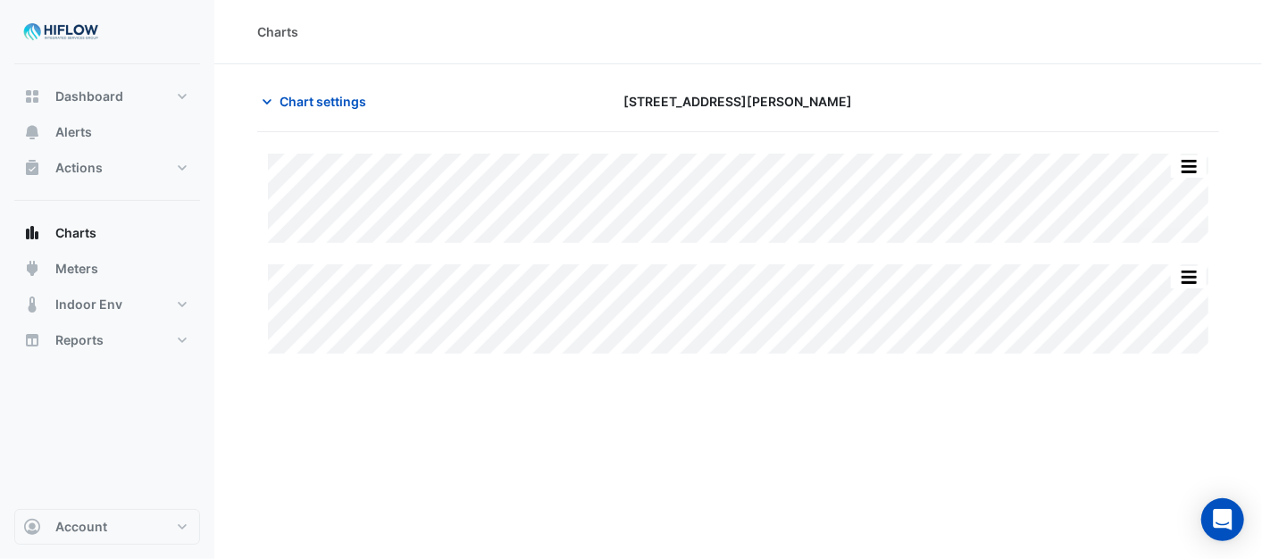
type input "**********"
click at [289, 96] on span "Chart settings" at bounding box center [323, 101] width 87 height 19
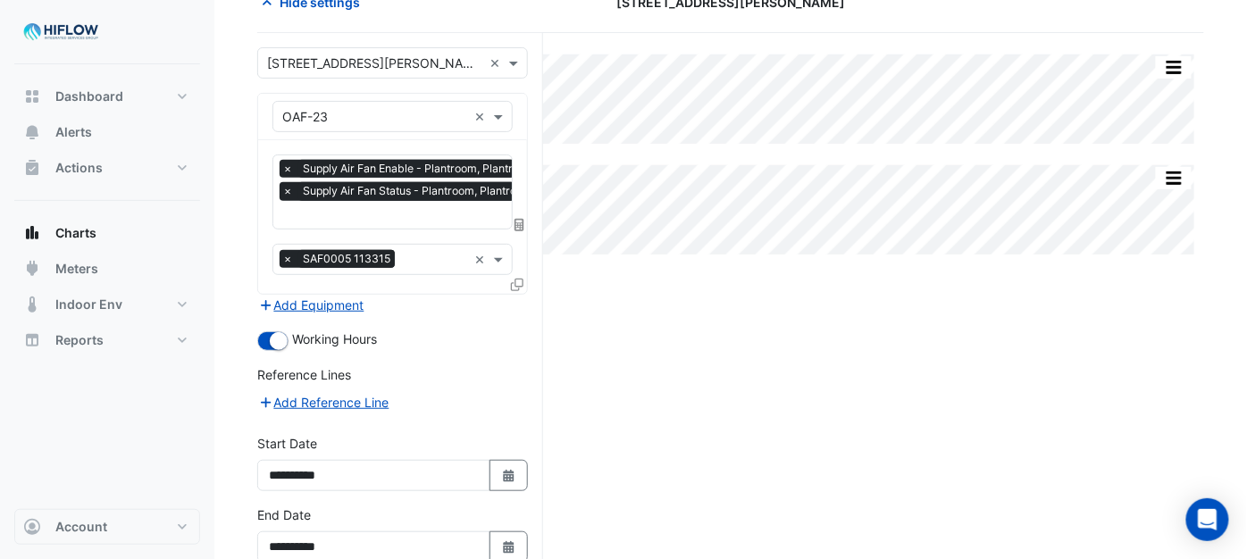
scroll to position [0, 9]
click at [370, 217] on input "text" at bounding box center [404, 216] width 262 height 19
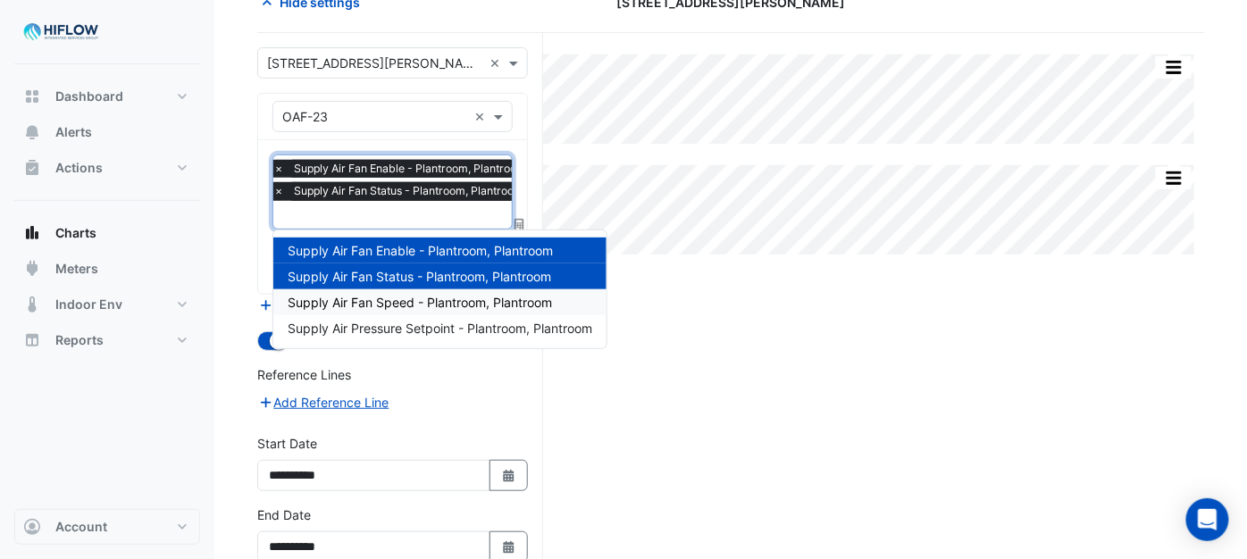
click at [415, 299] on span "Supply Air Fan Speed - Plantroom, Plantroom" at bounding box center [420, 302] width 264 height 15
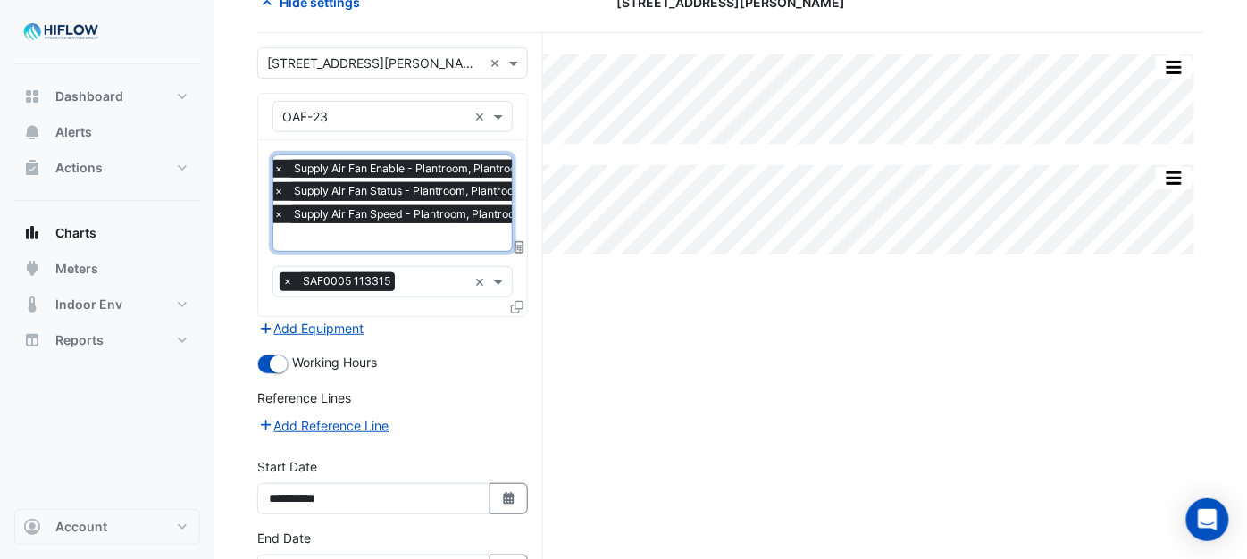
click at [426, 239] on input "text" at bounding box center [404, 239] width 262 height 19
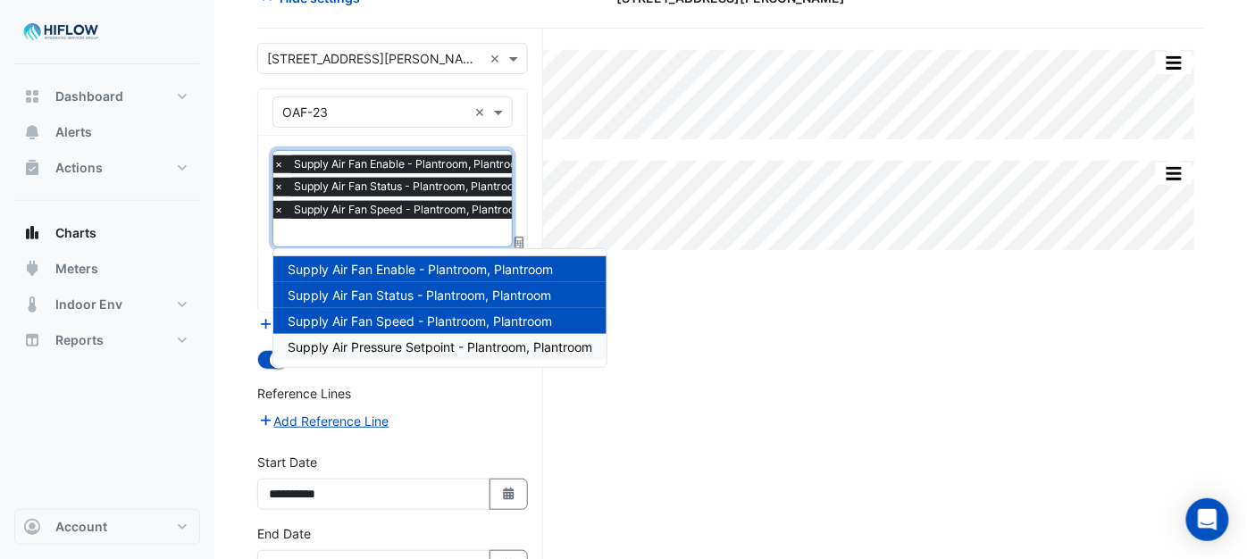
scroll to position [99, 0]
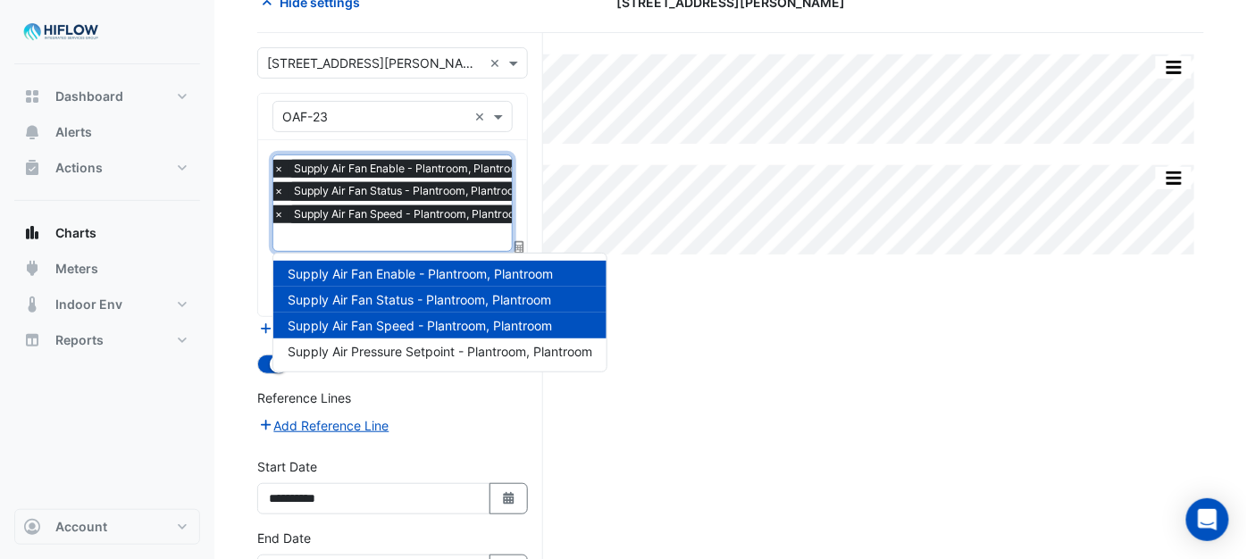
click at [209, 300] on nav "Dashboard Portfolio Ratings Performance Alerts Actions Site Manager Charts" at bounding box center [107, 279] width 214 height 559
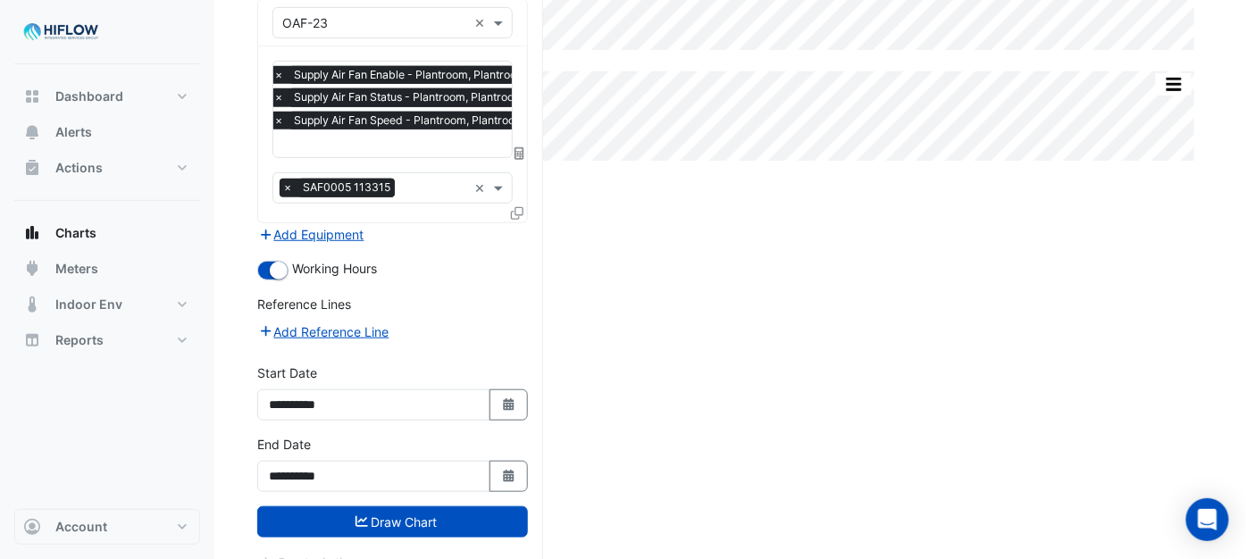
scroll to position [198, 0]
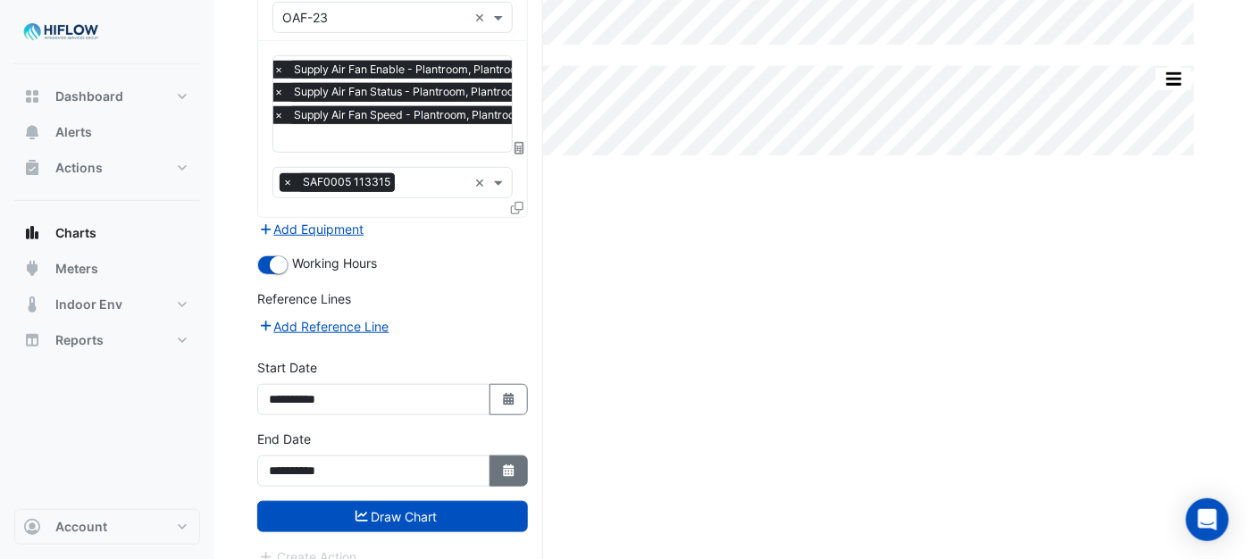
click at [507, 465] on icon "button" at bounding box center [508, 471] width 11 height 13
select select "*"
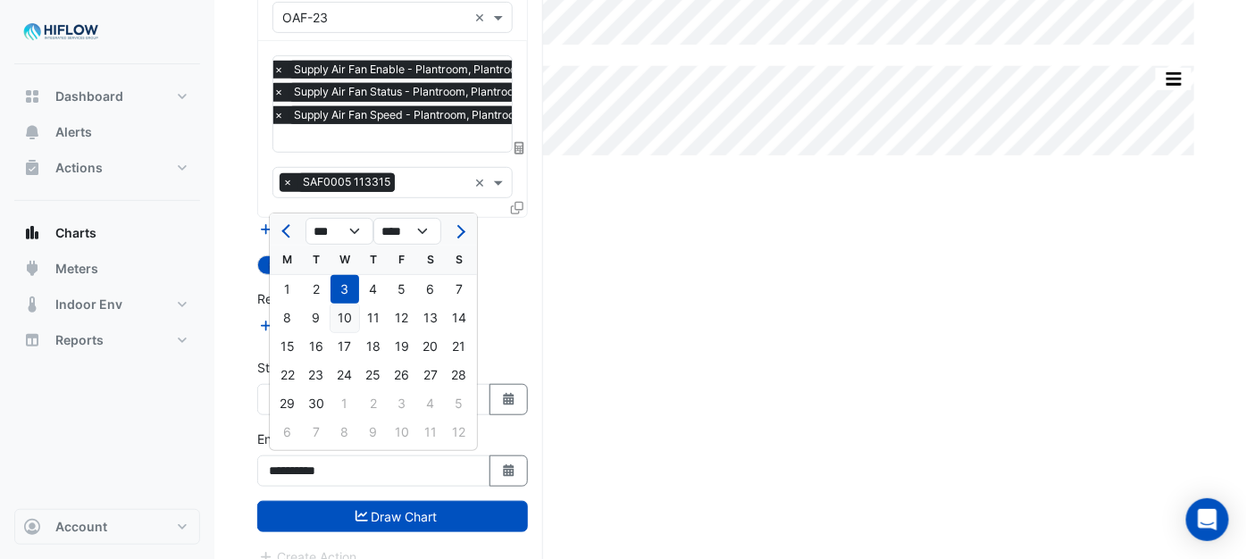
click at [342, 314] on div "10" at bounding box center [345, 318] width 29 height 29
type input "**********"
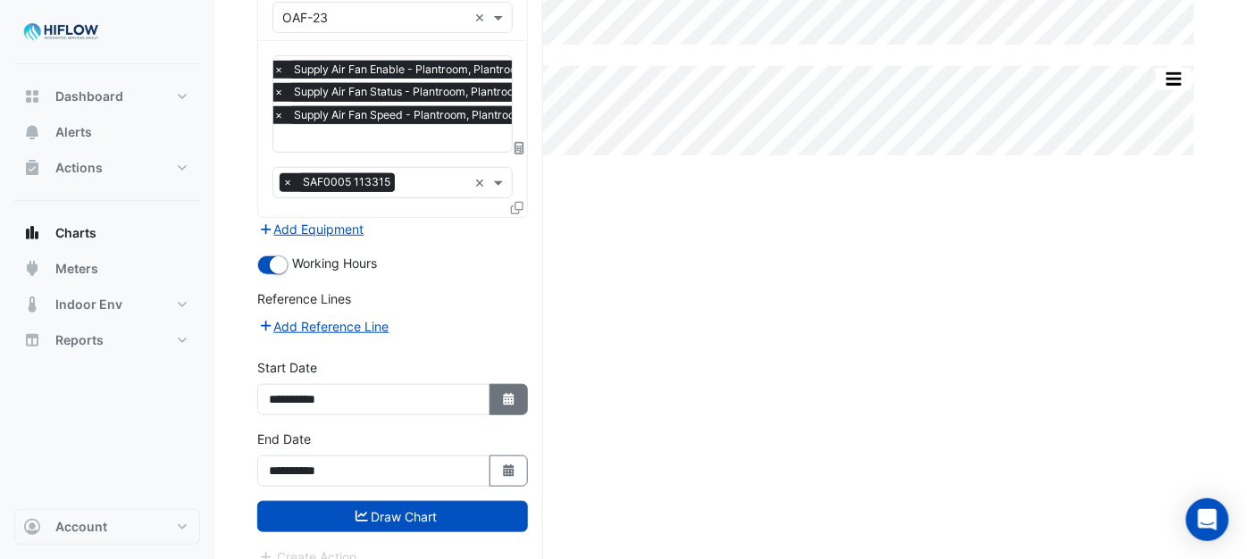
click at [516, 394] on button "Select Date" at bounding box center [509, 399] width 39 height 31
select select "*"
select select "****"
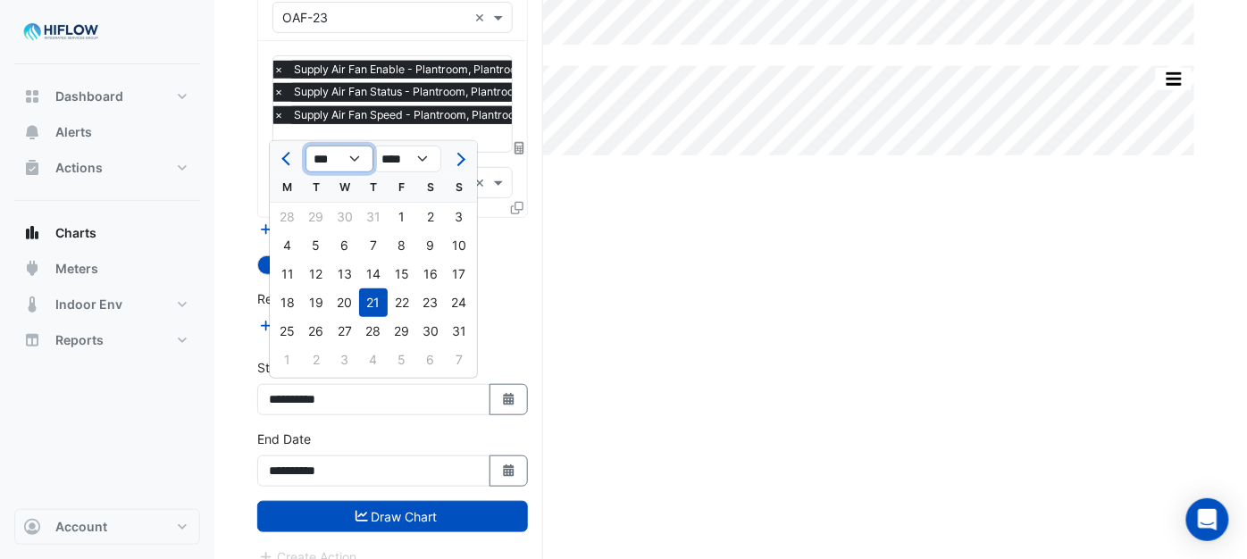
click at [352, 155] on select "*** *** *** *** *** *** *** *** ***" at bounding box center [340, 159] width 68 height 27
select select "*"
click at [306, 146] on select "*** *** *** *** *** *** *** *** ***" at bounding box center [340, 159] width 68 height 27
click at [314, 246] on div "9" at bounding box center [316, 245] width 29 height 29
type input "**********"
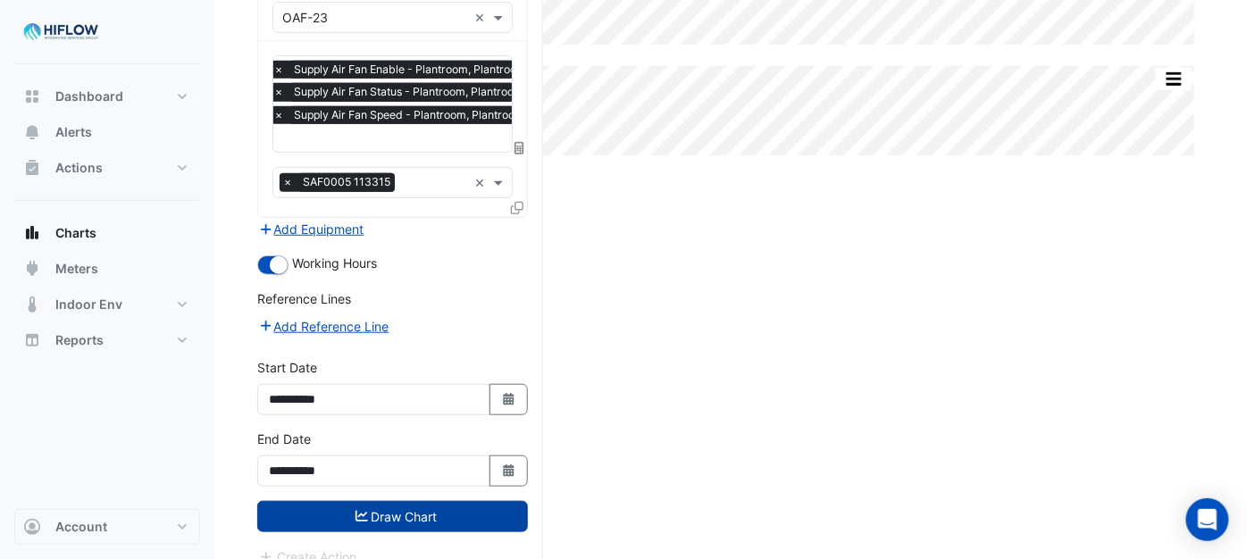
click at [378, 513] on button "Draw Chart" at bounding box center [392, 516] width 271 height 31
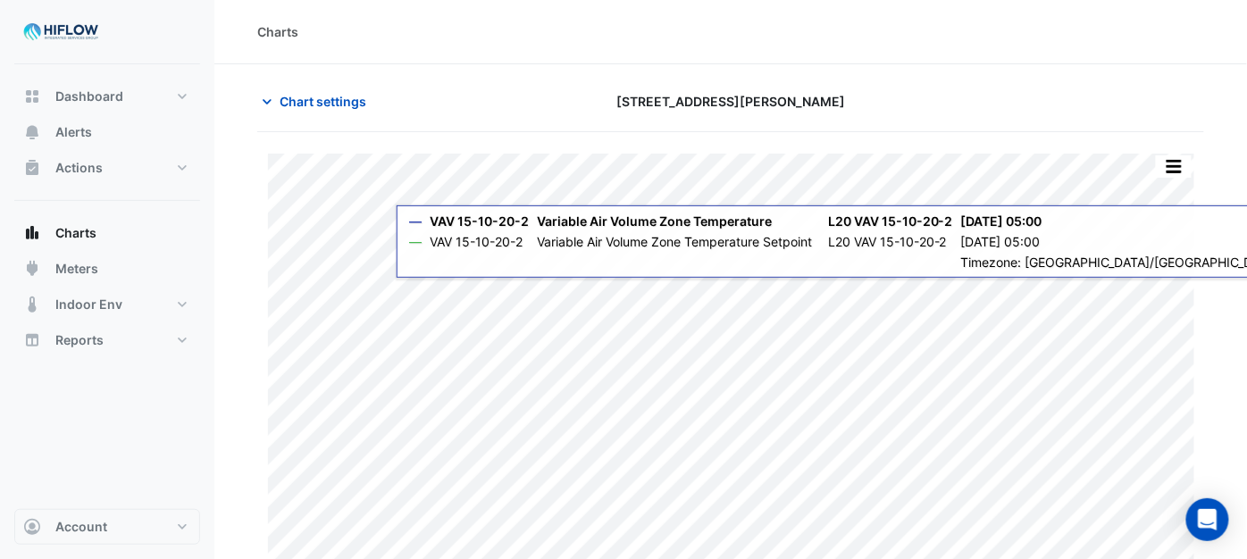
type input "**********"
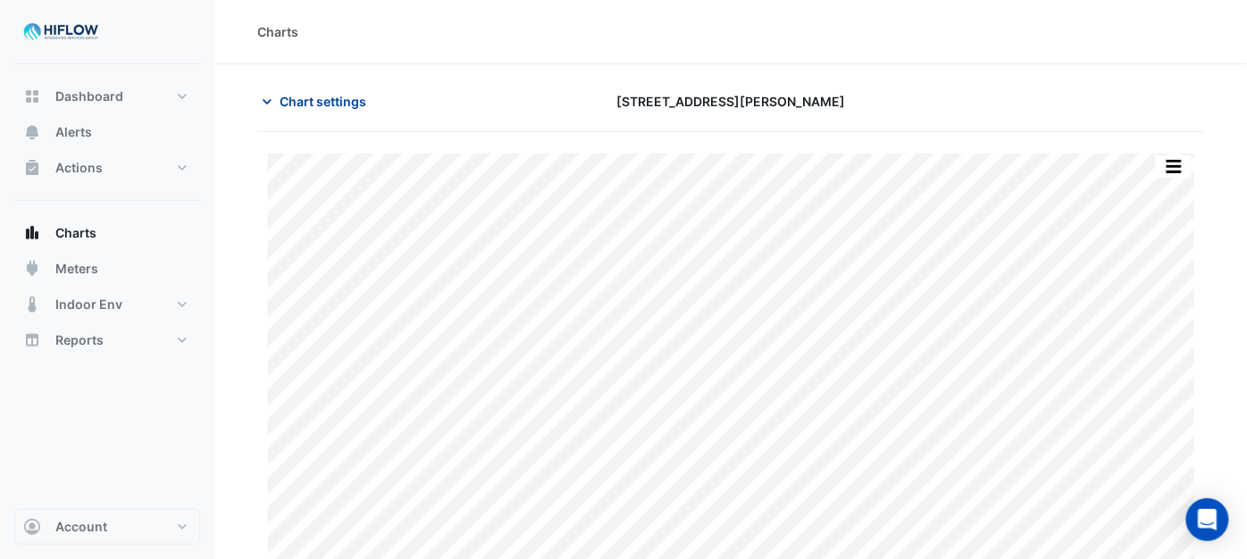
click at [318, 101] on span "Chart settings" at bounding box center [323, 101] width 87 height 19
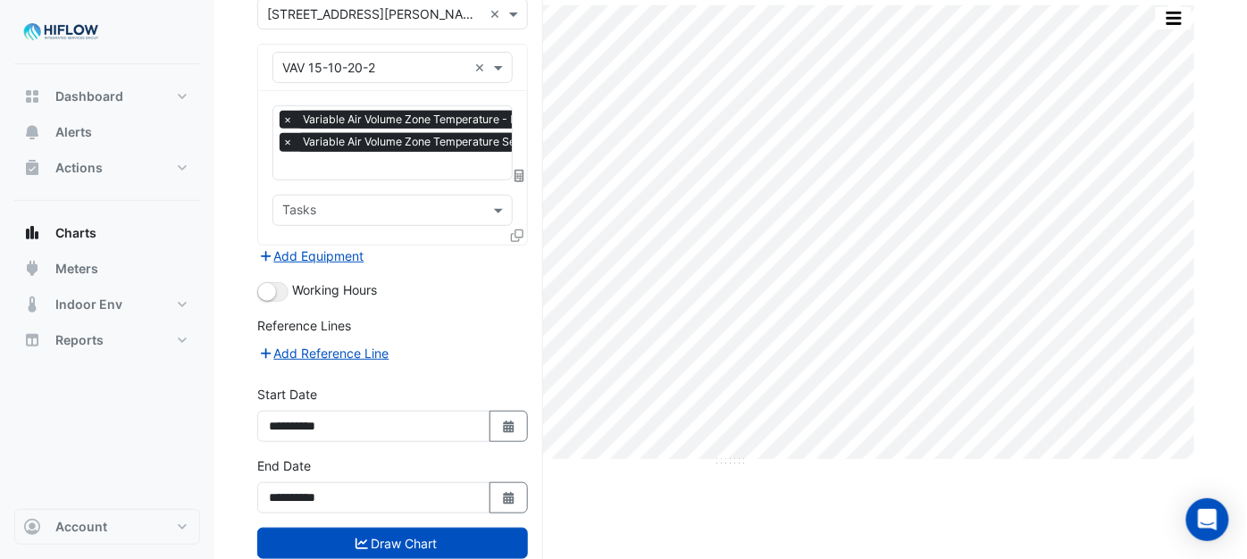
scroll to position [194, 0]
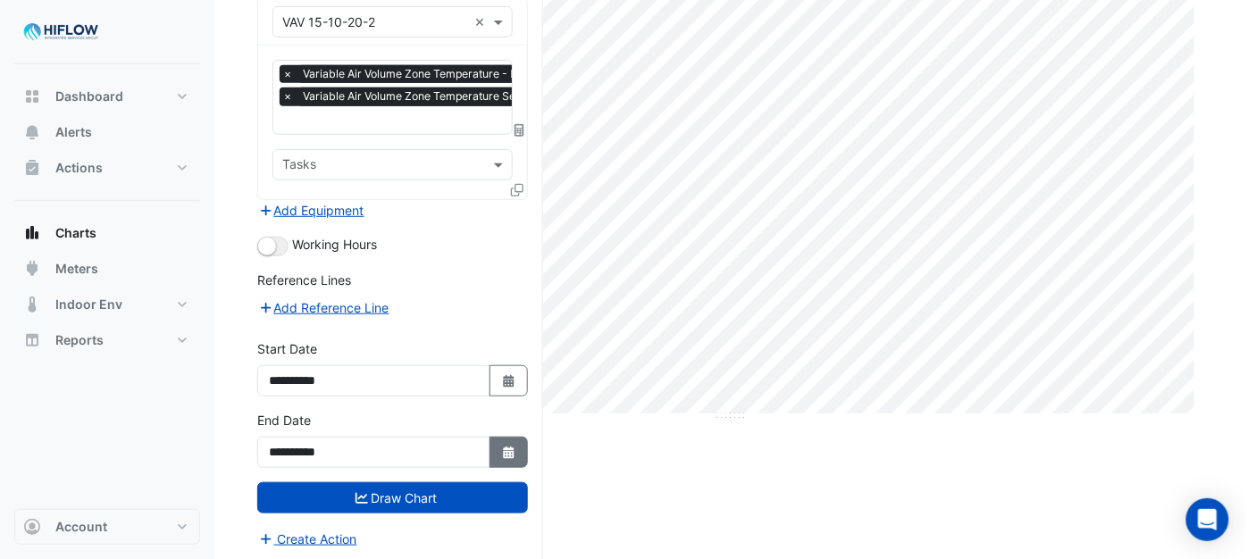
click at [516, 448] on button "Select Date" at bounding box center [509, 452] width 39 height 31
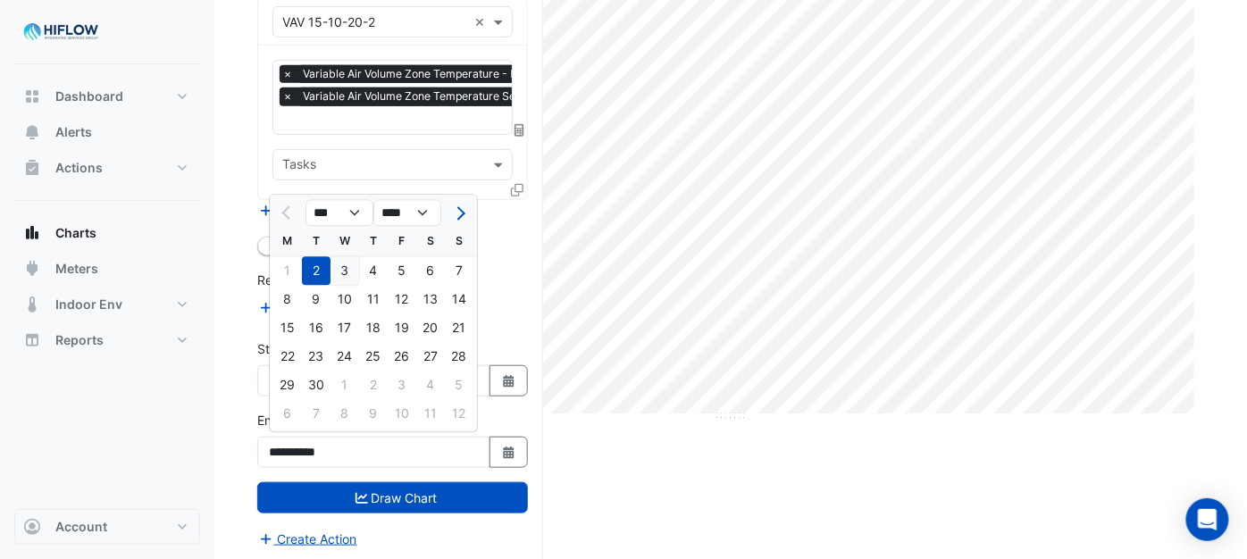
click at [349, 272] on div "3" at bounding box center [345, 271] width 29 height 29
type input "**********"
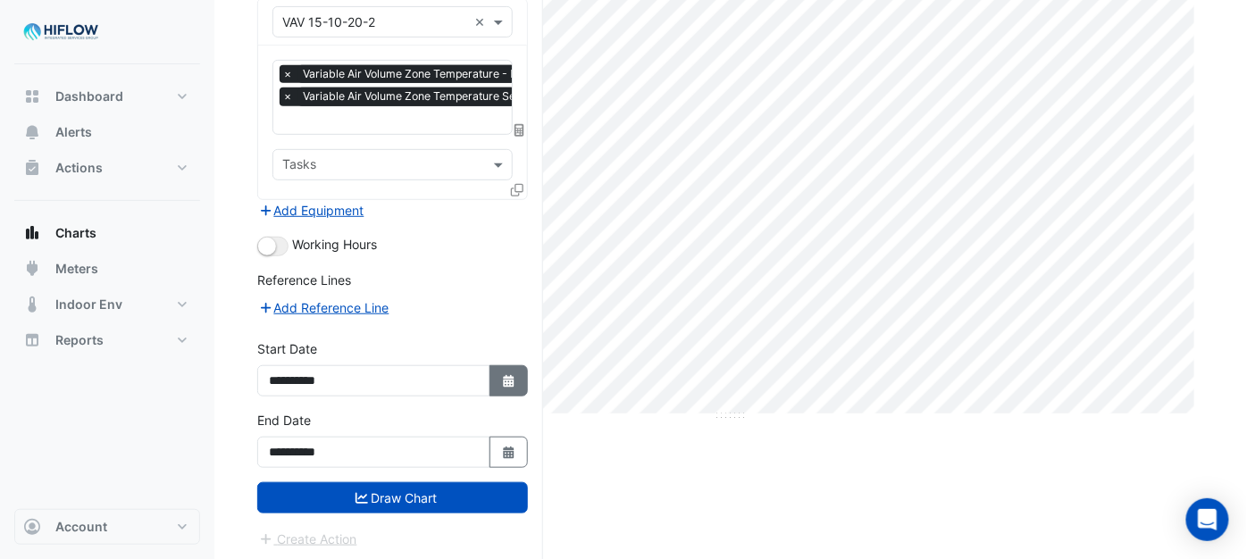
click at [524, 381] on button "Select Date" at bounding box center [509, 380] width 39 height 31
select select "*"
select select "****"
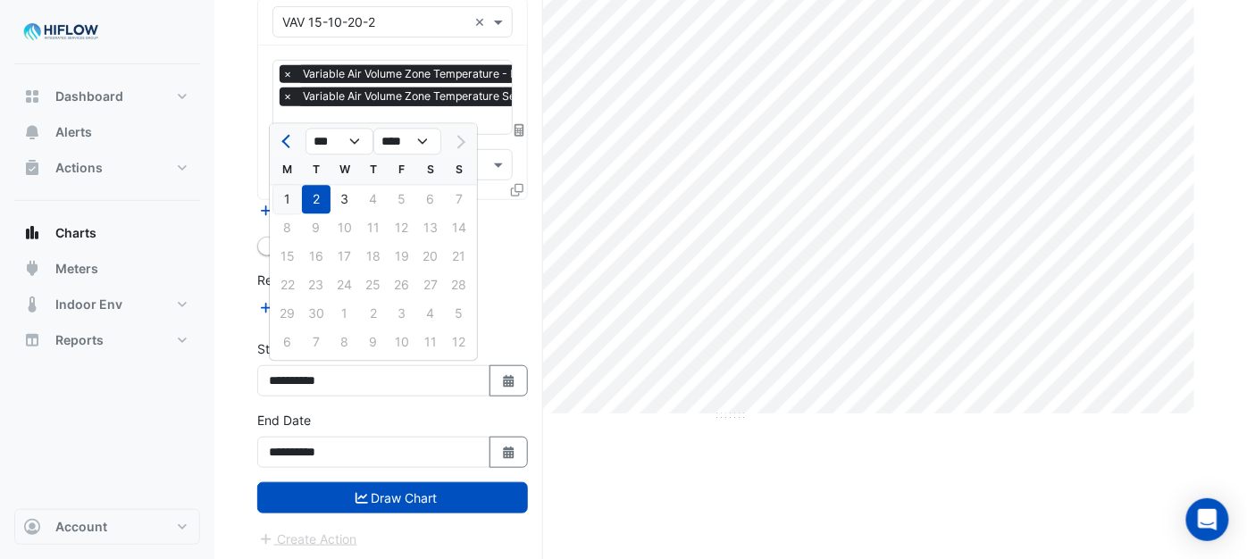
click at [289, 193] on div "1" at bounding box center [287, 200] width 29 height 29
type input "**********"
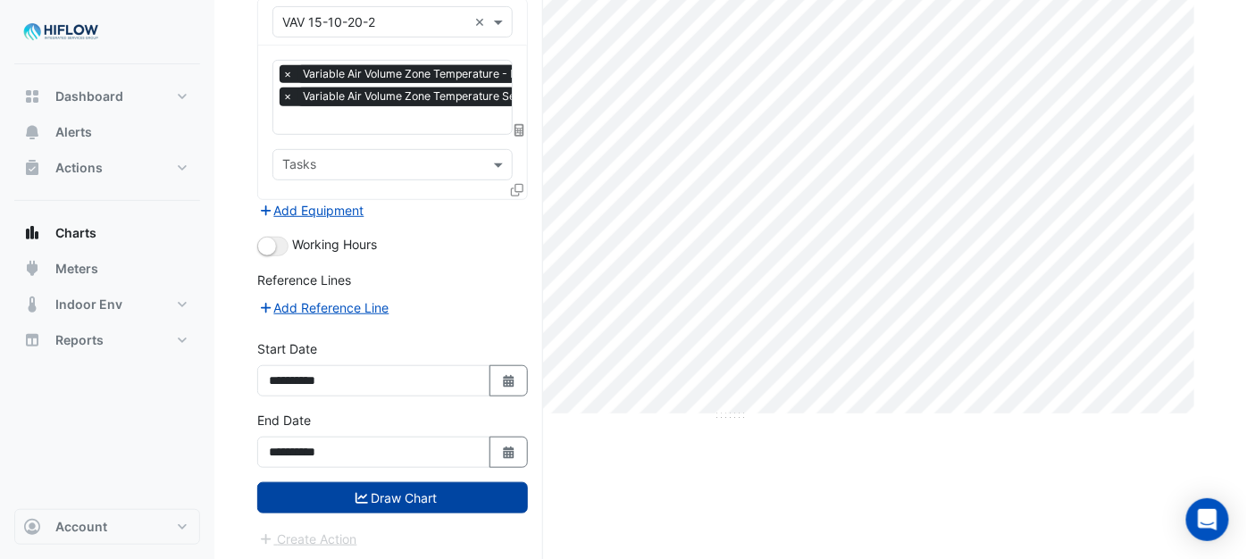
click at [378, 497] on button "Draw Chart" at bounding box center [392, 497] width 271 height 31
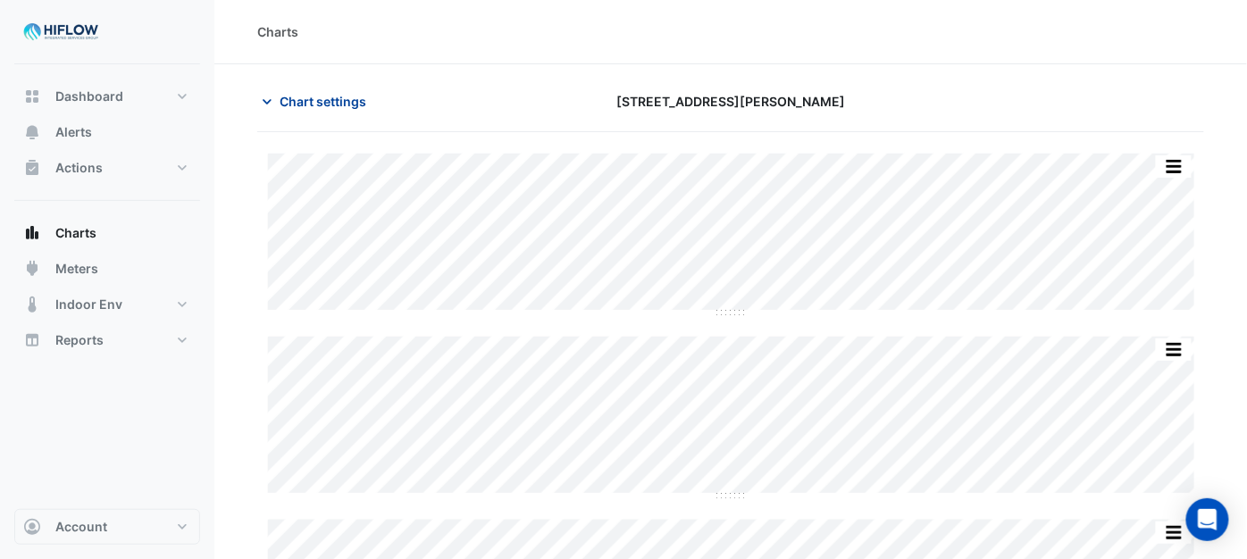
click at [300, 103] on span "Chart settings" at bounding box center [323, 101] width 87 height 19
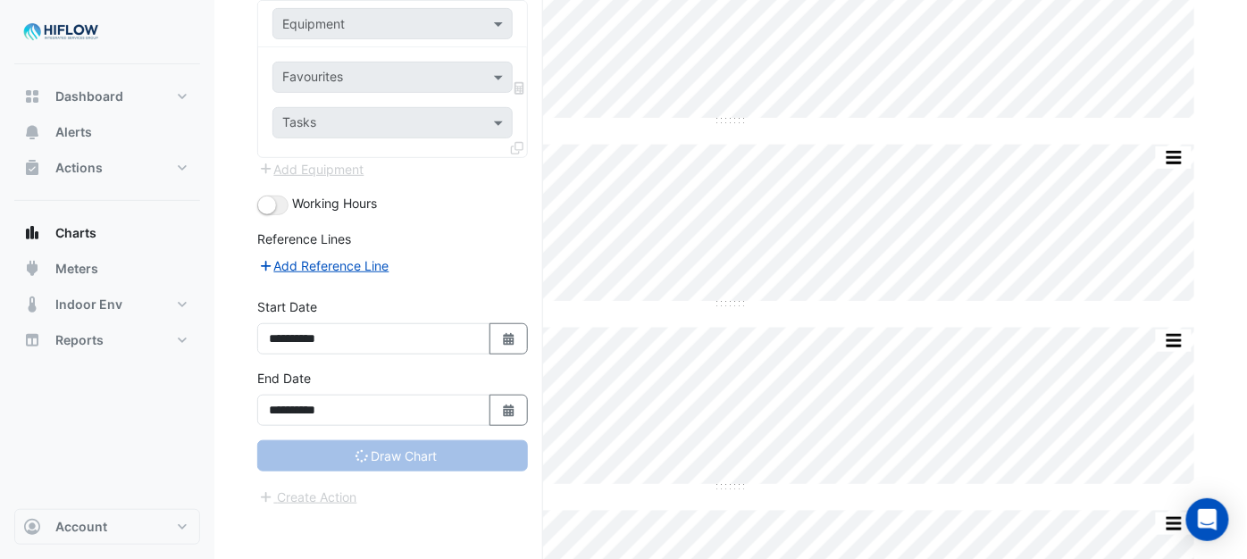
scroll to position [198, 0]
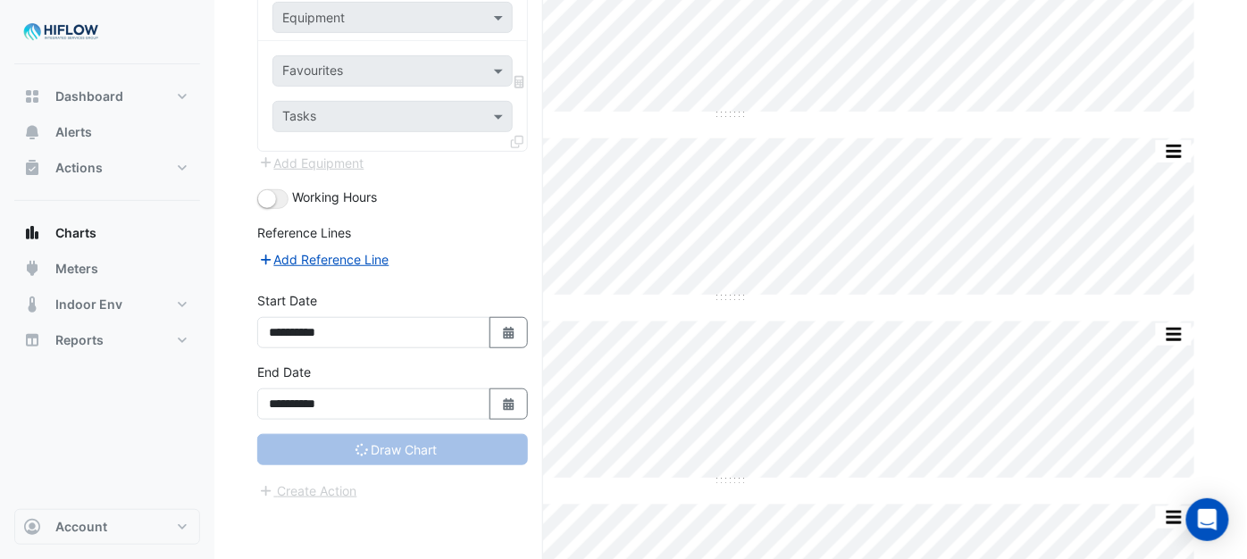
type input "**********"
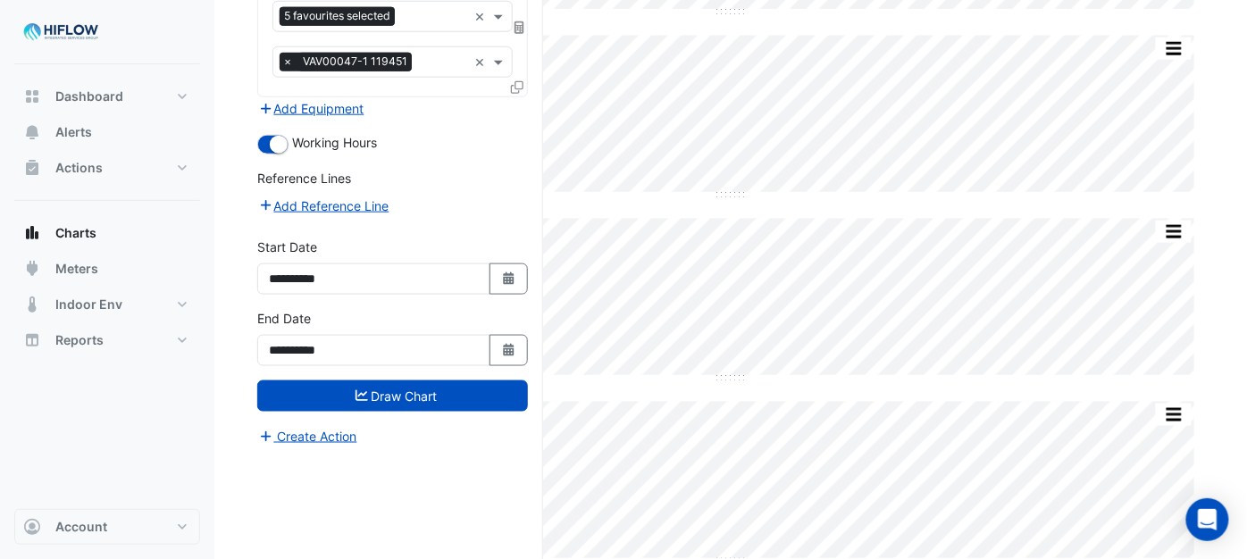
scroll to position [496, 0]
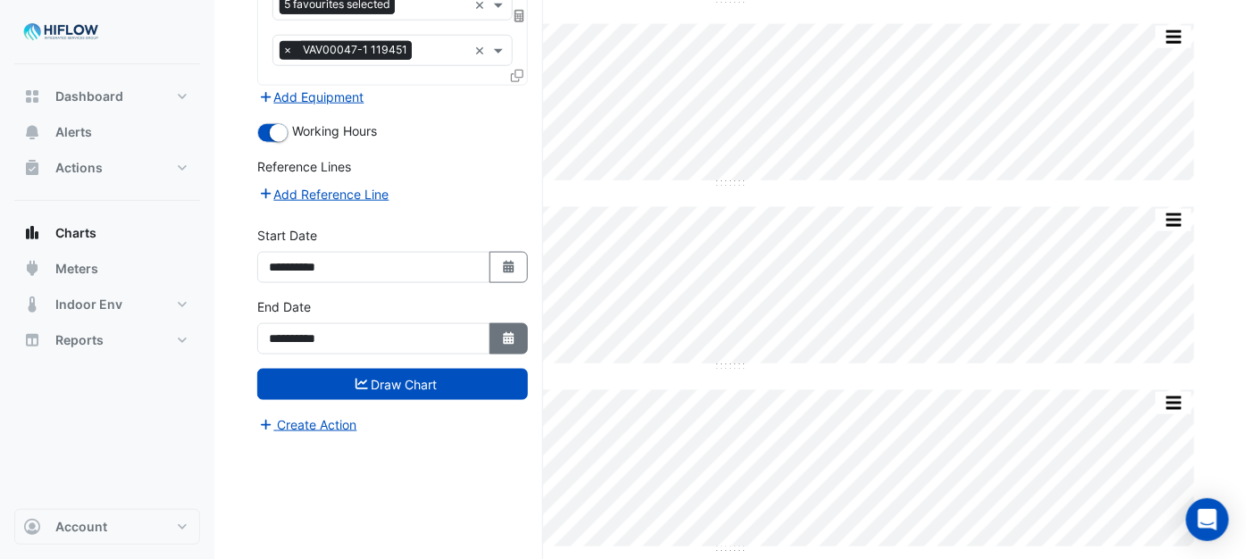
click at [512, 323] on button "Select Date" at bounding box center [509, 338] width 39 height 31
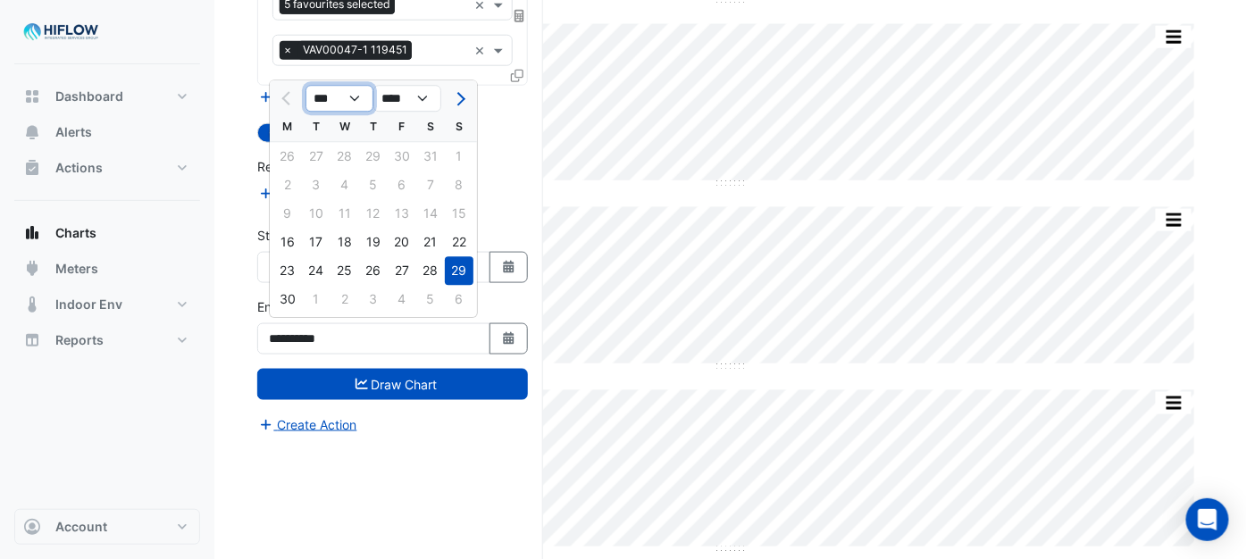
click at [351, 100] on select "*** *** *** *** *** *** ***" at bounding box center [340, 99] width 68 height 27
select select "*"
click at [306, 86] on select "*** *** *** *** *** *** ***" at bounding box center [340, 99] width 68 height 27
click at [339, 153] on div "3" at bounding box center [345, 157] width 29 height 29
type input "**********"
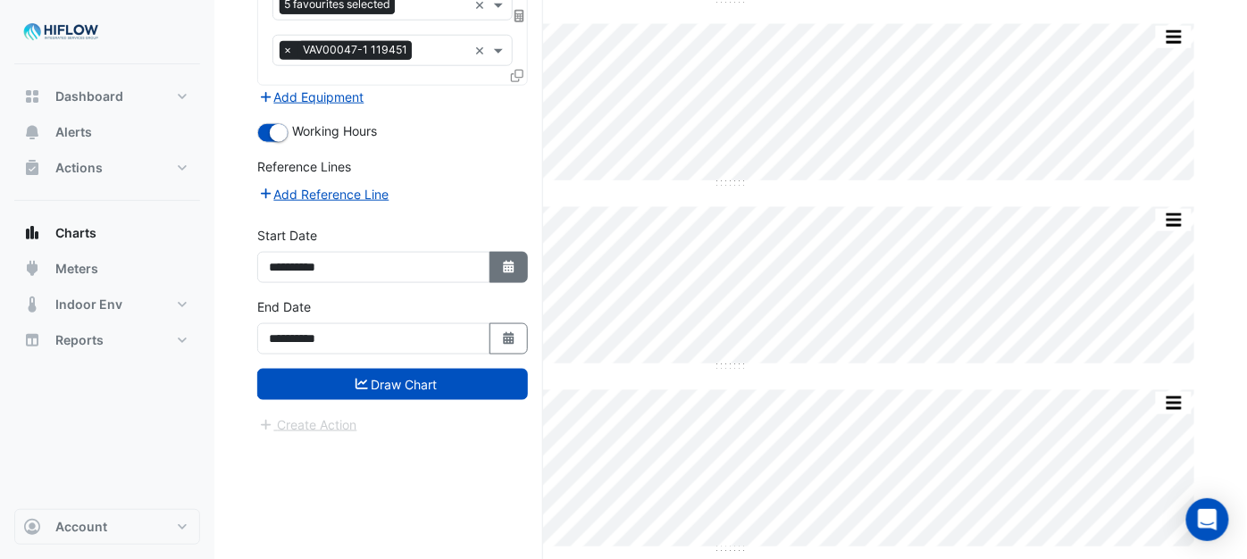
click at [498, 257] on button "Select Date" at bounding box center [509, 267] width 39 height 31
select select "*"
select select "****"
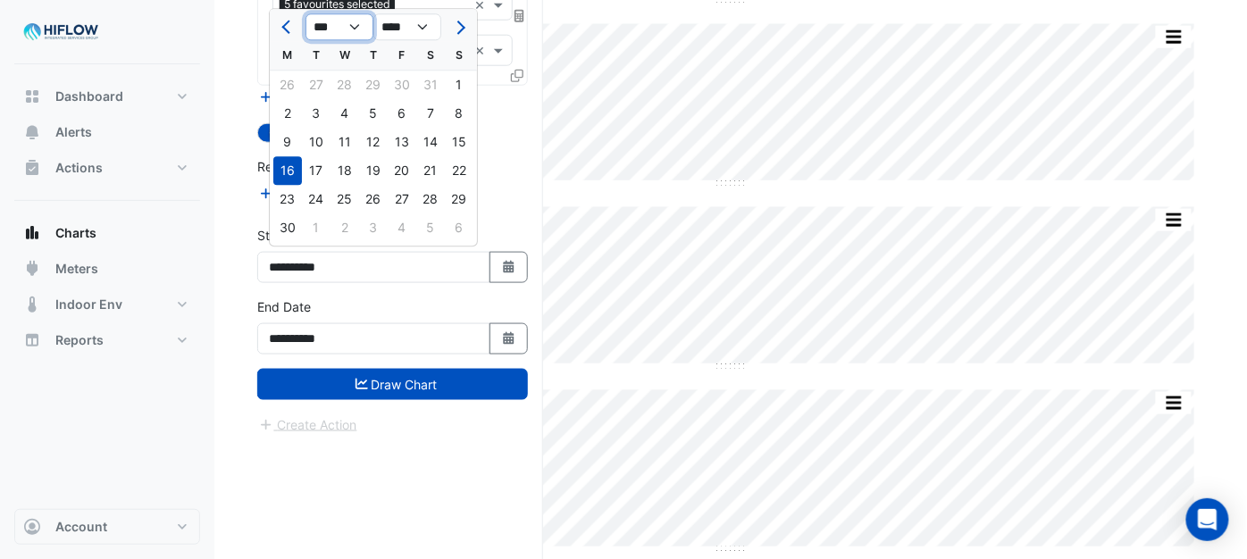
click at [345, 23] on select "*** *** *** *** *** *** *** *** ***" at bounding box center [340, 27] width 68 height 27
select select "*"
click at [306, 14] on select "*** *** *** *** *** *** *** *** ***" at bounding box center [340, 27] width 68 height 27
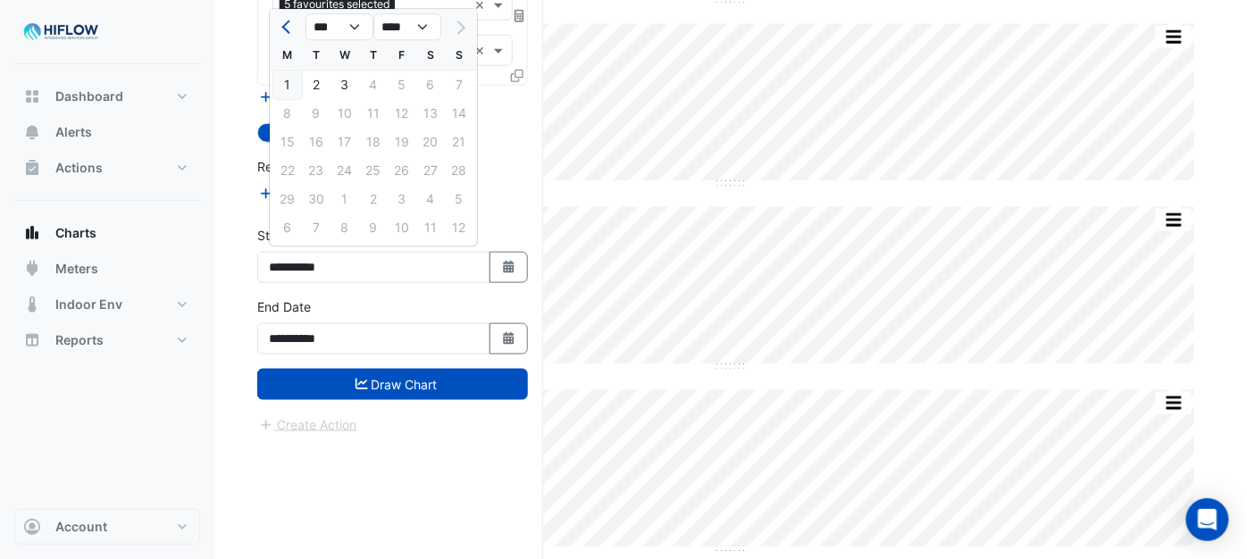
click at [282, 76] on div "1" at bounding box center [287, 85] width 29 height 29
type input "**********"
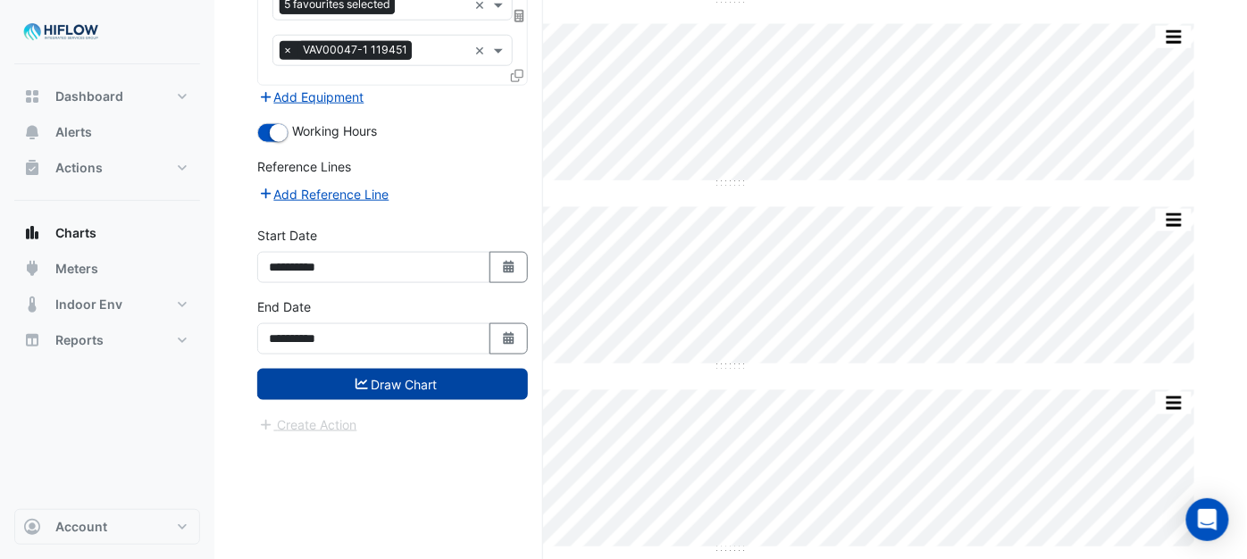
click at [398, 385] on button "Draw Chart" at bounding box center [392, 384] width 271 height 31
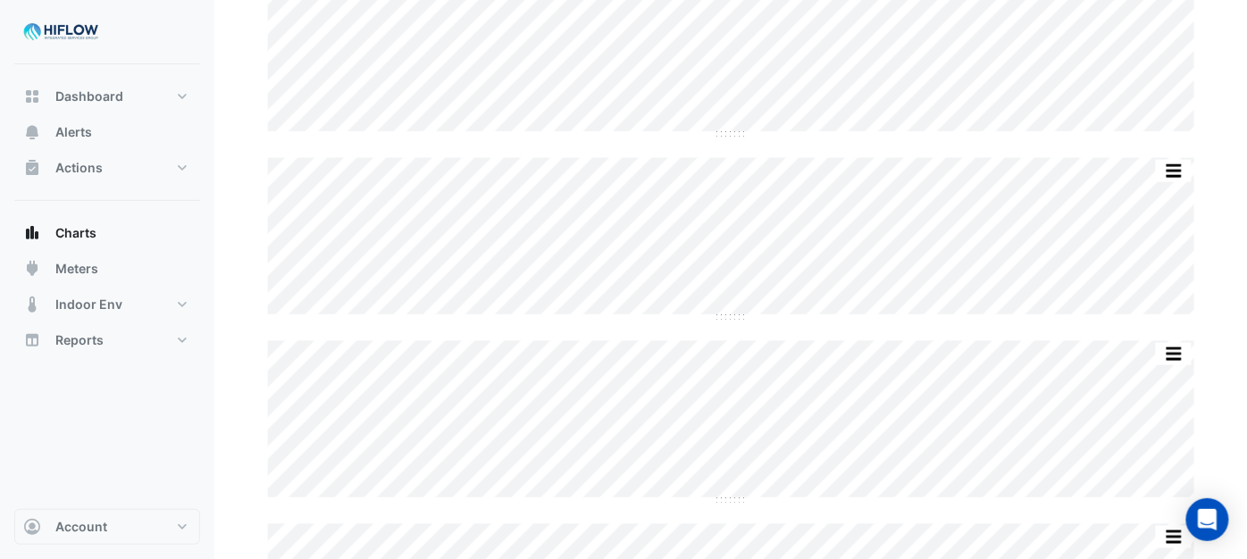
scroll to position [397, 0]
